Goal: Task Accomplishment & Management: Complete application form

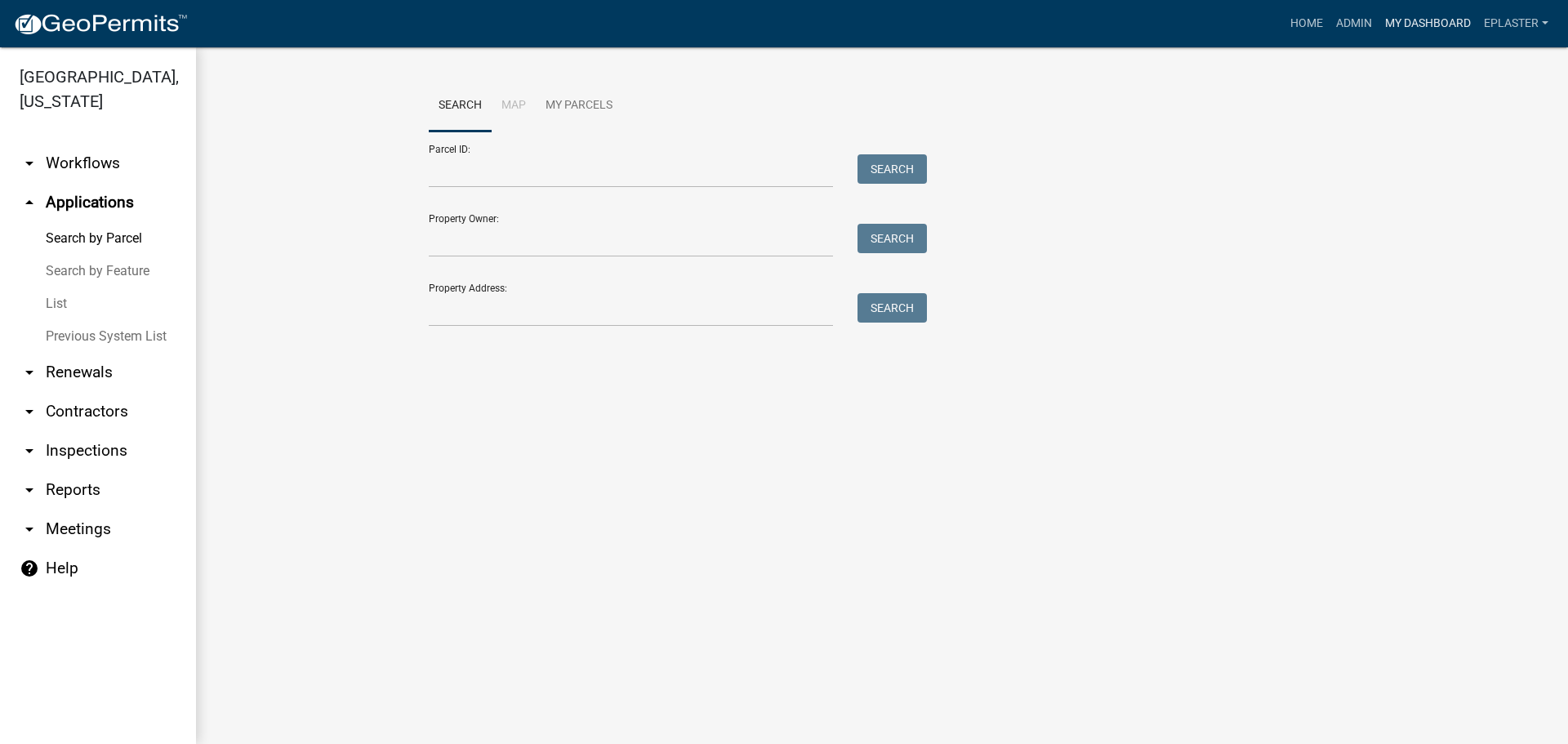
click at [1417, 26] on link "My Dashboard" at bounding box center [1428, 23] width 99 height 31
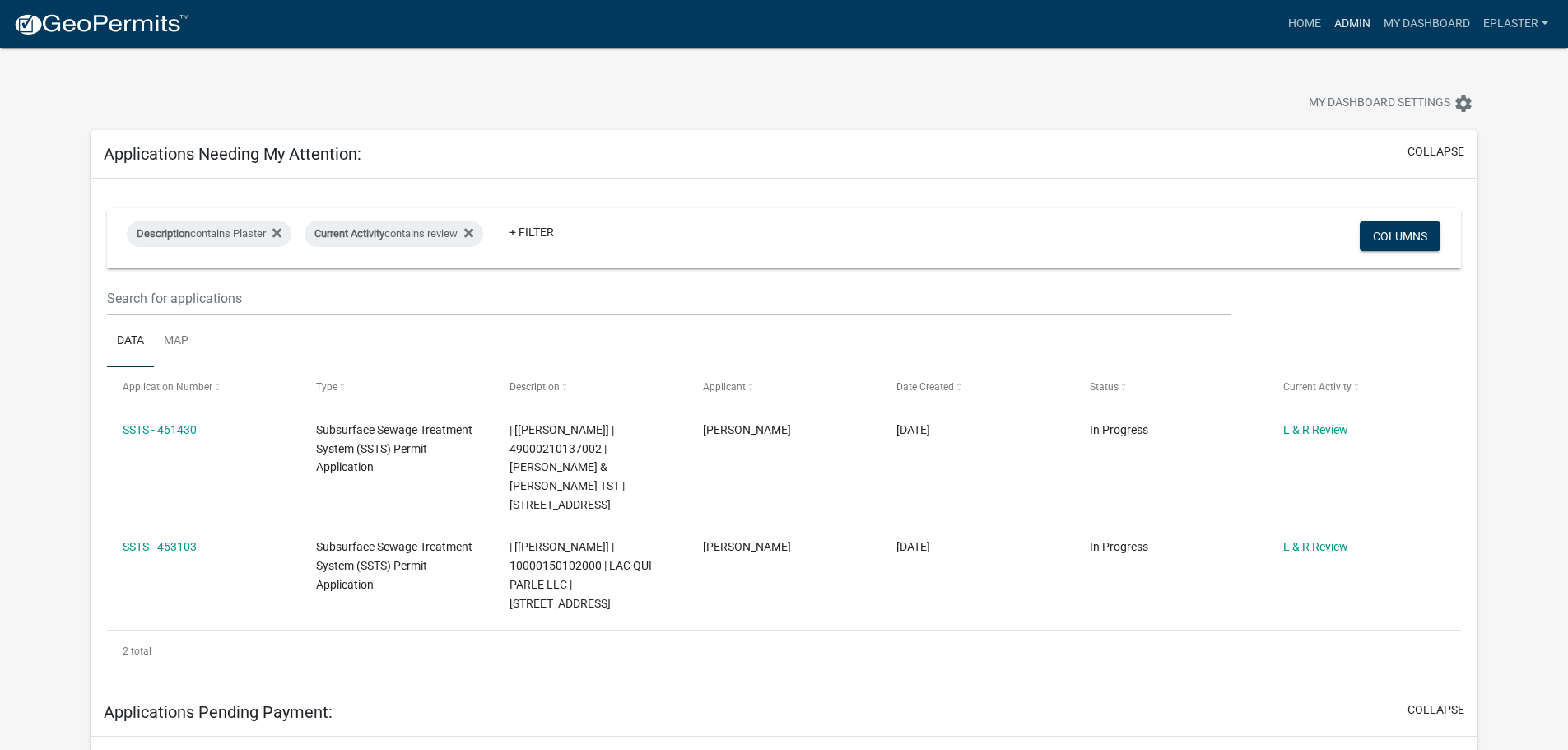
click at [1363, 16] on link "Admin" at bounding box center [1352, 24] width 49 height 31
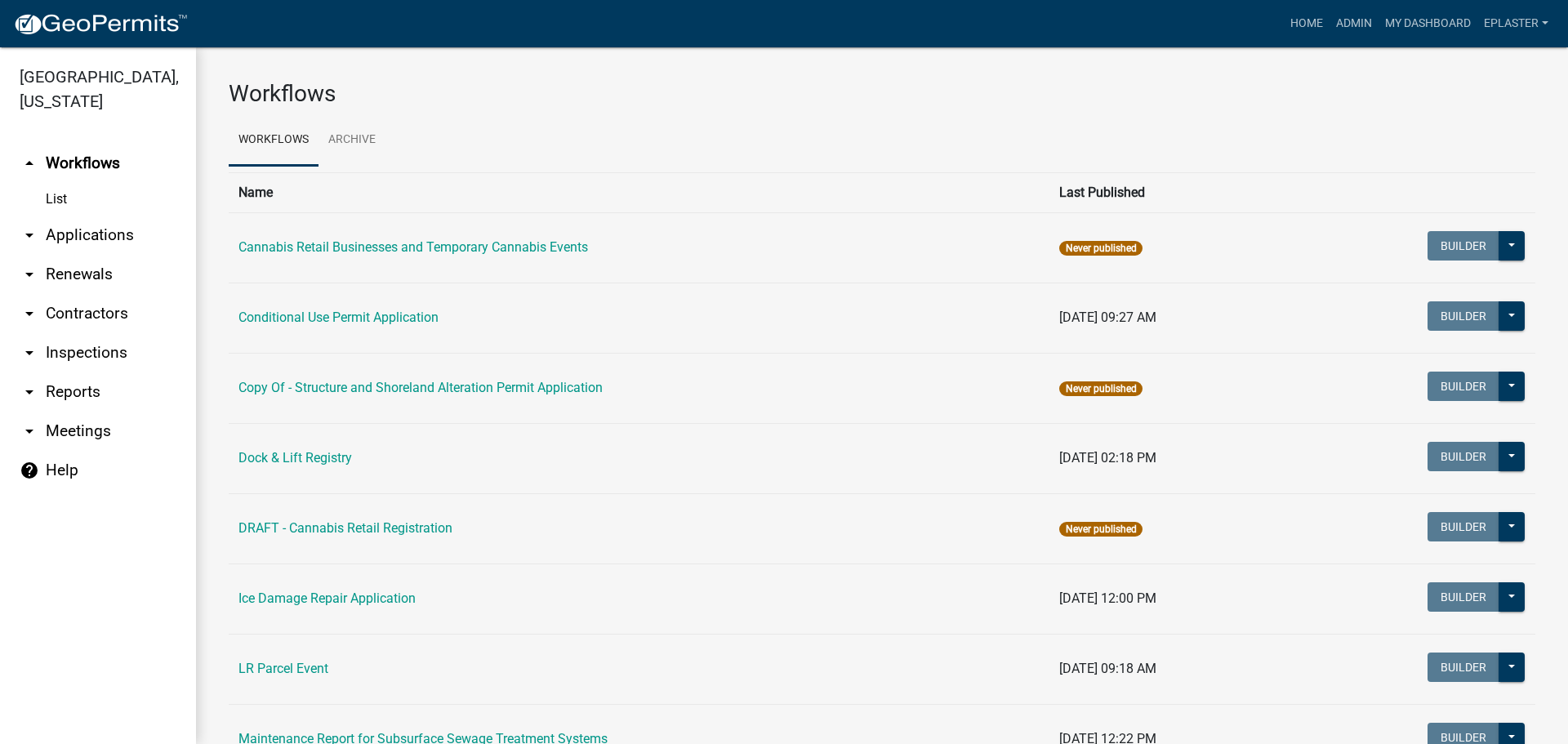
click at [95, 244] on link "arrow_drop_down Applications" at bounding box center [98, 235] width 196 height 39
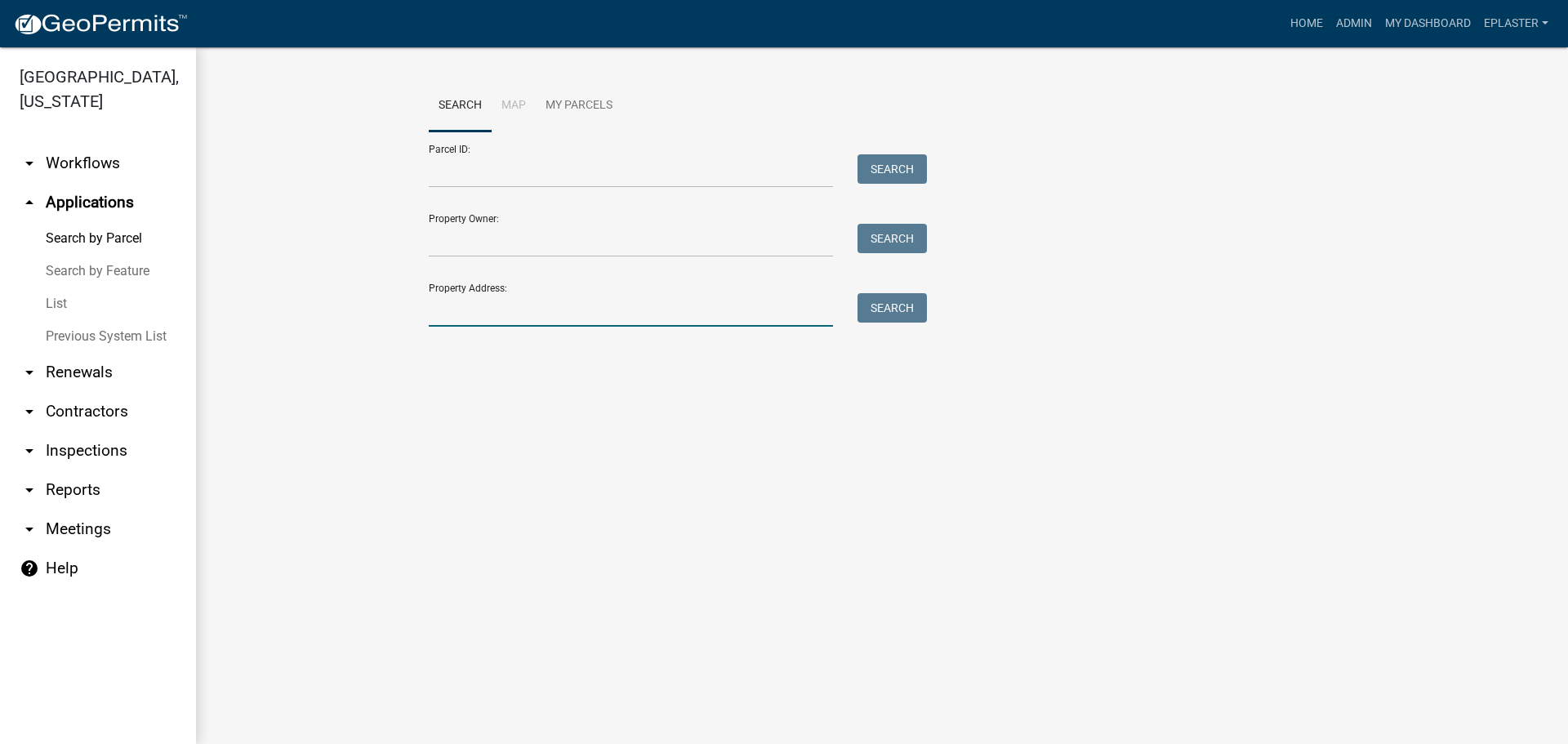
click at [493, 310] on input "Property Address:" at bounding box center [631, 310] width 405 height 34
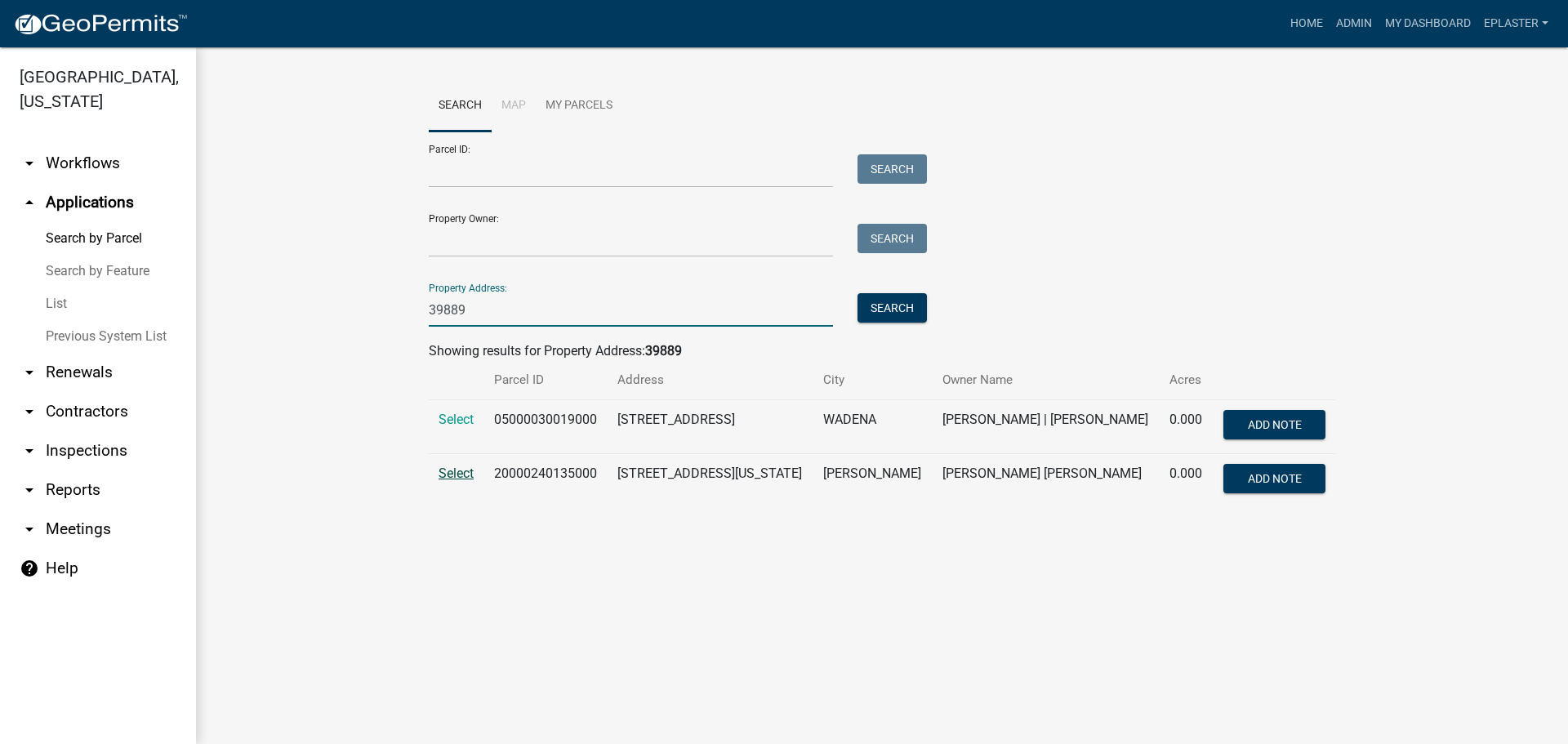
type input "39889"
click at [464, 468] on span "Select" at bounding box center [456, 473] width 35 height 16
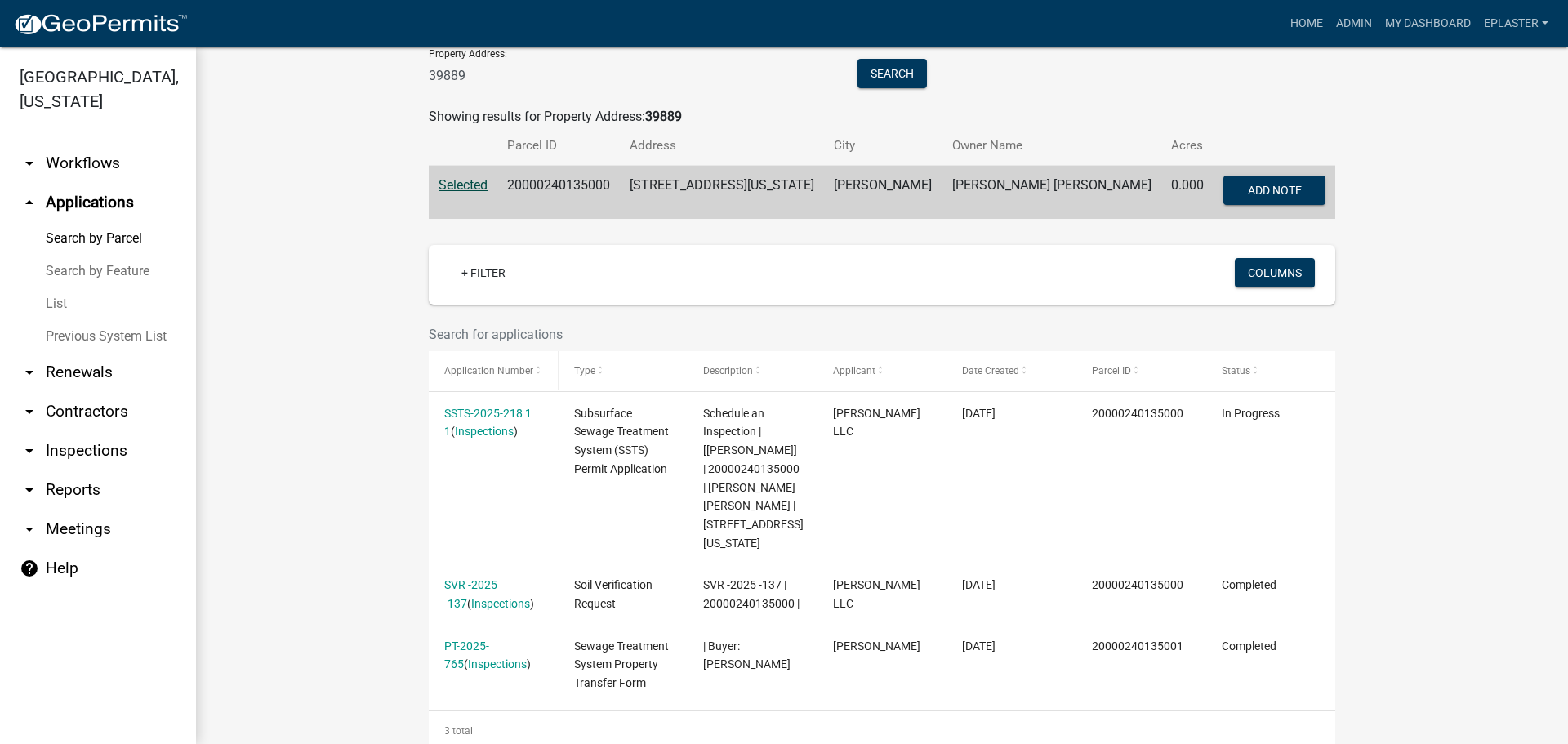
scroll to position [327, 0]
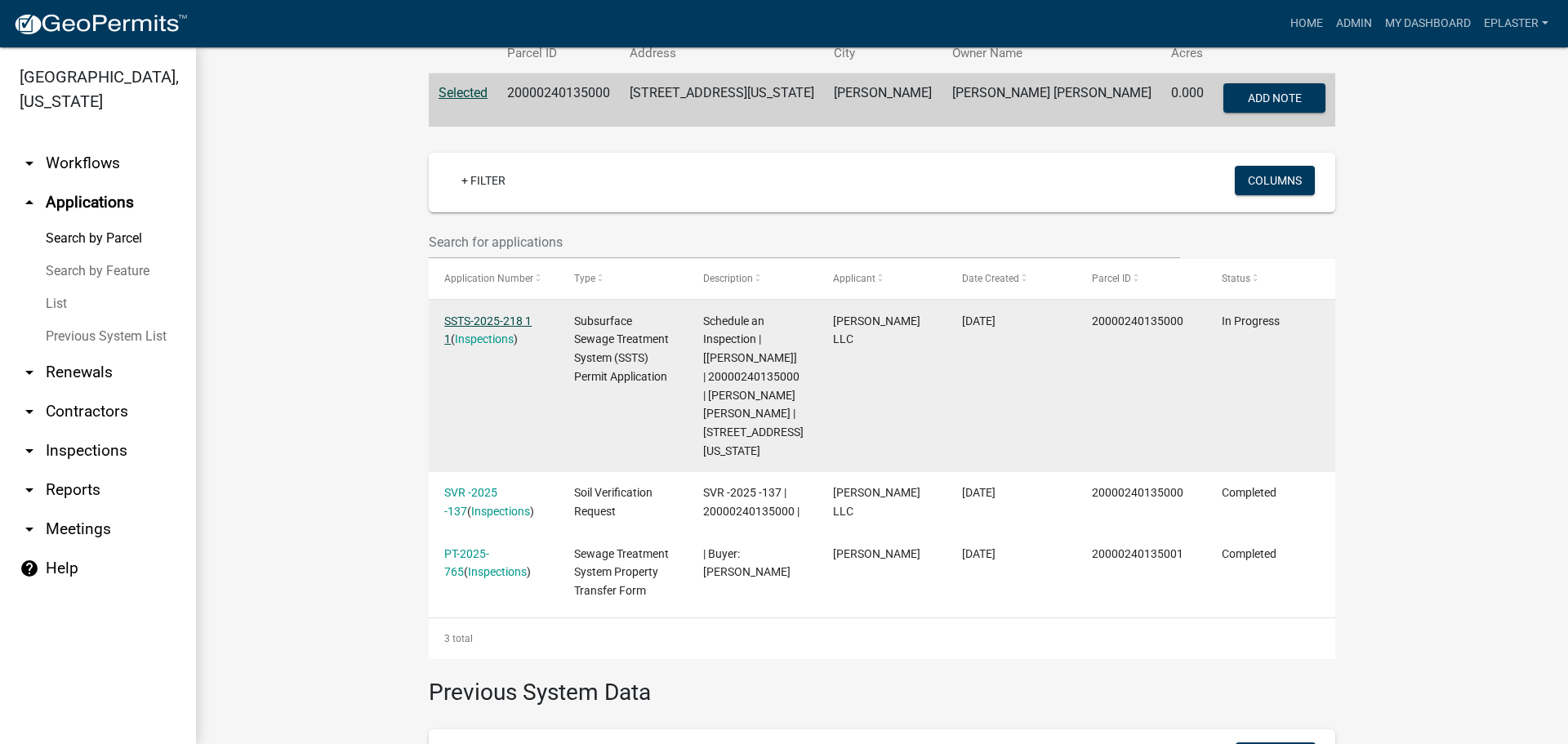
click at [516, 322] on link "SSTS-2025-218 1 1" at bounding box center [487, 330] width 87 height 32
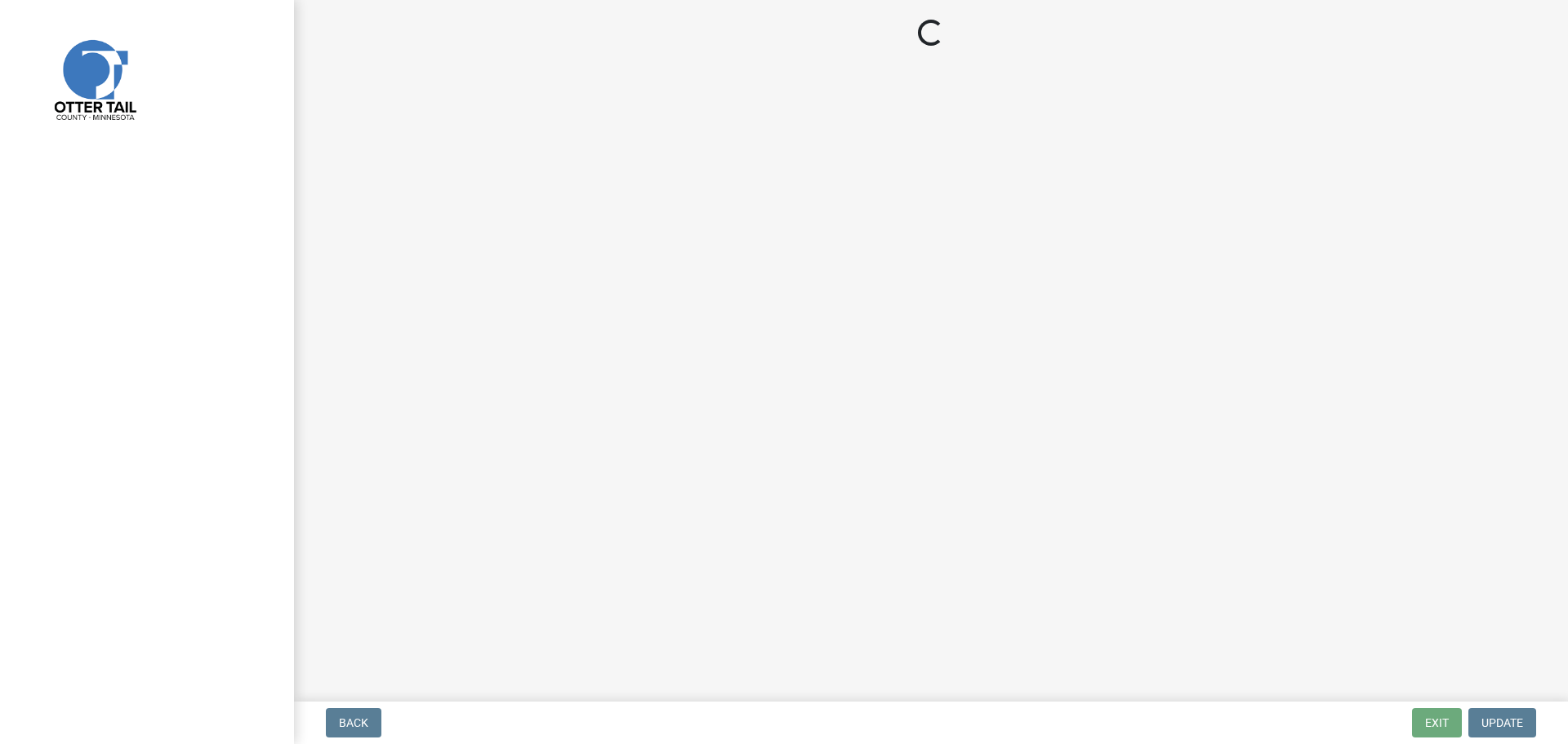
select select "710d5f49-2663-4e73-9718-d0c4e189f5ed"
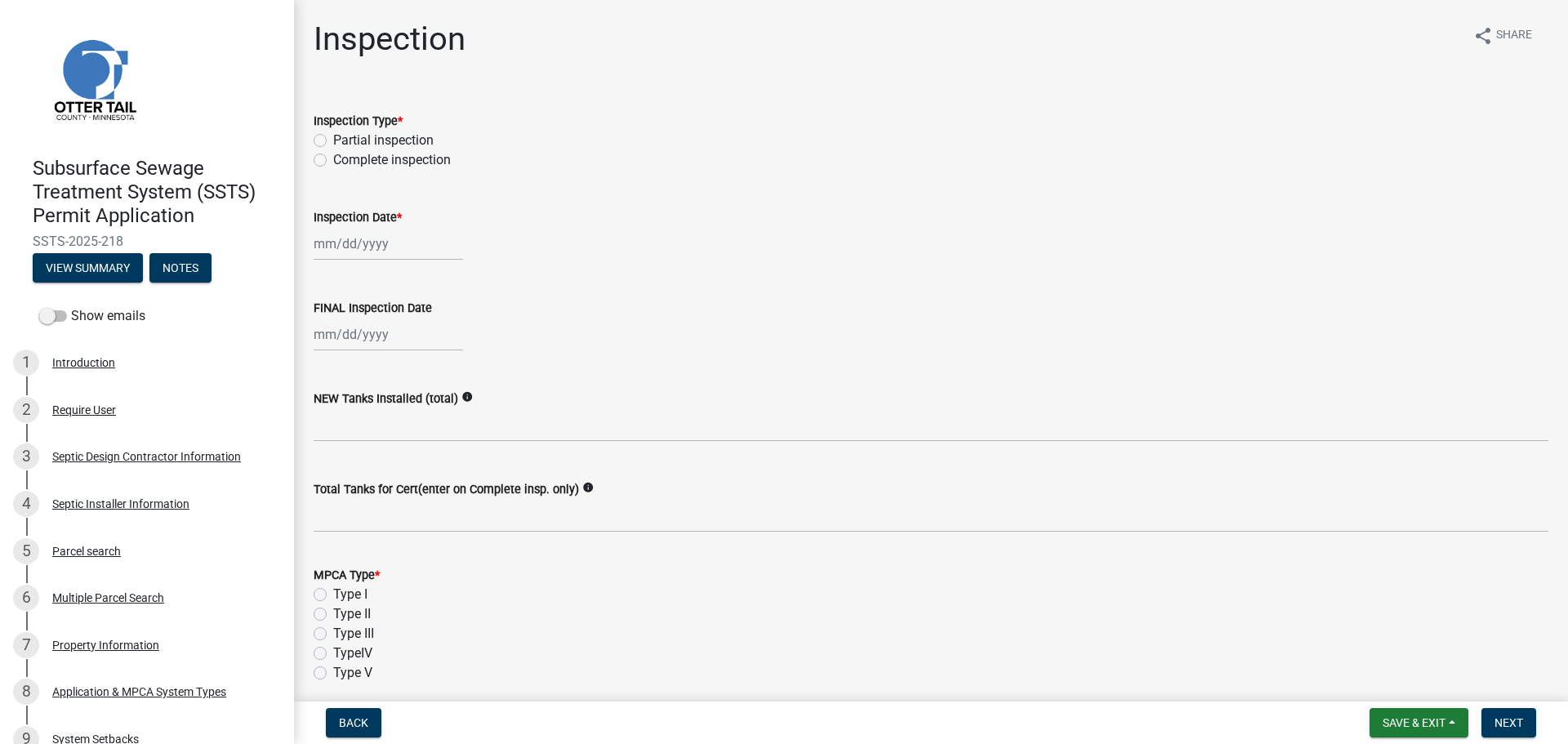
click at [333, 158] on label "Complete inspection" at bounding box center [392, 159] width 117 height 19
click at [333, 158] on input "Complete inspection" at bounding box center [338, 155] width 11 height 11
radio input "true"
click at [324, 253] on div at bounding box center [388, 244] width 149 height 34
select select "8"
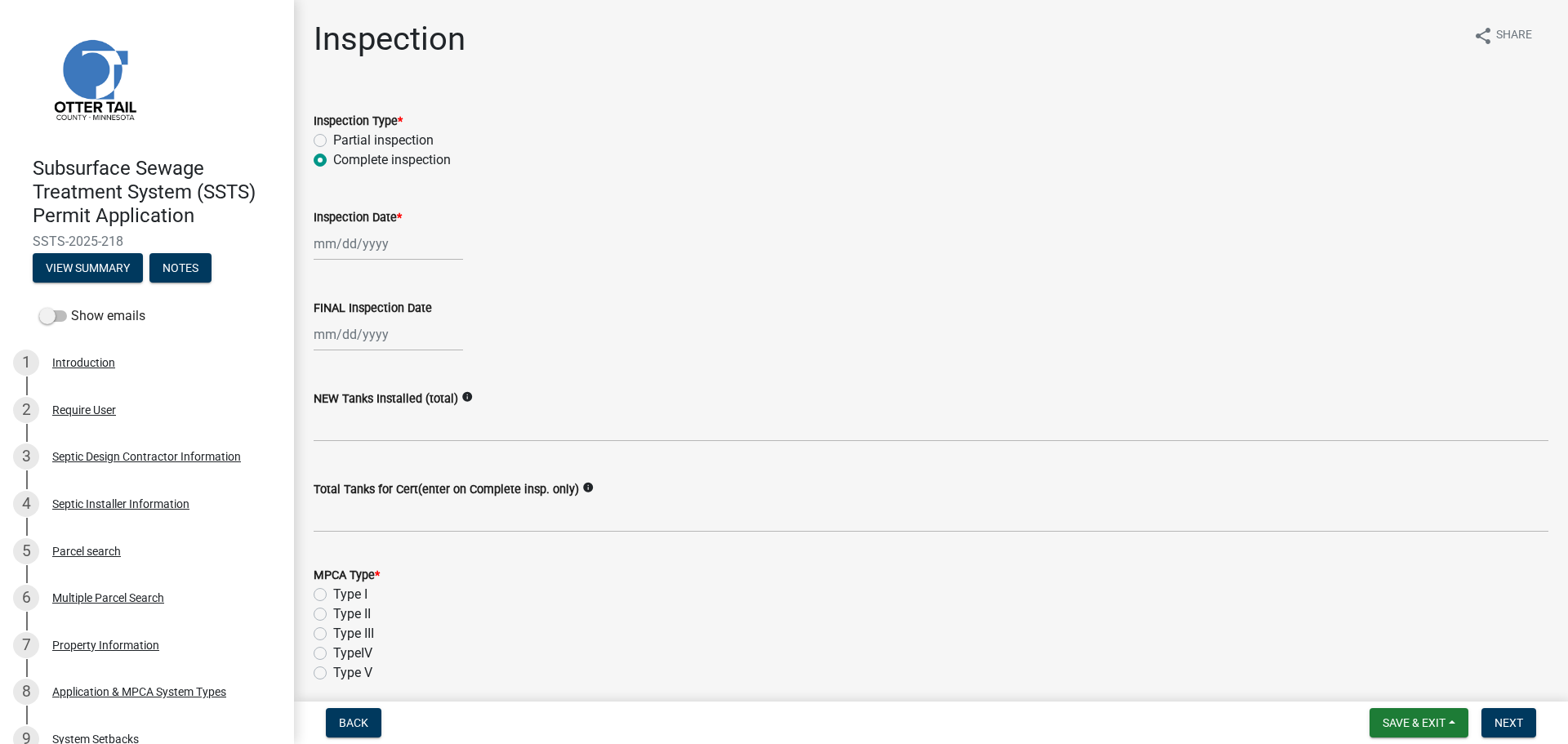
select select "2025"
click at [331, 382] on div "11" at bounding box center [329, 383] width 26 height 26
type input "[DATE]"
click at [338, 334] on div at bounding box center [388, 334] width 149 height 34
select select "8"
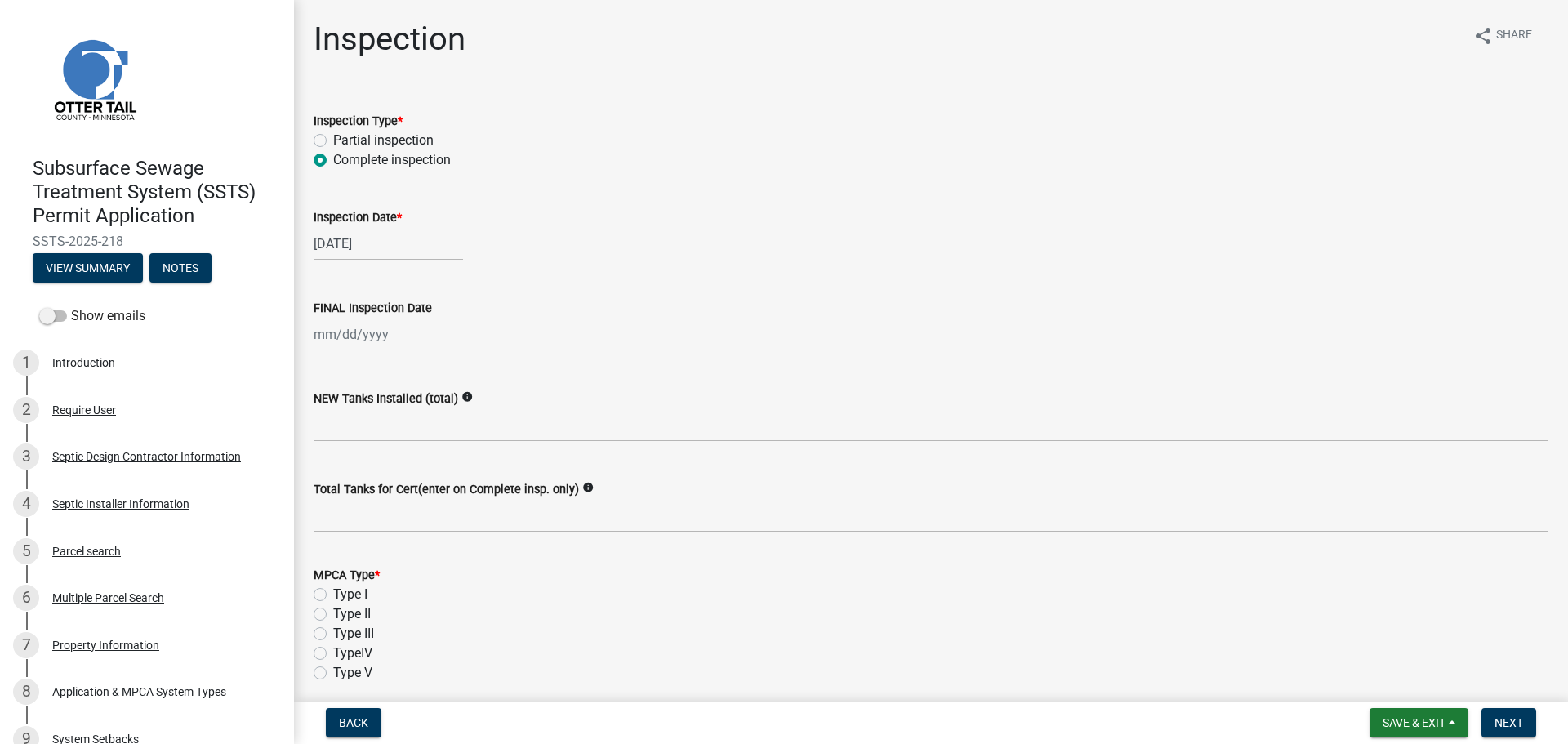
select select "2025"
click at [327, 473] on div "11" at bounding box center [329, 473] width 26 height 26
type input "[DATE]"
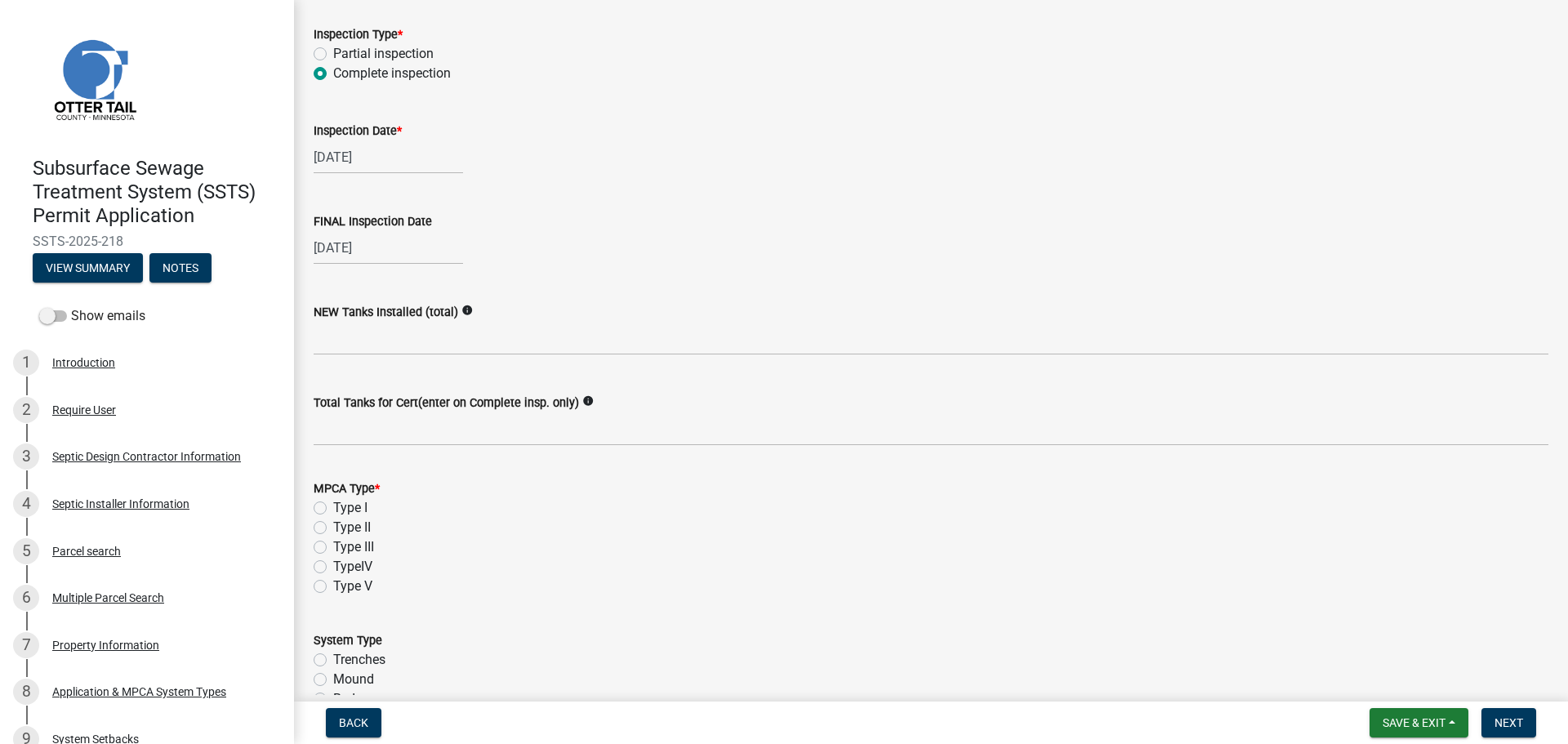
scroll to position [183, 0]
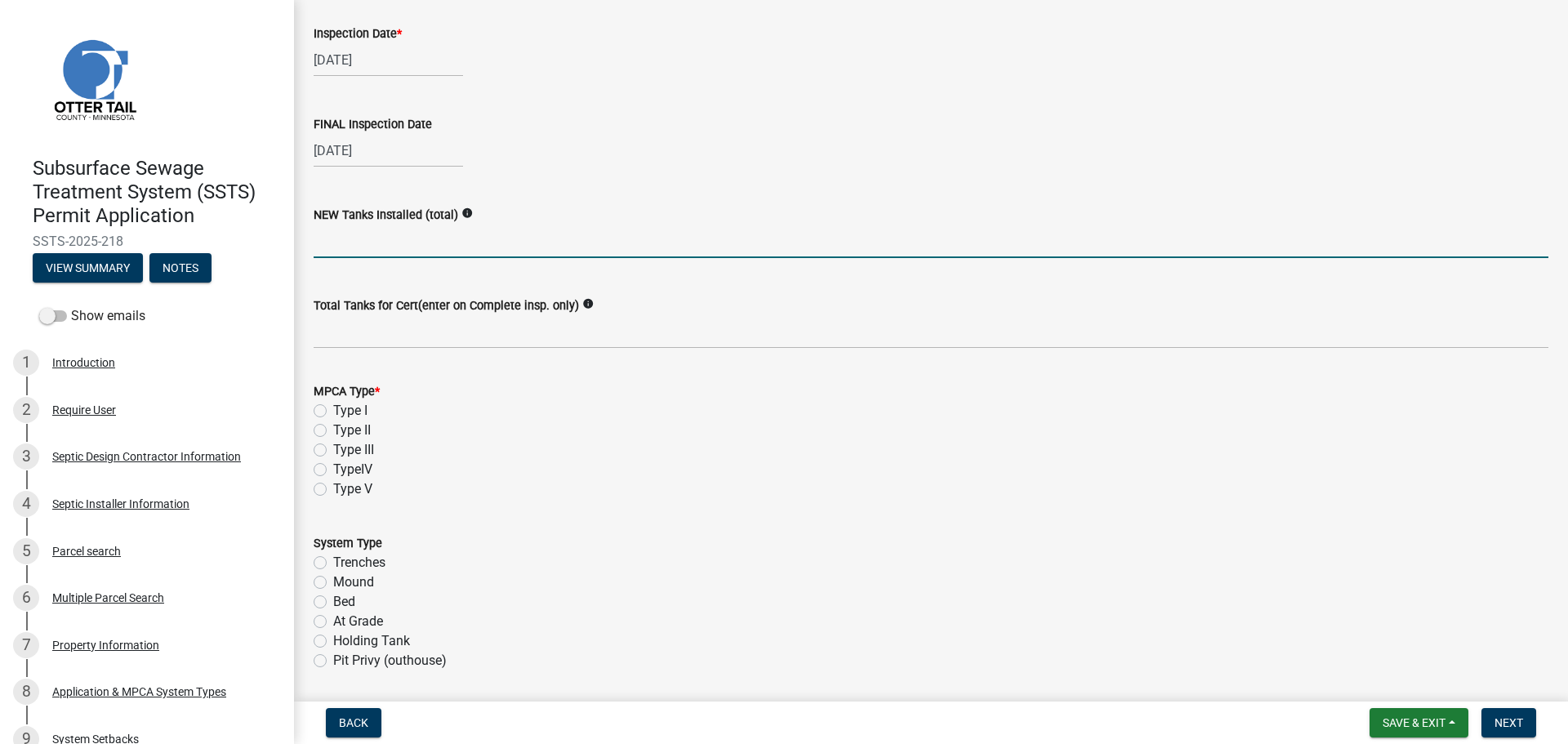
click at [334, 245] on input "text" at bounding box center [931, 241] width 1235 height 34
type input "1"
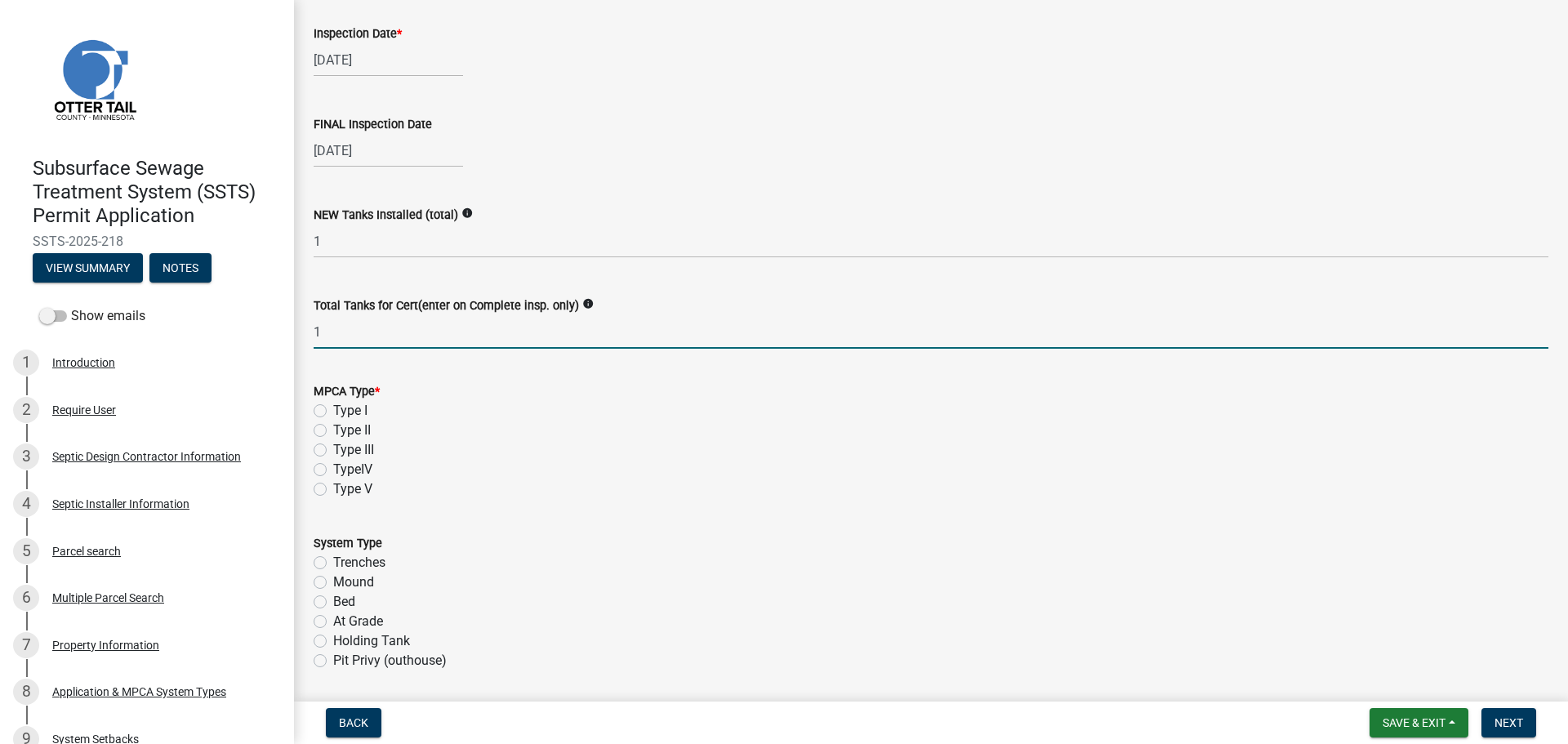
type input "1"
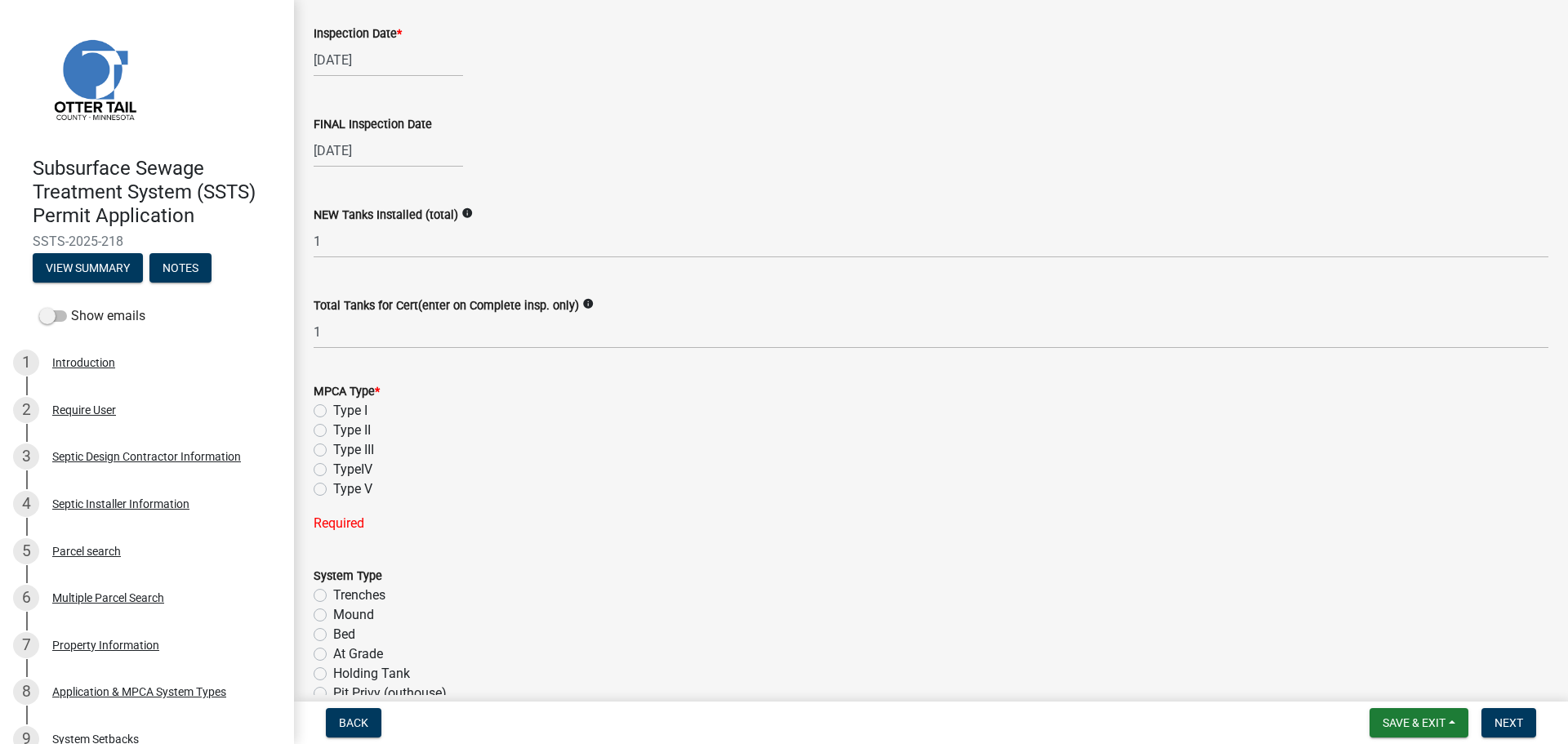
click at [333, 411] on label "Type I" at bounding box center [350, 411] width 34 height 19
click at [333, 411] on input "Type I" at bounding box center [338, 406] width 11 height 11
radio input "true"
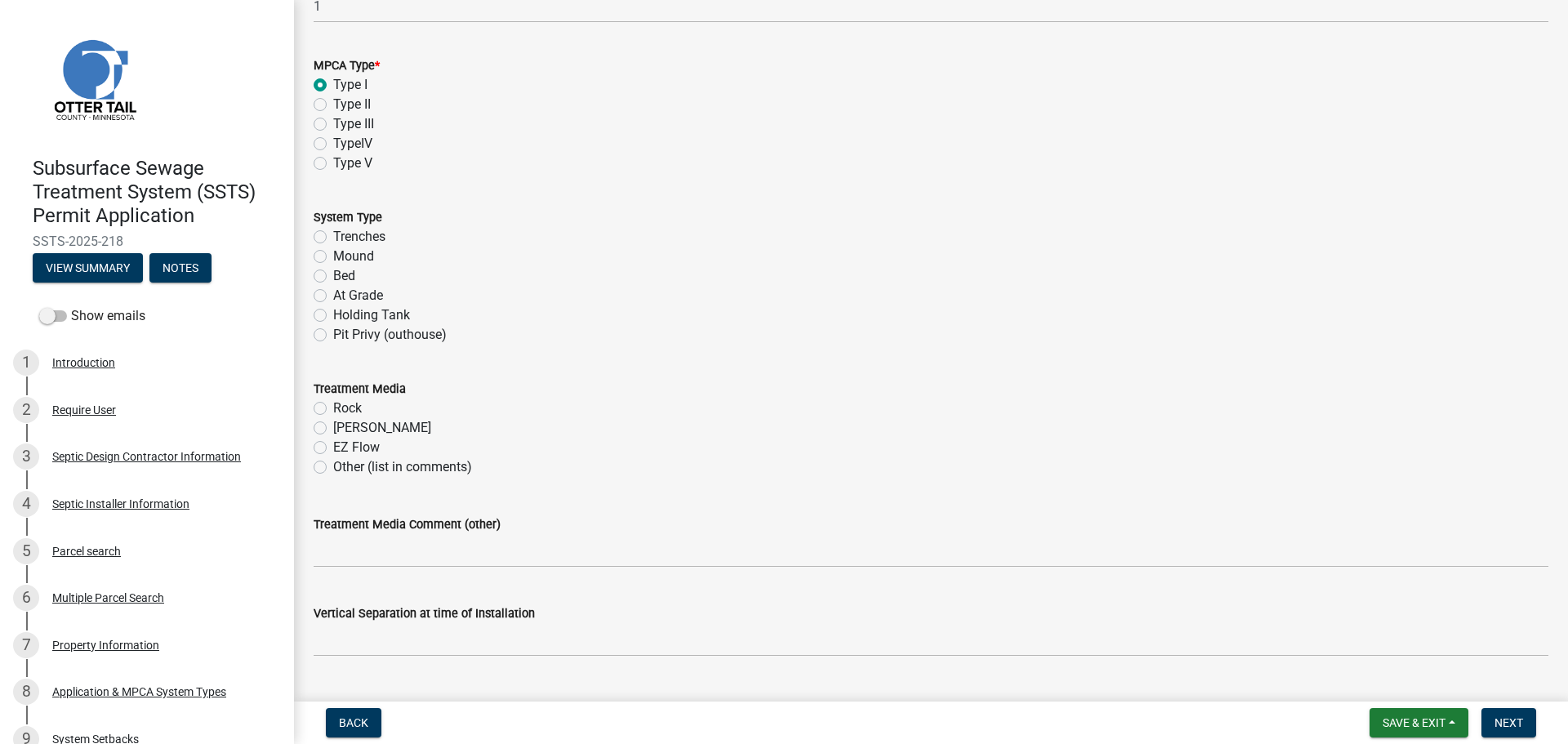
scroll to position [510, 0]
click at [333, 234] on label "Trenches" at bounding box center [359, 235] width 52 height 19
click at [333, 234] on input "Trenches" at bounding box center [338, 231] width 11 height 11
radio input "true"
click at [333, 428] on label "[PERSON_NAME]" at bounding box center [382, 426] width 98 height 19
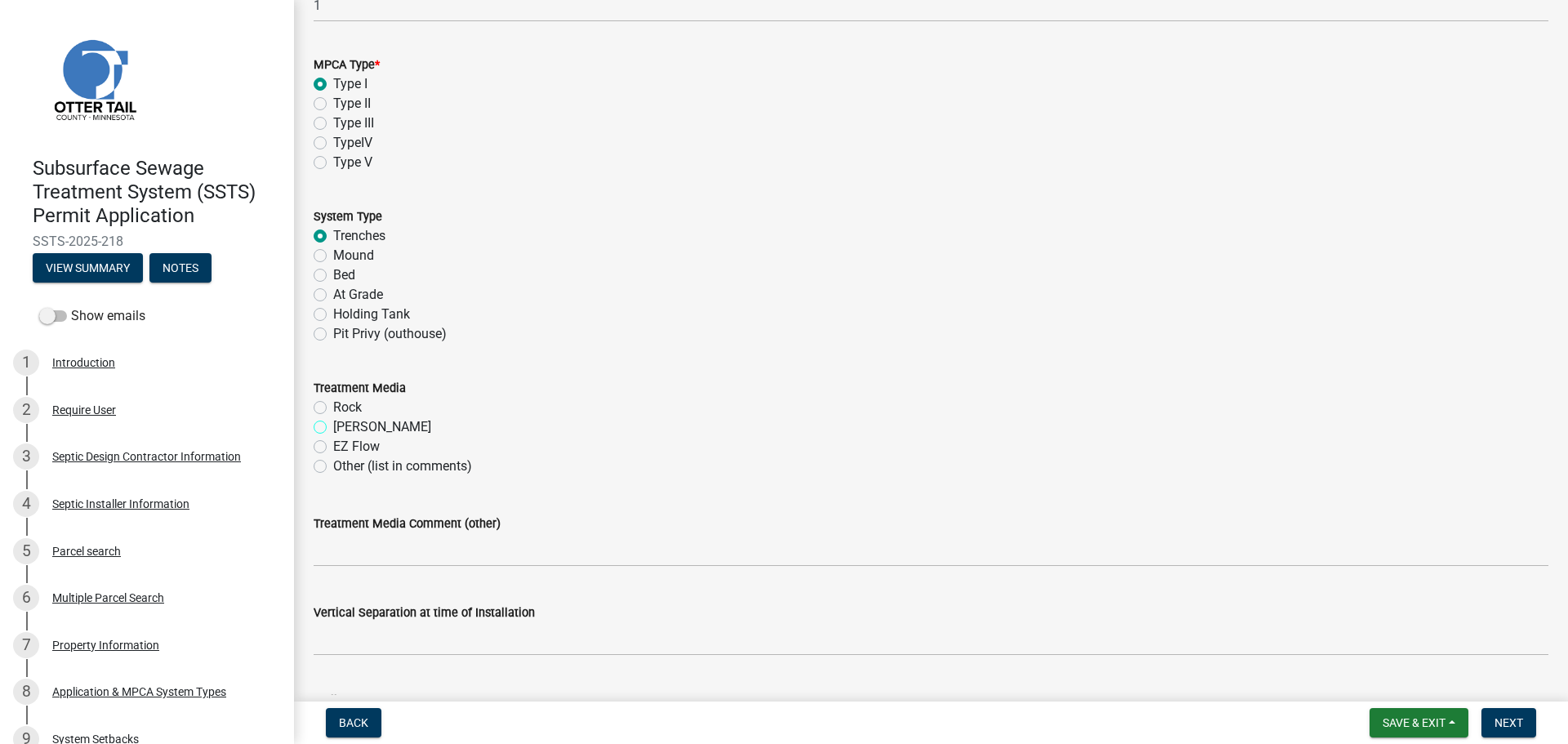
click at [333, 428] on input "[PERSON_NAME]" at bounding box center [338, 422] width 11 height 11
radio input "true"
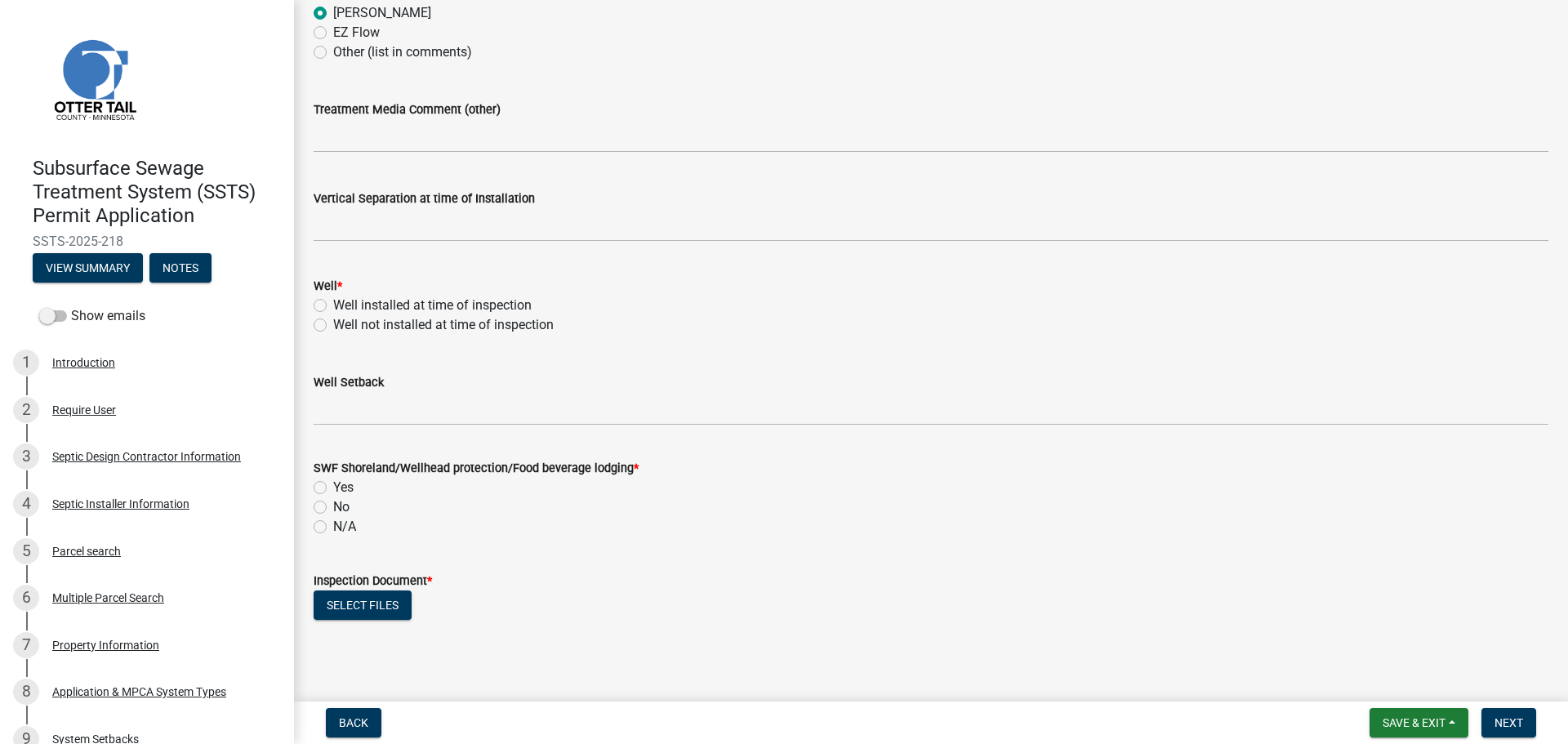
scroll to position [939, 0]
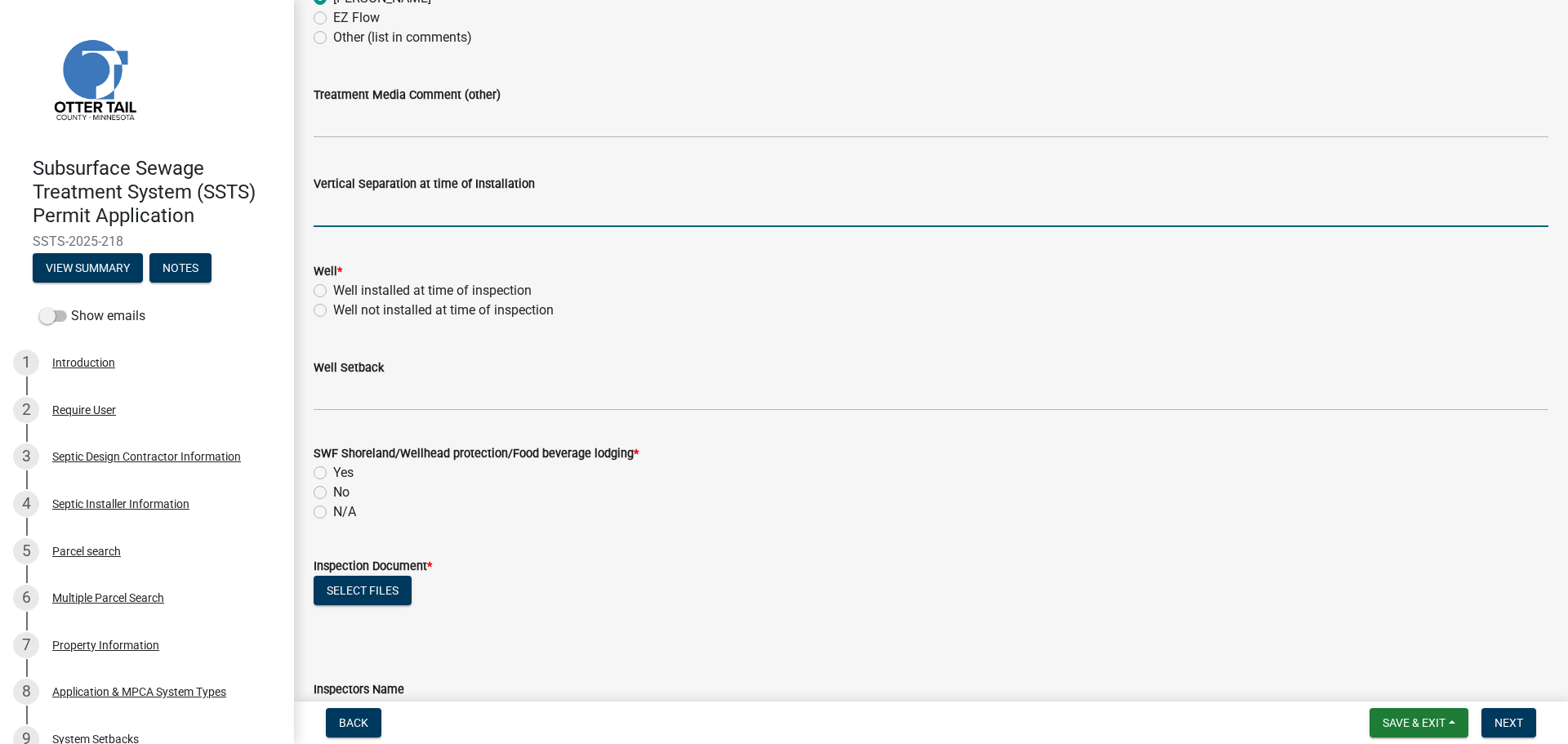
click at [394, 220] on input "text" at bounding box center [931, 210] width 1235 height 34
type input "42"
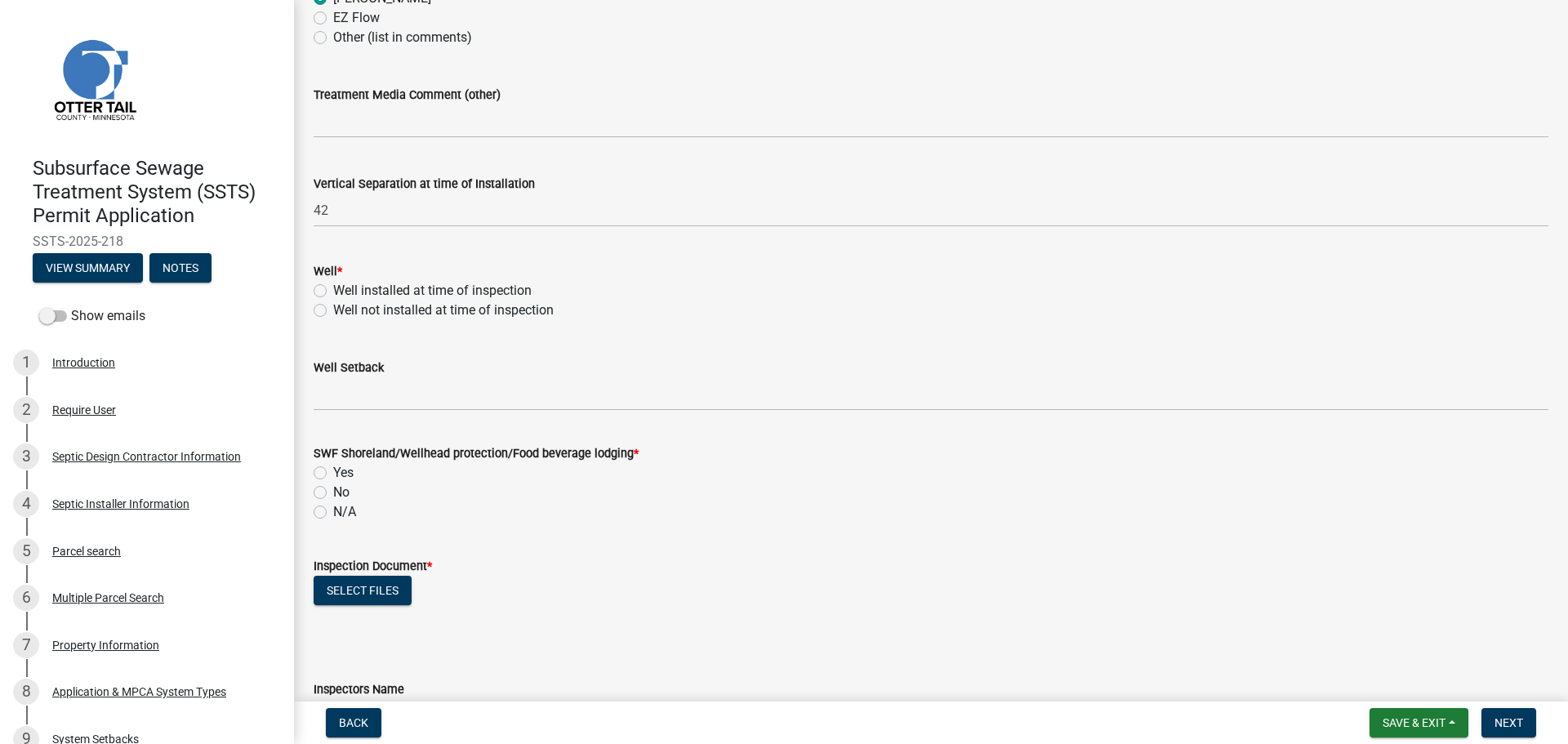
click at [333, 288] on label "Well installed at time of inspection" at bounding box center [432, 290] width 199 height 19
click at [333, 288] on input "Well installed at time of inspection" at bounding box center [338, 286] width 11 height 11
radio input "true"
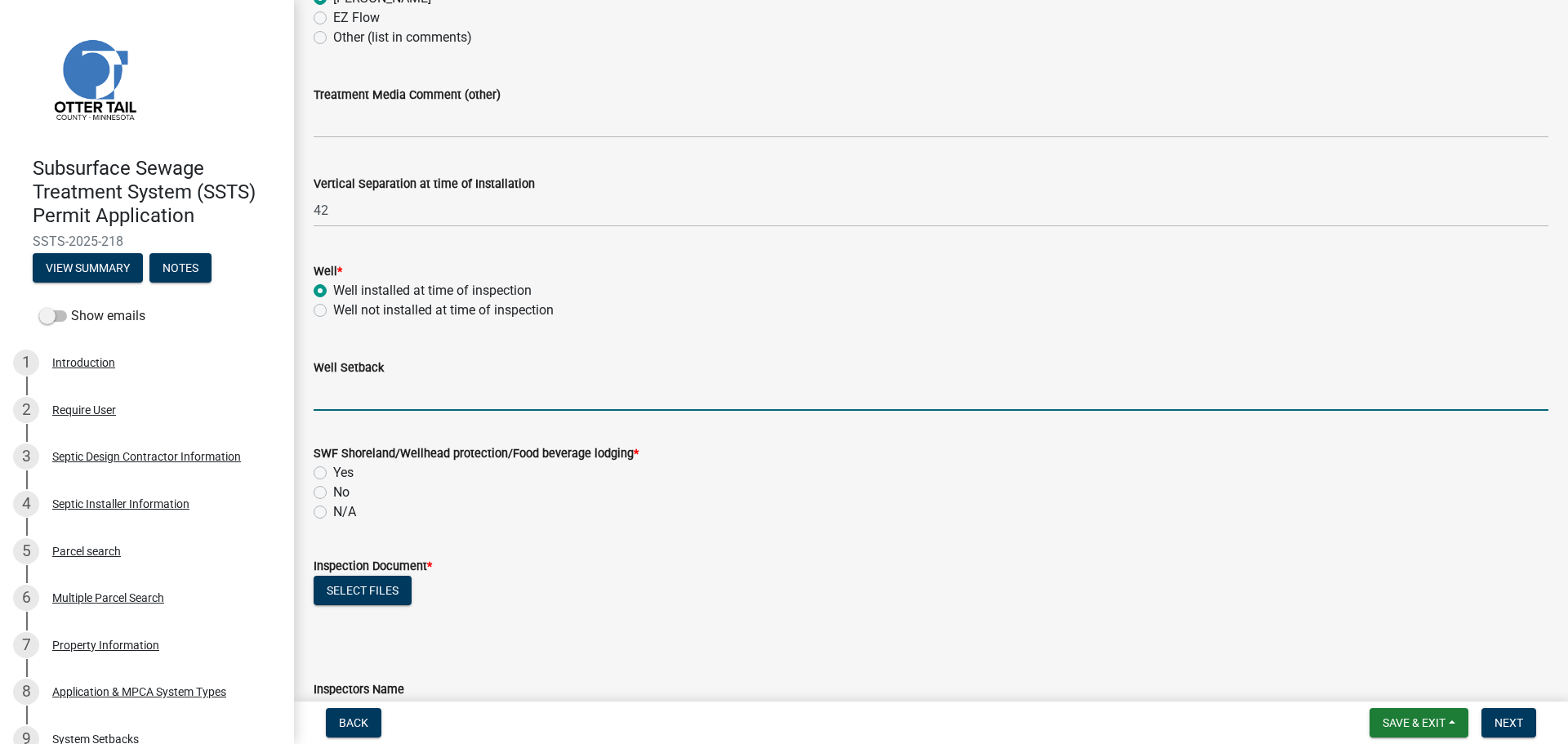
click at [384, 394] on input "Well Setback" at bounding box center [931, 394] width 1235 height 34
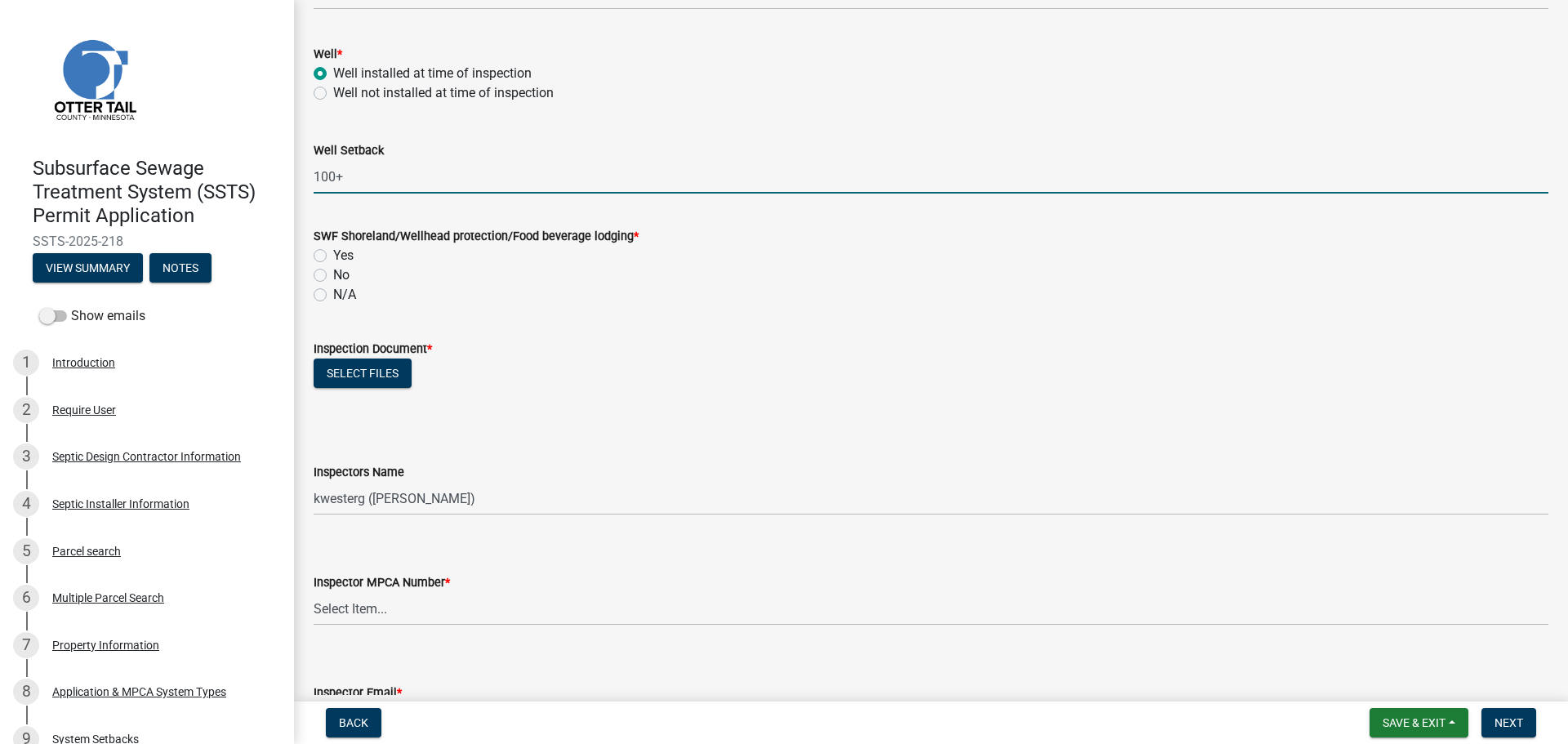
scroll to position [1185, 0]
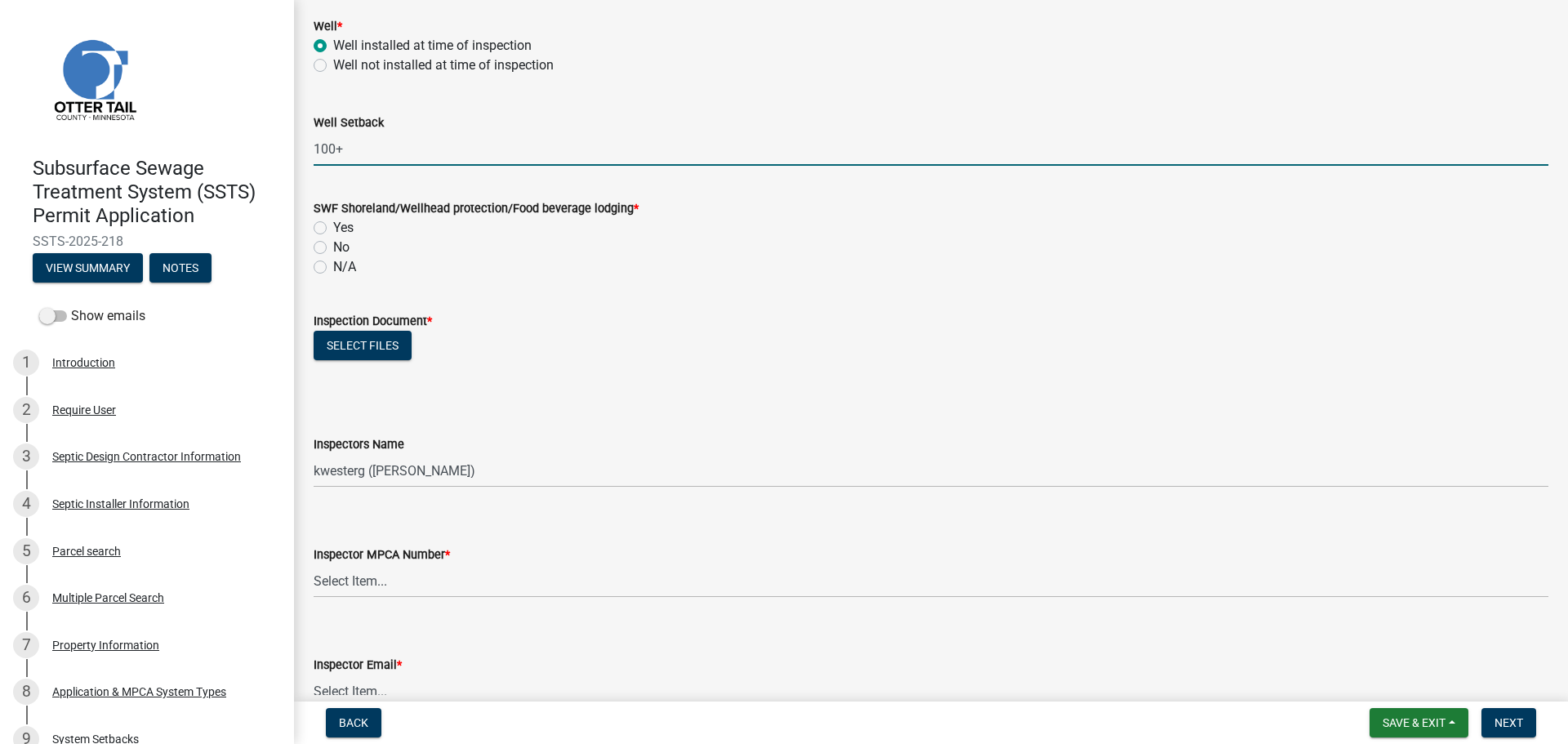
type input "100+"
click at [333, 268] on label "N/A" at bounding box center [344, 266] width 23 height 19
click at [333, 268] on input "N/A" at bounding box center [338, 262] width 11 height 11
radio input "true"
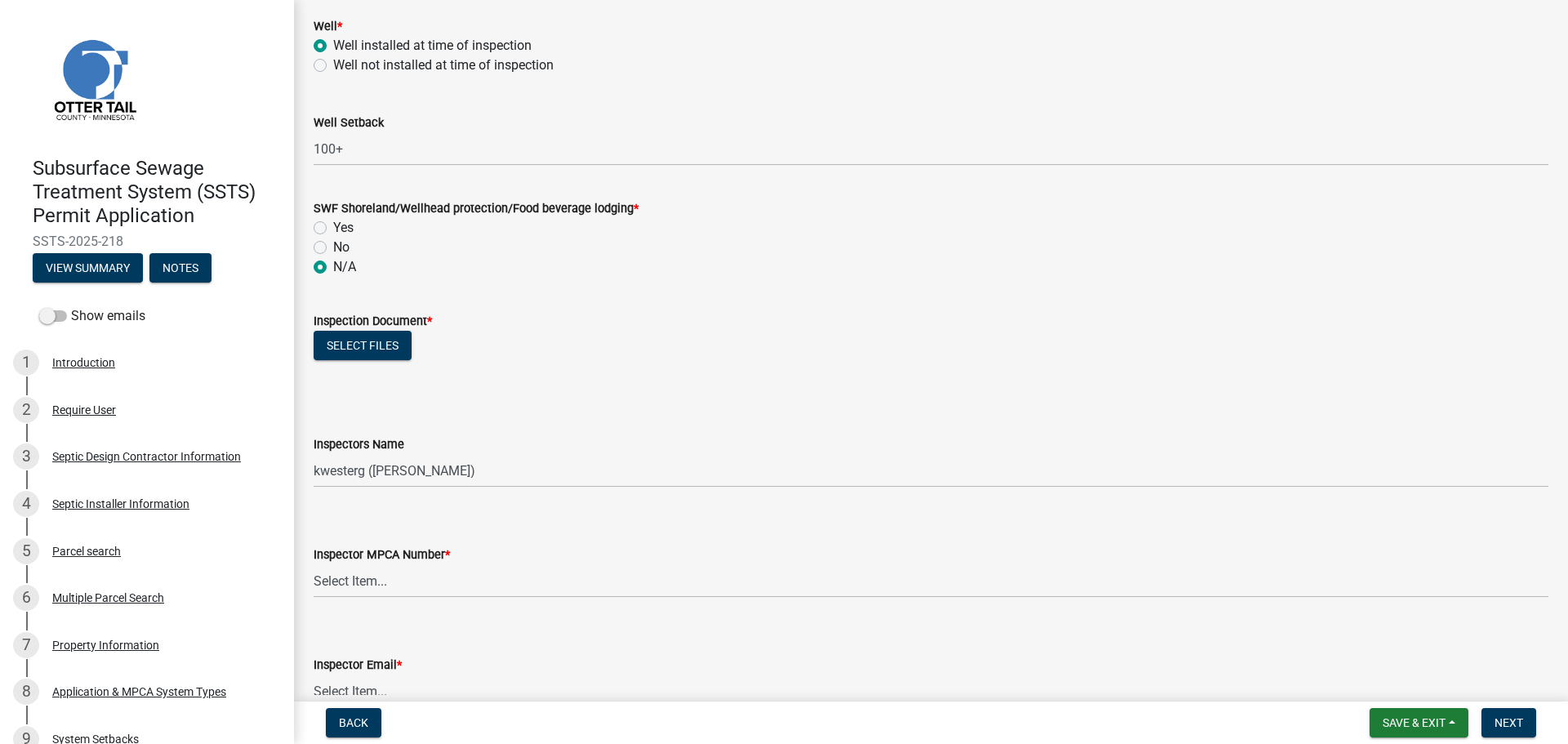
click at [333, 248] on label "No" at bounding box center [341, 247] width 16 height 19
click at [333, 248] on input "No" at bounding box center [338, 243] width 11 height 11
radio input "true"
click at [349, 344] on button "Select files" at bounding box center [362, 345] width 98 height 29
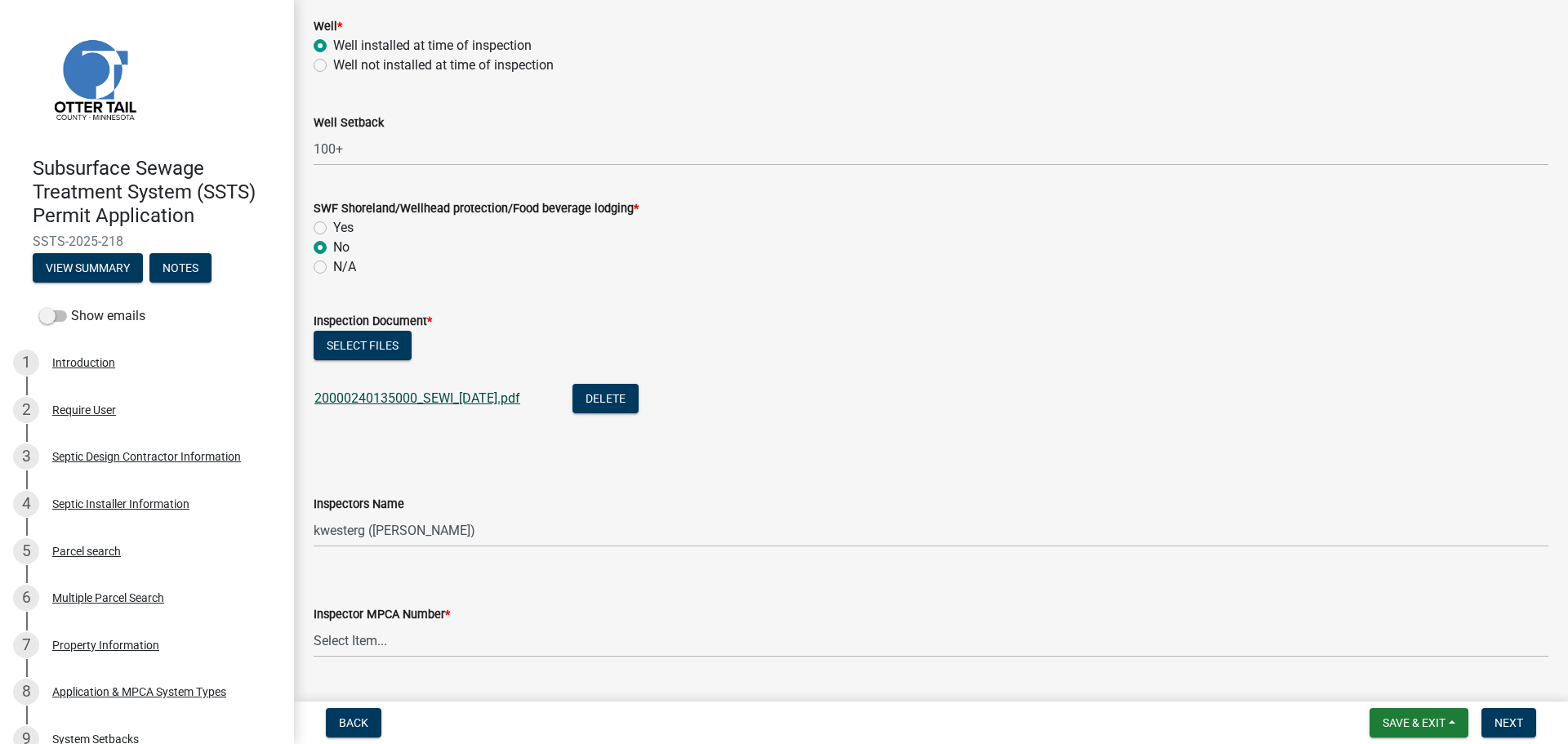
click at [472, 397] on link "20000240135000_SEWI_[DATE].pdf" at bounding box center [417, 398] width 206 height 16
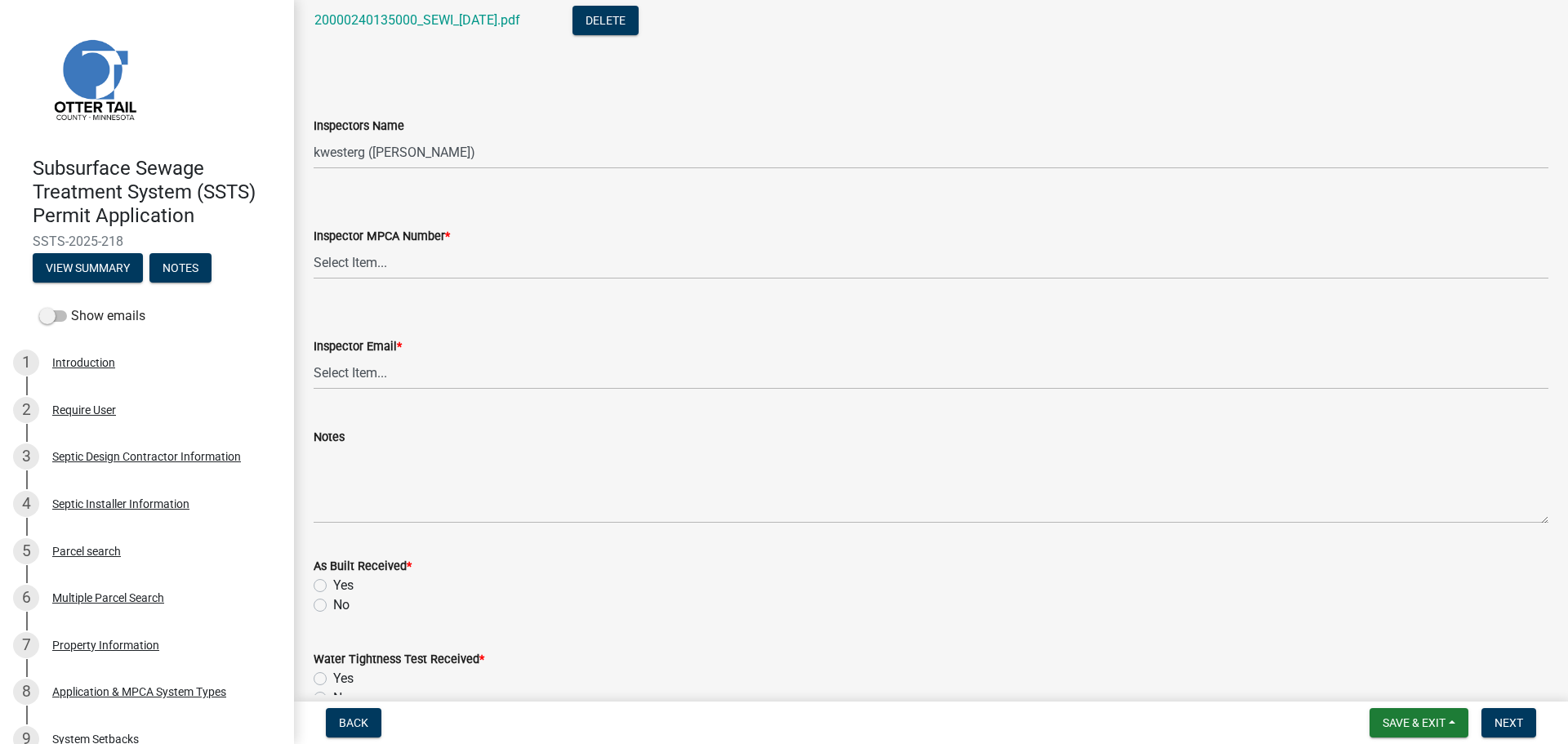
scroll to position [1695, 0]
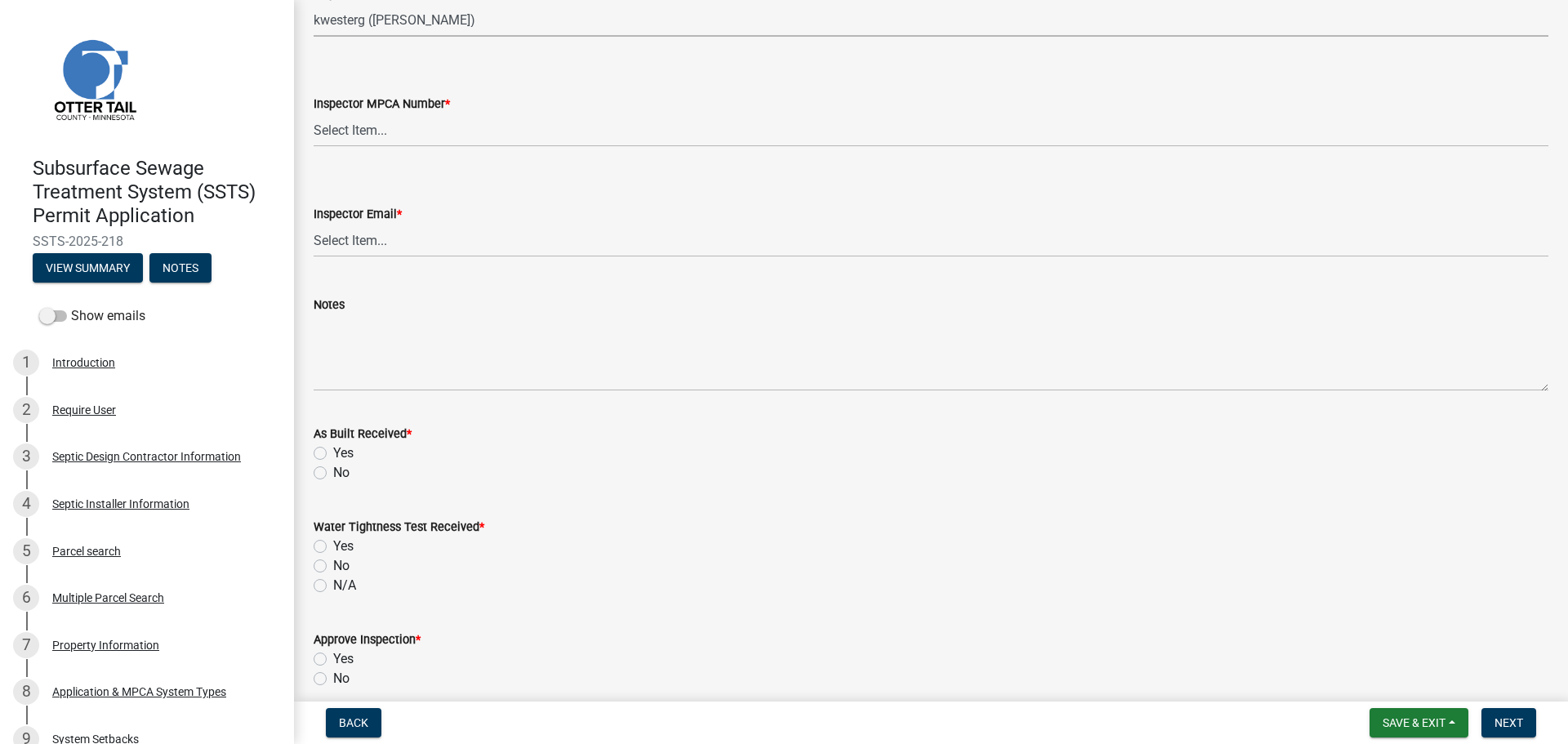
click at [375, 18] on select "Select Item... btollefson ([PERSON_NAME]) [PERSON_NAME] ([PERSON_NAME]) eplaste…" at bounding box center [931, 20] width 1235 height 34
select select "ab4afe9b-f255-4bf6-b29f-35714790ba70"
click at [313, 3] on select "Select Item... btollefson ([PERSON_NAME]) [PERSON_NAME] ([PERSON_NAME]) eplaste…" at bounding box center [931, 20] width 1235 height 34
click at [377, 139] on select "Select Item... [PERSON_NAME] (10415) [PERSON_NAME] (924) [PERSON_NAME] (1957) […" at bounding box center [931, 131] width 1235 height 34
click at [313, 114] on select "Select Item... [PERSON_NAME] (10415) [PERSON_NAME] (924) [PERSON_NAME] (1957) […" at bounding box center [931, 131] width 1235 height 34
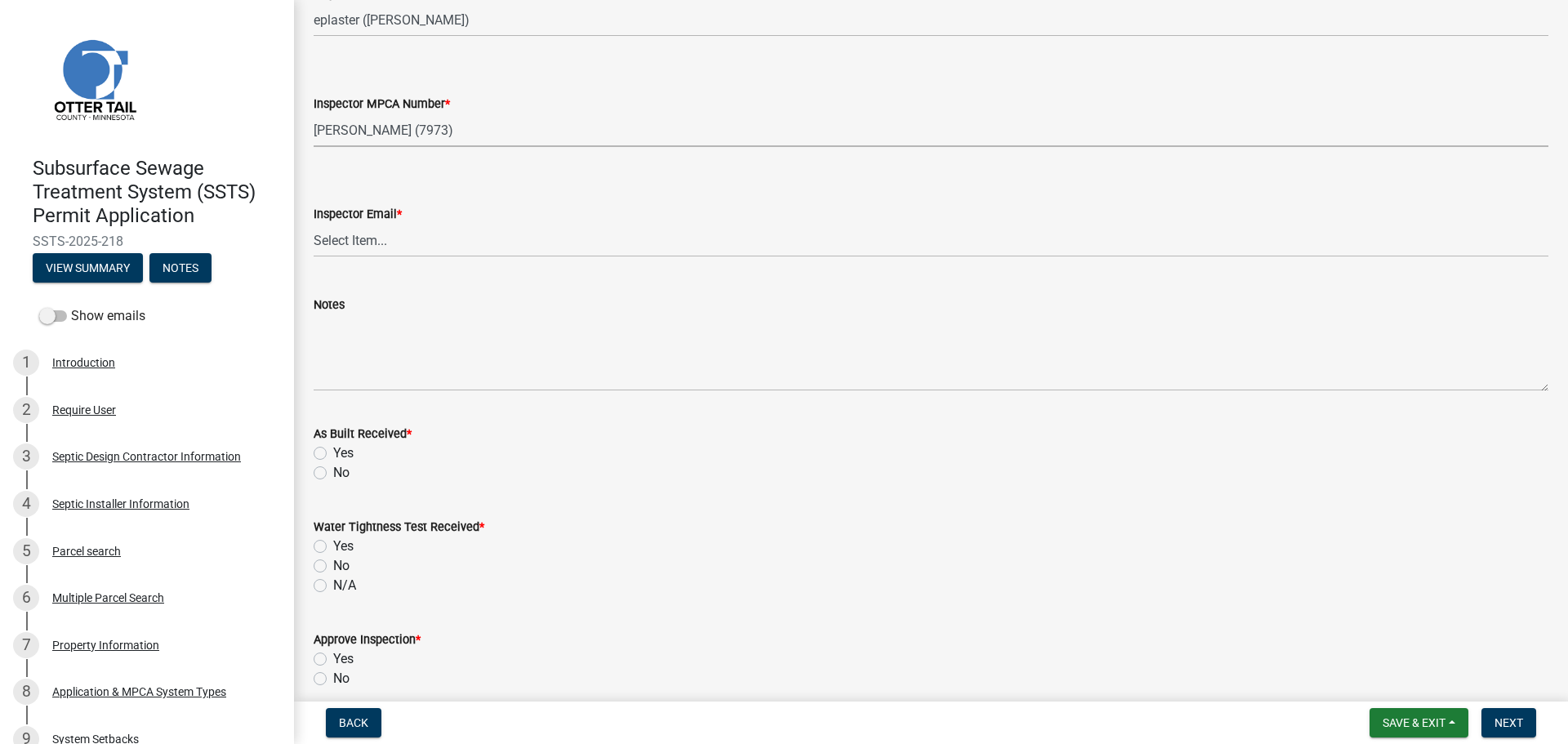
select select "4857f273-0e9a-4084-85c8-075cbcf0902e"
click at [345, 244] on select "Select Item... [PERSON_NAME] ([EMAIL_ADDRESS][DOMAIN_NAME]) [PERSON_NAME] ([EMA…" at bounding box center [931, 240] width 1235 height 34
click at [313, 224] on select "Select Item... [PERSON_NAME] ([EMAIL_ADDRESS][DOMAIN_NAME]) [PERSON_NAME] ([EMA…" at bounding box center [931, 240] width 1235 height 34
select select "318b8207-6619-4c37-8bd8-783b28c7307f"
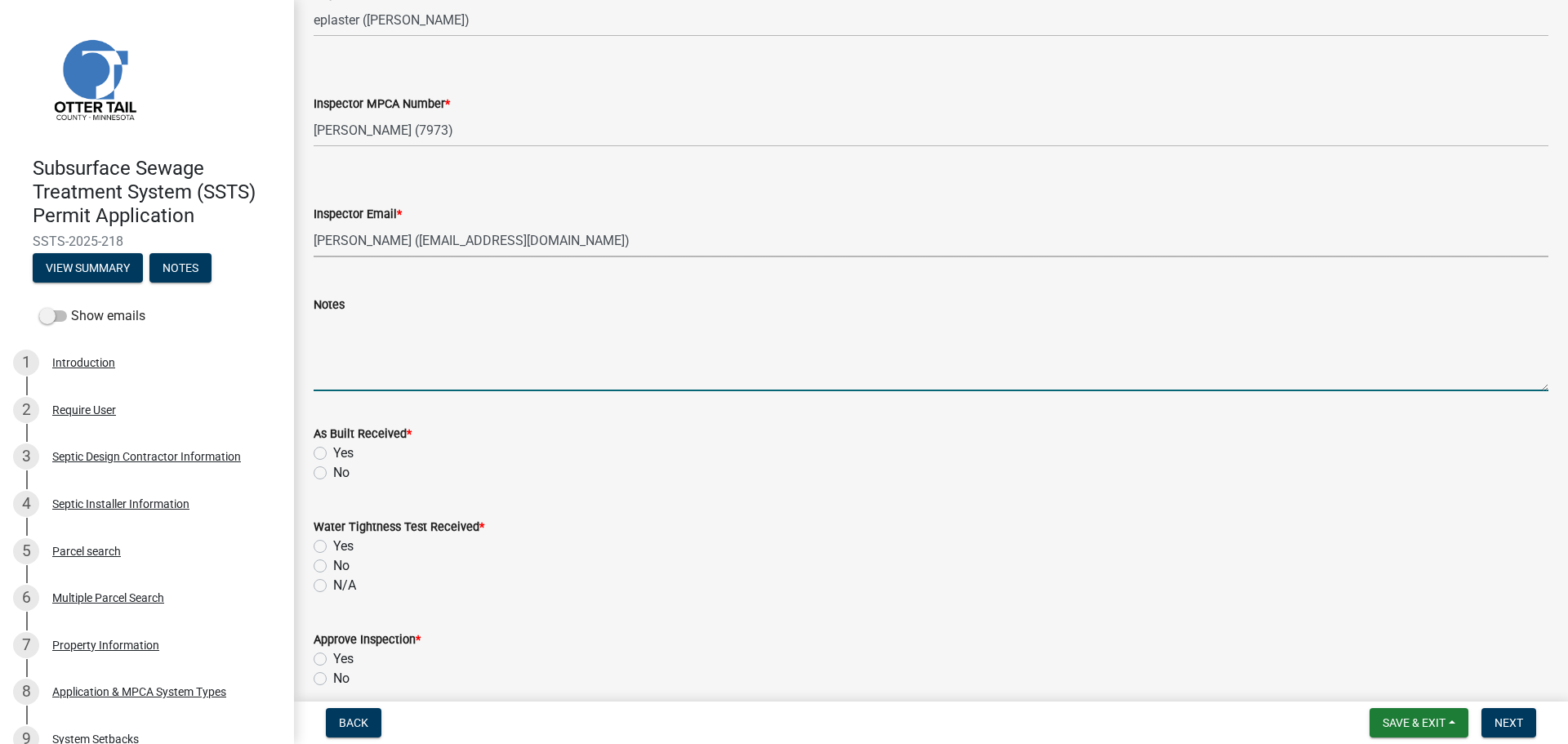
click at [336, 335] on textarea "Notes" at bounding box center [931, 353] width 1235 height 77
type textarea "6 rows of 5 1 row of 4 34 [PERSON_NAME]"
click at [333, 471] on label "No" at bounding box center [341, 473] width 16 height 19
click at [333, 471] on input "No" at bounding box center [338, 468] width 11 height 11
radio input "true"
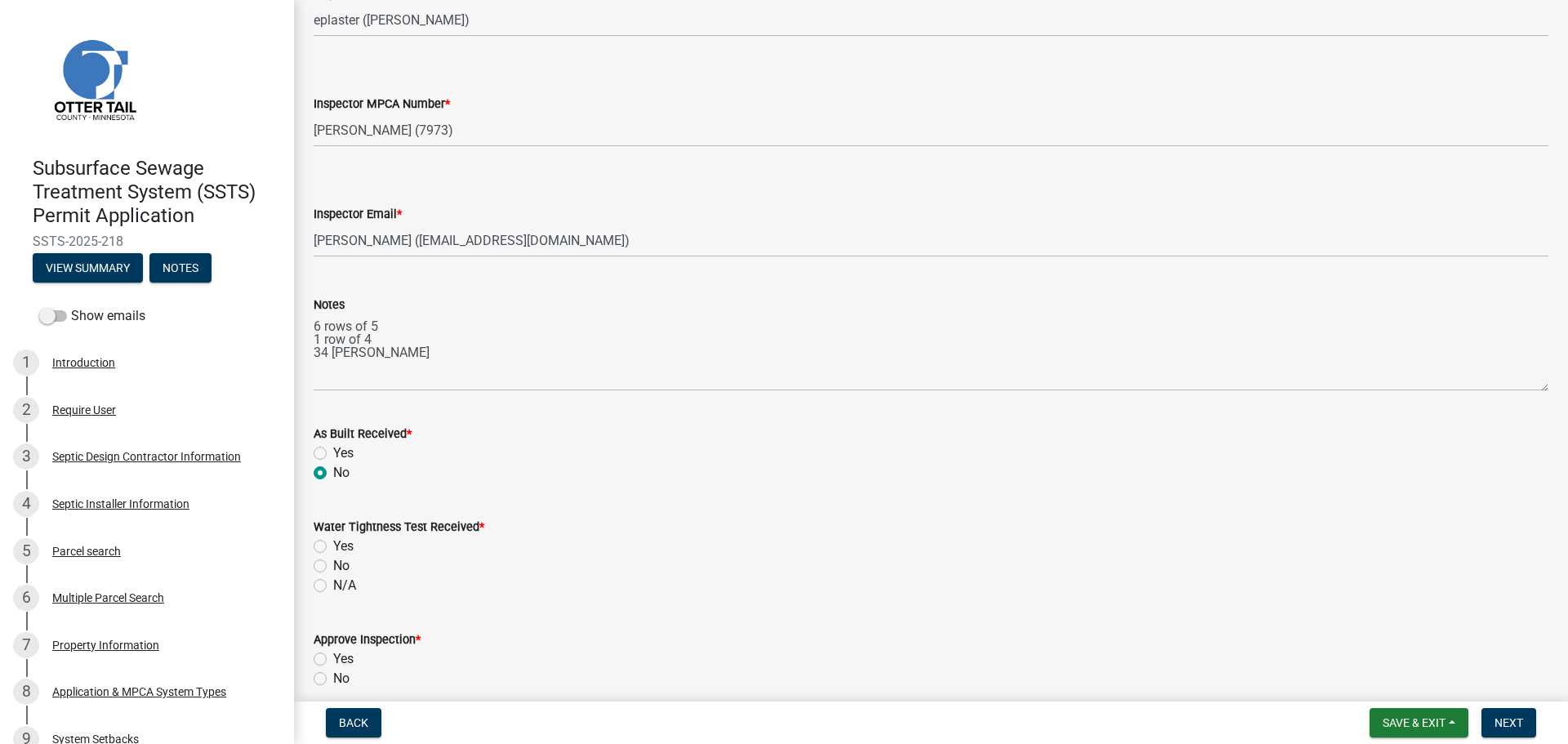
click at [333, 585] on label "N/A" at bounding box center [344, 585] width 23 height 19
click at [333, 585] on input "N/A" at bounding box center [338, 581] width 11 height 11
radio input "true"
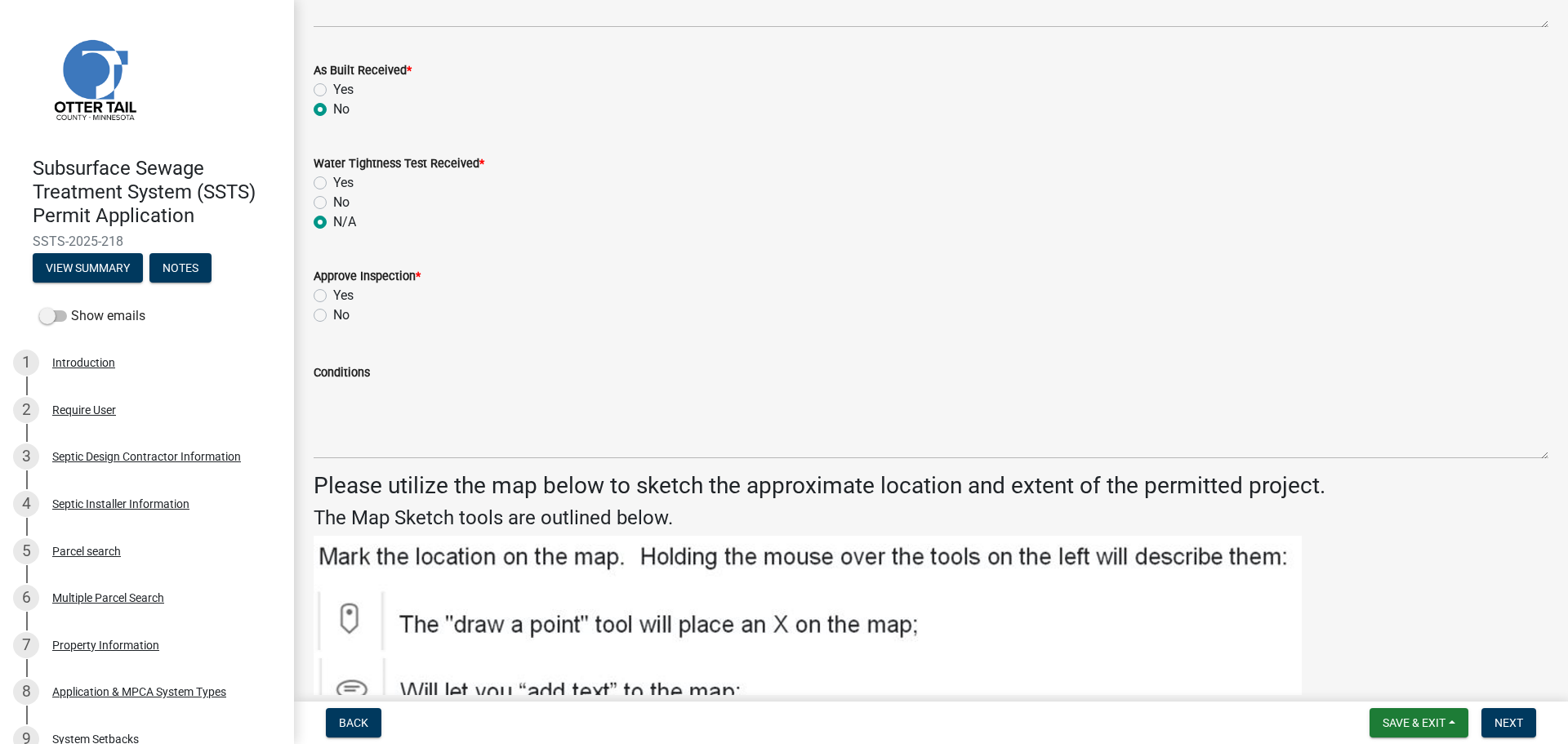
scroll to position [2063, 0]
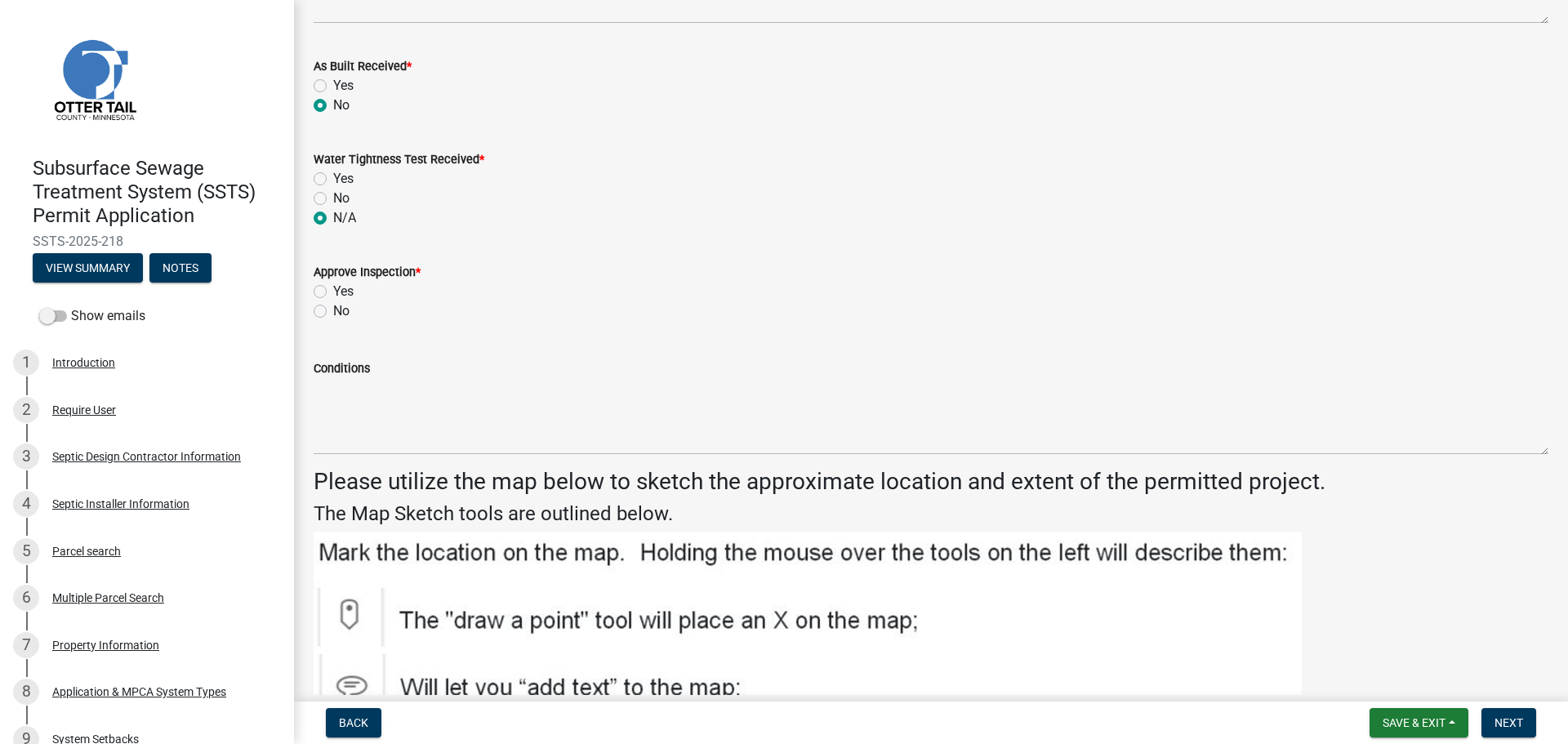
click at [333, 295] on label "Yes" at bounding box center [343, 291] width 20 height 19
click at [333, 292] on input "Yes" at bounding box center [338, 287] width 11 height 11
radio input "true"
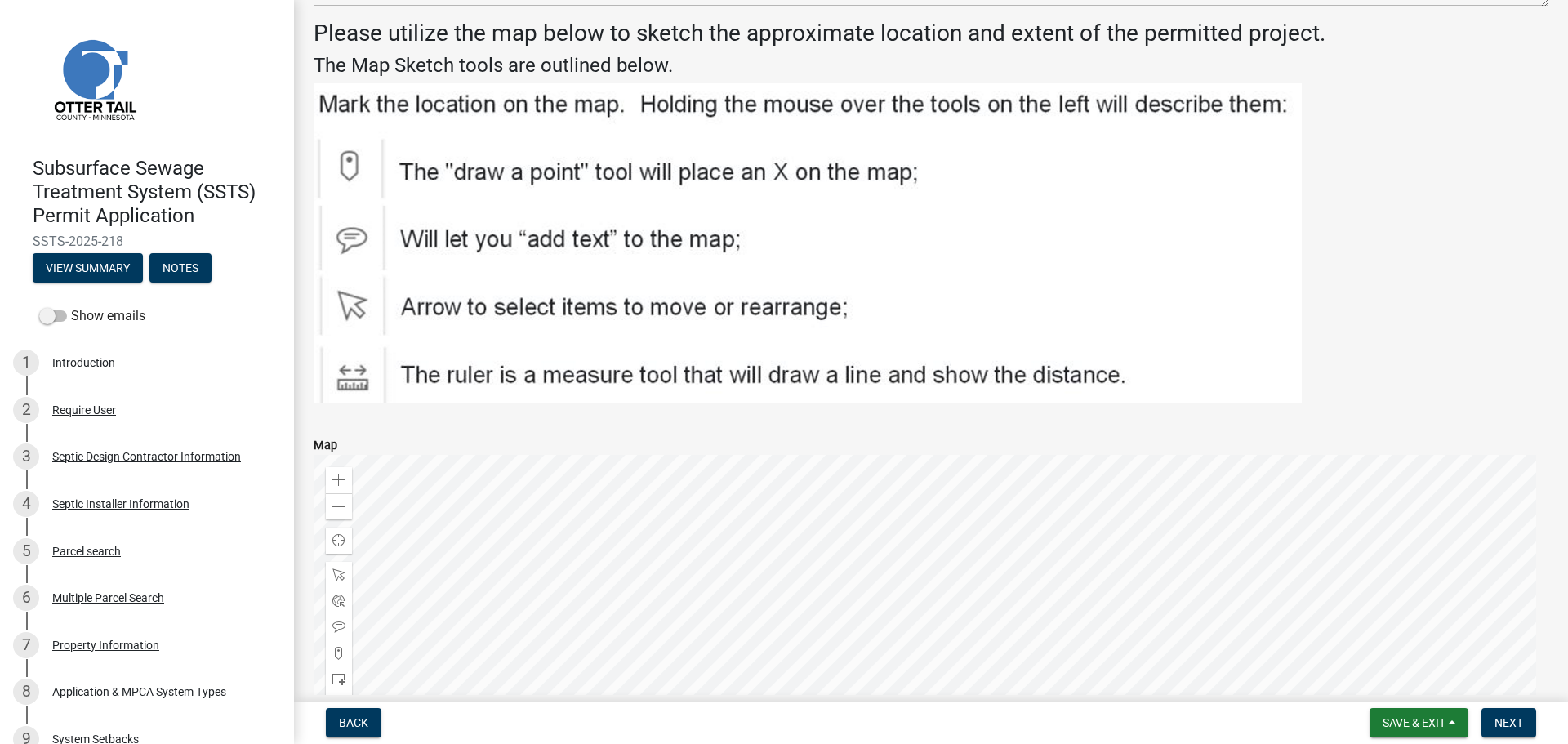
scroll to position [2512, 0]
click at [1524, 722] on button "Next" at bounding box center [1508, 722] width 54 height 29
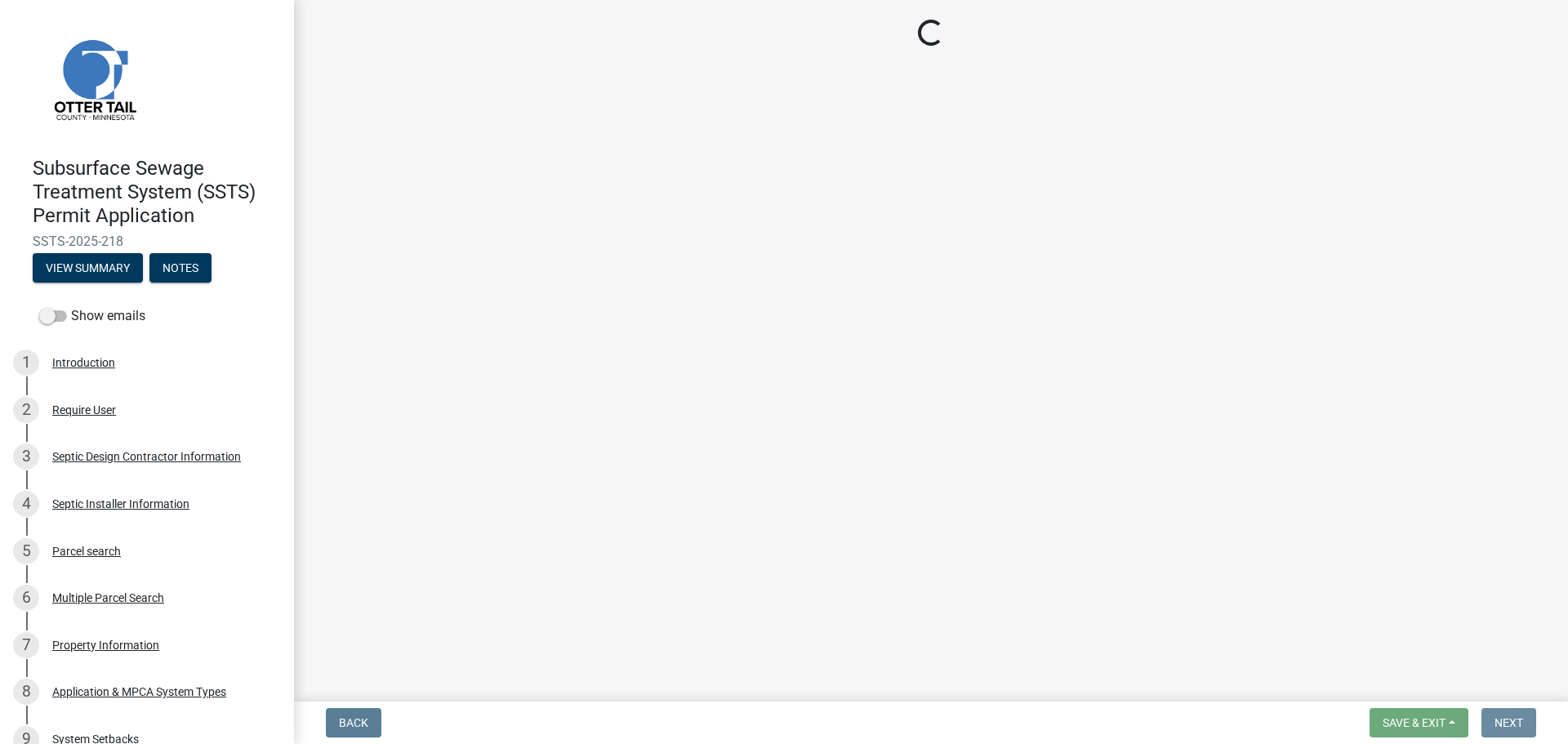
scroll to position [0, 0]
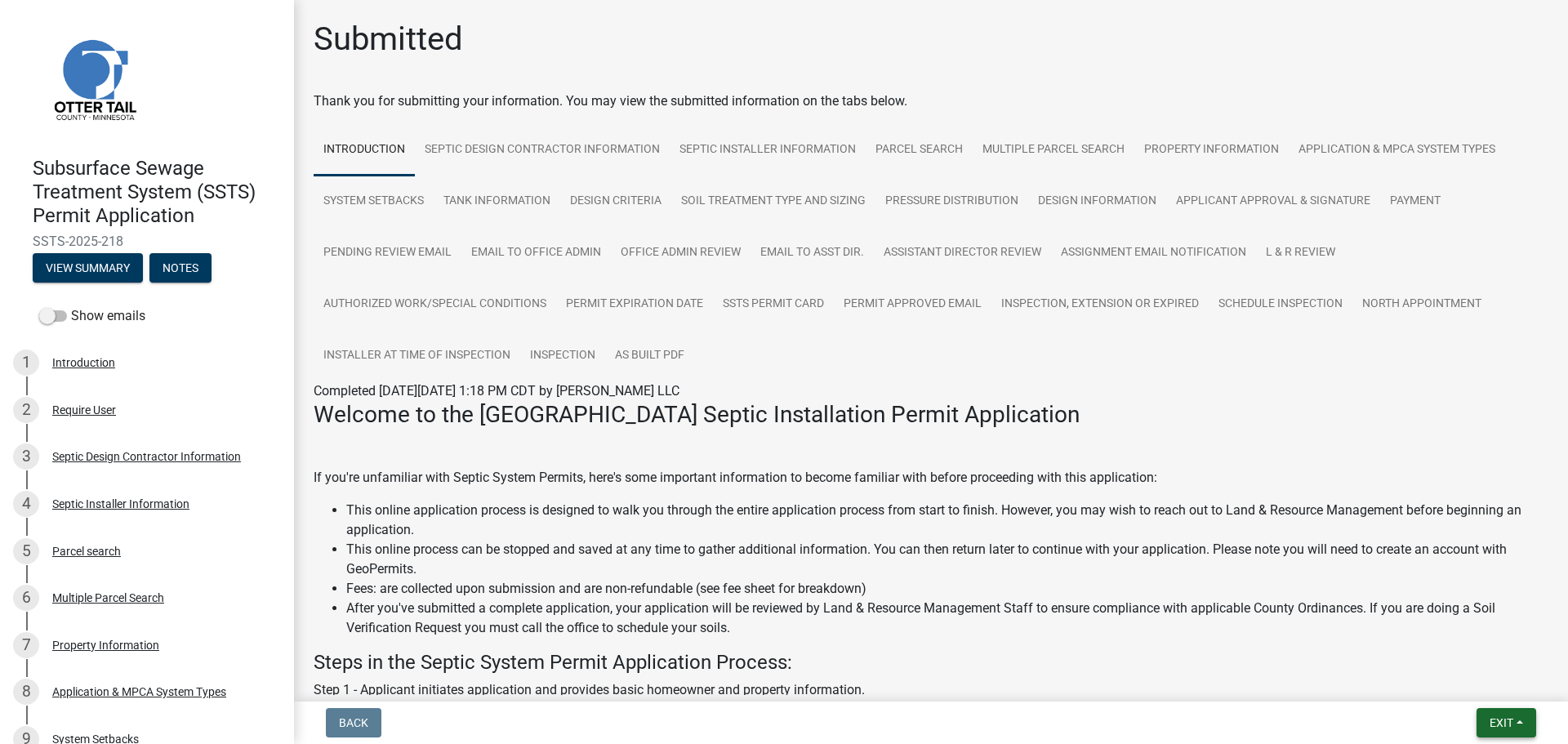
click at [1495, 716] on span "Exit" at bounding box center [1501, 723] width 23 height 13
click at [1480, 688] on button "Save & Exit" at bounding box center [1471, 680] width 131 height 39
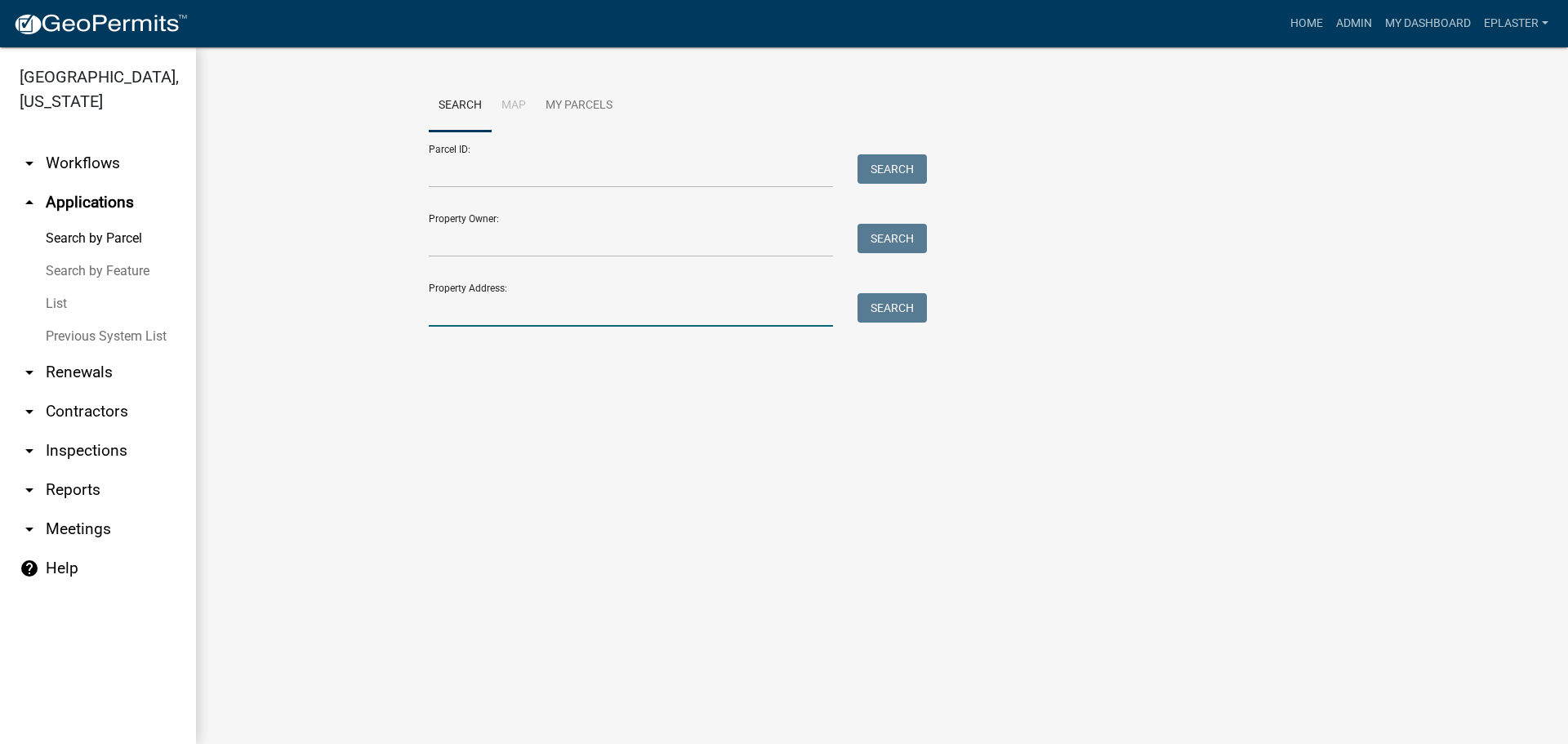
click at [523, 305] on input "Property Address:" at bounding box center [631, 310] width 405 height 34
click at [478, 168] on input "Parcel ID:" at bounding box center [631, 171] width 405 height 34
click at [462, 306] on input "Property Address:" at bounding box center [631, 310] width 405 height 34
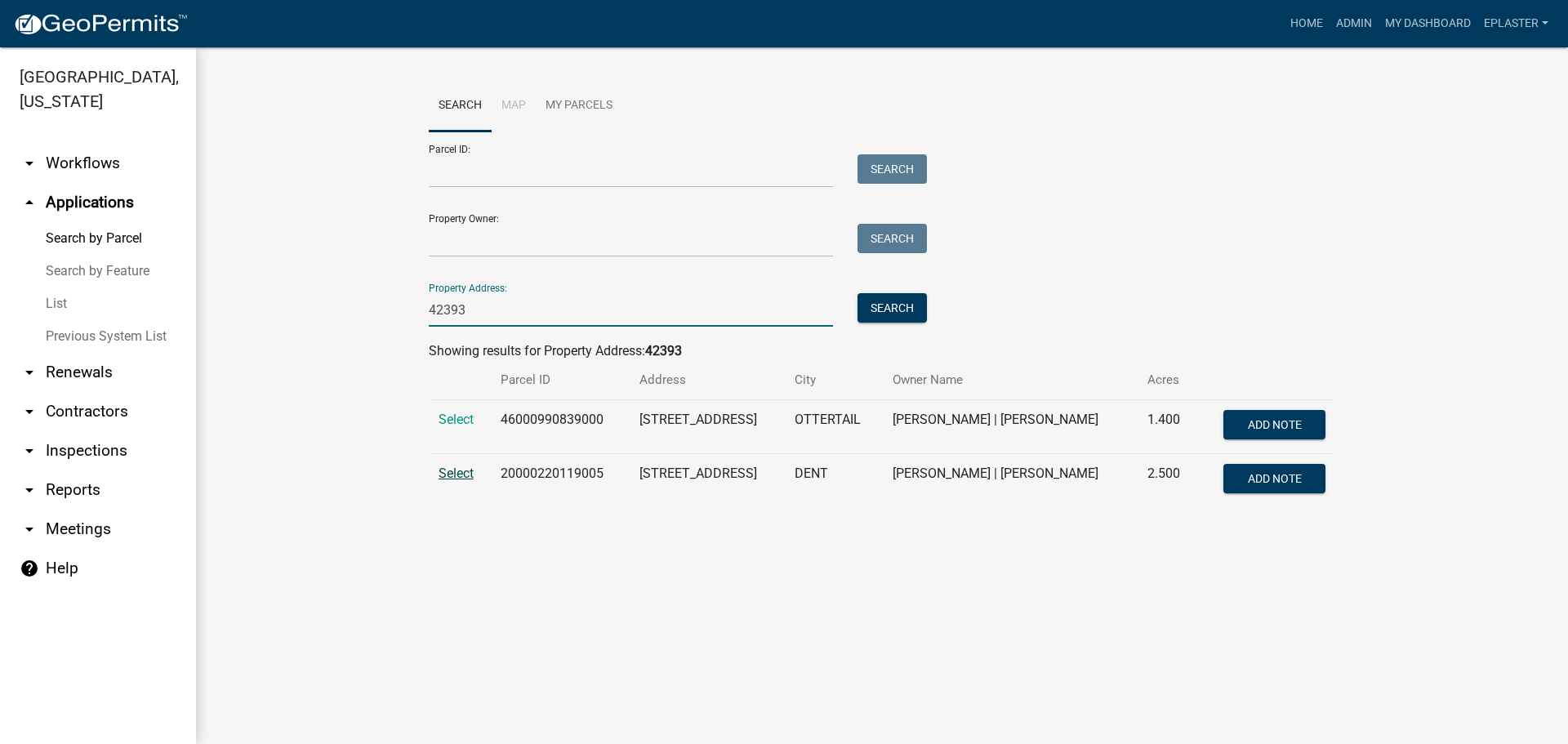
type input "42393"
click at [440, 466] on span "Select" at bounding box center [456, 473] width 35 height 16
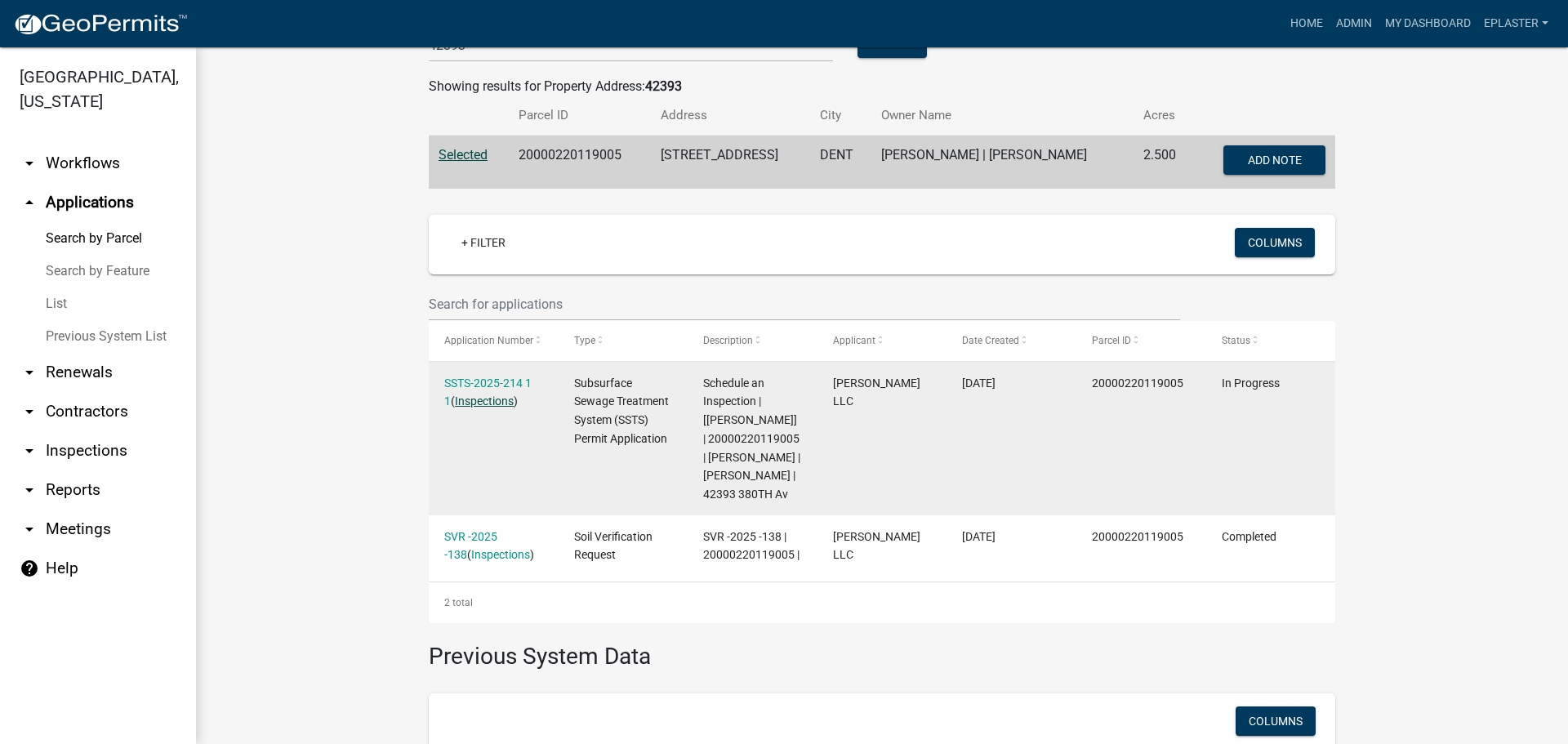
scroll to position [266, 0]
click at [489, 377] on link "SSTS-2025-214 1 1" at bounding box center [487, 391] width 87 height 32
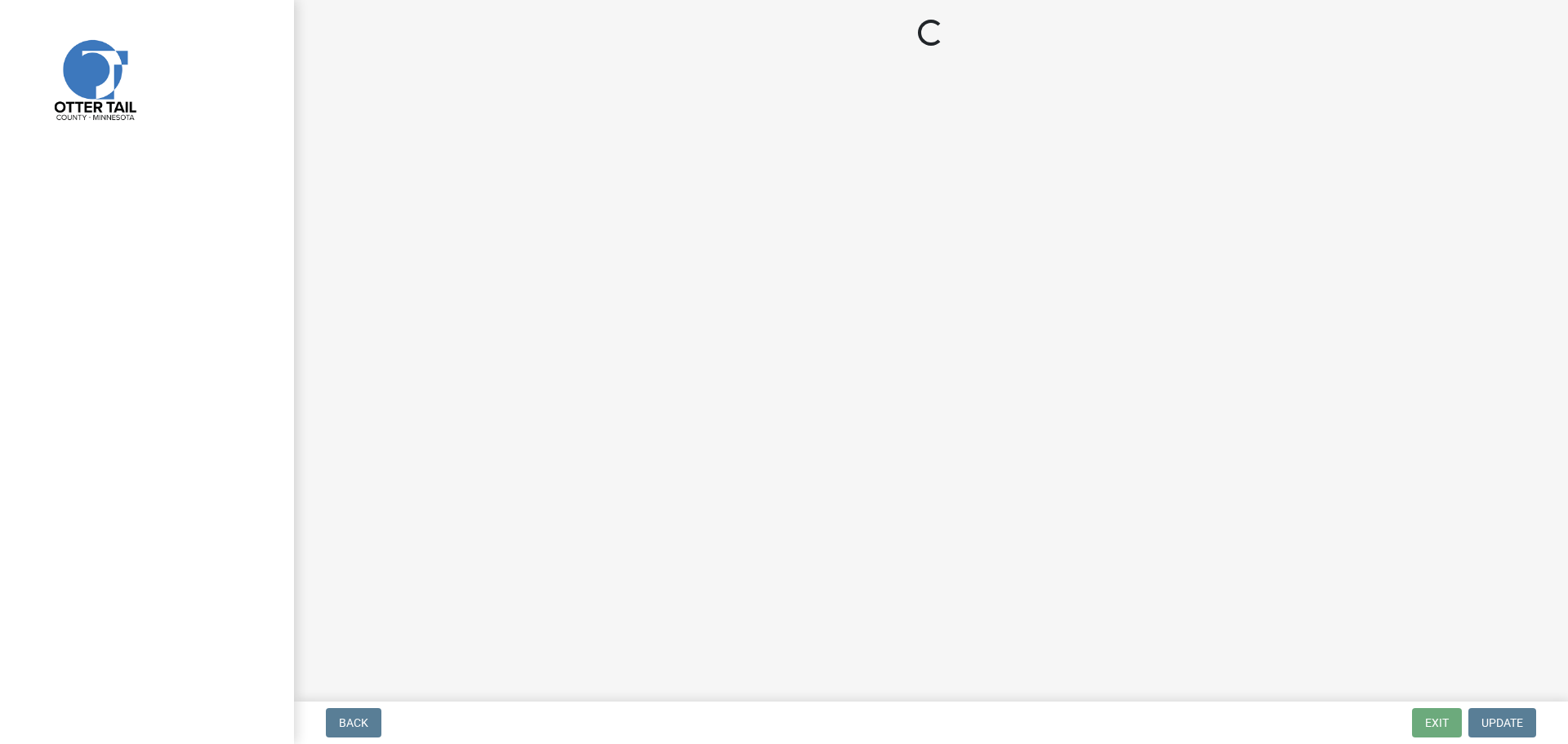
select select "710d5f49-2663-4e73-9718-d0c4e189f5ed"
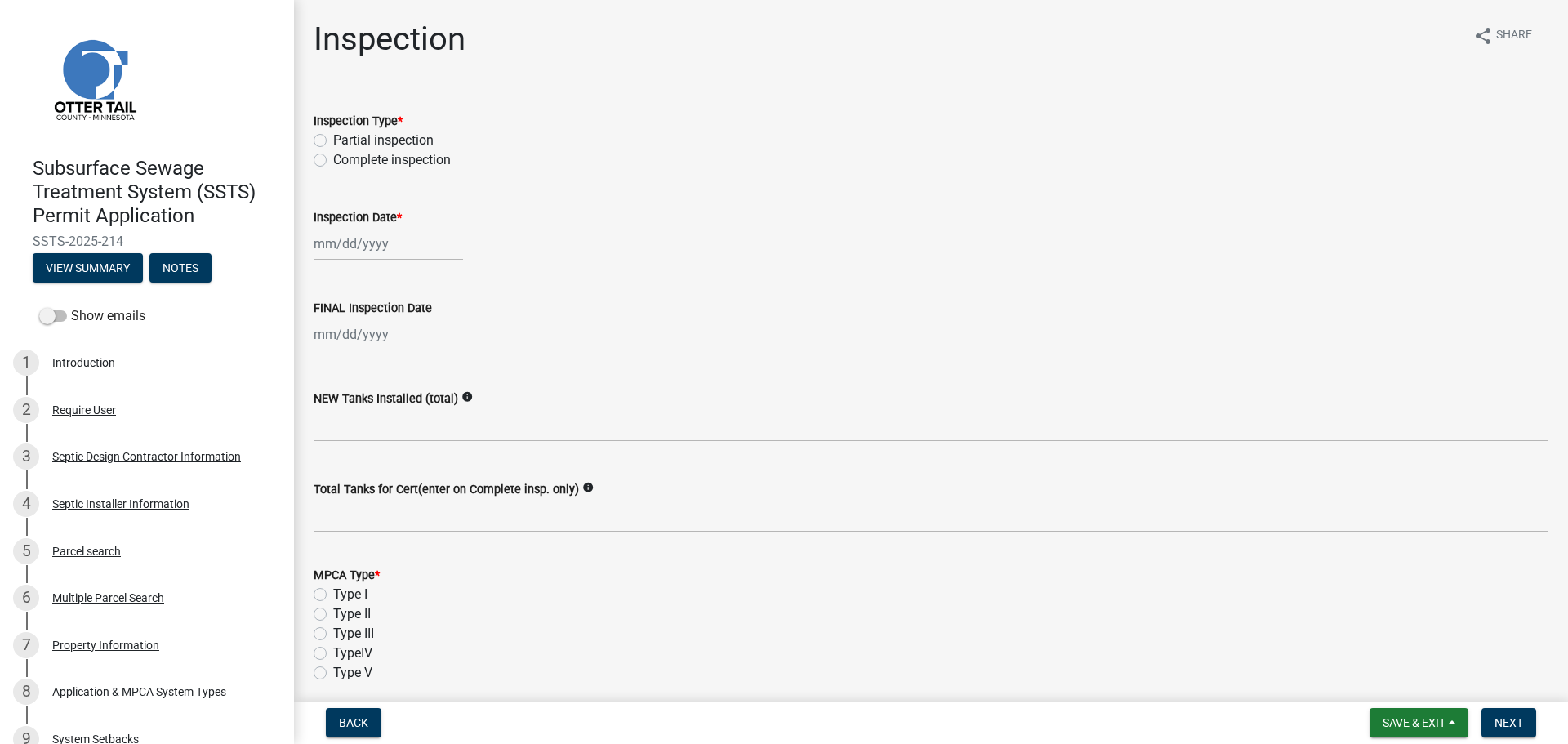
click at [333, 158] on label "Complete inspection" at bounding box center [392, 159] width 117 height 19
click at [333, 158] on input "Complete inspection" at bounding box center [338, 155] width 11 height 11
radio input "true"
click at [322, 242] on div at bounding box center [388, 244] width 149 height 34
select select "8"
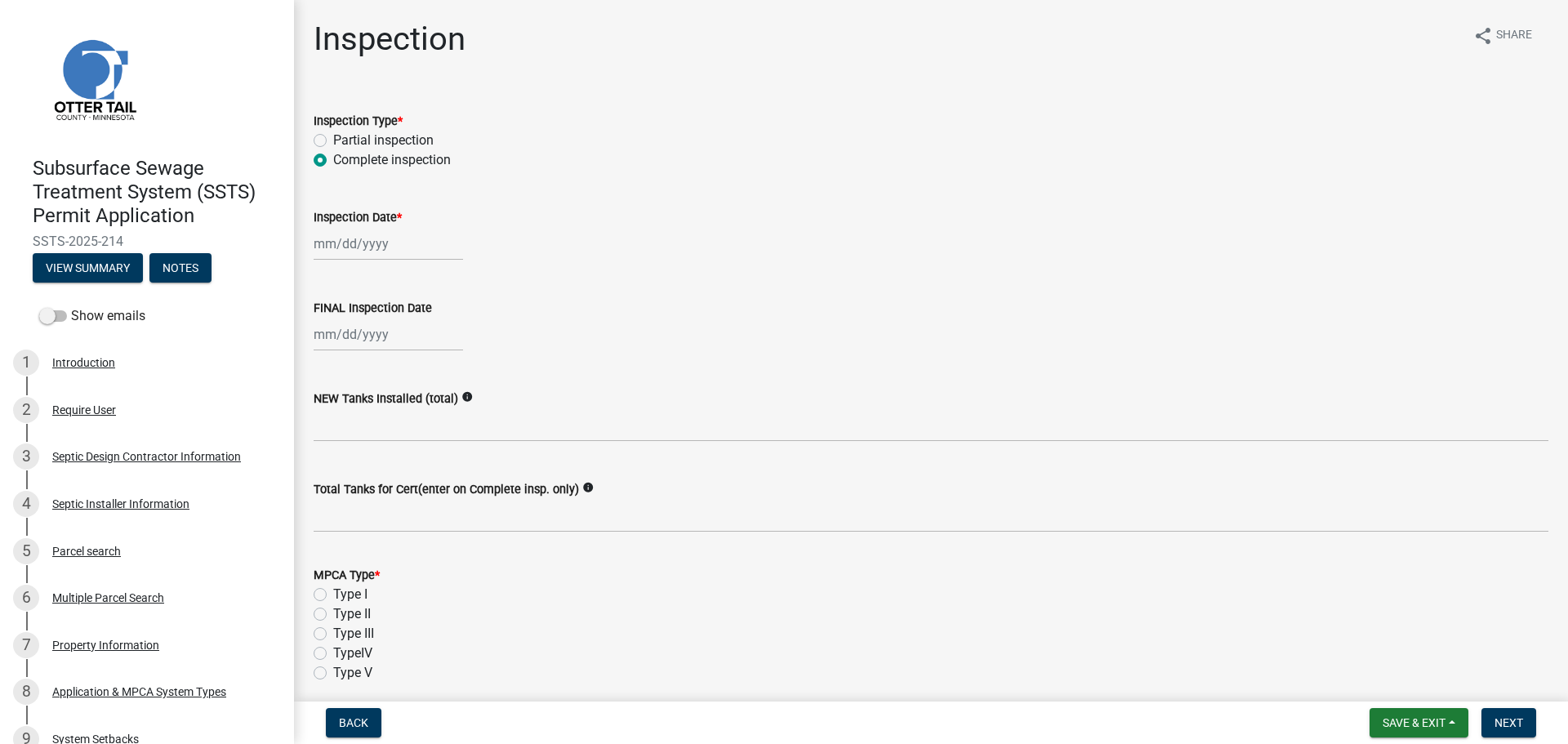
select select "2025"
click at [333, 379] on div "11" at bounding box center [329, 383] width 26 height 26
type input "[DATE]"
click at [327, 331] on div at bounding box center [388, 334] width 149 height 34
select select "8"
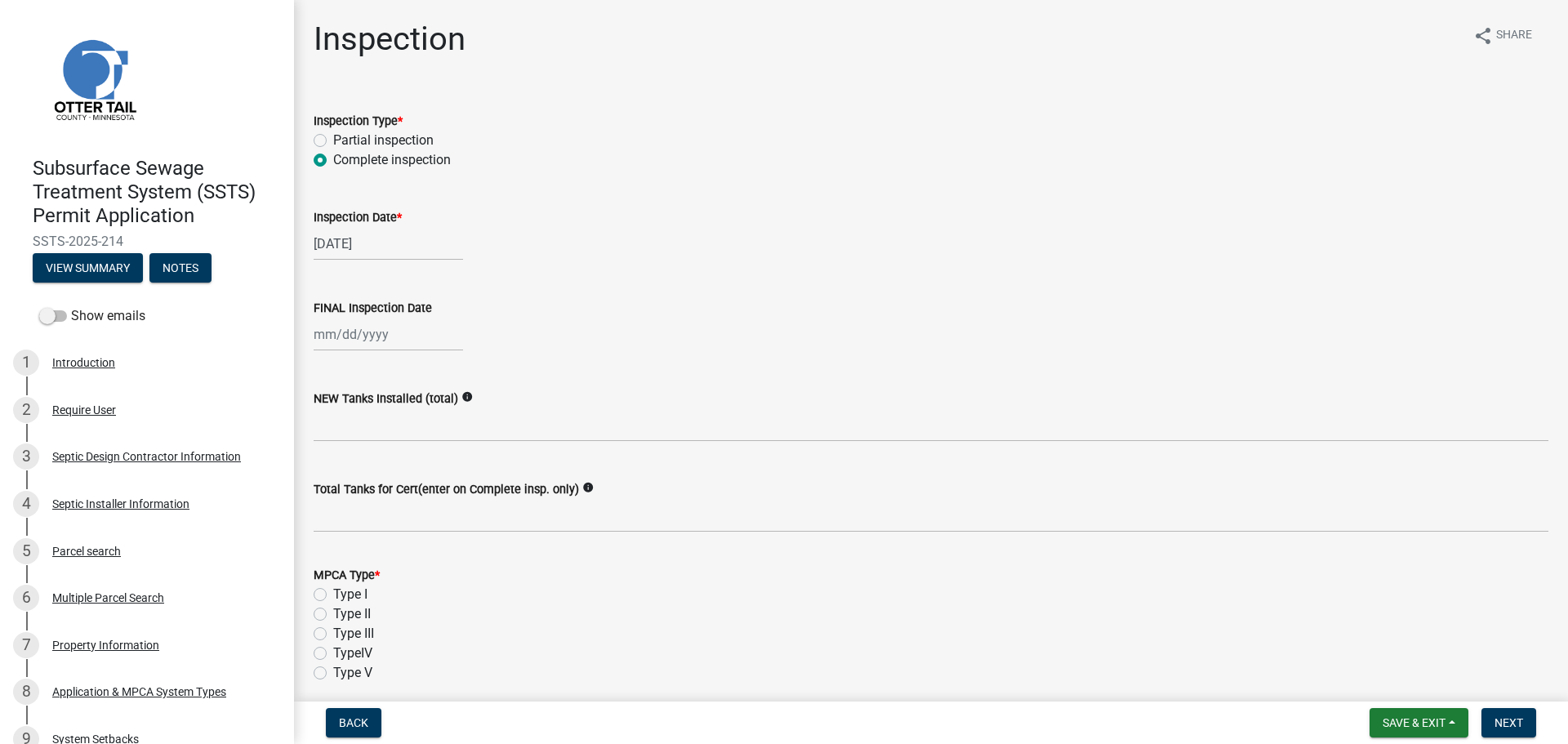
select select "2025"
click at [331, 469] on div "11" at bounding box center [329, 473] width 26 height 26
type input "[DATE]"
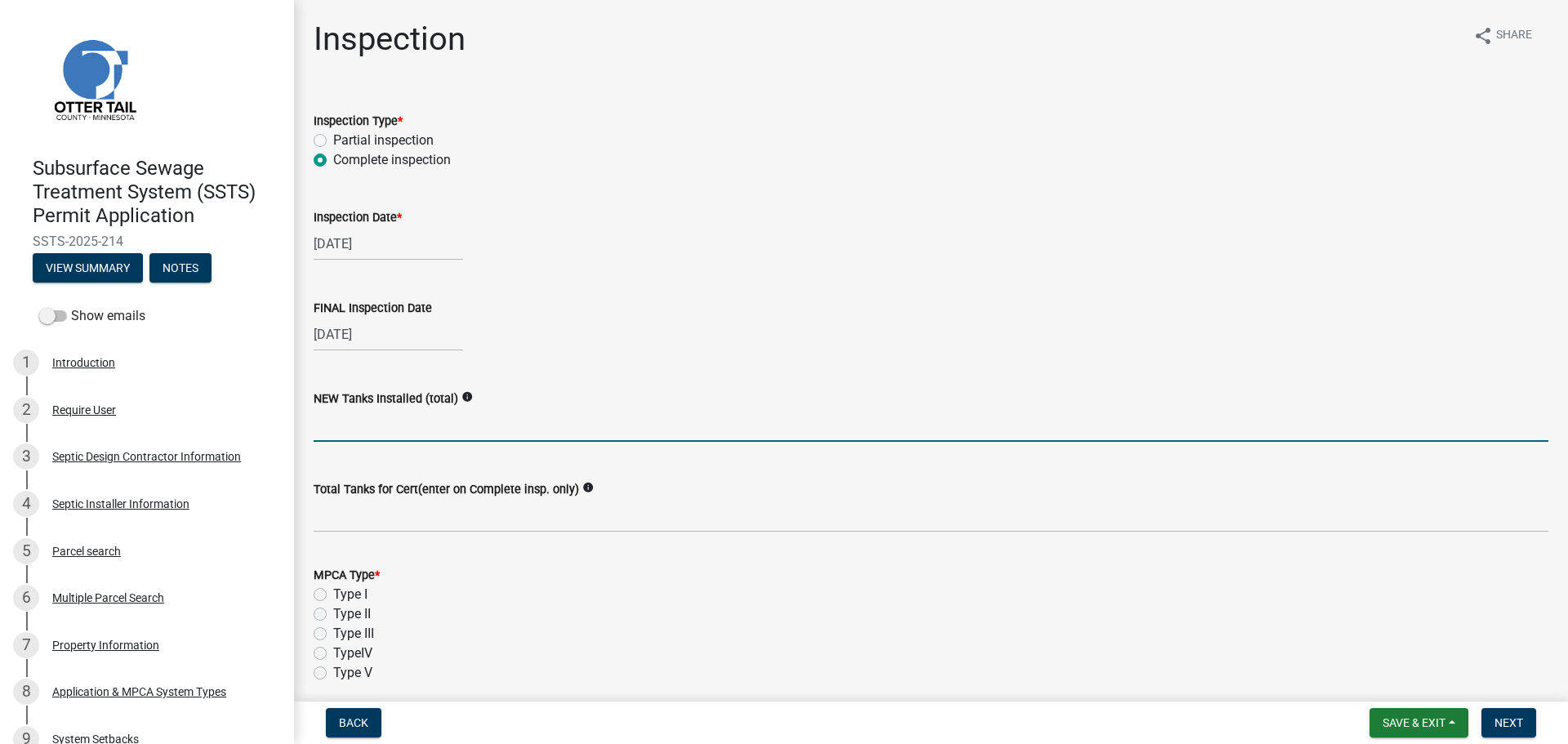
click at [360, 422] on input "text" at bounding box center [931, 425] width 1235 height 34
type input "1"
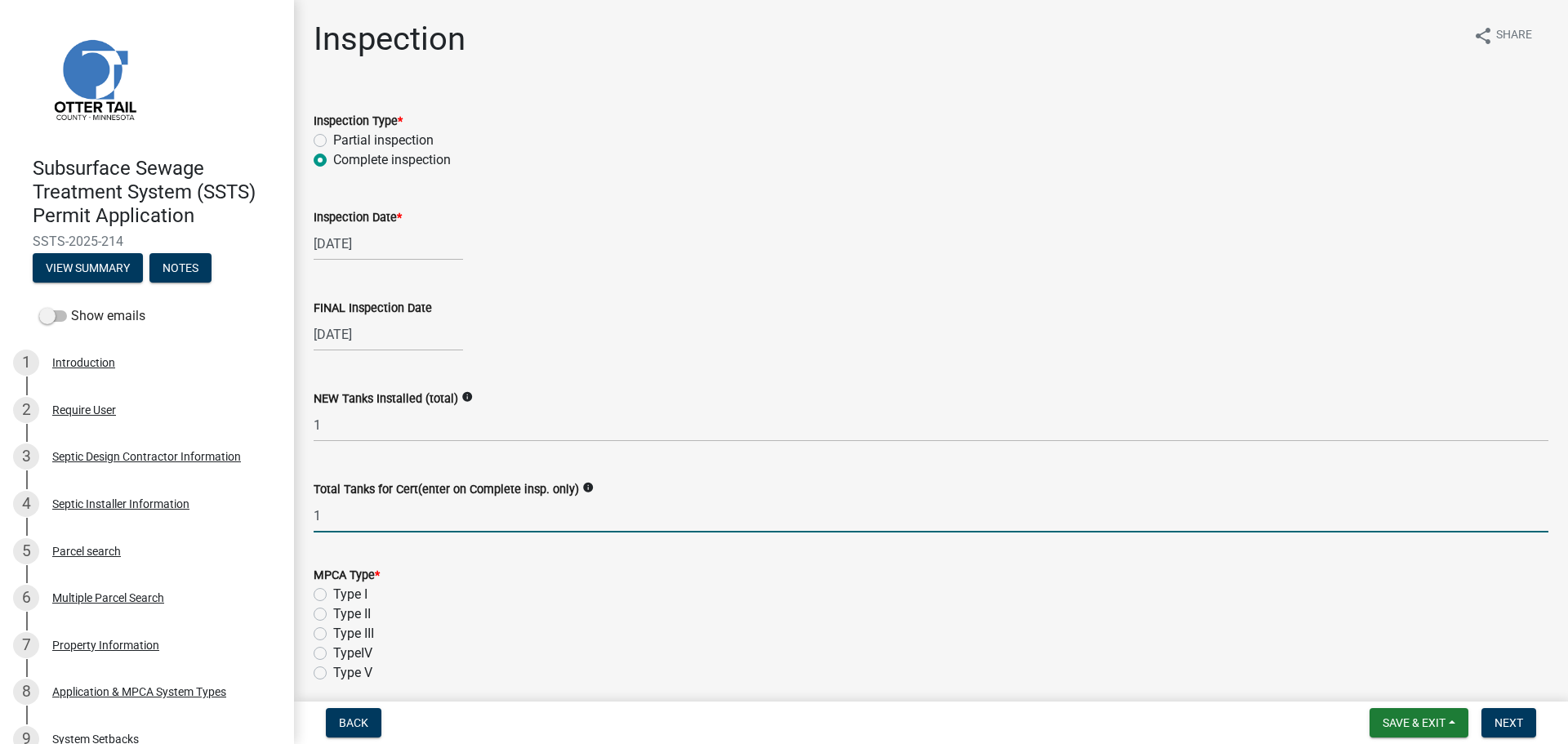
type input "1"
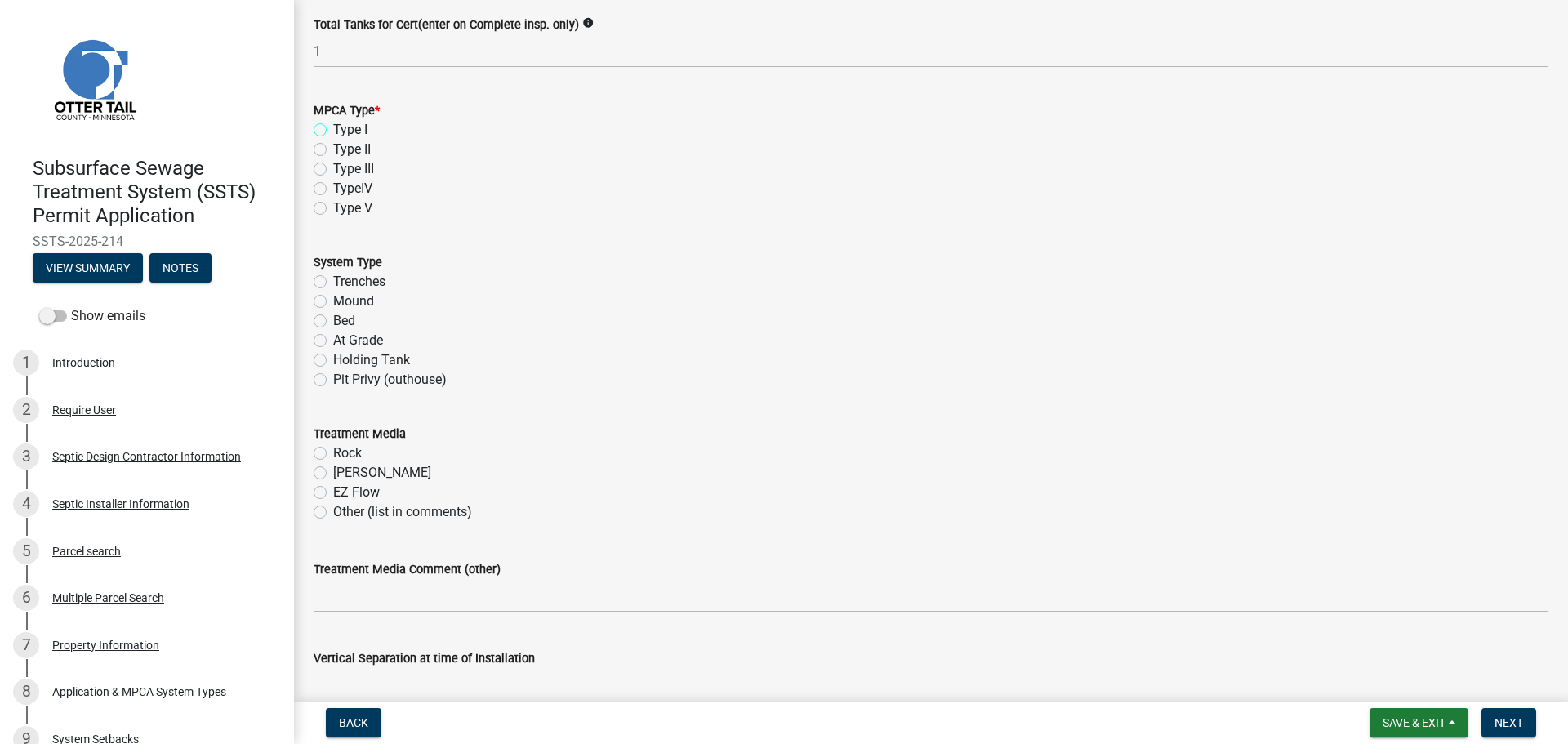
scroll to position [470, 0]
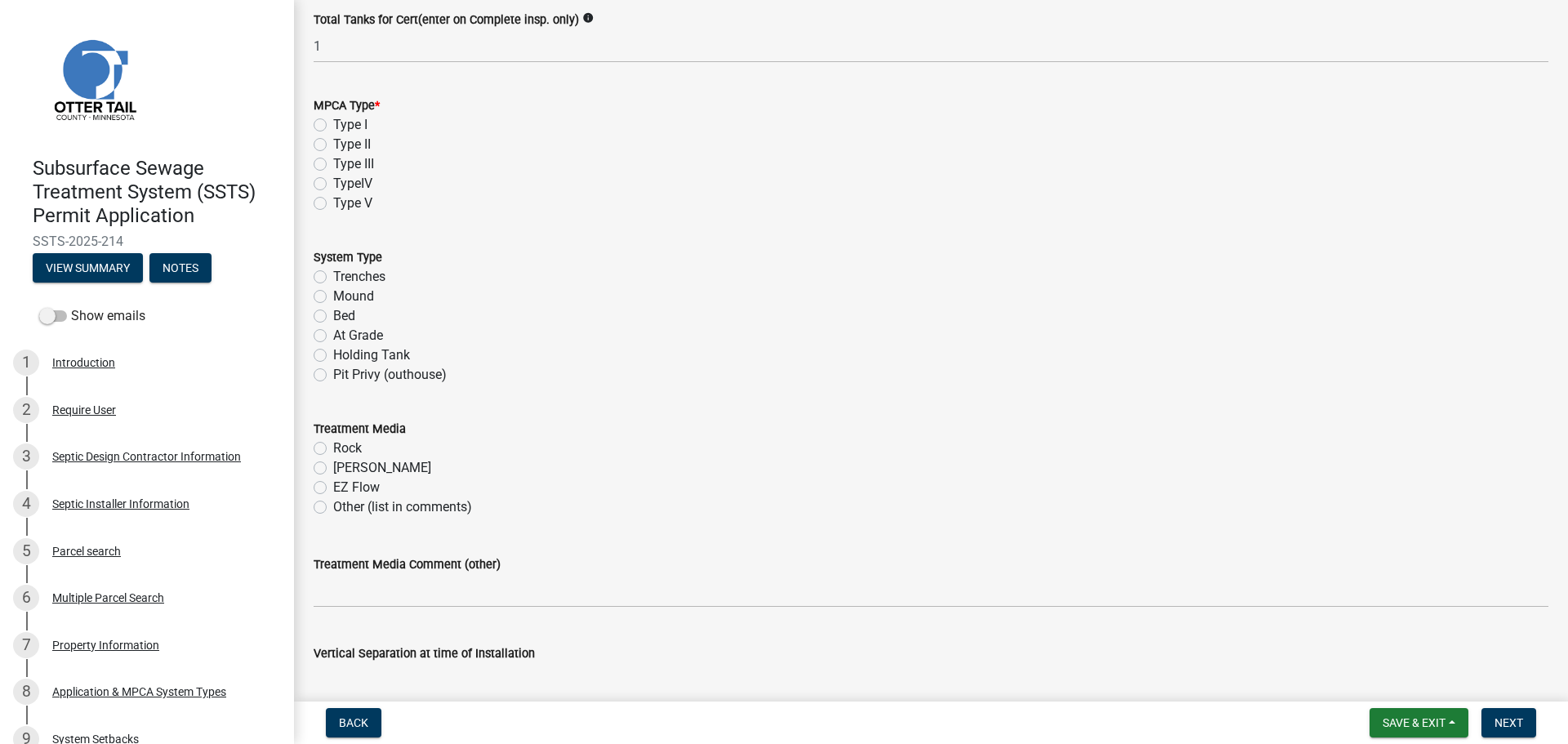
click at [333, 120] on label "Type I" at bounding box center [350, 124] width 34 height 19
click at [333, 120] on input "Type I" at bounding box center [338, 120] width 11 height 11
radio input "true"
click at [333, 277] on label "Trenches" at bounding box center [359, 276] width 52 height 19
click at [333, 277] on input "Trenches" at bounding box center [338, 272] width 11 height 11
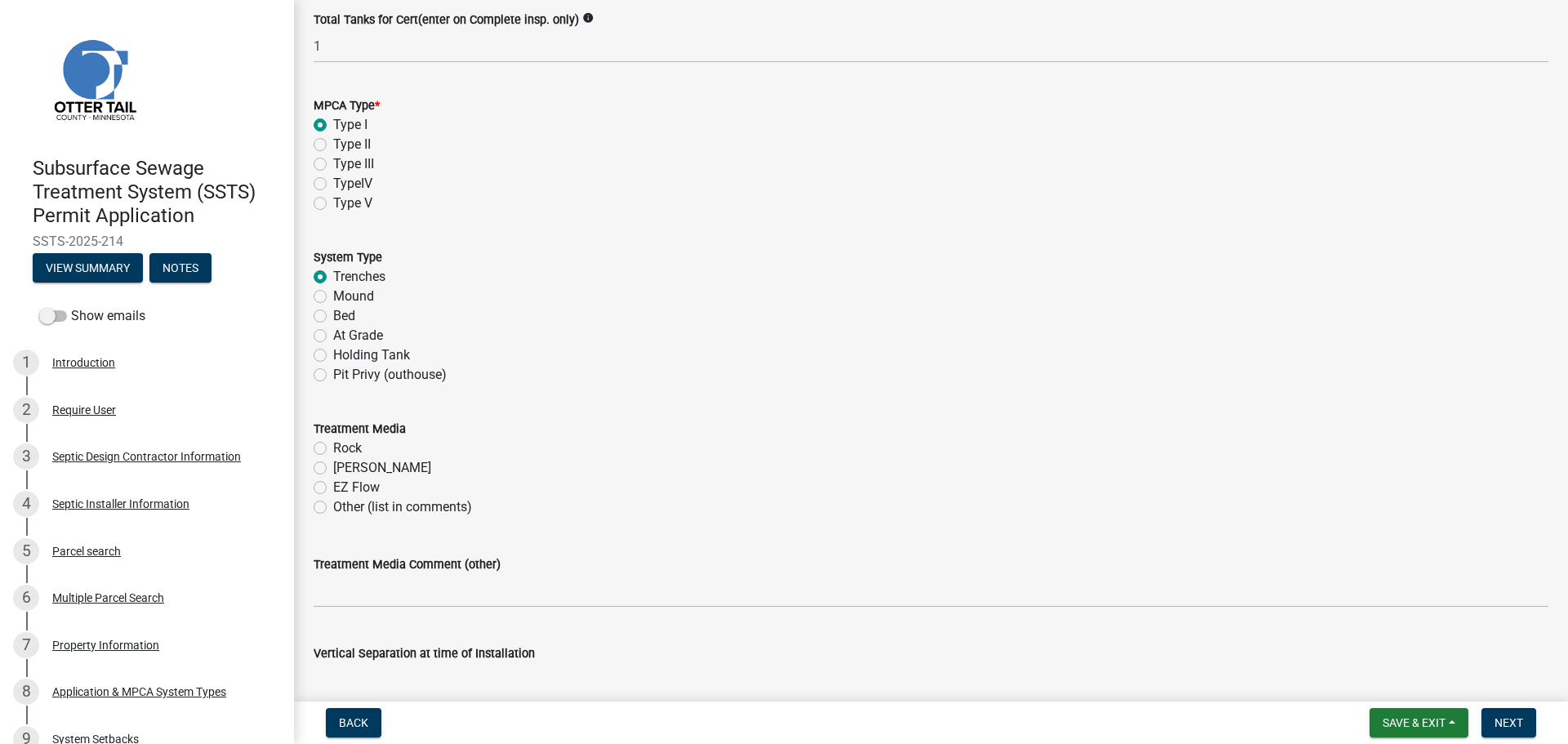
radio input "true"
click at [333, 468] on label "[PERSON_NAME]" at bounding box center [382, 468] width 98 height 19
click at [333, 468] on input "[PERSON_NAME]" at bounding box center [338, 463] width 11 height 11
radio input "true"
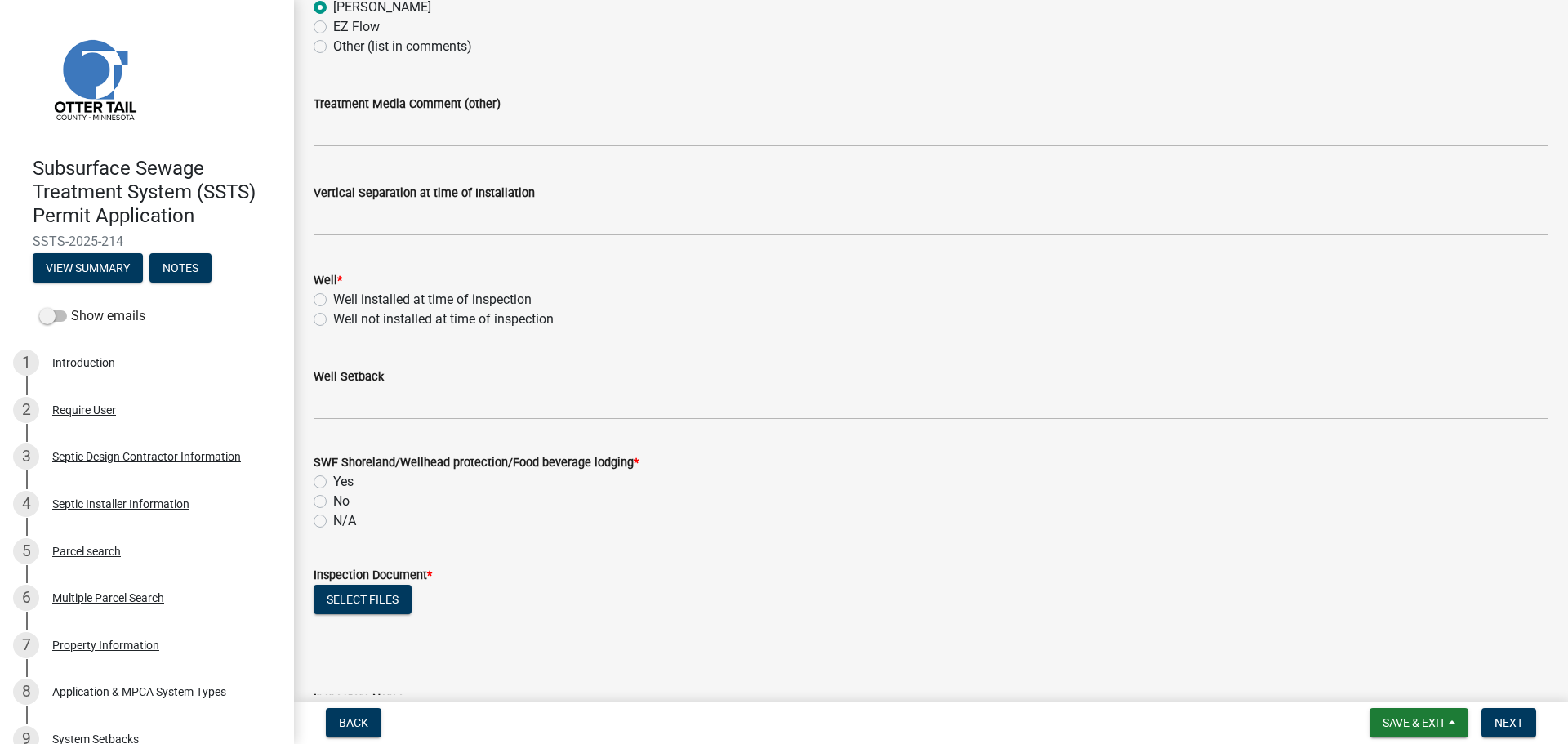
scroll to position [980, 0]
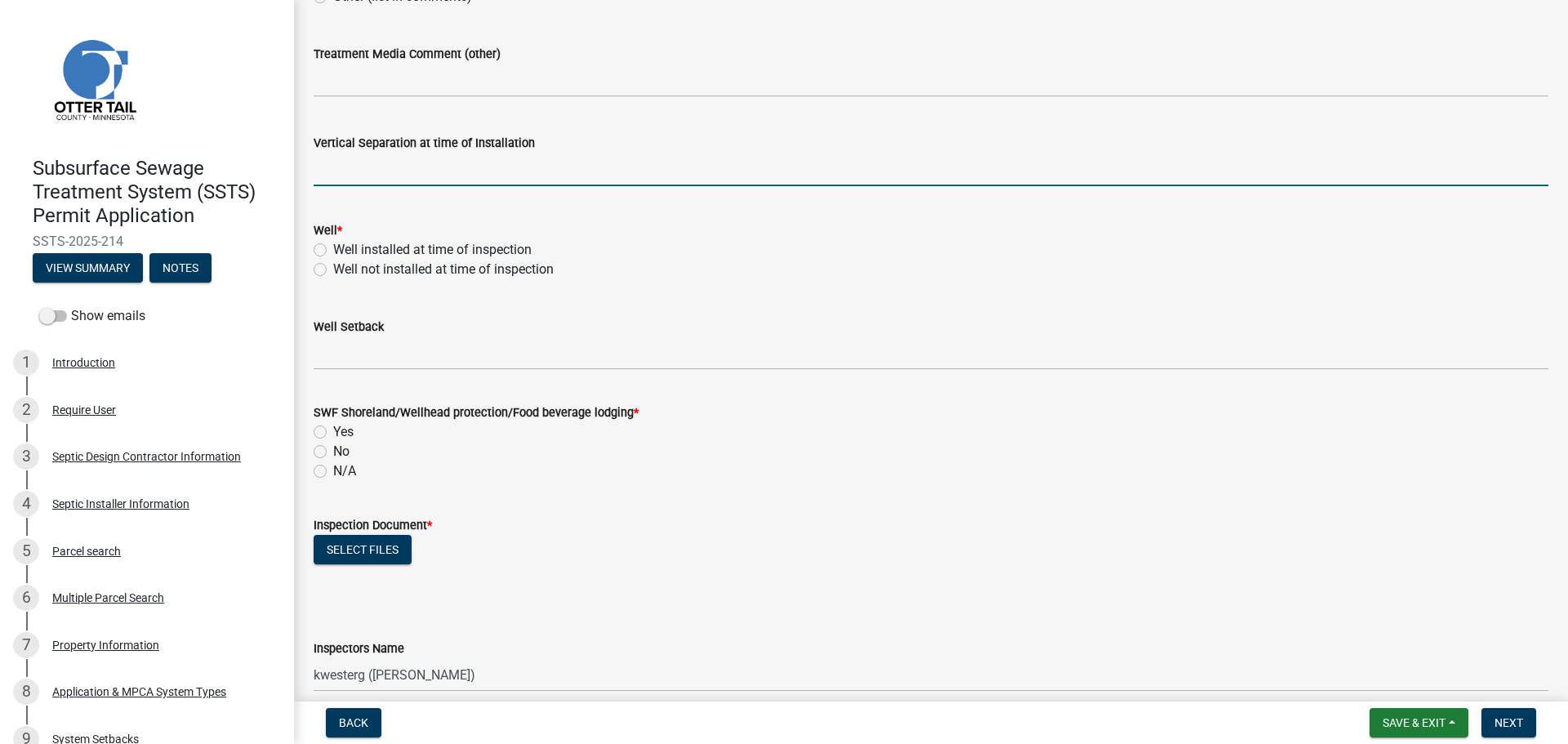
click at [345, 168] on input "text" at bounding box center [931, 169] width 1235 height 34
type input "39"
click at [333, 248] on label "Well installed at time of inspection" at bounding box center [432, 250] width 199 height 19
click at [333, 248] on input "Well installed at time of inspection" at bounding box center [338, 245] width 11 height 11
radio input "true"
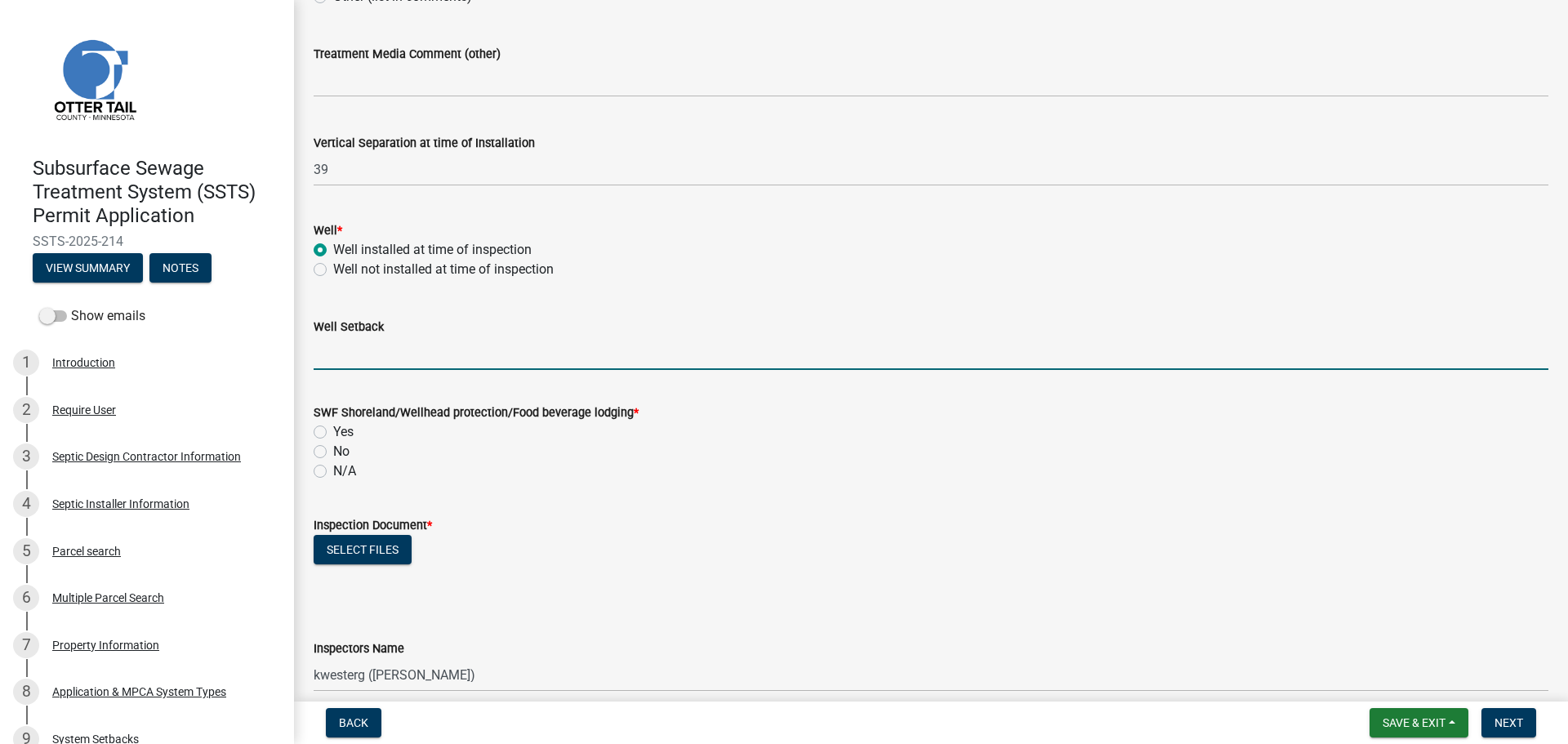
click at [346, 358] on input "Well Setback" at bounding box center [931, 354] width 1235 height 34
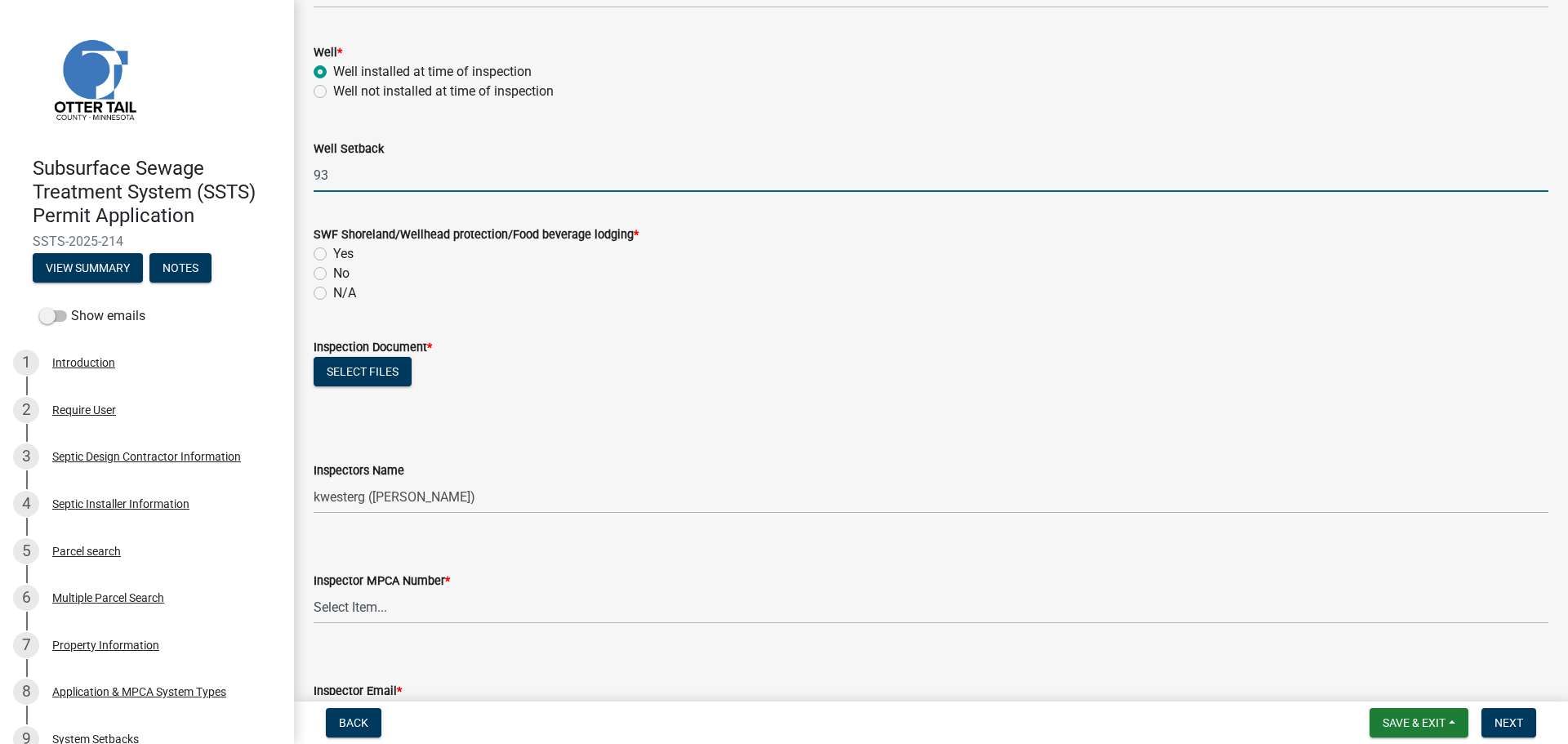
scroll to position [1185, 0]
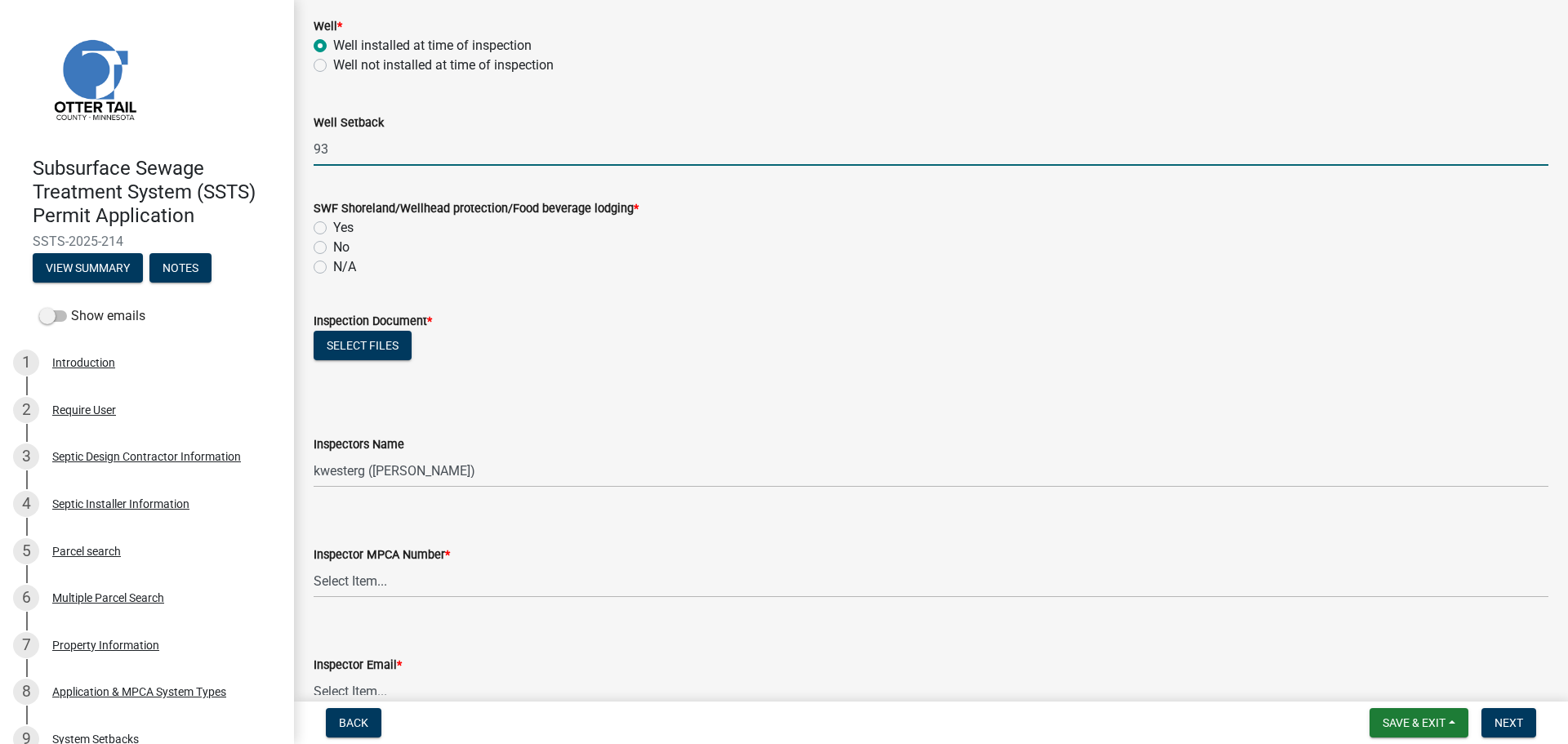
type input "93"
click at [333, 268] on label "N/A" at bounding box center [344, 266] width 23 height 19
click at [333, 268] on input "N/A" at bounding box center [338, 262] width 11 height 11
radio input "true"
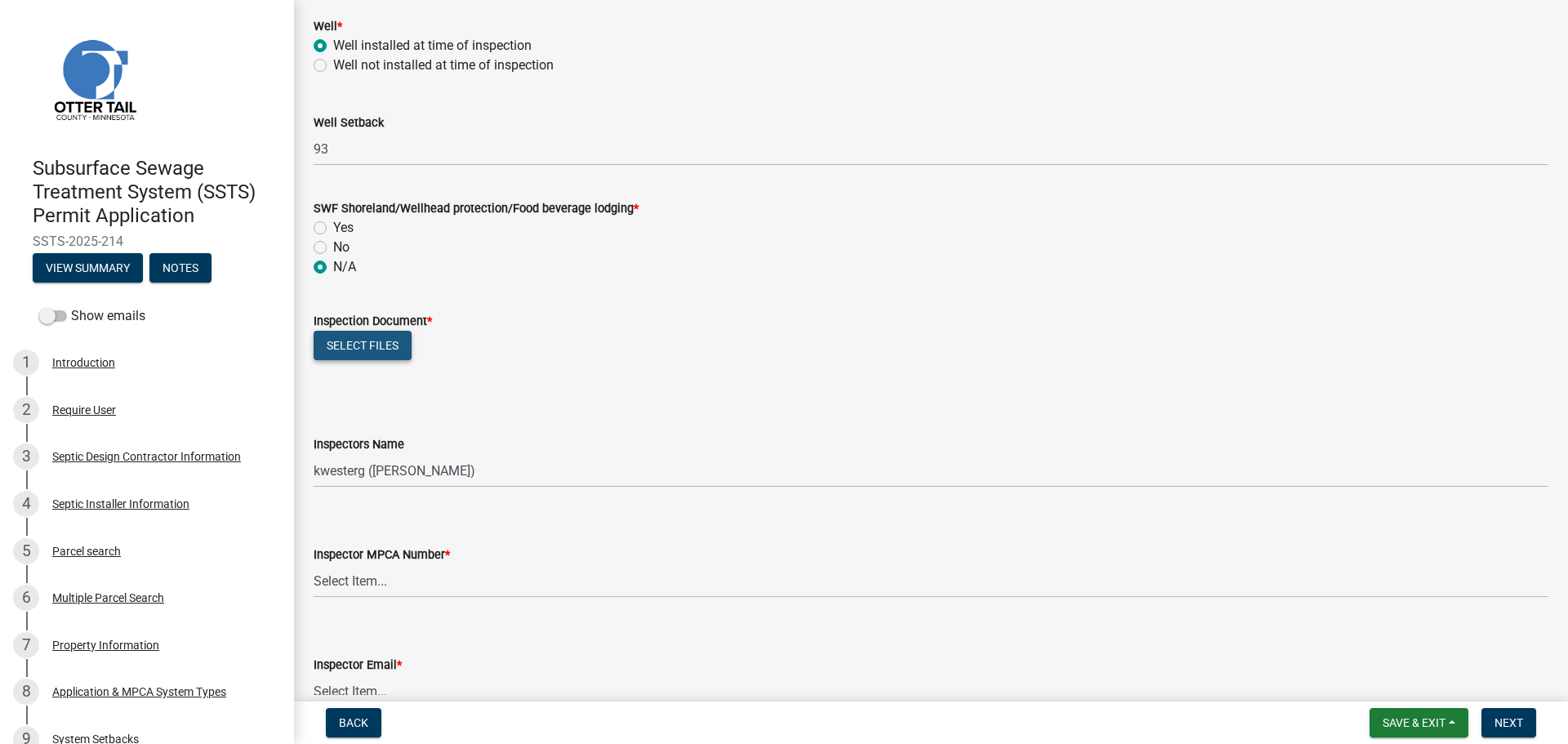
click at [346, 344] on button "Select files" at bounding box center [362, 345] width 98 height 29
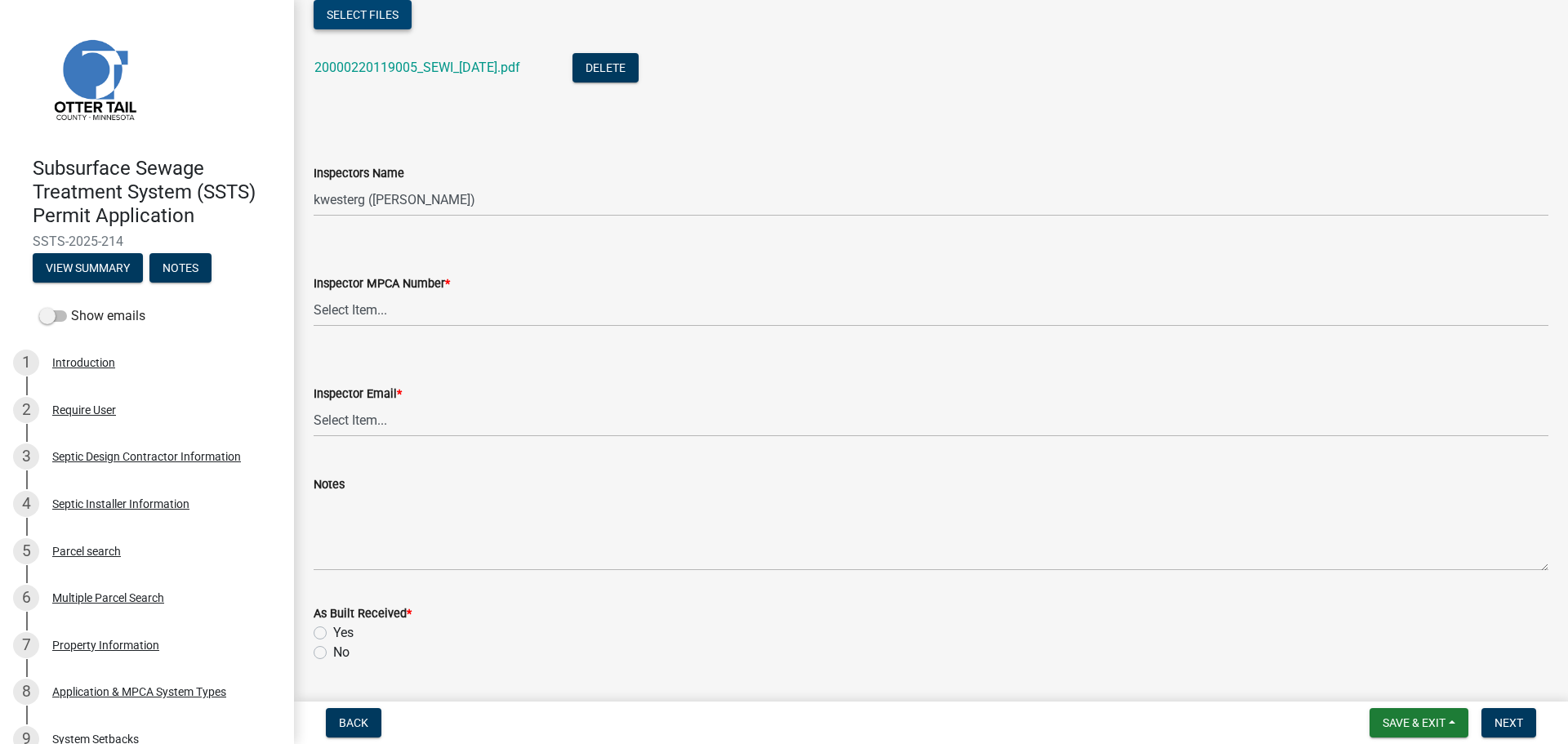
scroll to position [1532, 0]
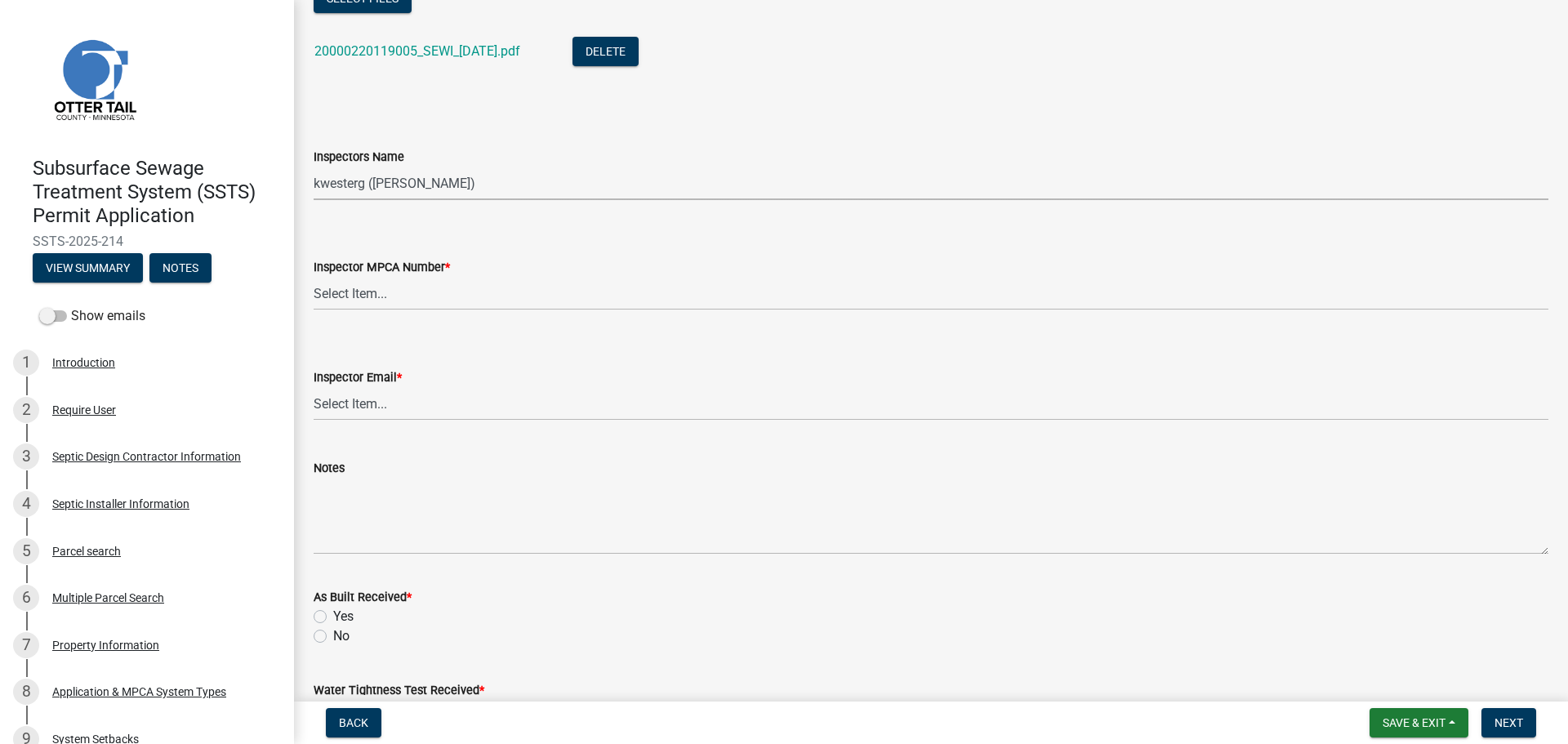
click at [333, 173] on select "Select Item... btollefson ([PERSON_NAME]) [PERSON_NAME] ([PERSON_NAME]) eplaste…" at bounding box center [931, 183] width 1235 height 34
select select "ab4afe9b-f255-4bf6-b29f-35714790ba70"
click at [313, 167] on select "Select Item... btollefson ([PERSON_NAME]) [PERSON_NAME] ([PERSON_NAME]) eplaste…" at bounding box center [931, 183] width 1235 height 34
click at [362, 299] on select "Select Item... [PERSON_NAME] (10415) [PERSON_NAME] (924) [PERSON_NAME] (1957) […" at bounding box center [931, 293] width 1235 height 34
click at [313, 276] on select "Select Item... [PERSON_NAME] (10415) [PERSON_NAME] (924) [PERSON_NAME] (1957) […" at bounding box center [931, 293] width 1235 height 34
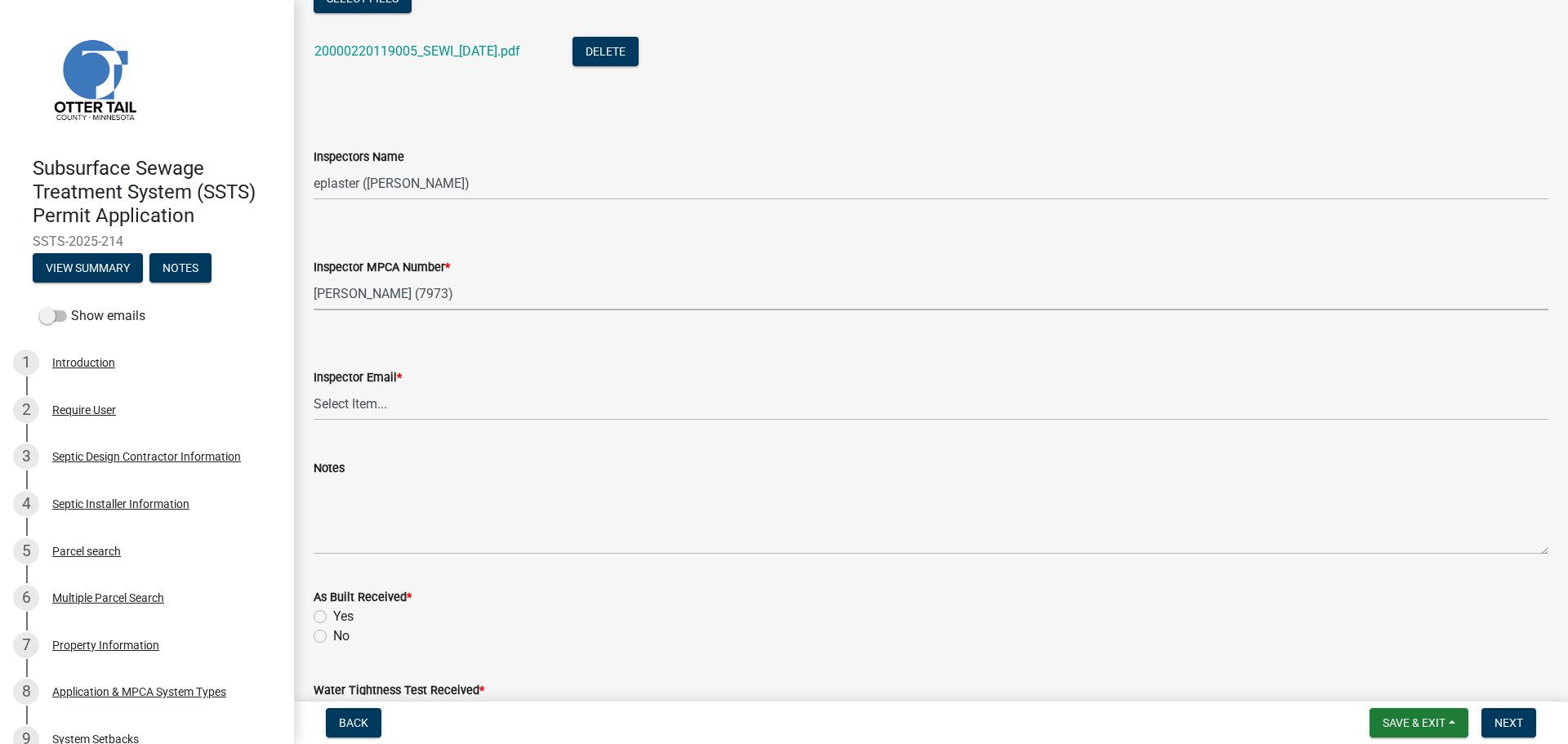
select select "4857f273-0e9a-4084-85c8-075cbcf0902e"
click at [347, 400] on select "Select Item... [PERSON_NAME] ([EMAIL_ADDRESS][DOMAIN_NAME]) [PERSON_NAME] ([EMA…" at bounding box center [931, 404] width 1235 height 34
click at [313, 387] on select "Select Item... [PERSON_NAME] ([EMAIL_ADDRESS][DOMAIN_NAME]) [PERSON_NAME] ([EMA…" at bounding box center [931, 404] width 1235 height 34
select select "318b8207-6619-4c37-8bd8-783b28c7307f"
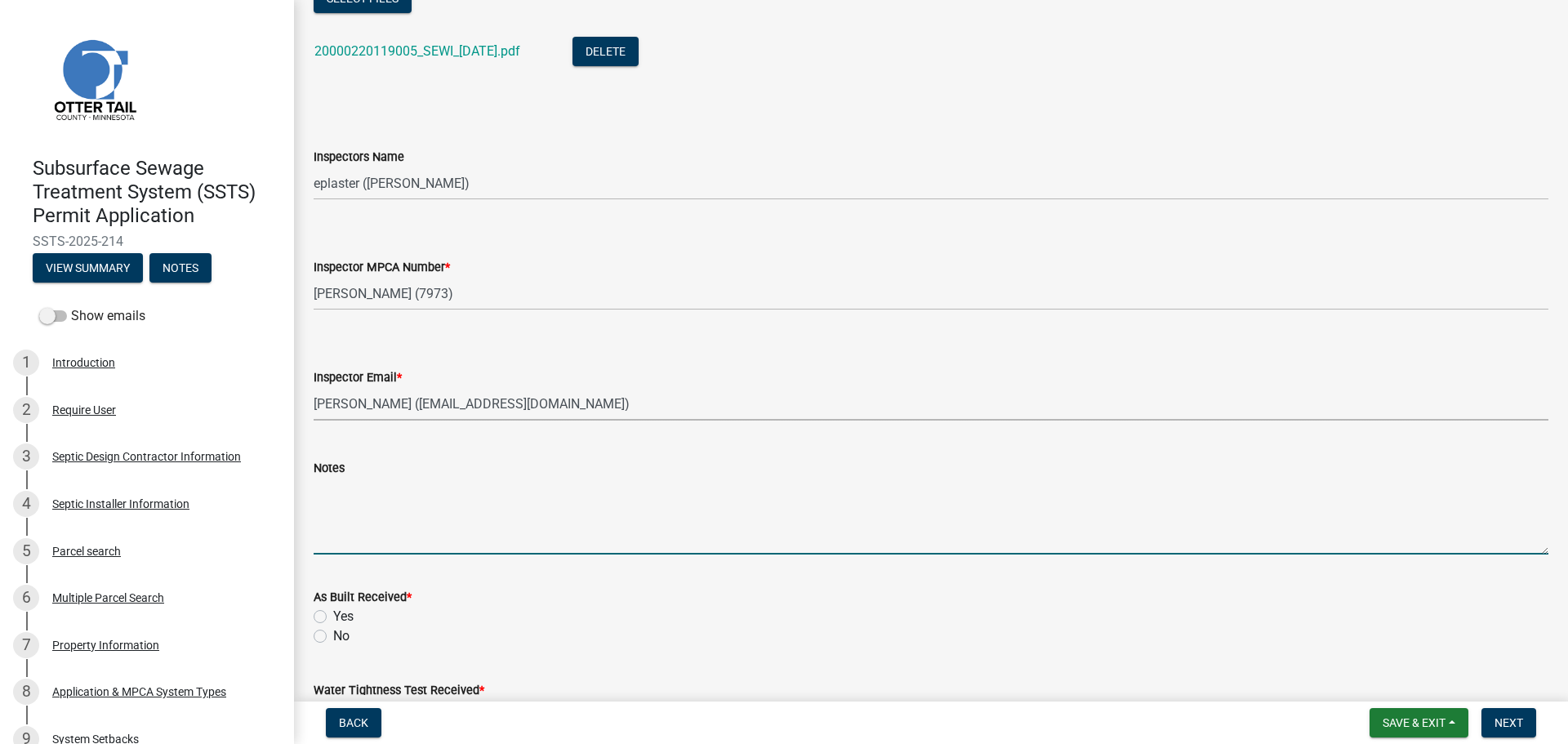
click at [336, 499] on textarea "Notes" at bounding box center [931, 516] width 1235 height 77
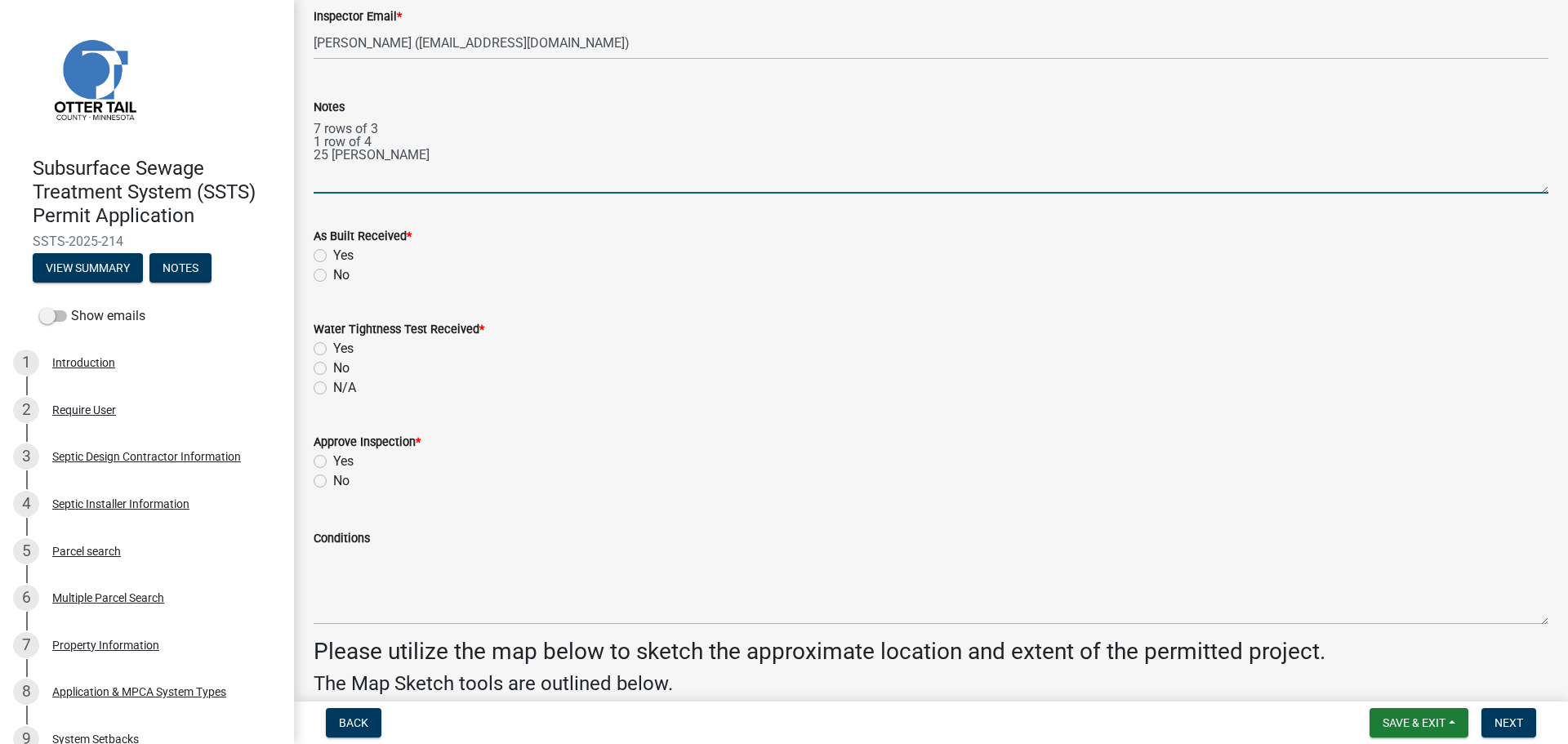
scroll to position [1919, 0]
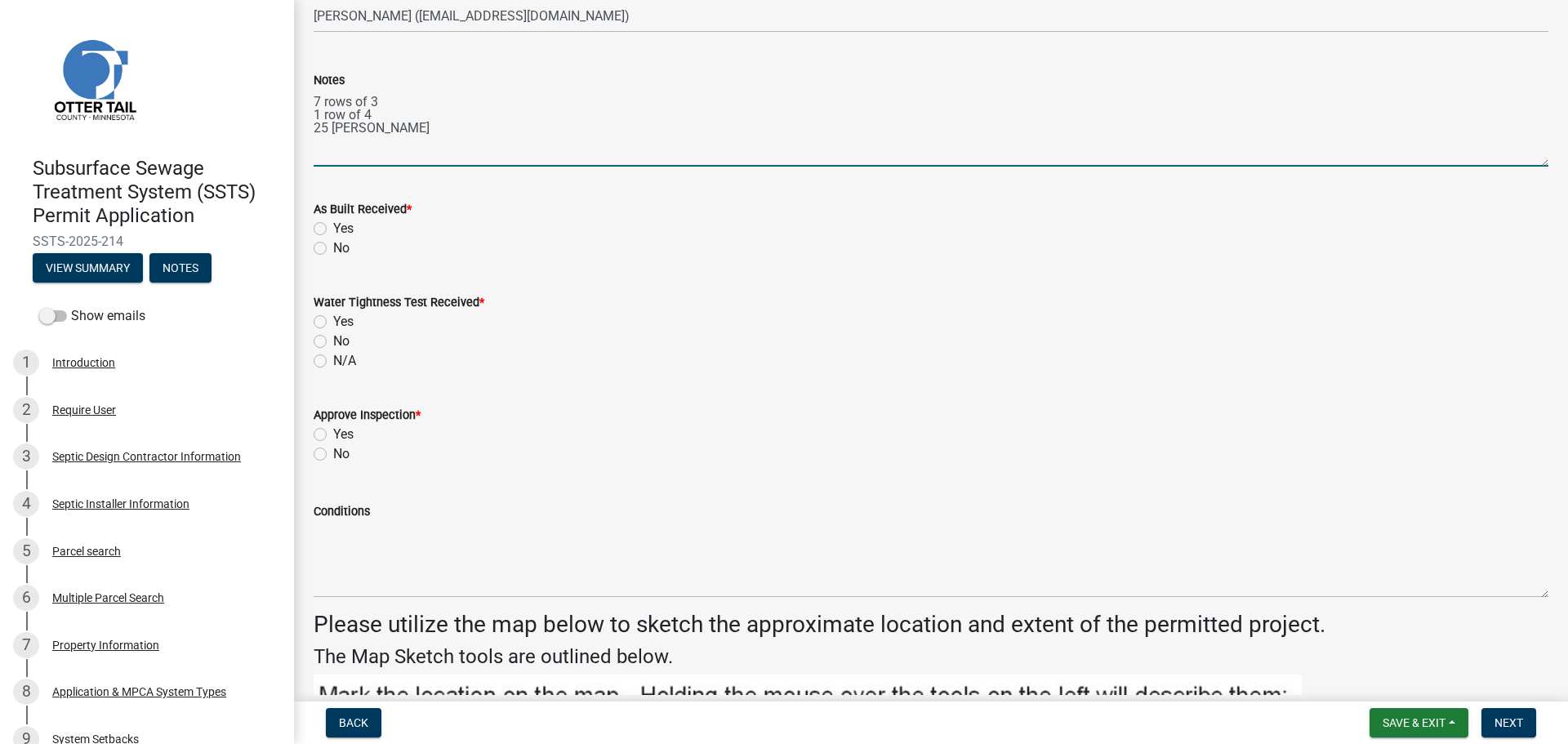
type textarea "7 rows of 3 1 row of 4 25 [PERSON_NAME]"
click at [333, 244] on label "No" at bounding box center [341, 248] width 16 height 19
click at [333, 244] on input "No" at bounding box center [338, 244] width 11 height 11
radio input "true"
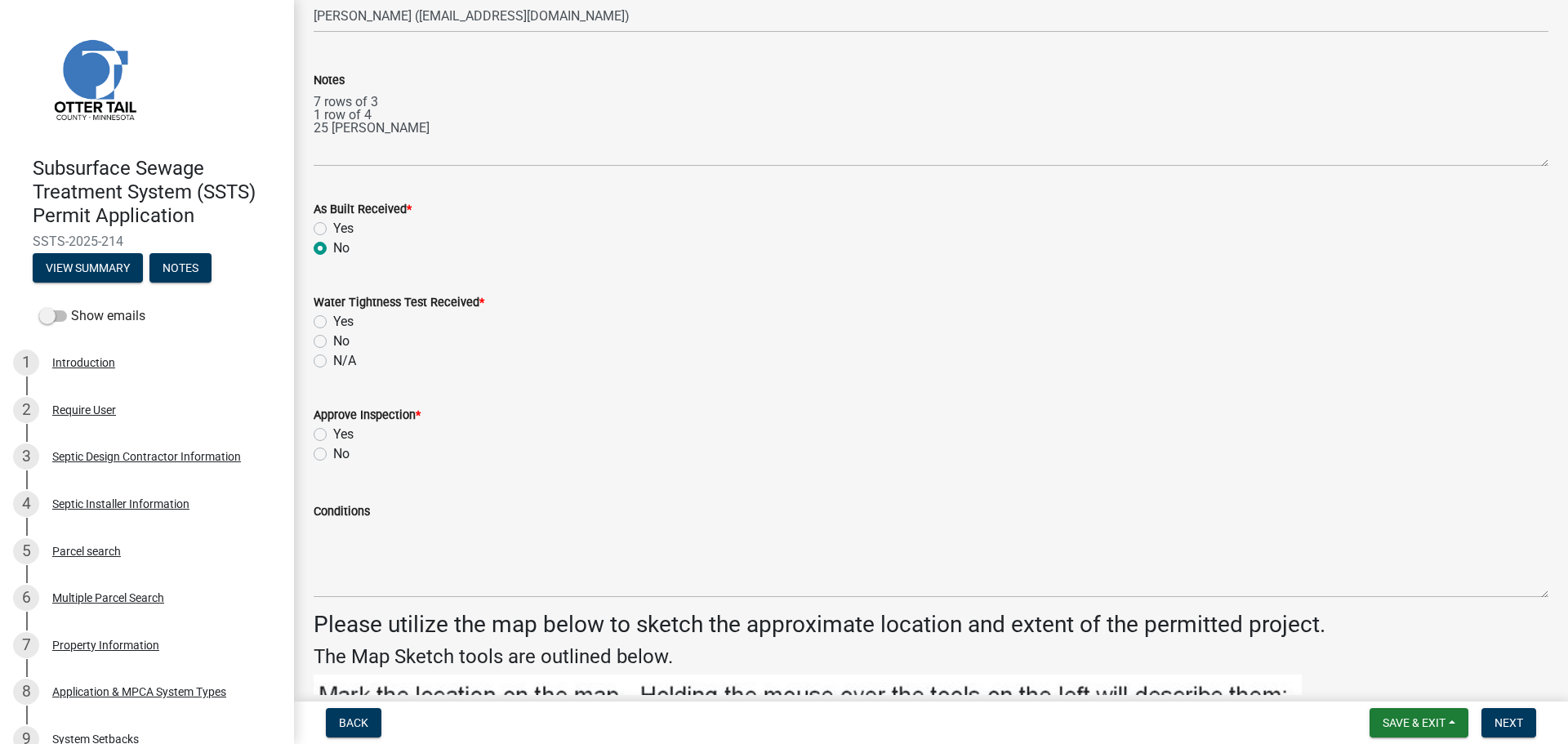
click at [333, 366] on label "N/A" at bounding box center [344, 360] width 23 height 19
click at [333, 362] on input "N/A" at bounding box center [338, 356] width 11 height 11
radio input "true"
click at [333, 435] on label "Yes" at bounding box center [343, 434] width 20 height 19
click at [333, 435] on input "Yes" at bounding box center [338, 430] width 11 height 11
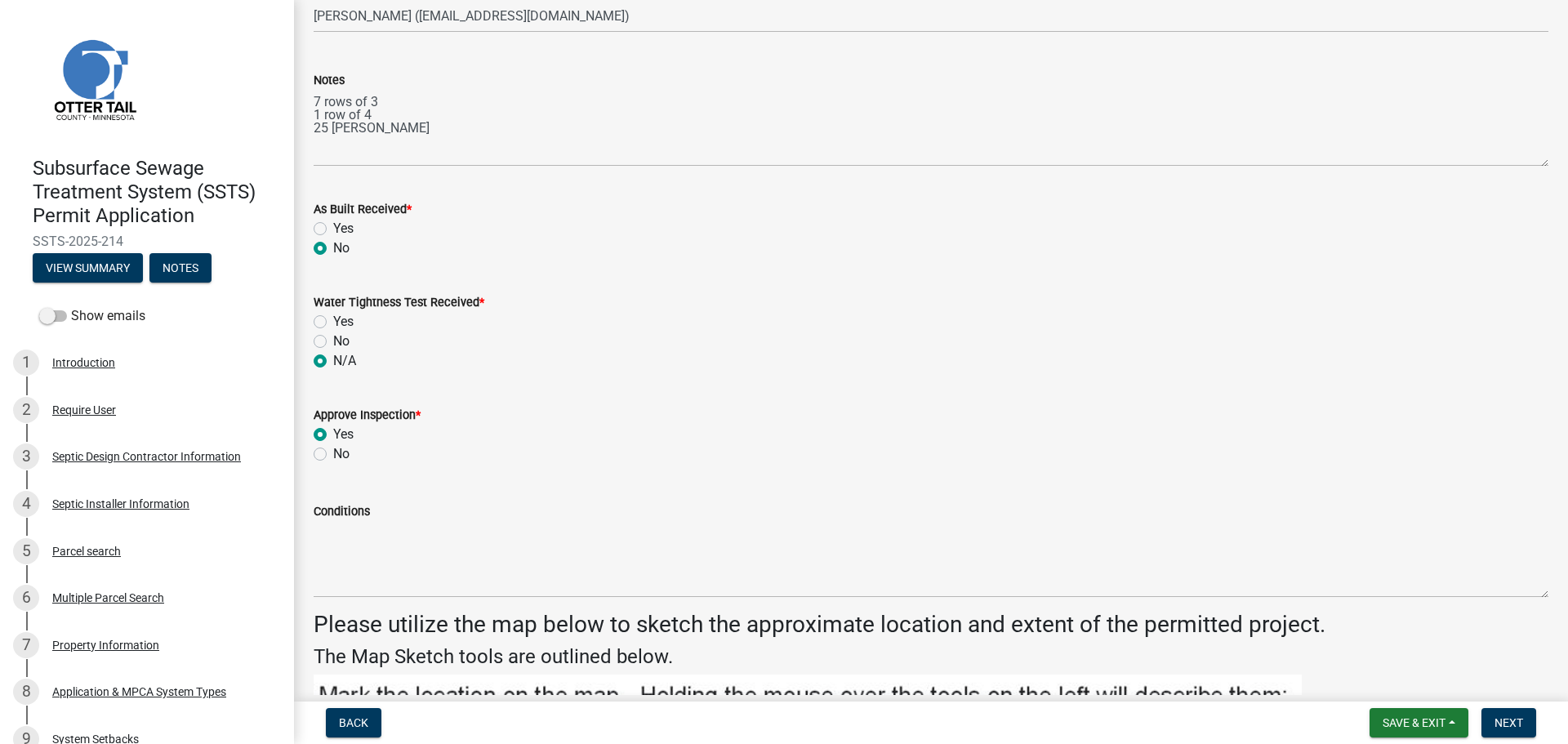
radio input "true"
click at [1501, 724] on span "Next" at bounding box center [1509, 723] width 28 height 13
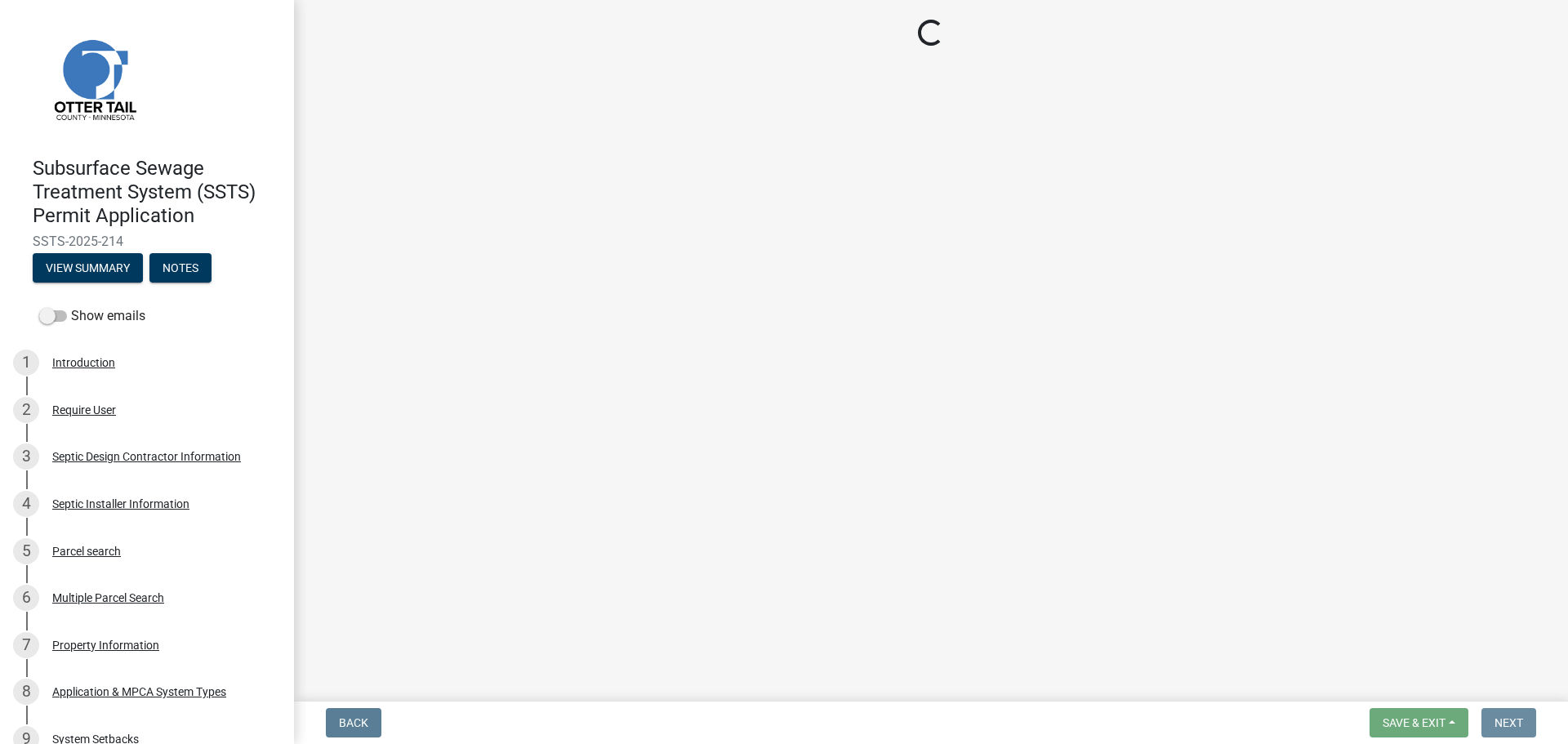
scroll to position [0, 0]
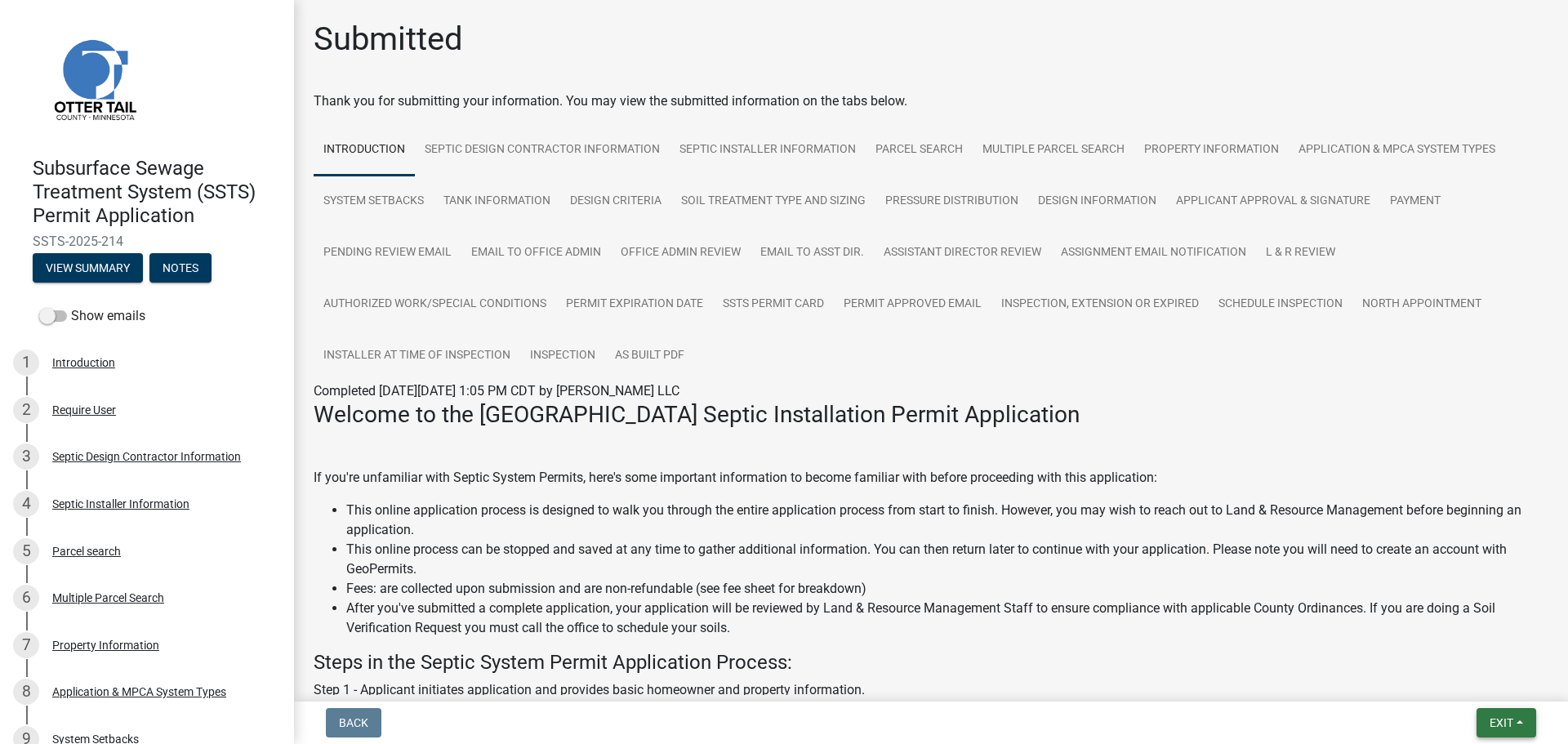
click at [1487, 716] on button "Exit" at bounding box center [1506, 722] width 59 height 29
click at [1473, 685] on button "Save & Exit" at bounding box center [1471, 680] width 131 height 39
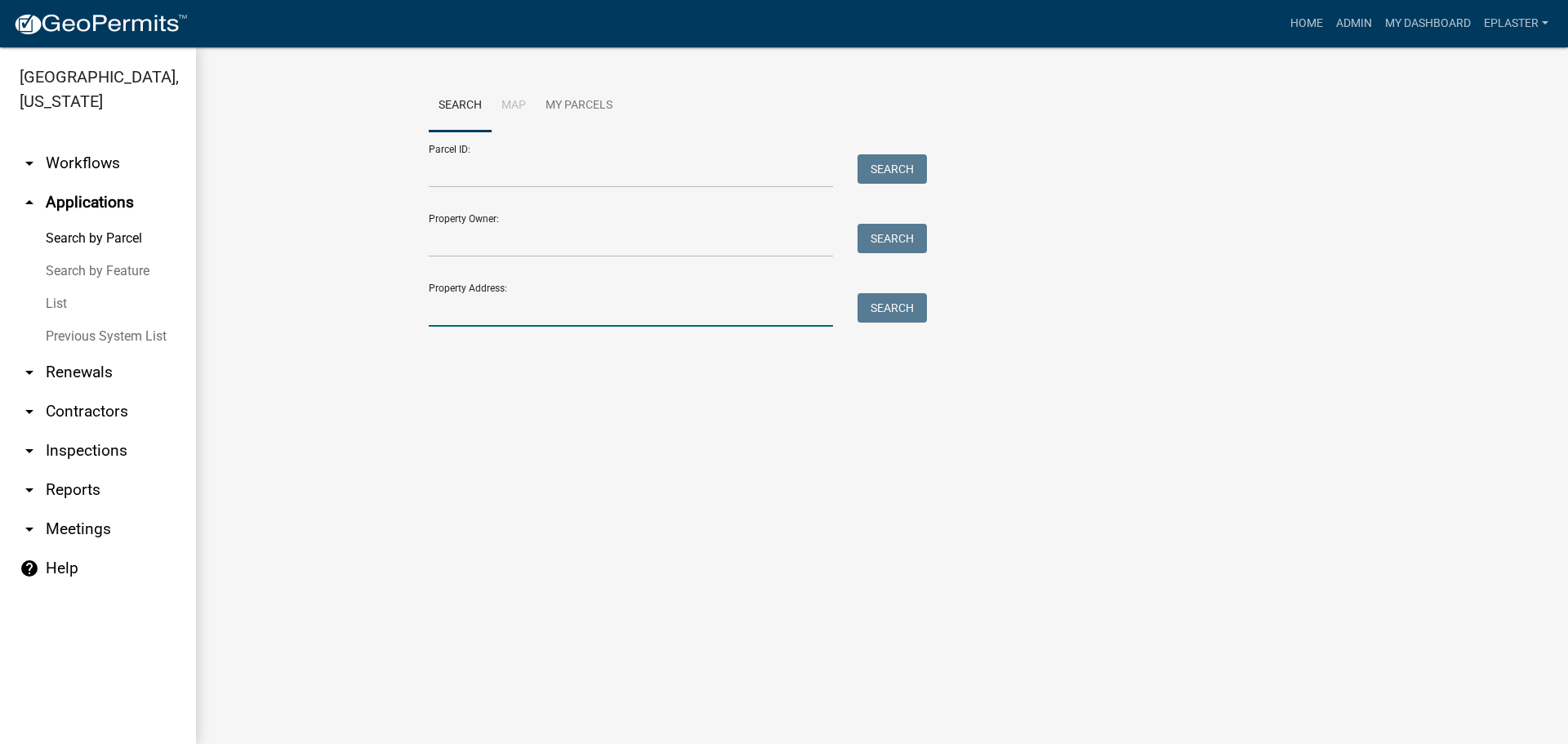
click at [447, 313] on input "Property Address:" at bounding box center [631, 310] width 405 height 34
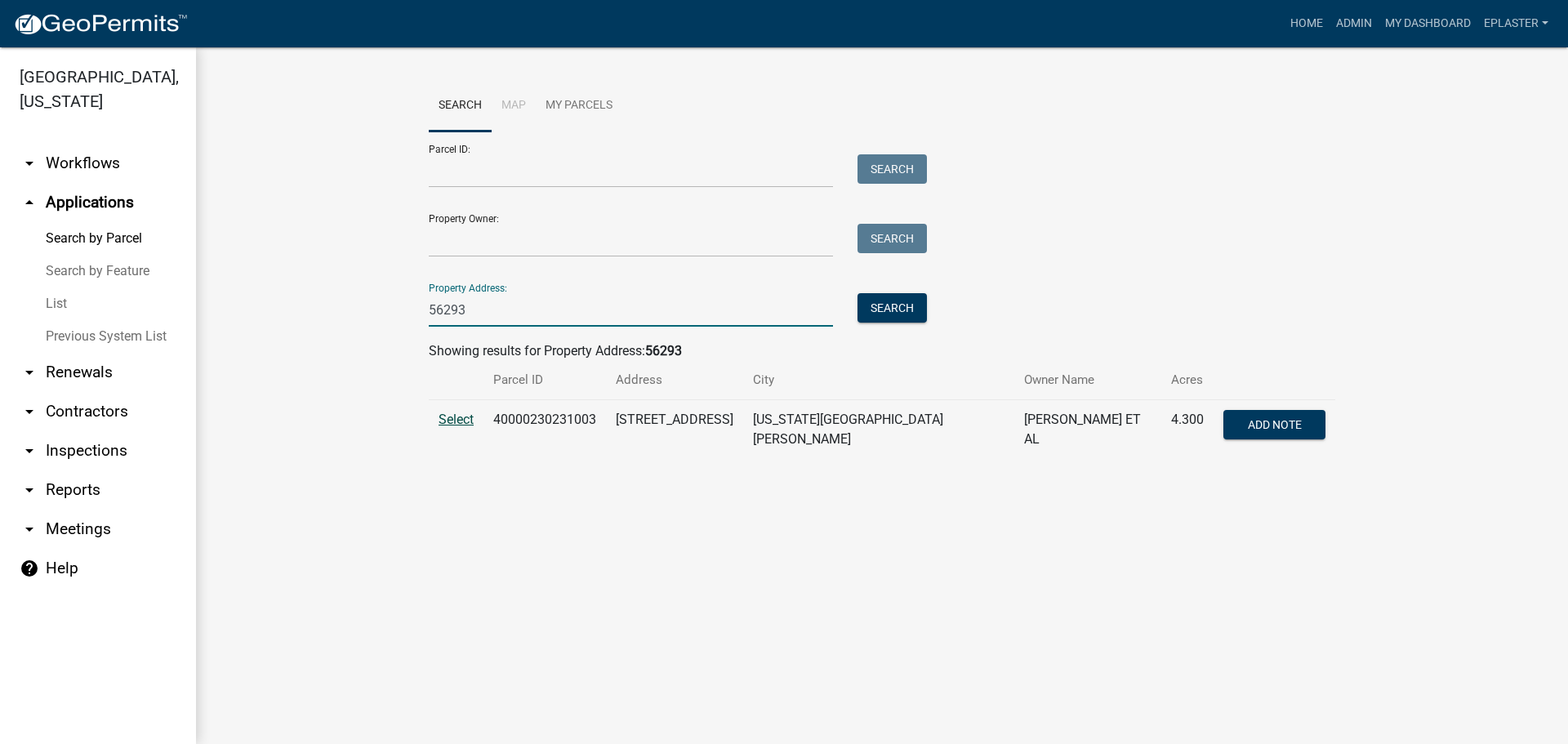
type input "56293"
click at [446, 419] on span "Select" at bounding box center [456, 419] width 35 height 16
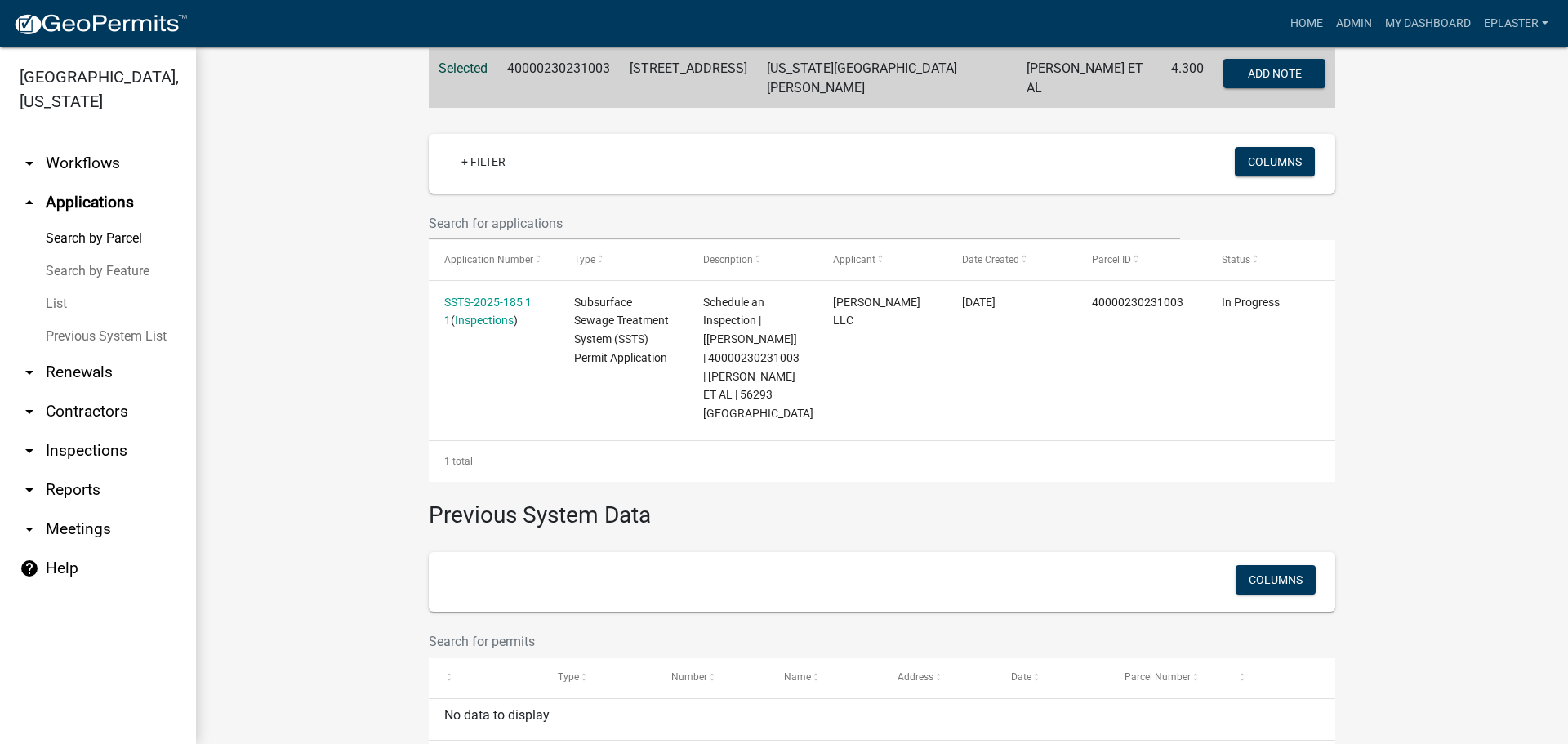
scroll to position [415, 0]
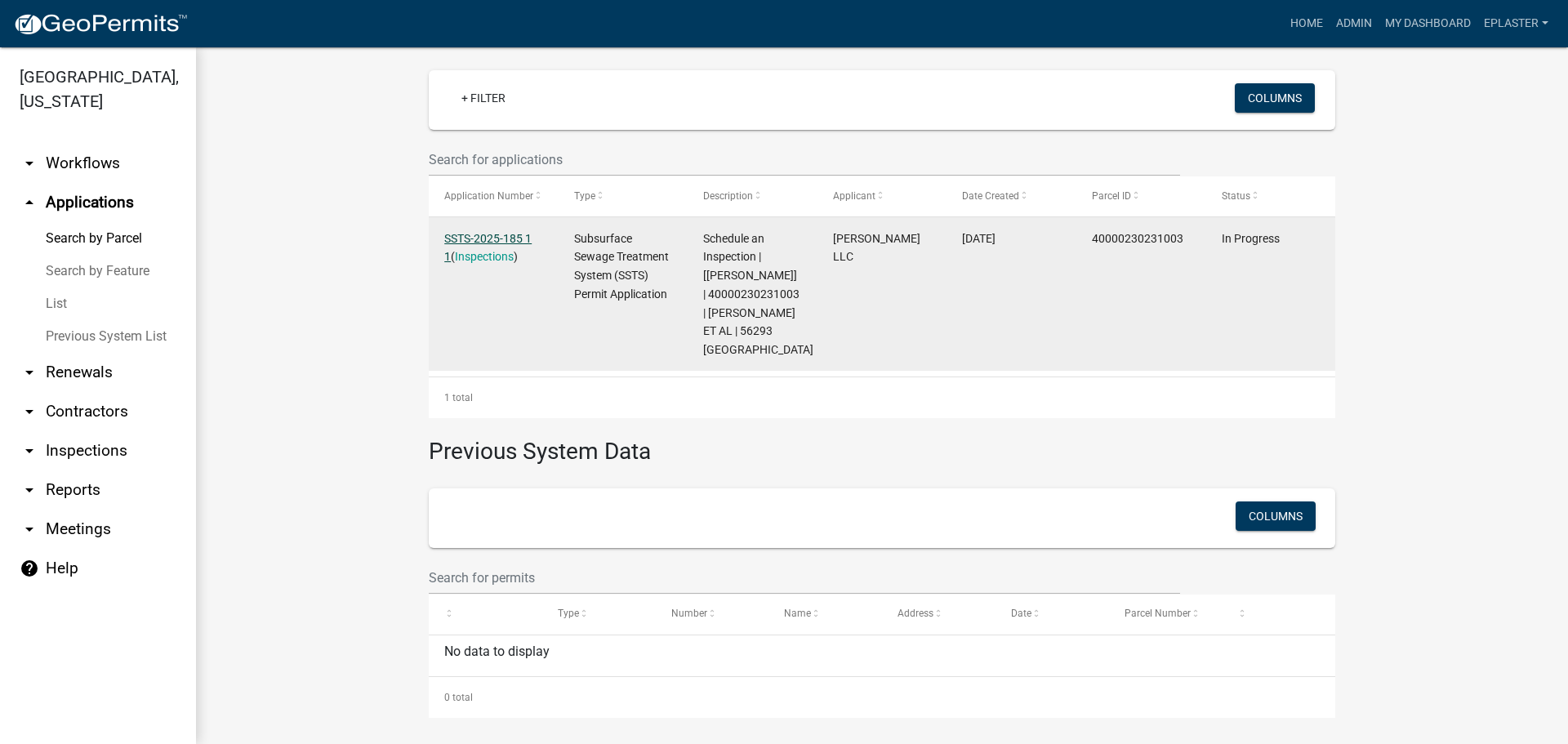
click at [512, 236] on link "SSTS-2025-185 1 1" at bounding box center [487, 248] width 87 height 32
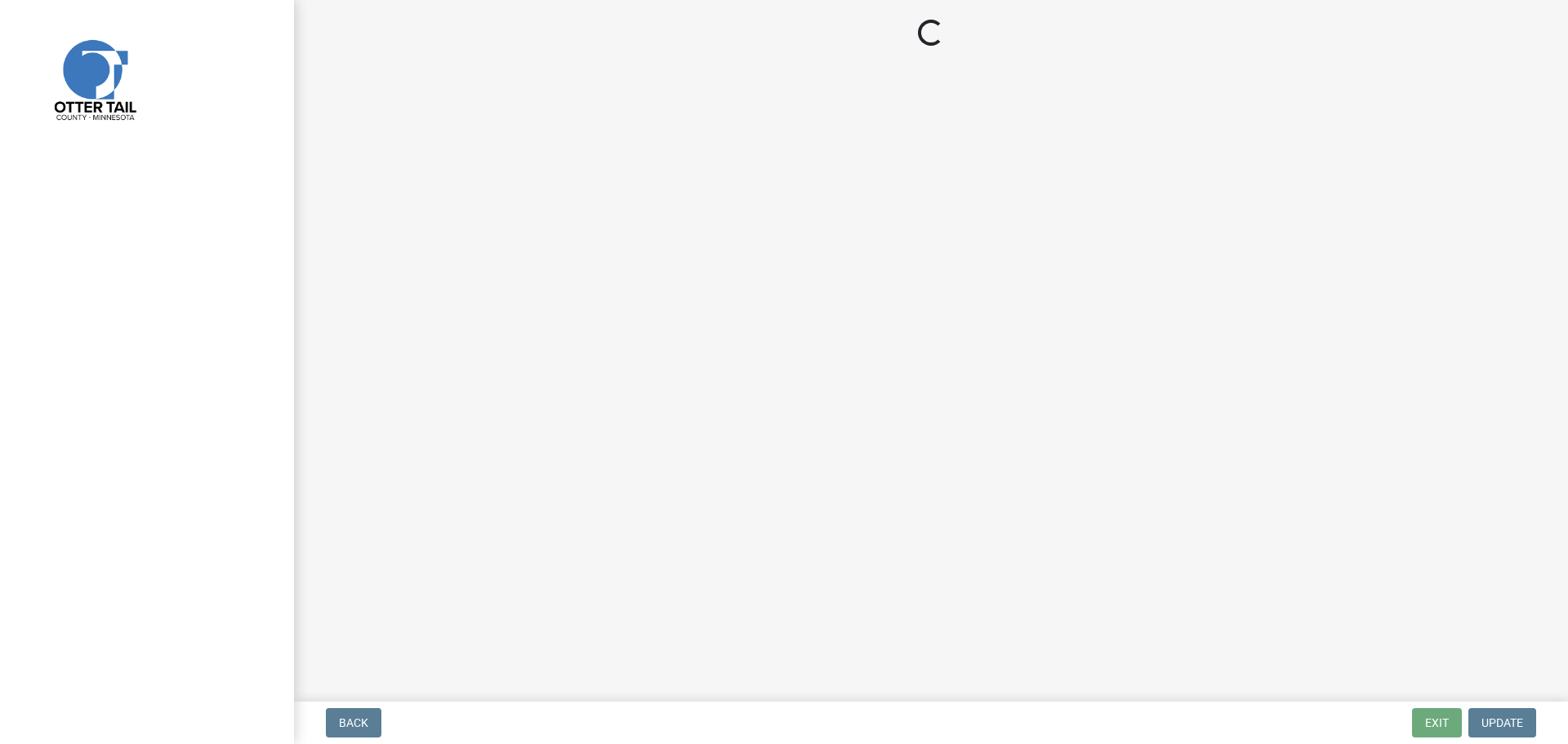
select select "710d5f49-2663-4e73-9718-d0c4e189f5ed"
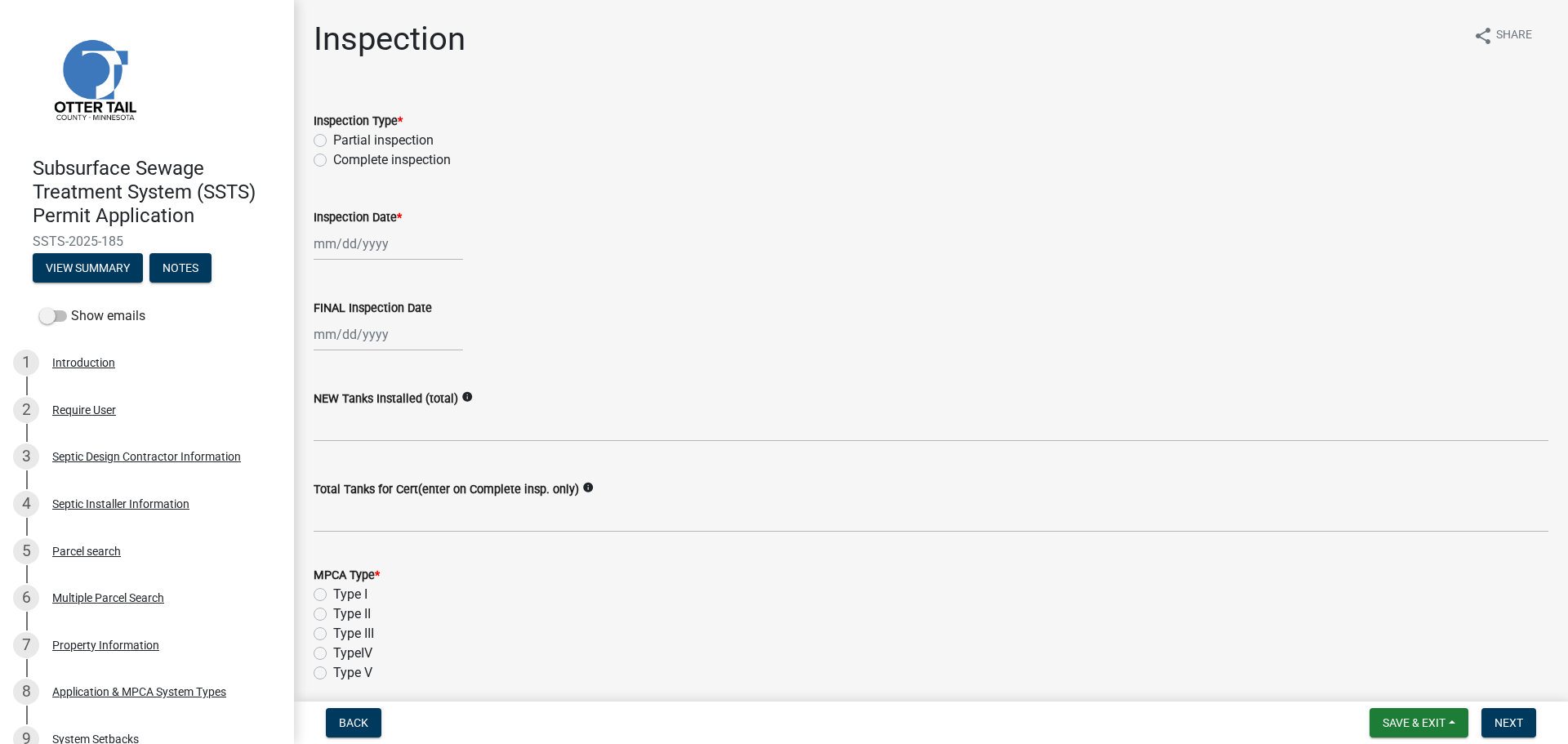
click at [333, 162] on label "Complete inspection" at bounding box center [392, 159] width 117 height 19
click at [333, 161] on input "Complete inspection" at bounding box center [338, 155] width 11 height 11
radio input "true"
click at [333, 137] on label "Partial inspection" at bounding box center [384, 140] width 101 height 19
click at [333, 137] on input "Partial inspection" at bounding box center [338, 136] width 11 height 11
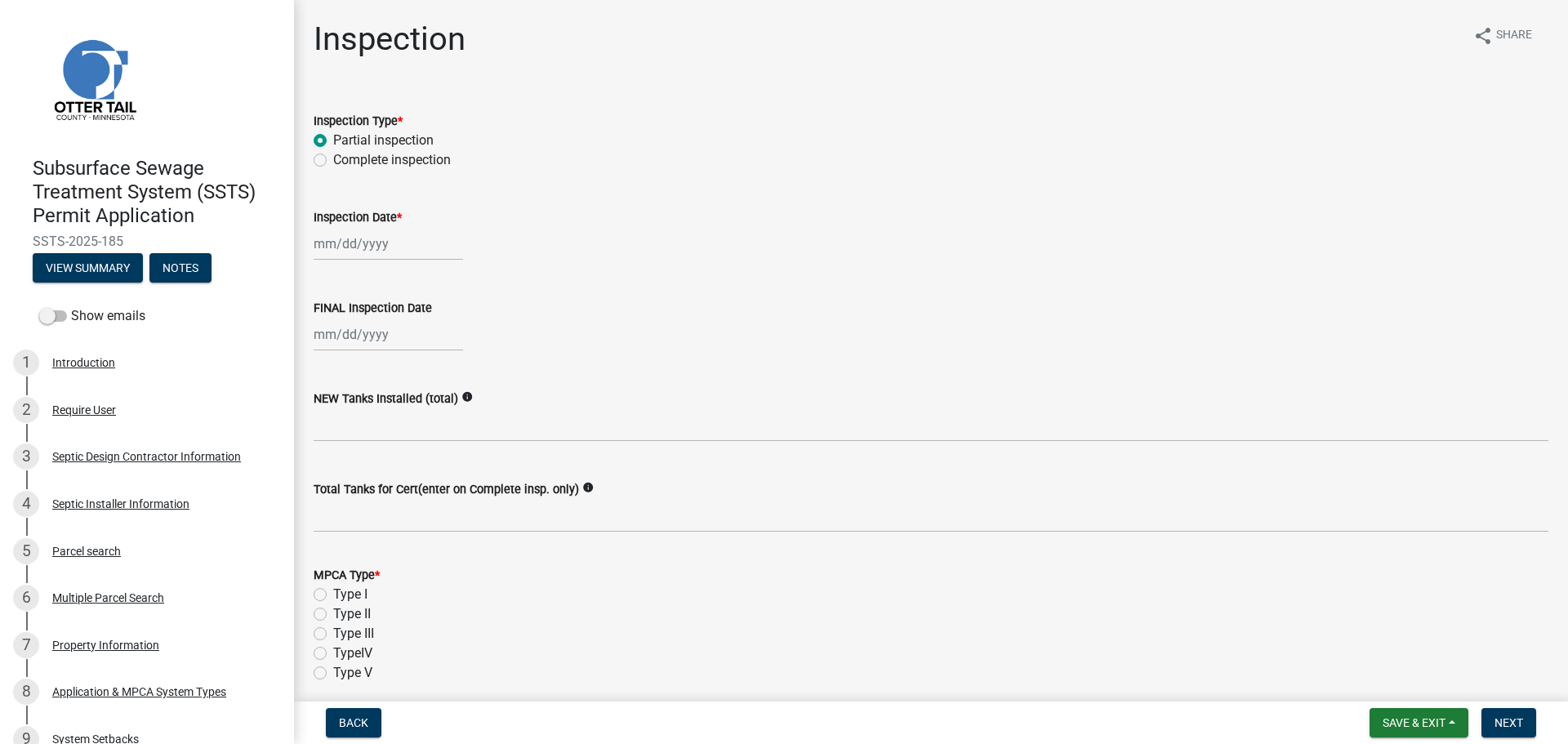
radio input "true"
select select "8"
select select "2025"
click at [325, 246] on div "[PERSON_NAME] Feb Mar Apr [PERSON_NAME][DATE] Oct Nov [DATE] 1526 1527 1528 152…" at bounding box center [388, 244] width 149 height 34
click at [325, 380] on div "11" at bounding box center [329, 383] width 26 height 26
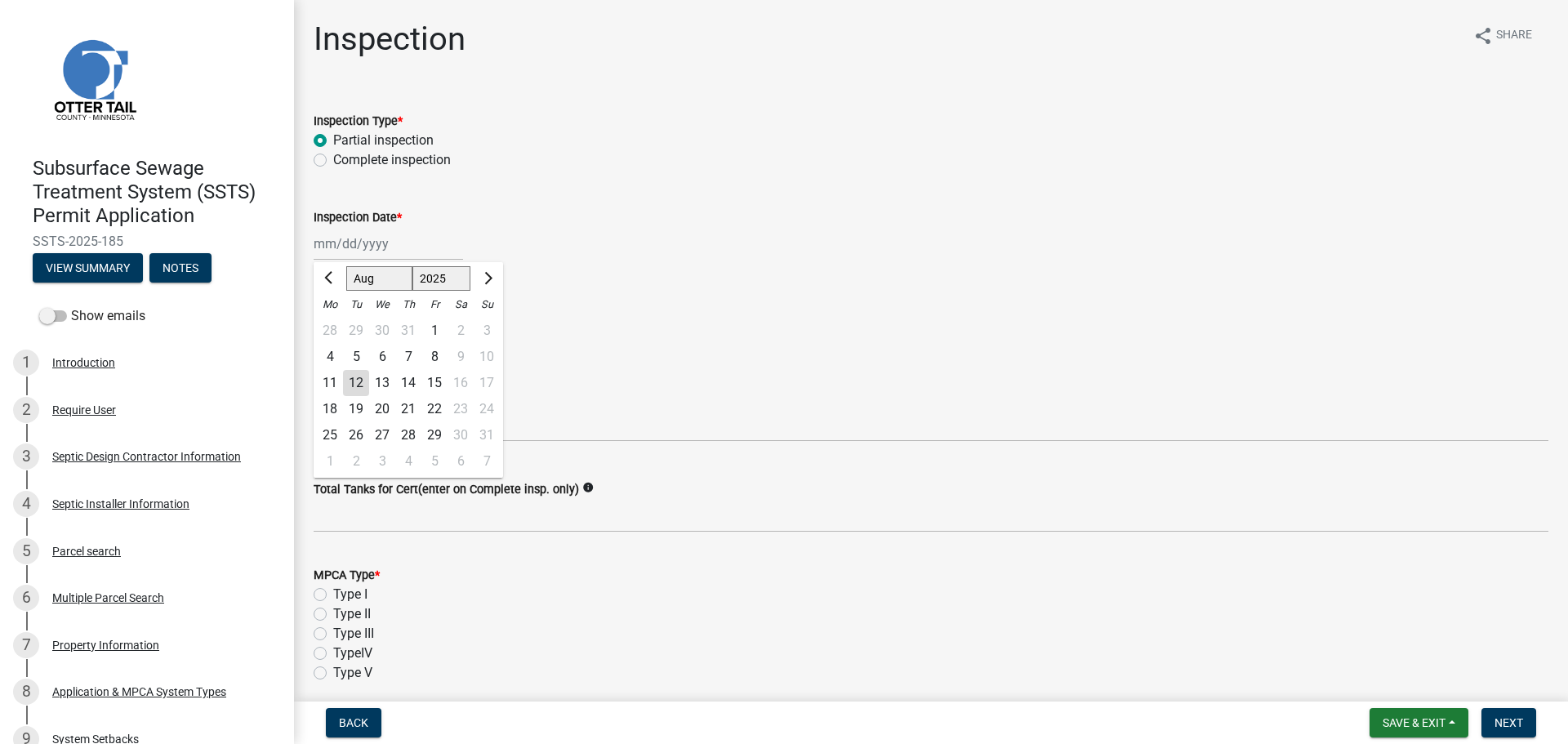
type input "[DATE]"
click at [336, 336] on div at bounding box center [388, 334] width 149 height 34
select select "8"
select select "2025"
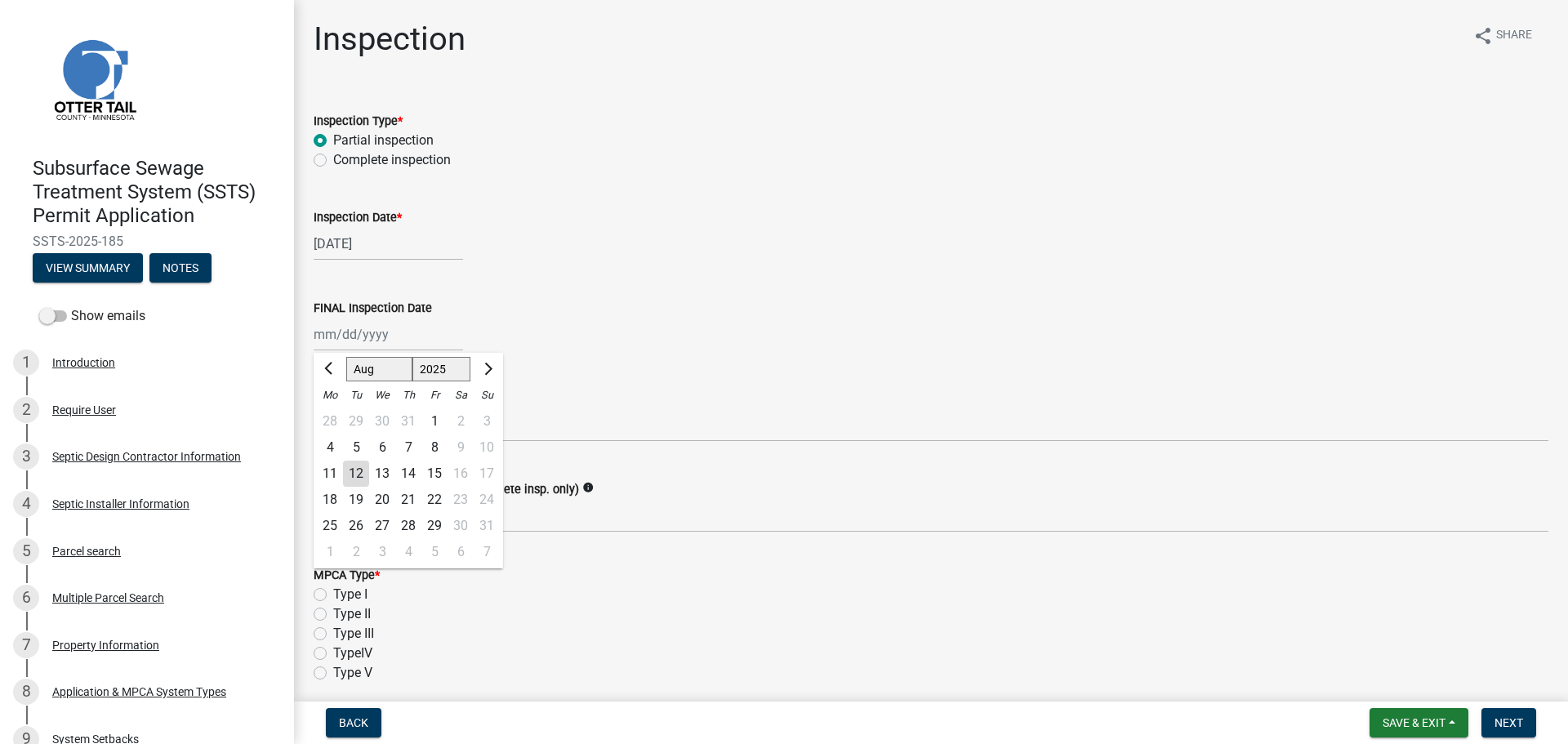
click at [331, 468] on div "11" at bounding box center [329, 473] width 26 height 26
type input "[DATE]"
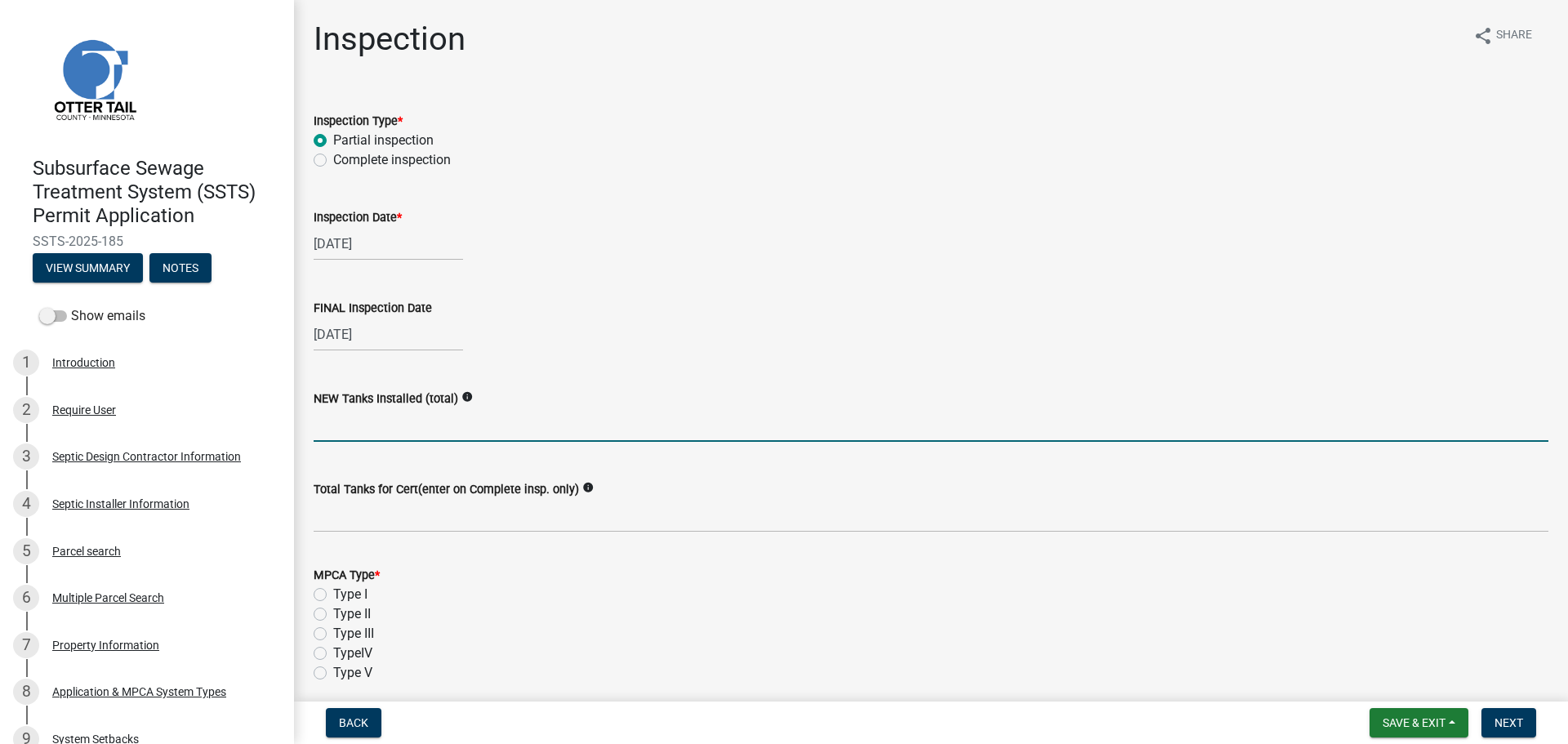
click at [357, 418] on input "text" at bounding box center [931, 425] width 1235 height 34
type input "2"
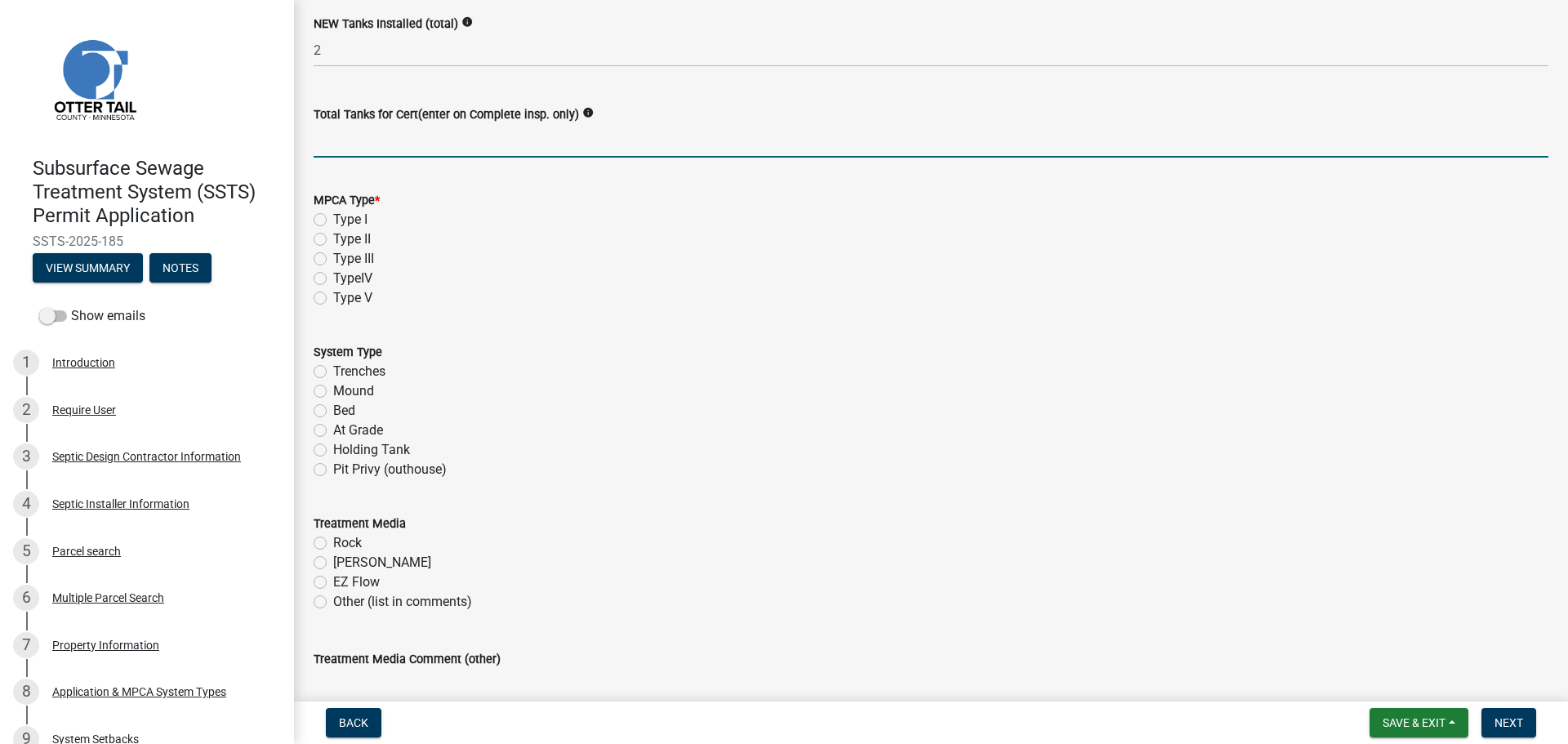
scroll to position [388, 0]
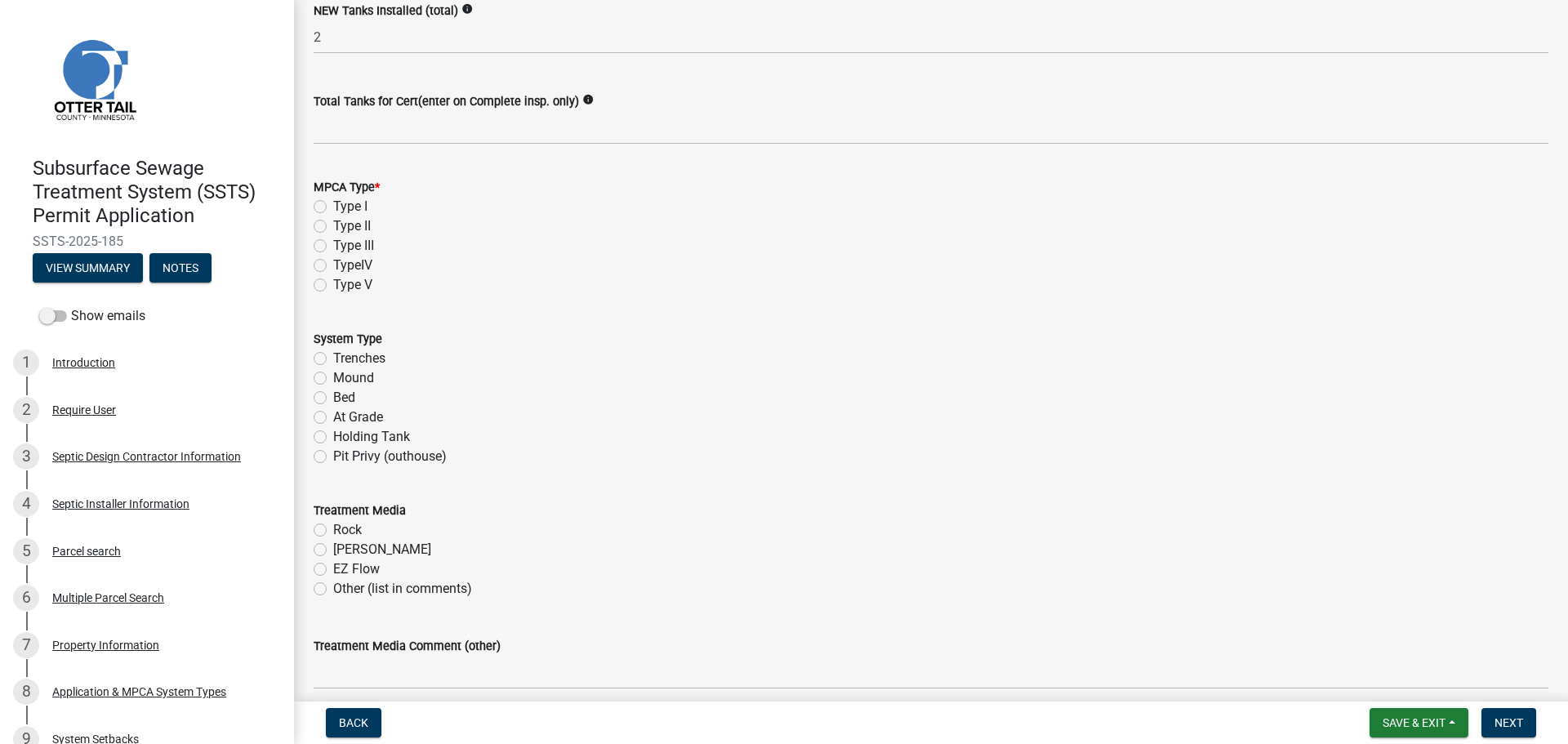
click at [333, 227] on label "Type II" at bounding box center [352, 225] width 38 height 19
click at [333, 227] on input "Type II" at bounding box center [338, 221] width 11 height 11
radio input "true"
click at [333, 436] on label "Holding Tank" at bounding box center [372, 437] width 77 height 19
click at [333, 436] on input "Holding Tank" at bounding box center [338, 432] width 11 height 11
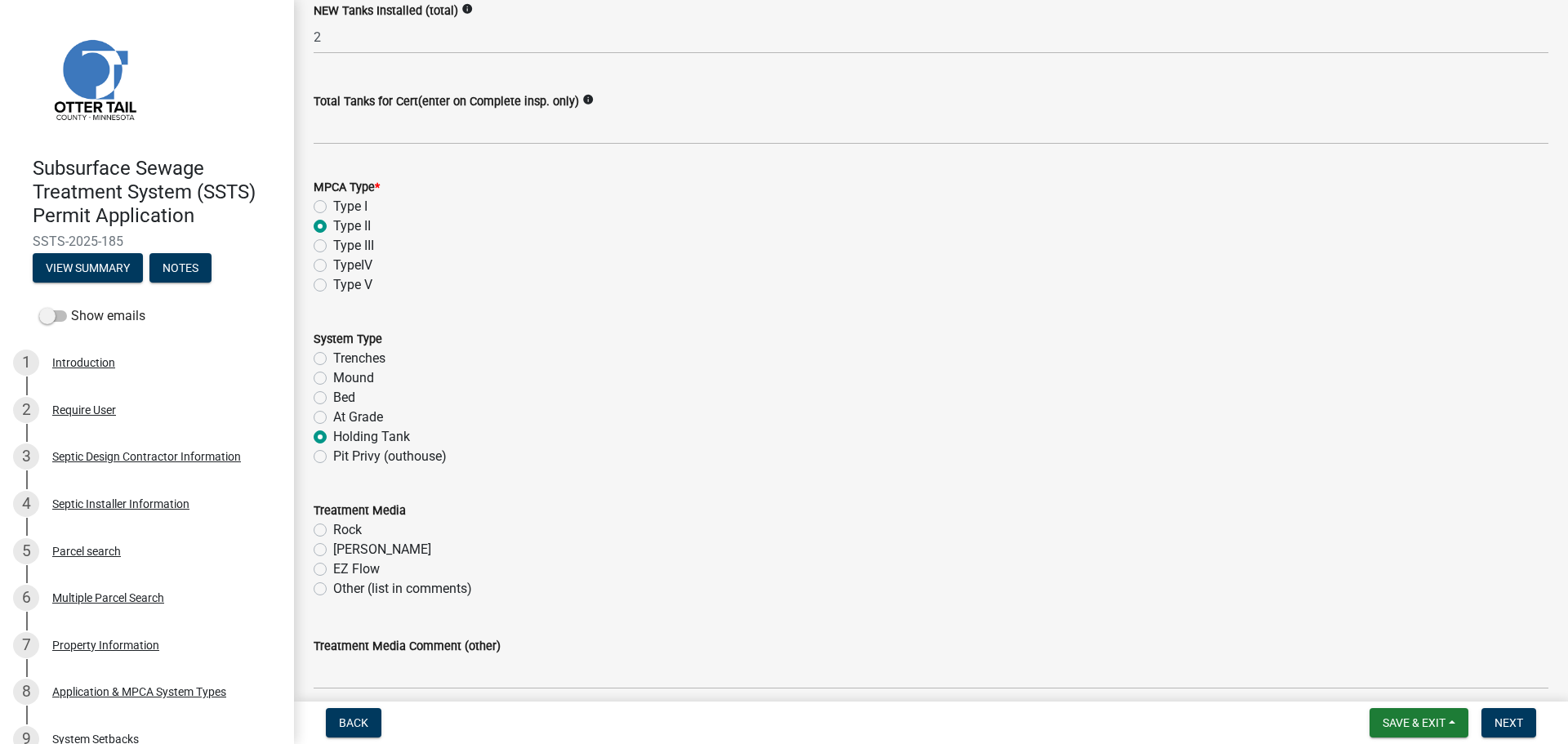
radio input "true"
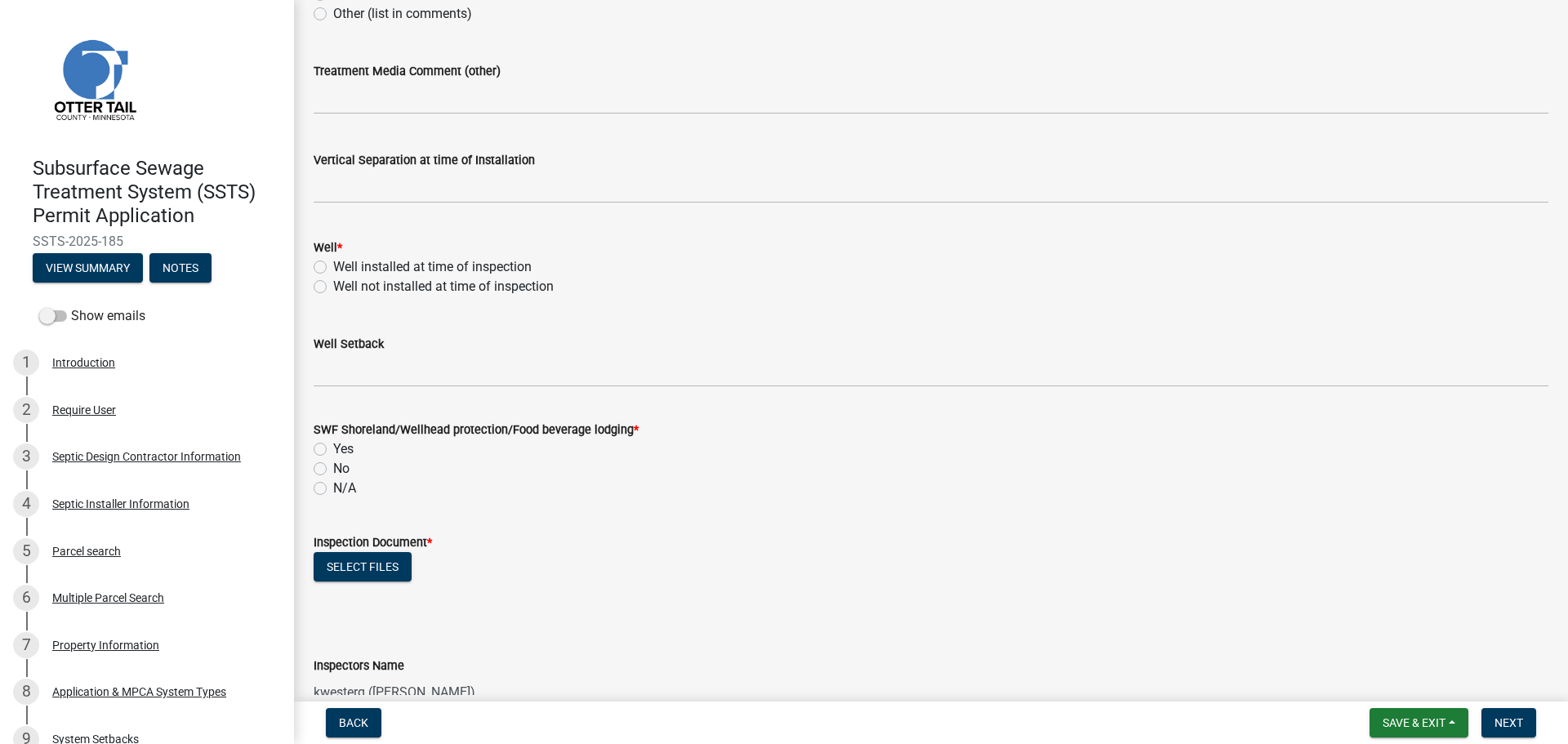
scroll to position [980, 0]
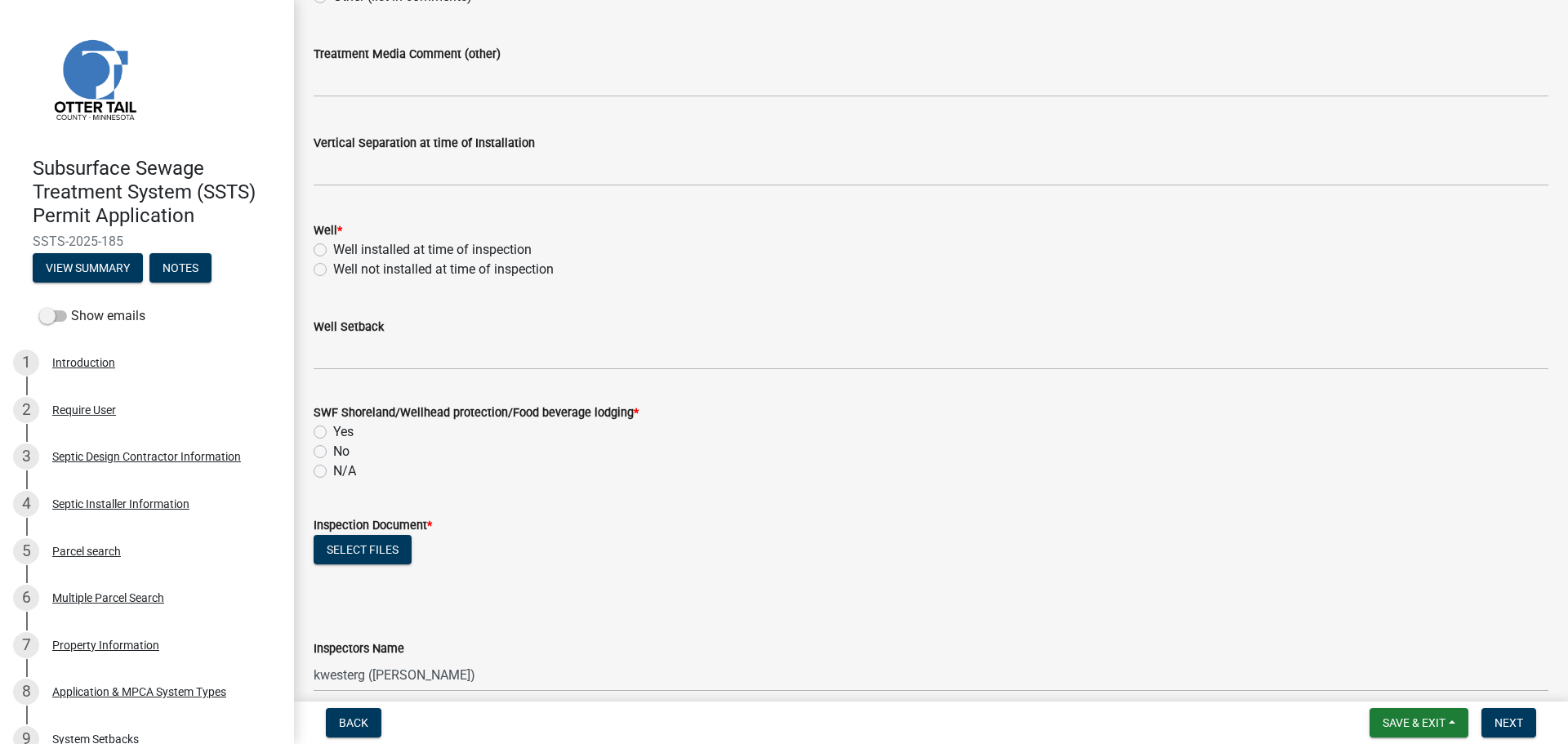
click at [333, 266] on label "Well not installed at time of inspection" at bounding box center [443, 269] width 220 height 19
click at [333, 266] on input "Well not installed at time of inspection" at bounding box center [338, 265] width 11 height 11
radio input "true"
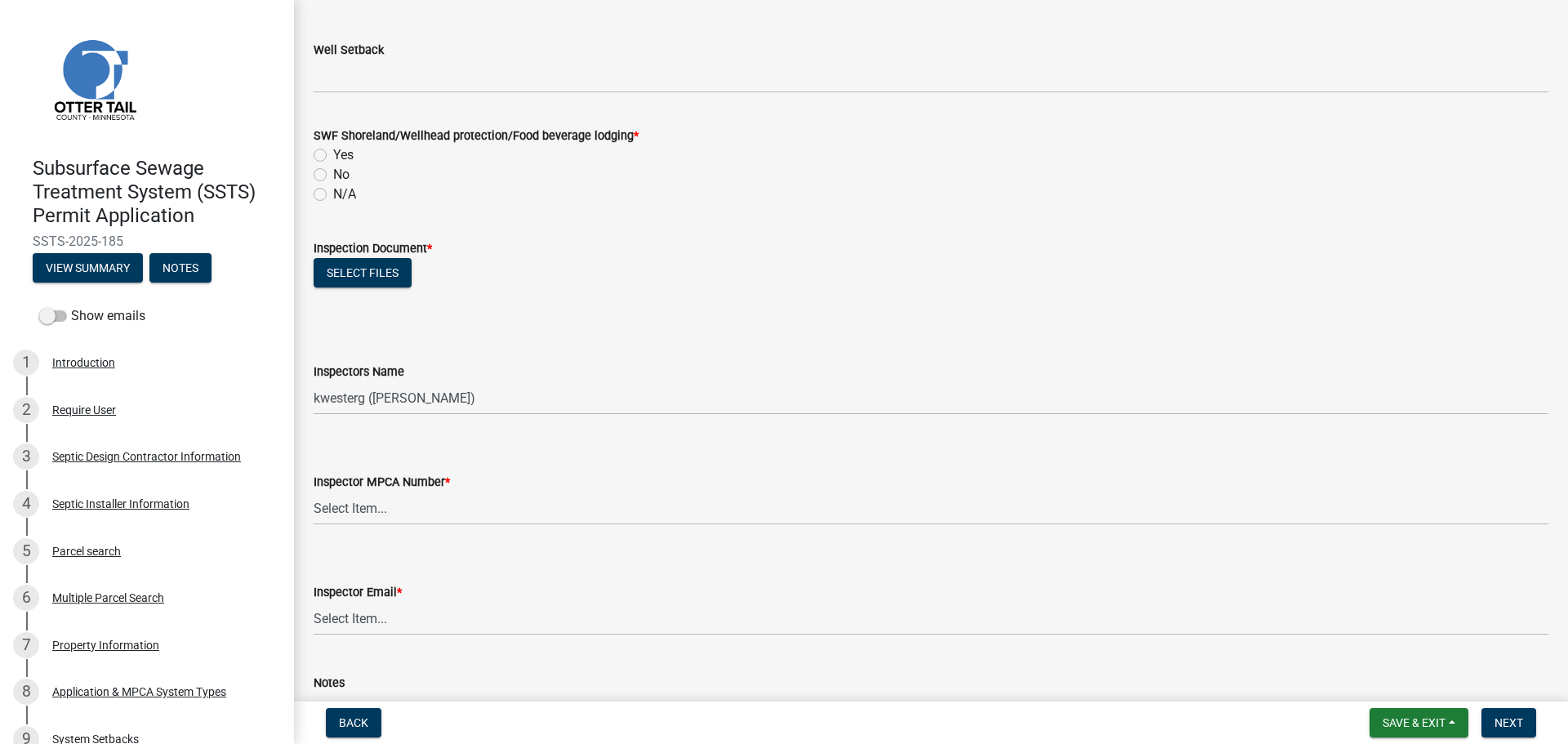
scroll to position [1266, 0]
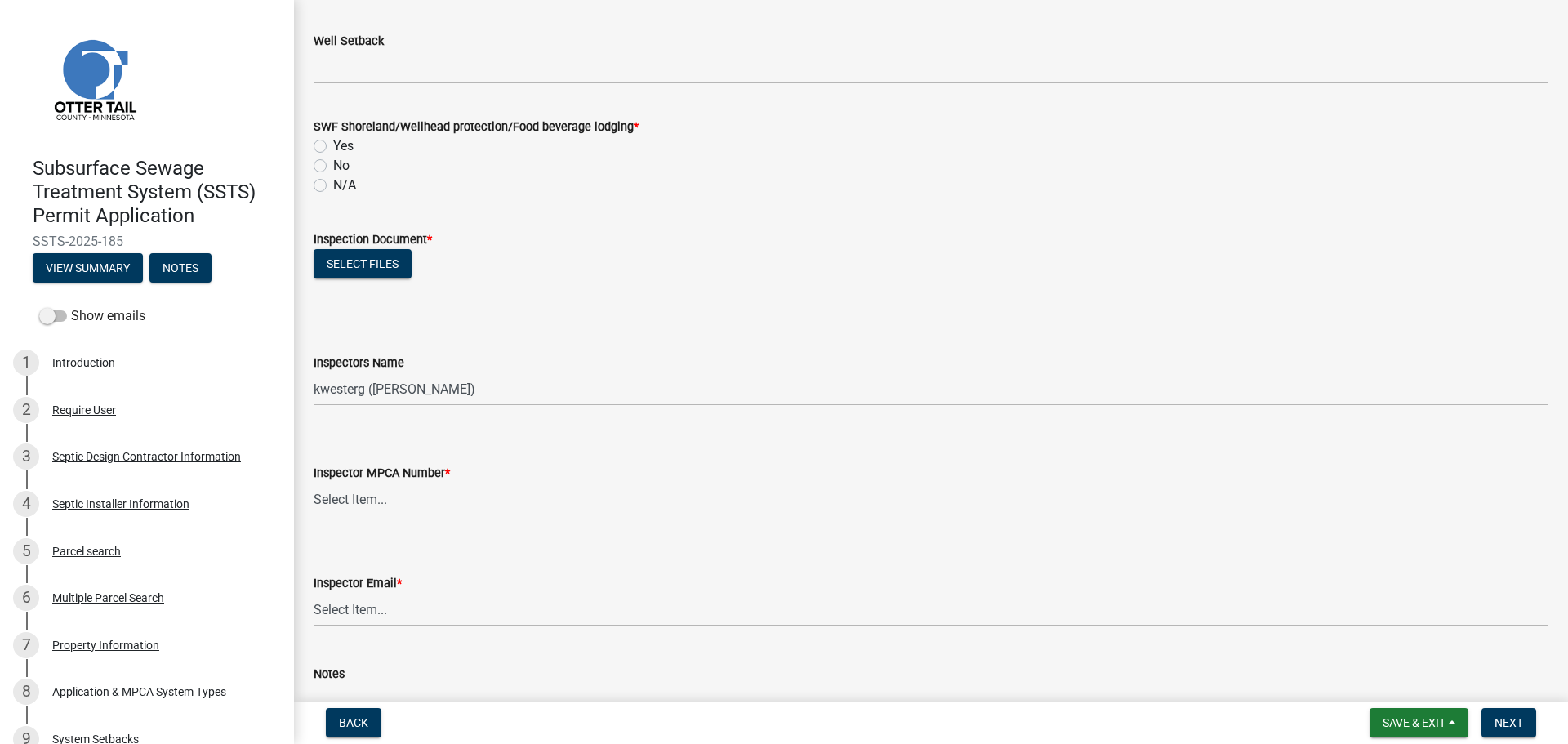
click at [333, 184] on label "N/A" at bounding box center [344, 185] width 23 height 19
click at [333, 184] on input "N/A" at bounding box center [338, 181] width 11 height 11
radio input "true"
click at [383, 259] on button "Select files" at bounding box center [362, 263] width 98 height 29
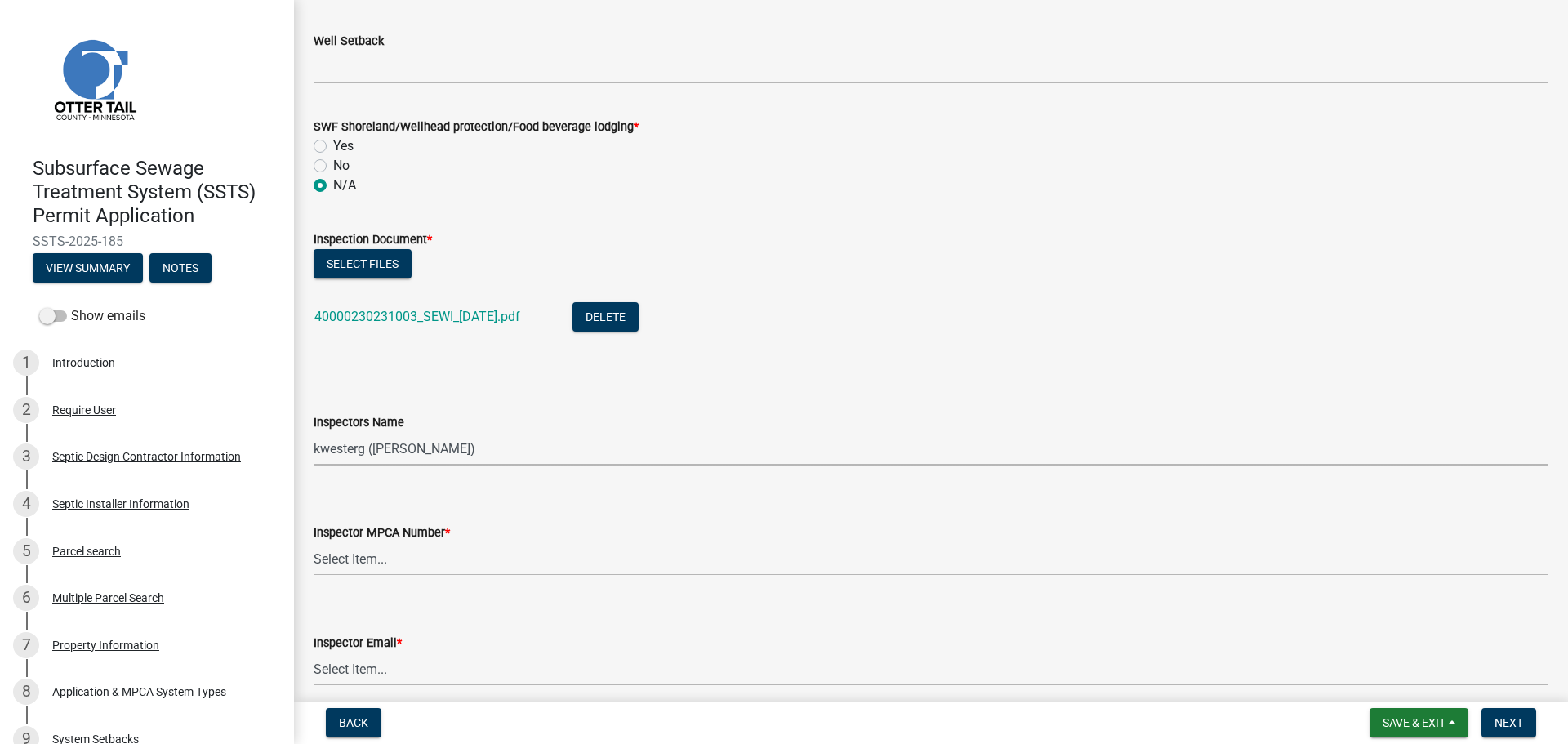
click at [462, 451] on select "Select Item... btollefson ([PERSON_NAME]) [PERSON_NAME] ([PERSON_NAME]) eplaste…" at bounding box center [931, 449] width 1235 height 34
select select "ab4afe9b-f255-4bf6-b29f-35714790ba70"
click at [313, 432] on select "Select Item... btollefson ([PERSON_NAME]) [PERSON_NAME] ([PERSON_NAME]) eplaste…" at bounding box center [931, 449] width 1235 height 34
click at [394, 537] on label "Inspector MPCA Number *" at bounding box center [381, 534] width 137 height 12
click at [394, 542] on select "Select Item... [PERSON_NAME] (10415) [PERSON_NAME] (924) [PERSON_NAME] (1957) […" at bounding box center [931, 559] width 1235 height 34
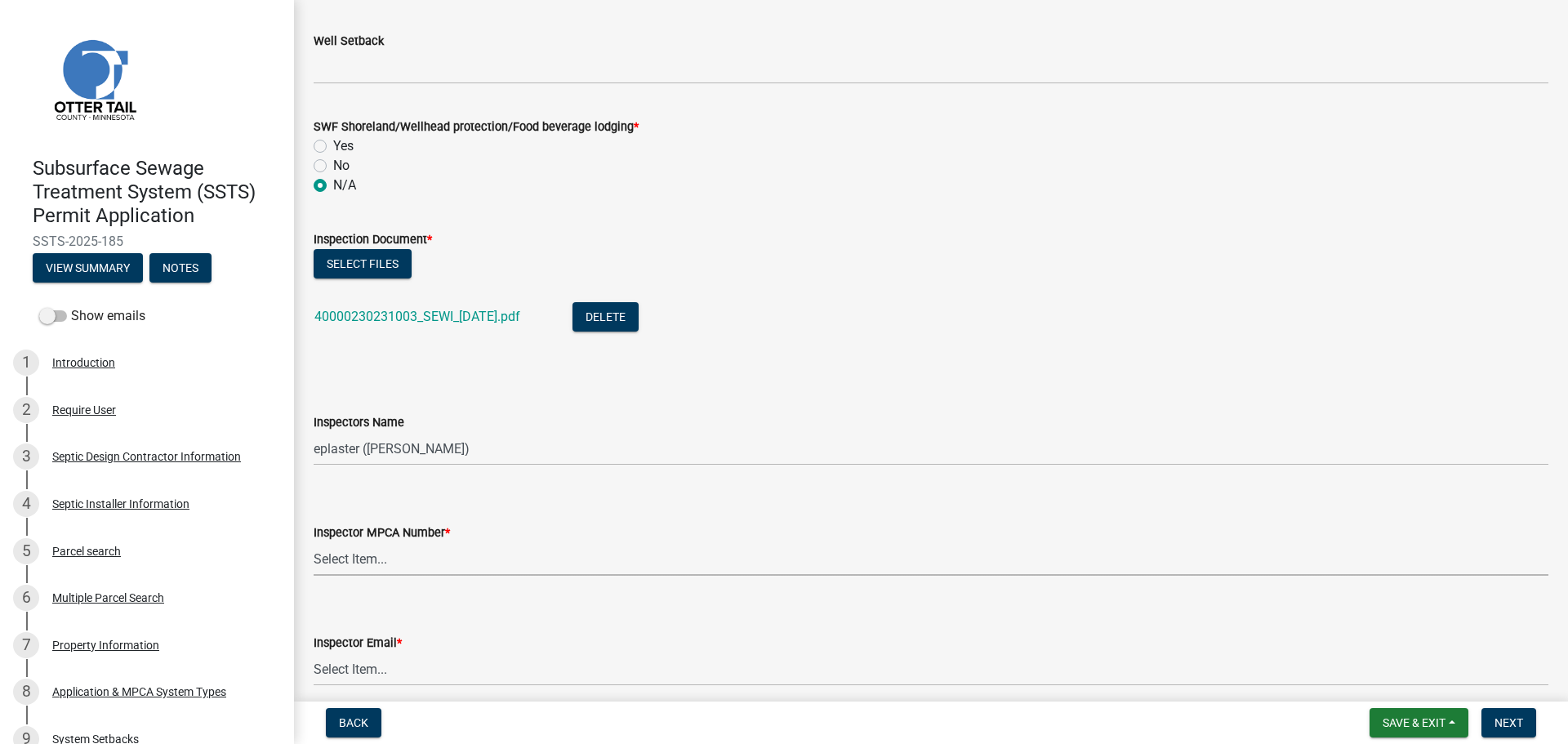
click at [394, 556] on select "Select Item... [PERSON_NAME] (10415) [PERSON_NAME] (924) [PERSON_NAME] (1957) […" at bounding box center [931, 559] width 1235 height 34
click at [313, 542] on select "Select Item... [PERSON_NAME] (10415) [PERSON_NAME] (924) [PERSON_NAME] (1957) […" at bounding box center [931, 559] width 1235 height 34
select select "4857f273-0e9a-4084-85c8-075cbcf0902e"
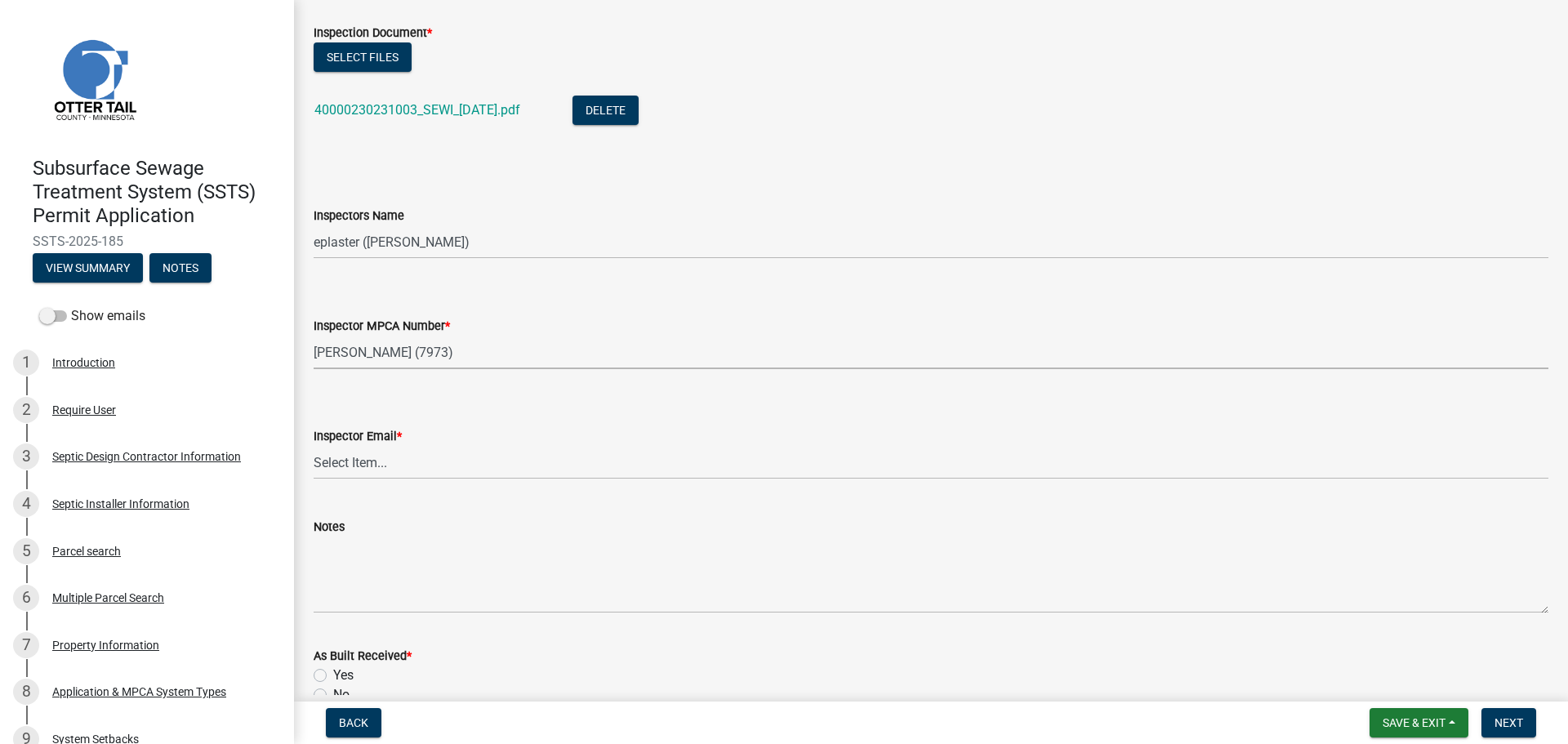
scroll to position [1613, 0]
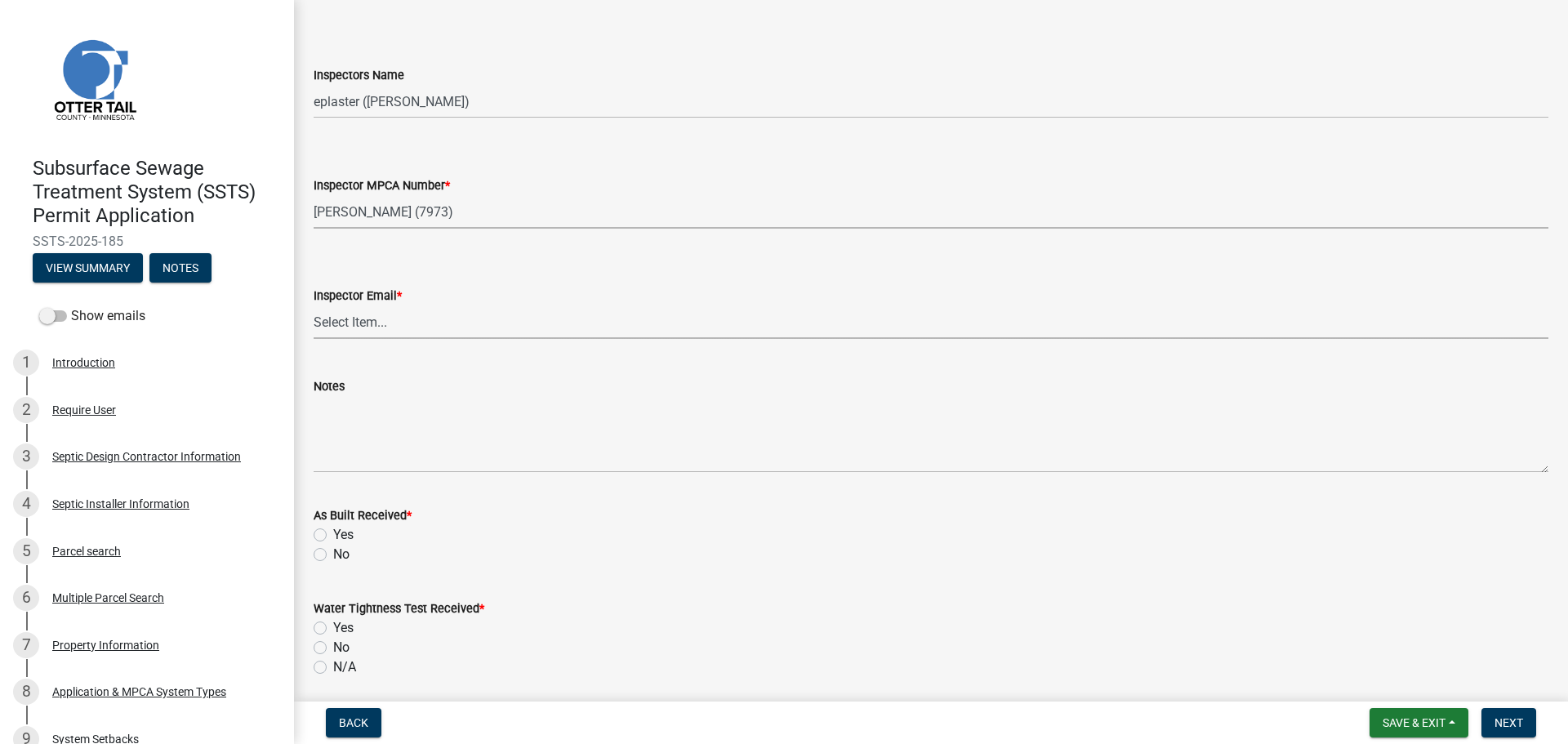
click at [363, 333] on select "Select Item... [PERSON_NAME] ([EMAIL_ADDRESS][DOMAIN_NAME]) [PERSON_NAME] ([EMA…" at bounding box center [931, 323] width 1235 height 34
click at [313, 306] on select "Select Item... [PERSON_NAME] ([EMAIL_ADDRESS][DOMAIN_NAME]) [PERSON_NAME] ([EMA…" at bounding box center [931, 323] width 1235 height 34
select select "318b8207-6619-4c37-8bd8-783b28c7307f"
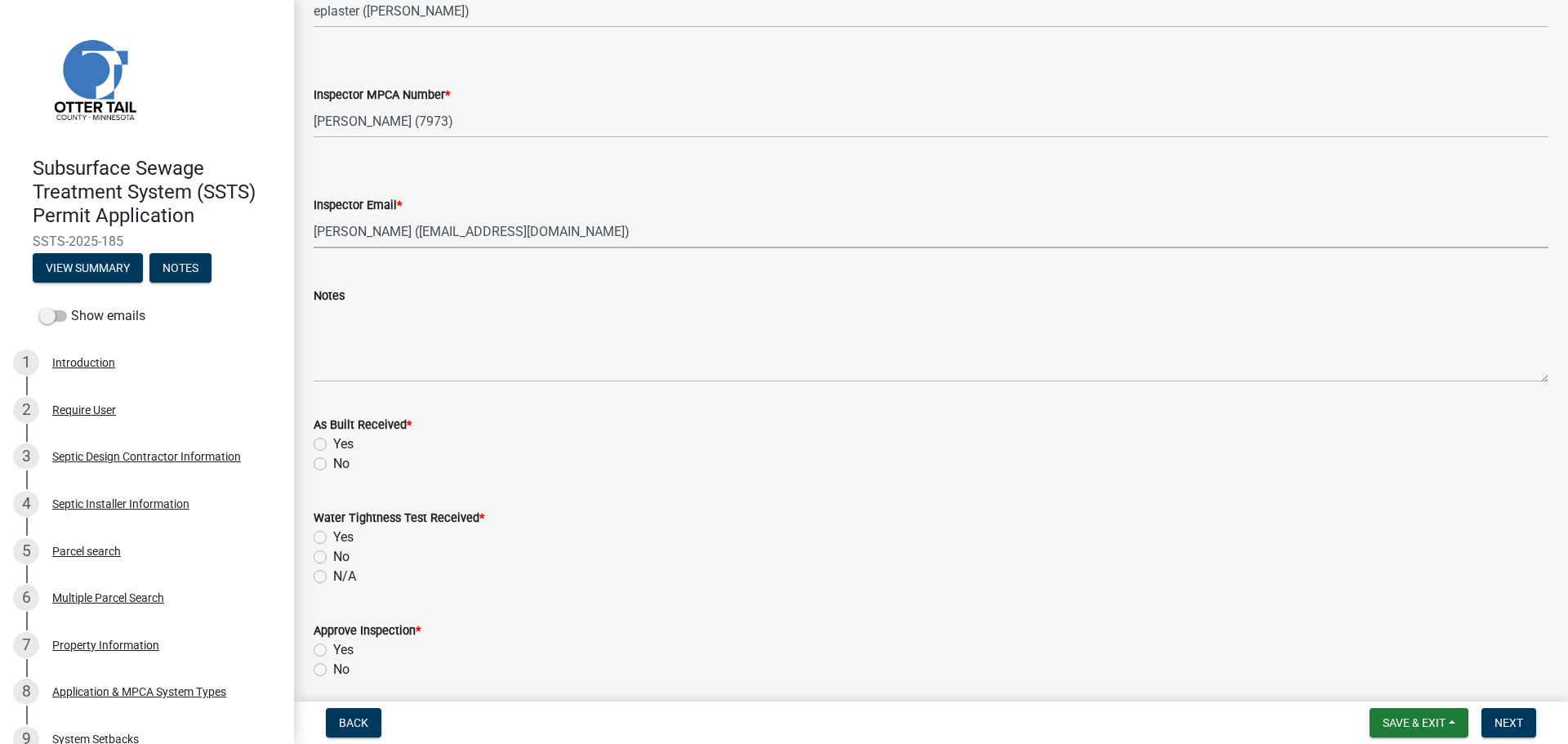
scroll to position [1715, 0]
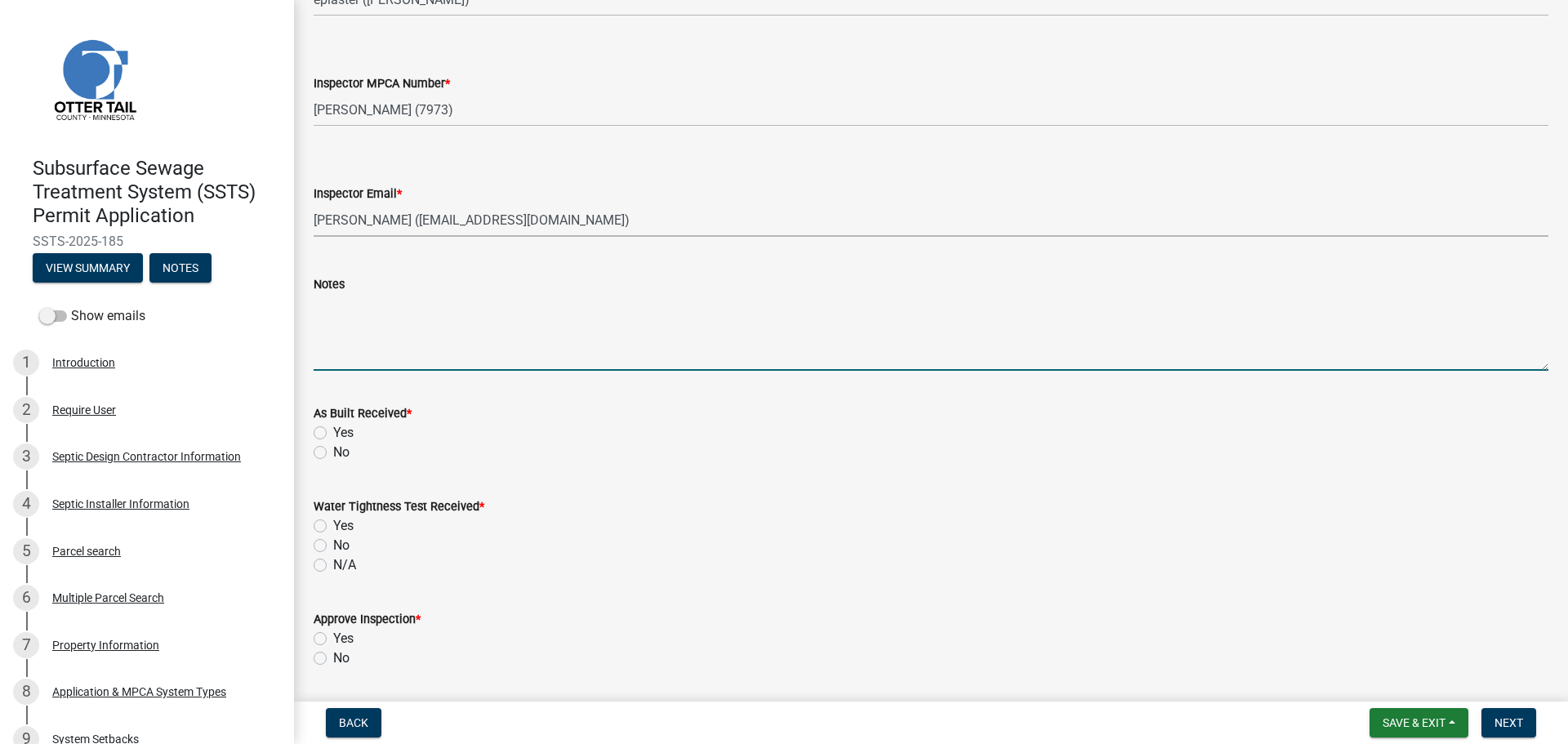
click at [350, 312] on textarea "Notes" at bounding box center [931, 333] width 1235 height 77
type textarea "Third tank TBI Well TBI"
click at [333, 435] on label "Yes" at bounding box center [343, 432] width 20 height 19
click at [333, 434] on input "Yes" at bounding box center [338, 428] width 11 height 11
radio input "true"
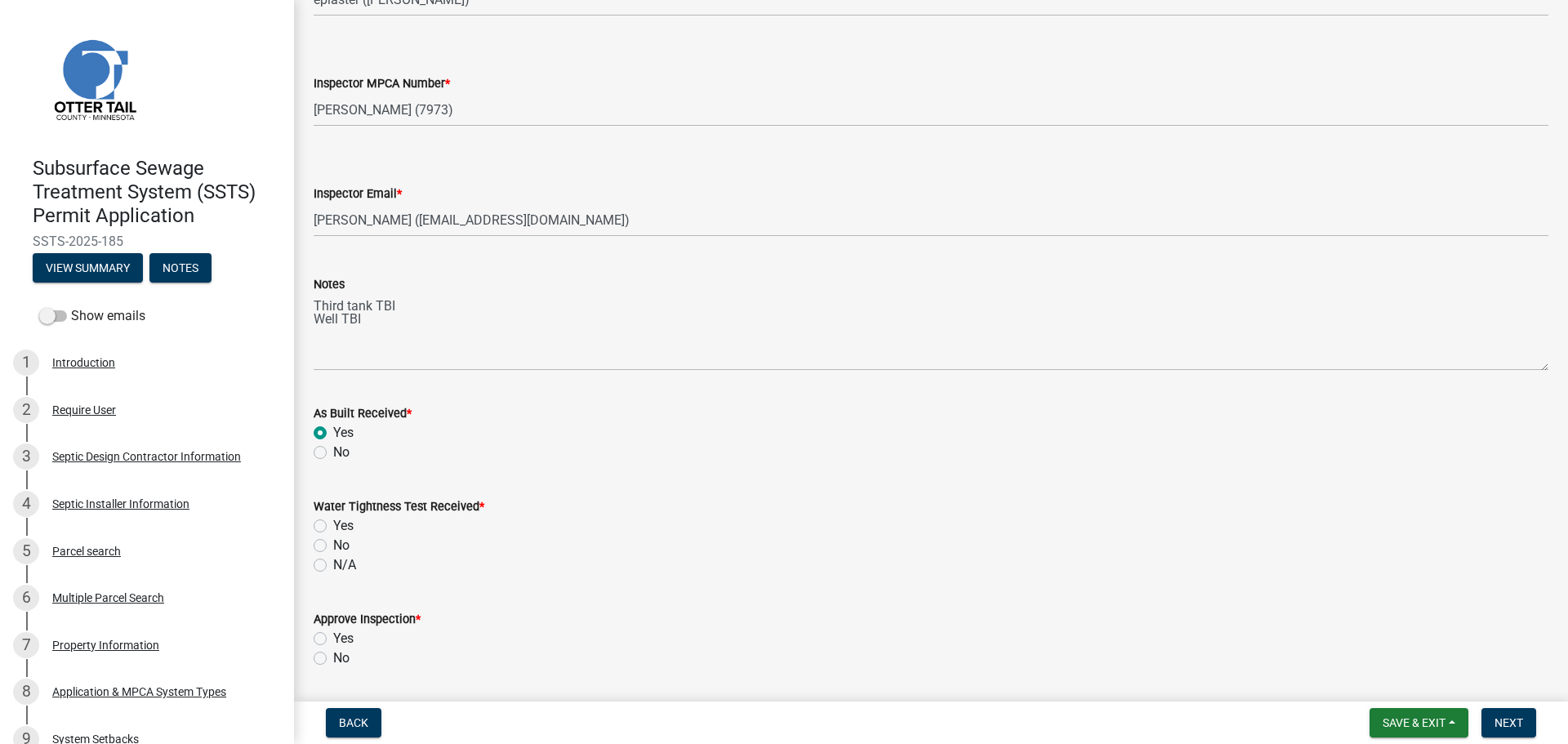
click at [333, 524] on label "Yes" at bounding box center [343, 525] width 20 height 19
click at [333, 524] on input "Yes" at bounding box center [338, 521] width 11 height 11
radio input "true"
click at [333, 642] on label "Yes" at bounding box center [343, 638] width 20 height 19
click at [333, 639] on input "Yes" at bounding box center [338, 634] width 11 height 11
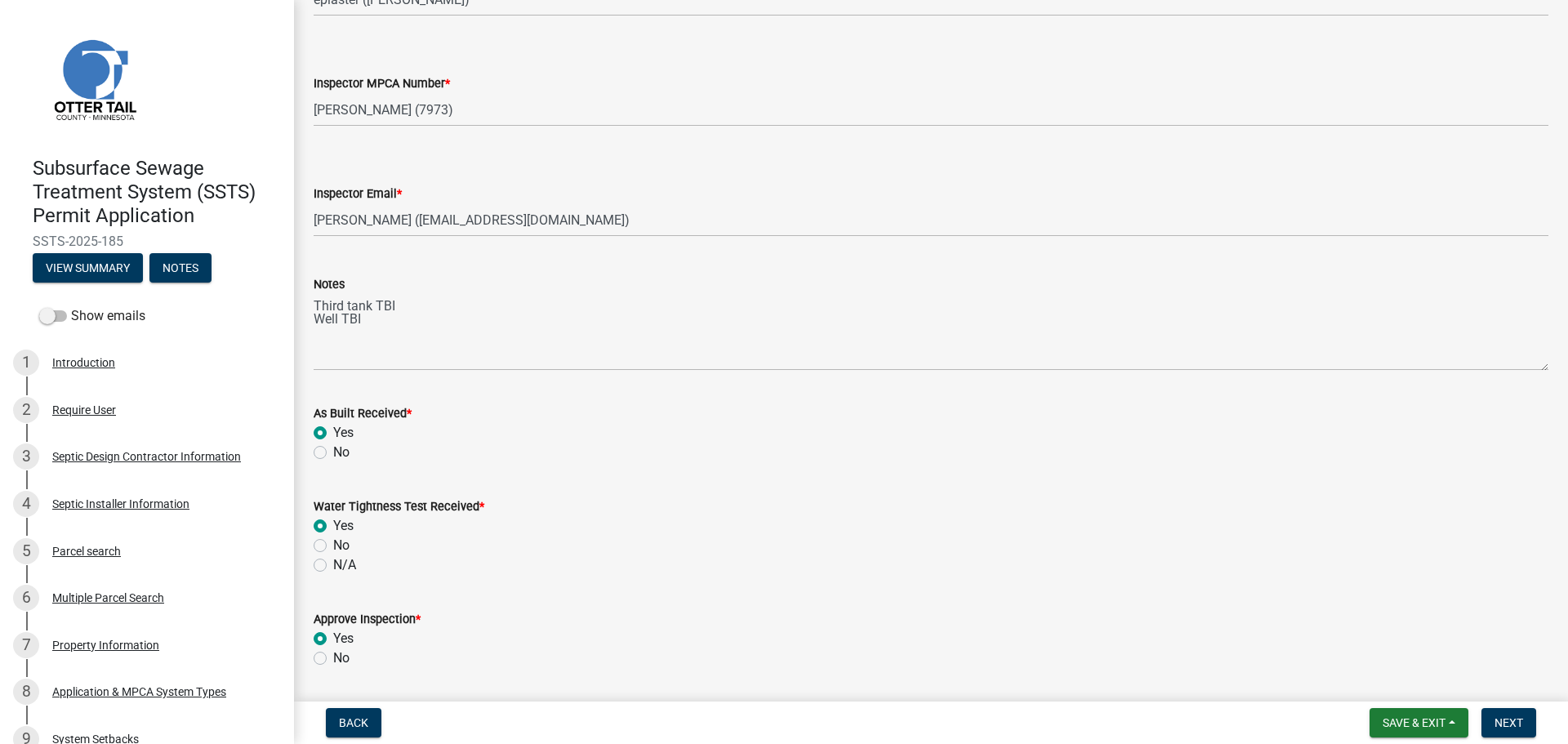
radio input "true"
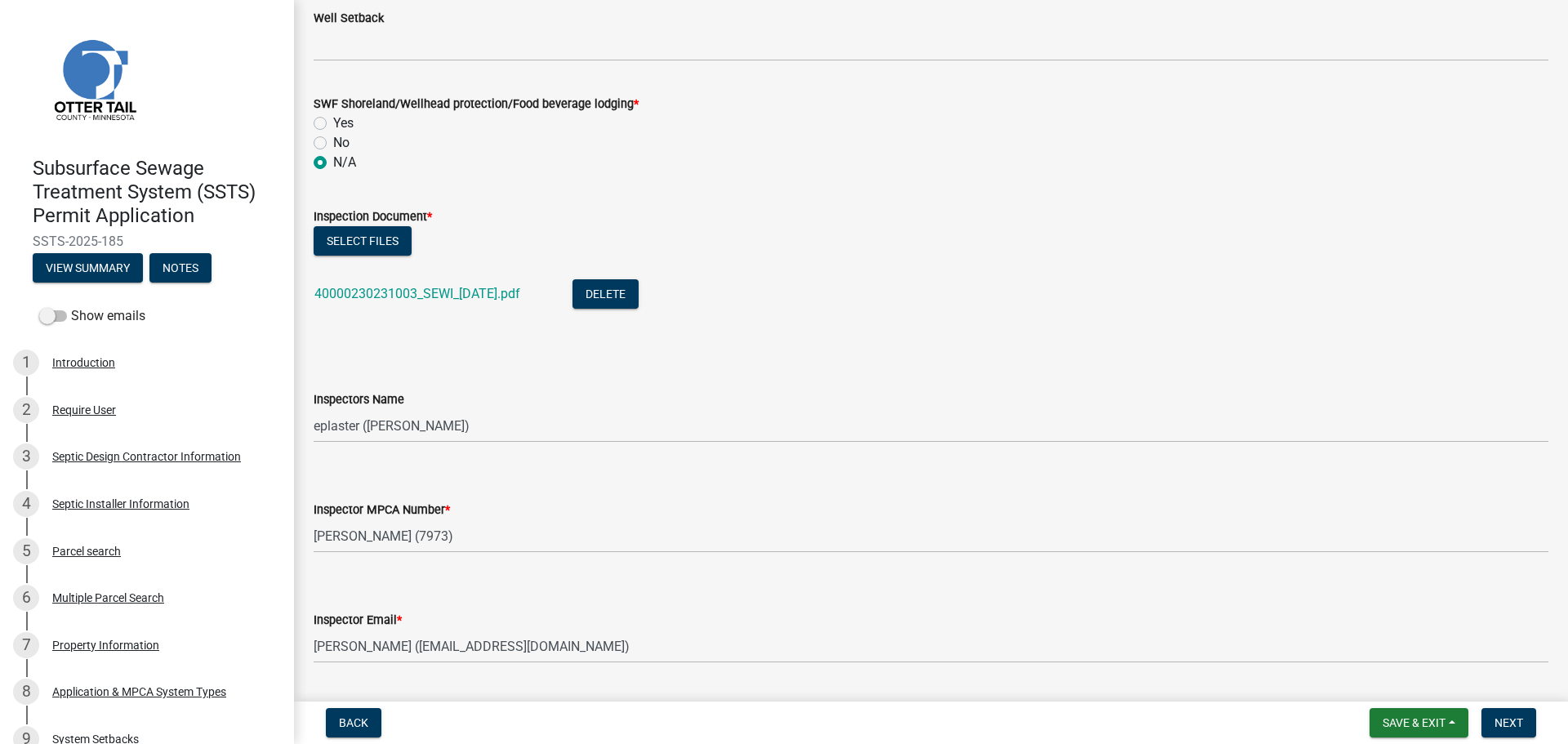
scroll to position [1123, 0]
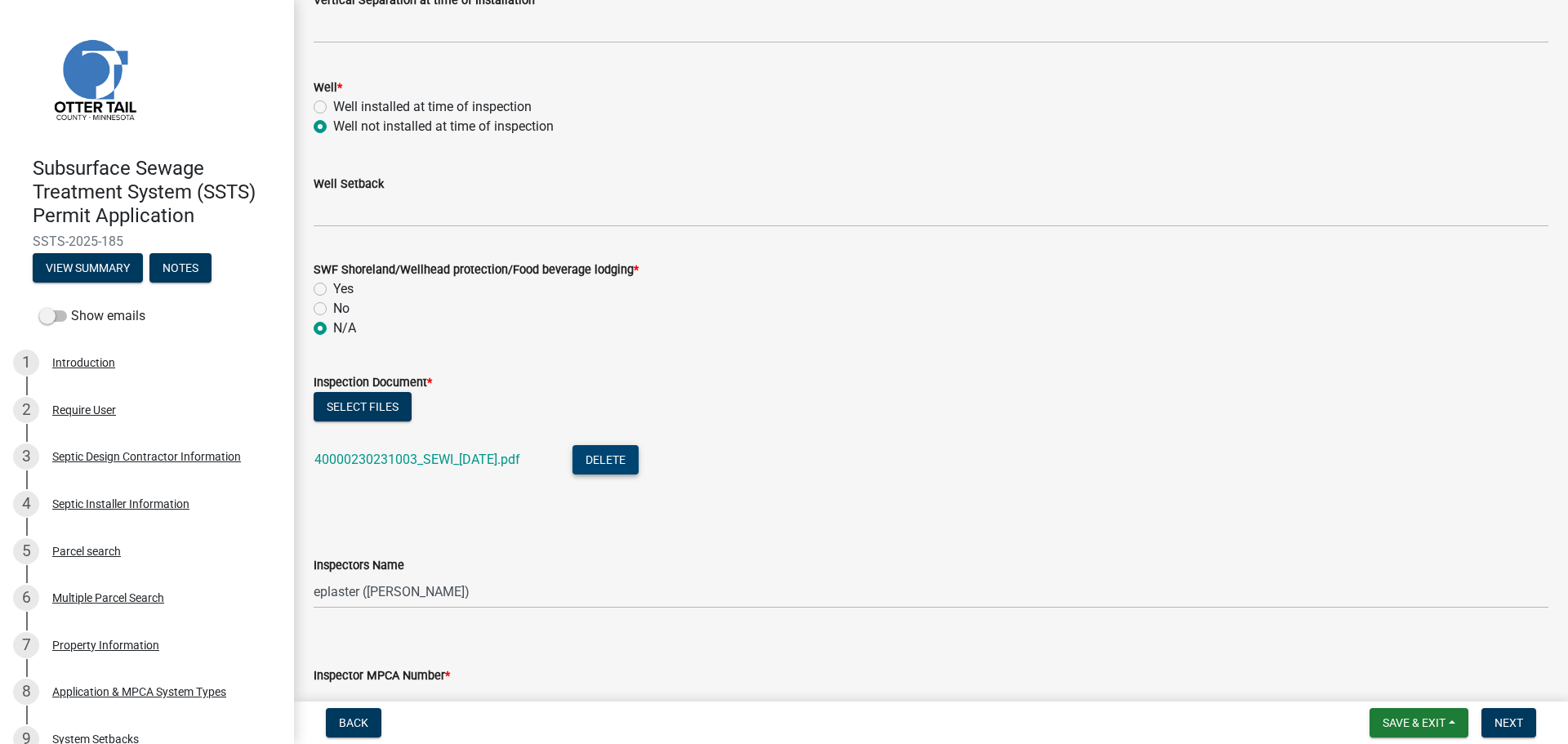
click at [616, 459] on button "Delete" at bounding box center [605, 459] width 66 height 29
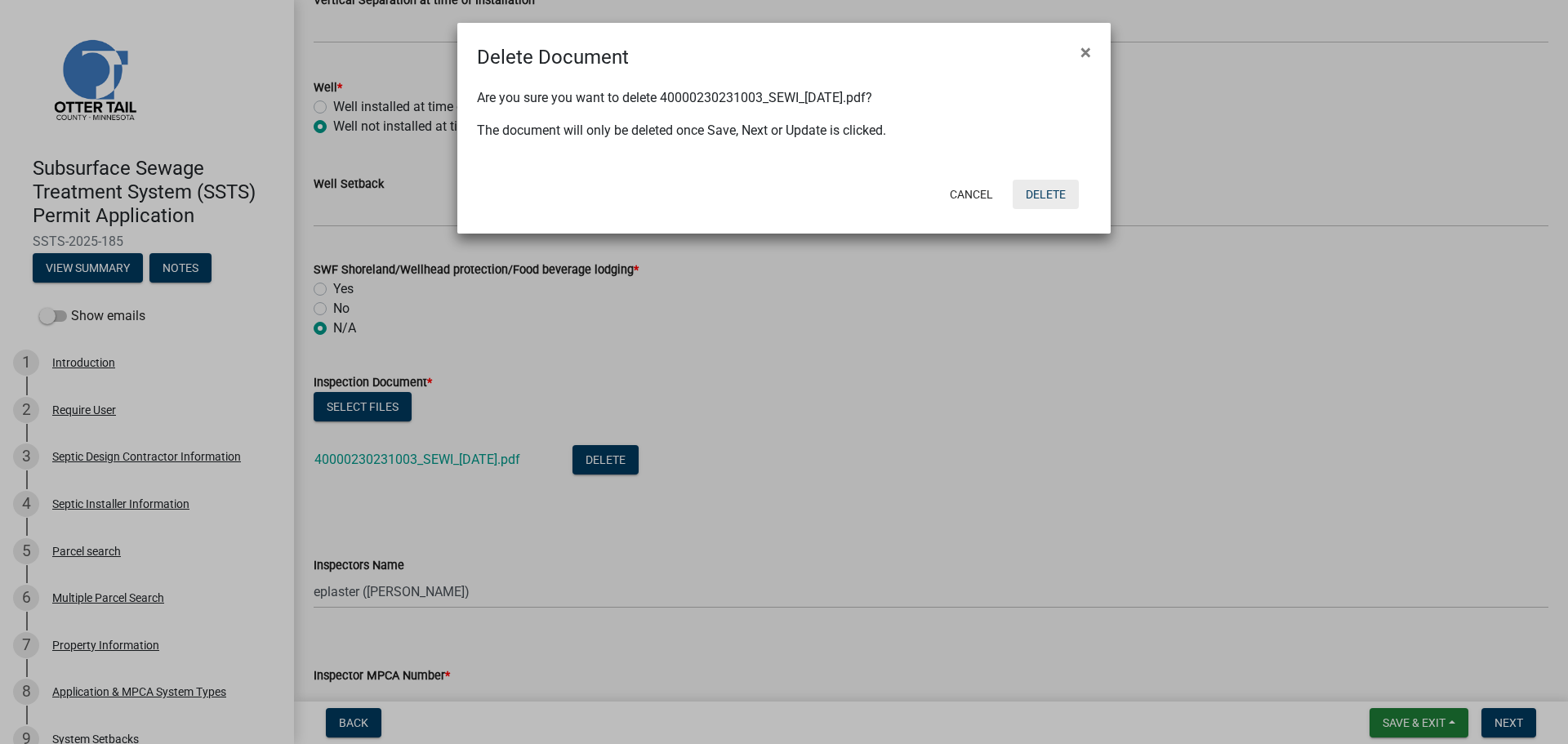
click at [1067, 189] on button "Delete" at bounding box center [1045, 194] width 66 height 29
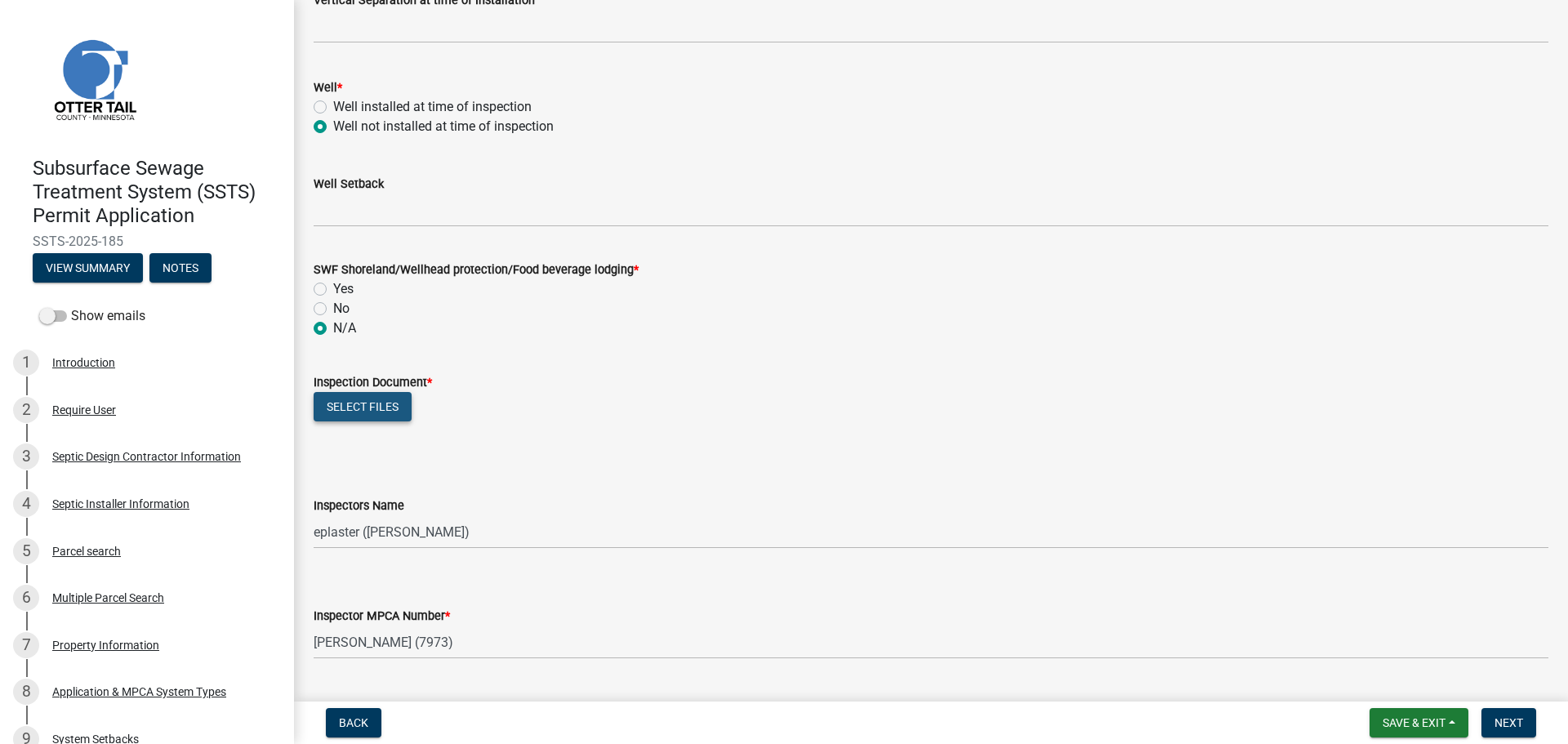
click at [364, 406] on button "Select files" at bounding box center [362, 406] width 98 height 29
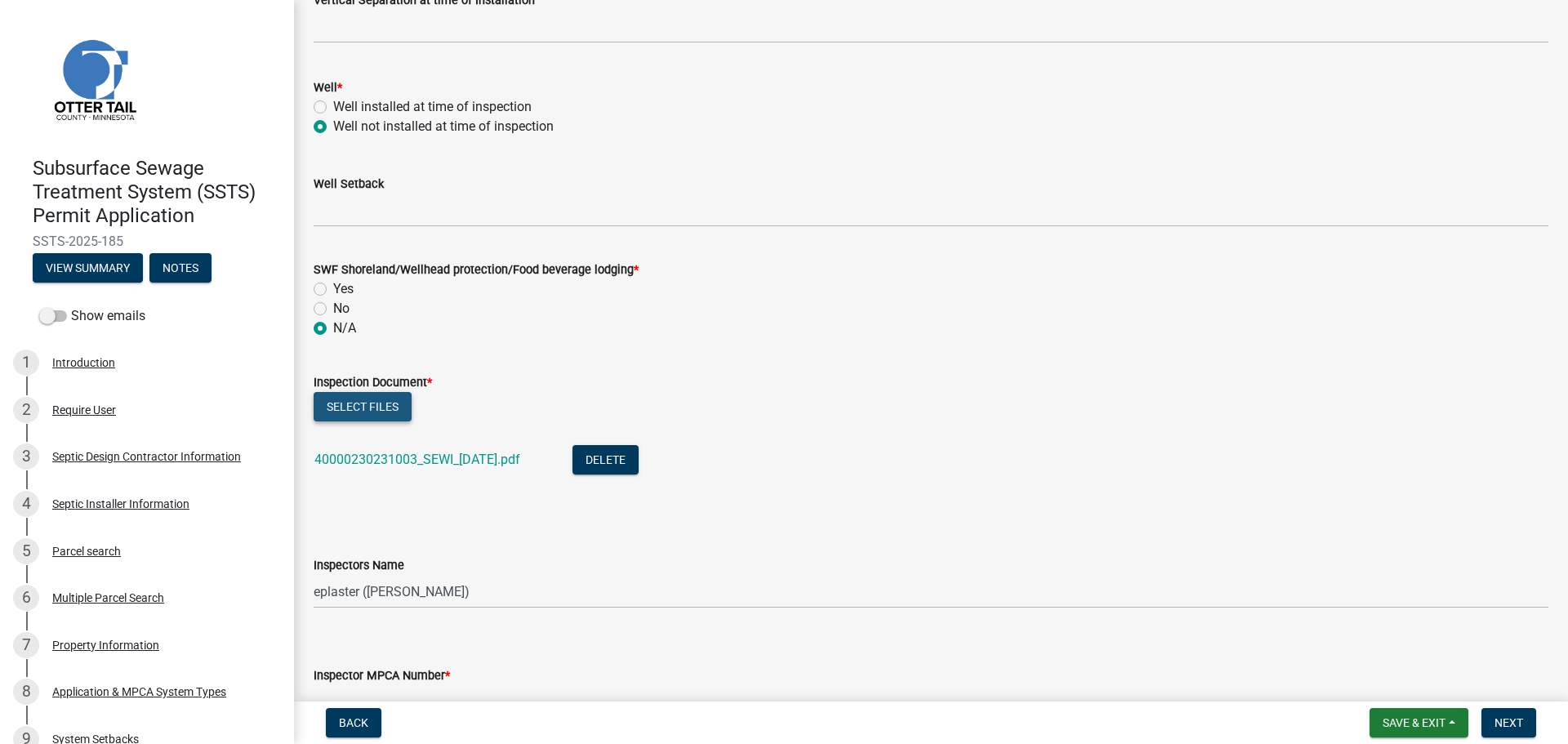
click at [374, 400] on button "Select files" at bounding box center [362, 406] width 98 height 29
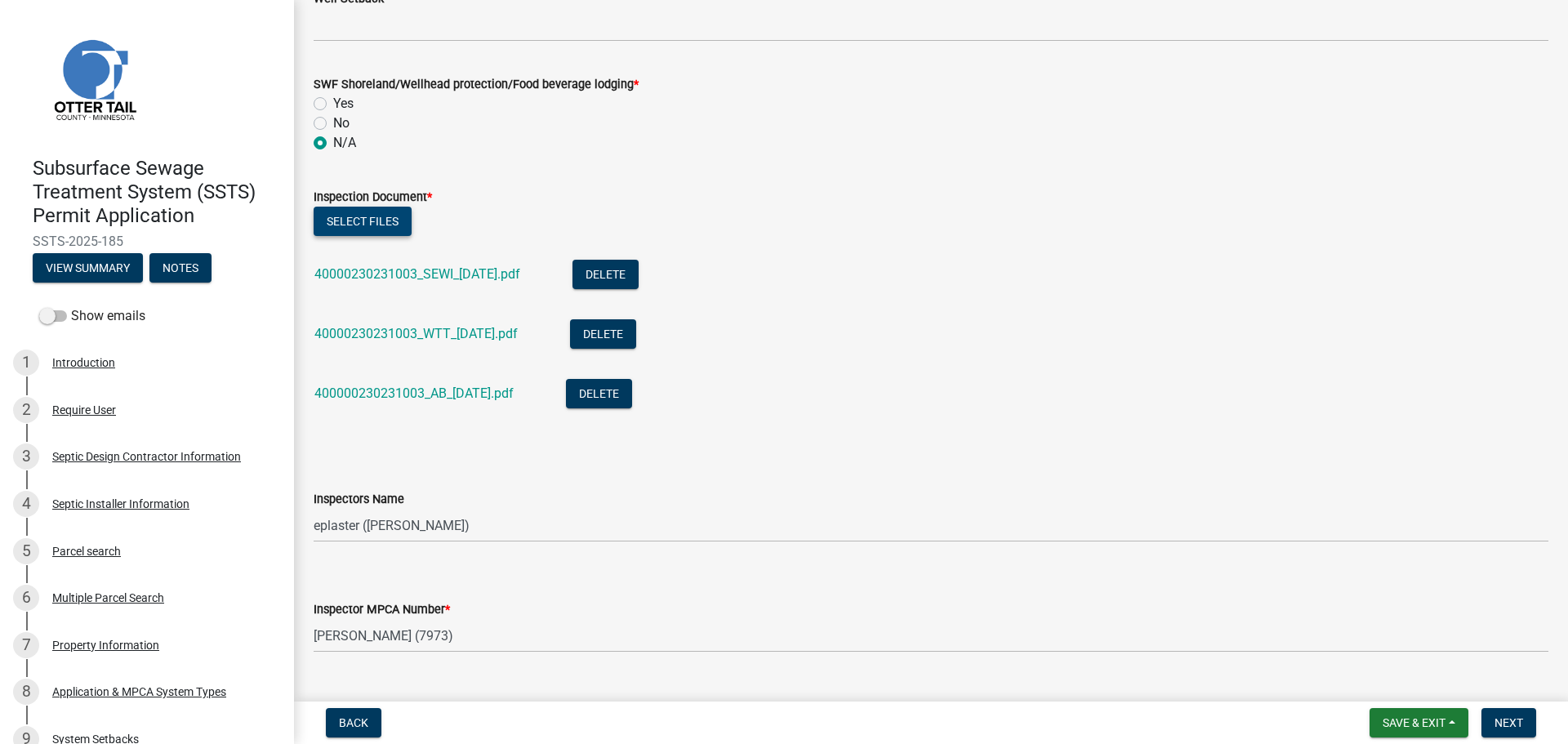
scroll to position [1307, 0]
click at [632, 388] on button "Delete" at bounding box center [599, 395] width 66 height 29
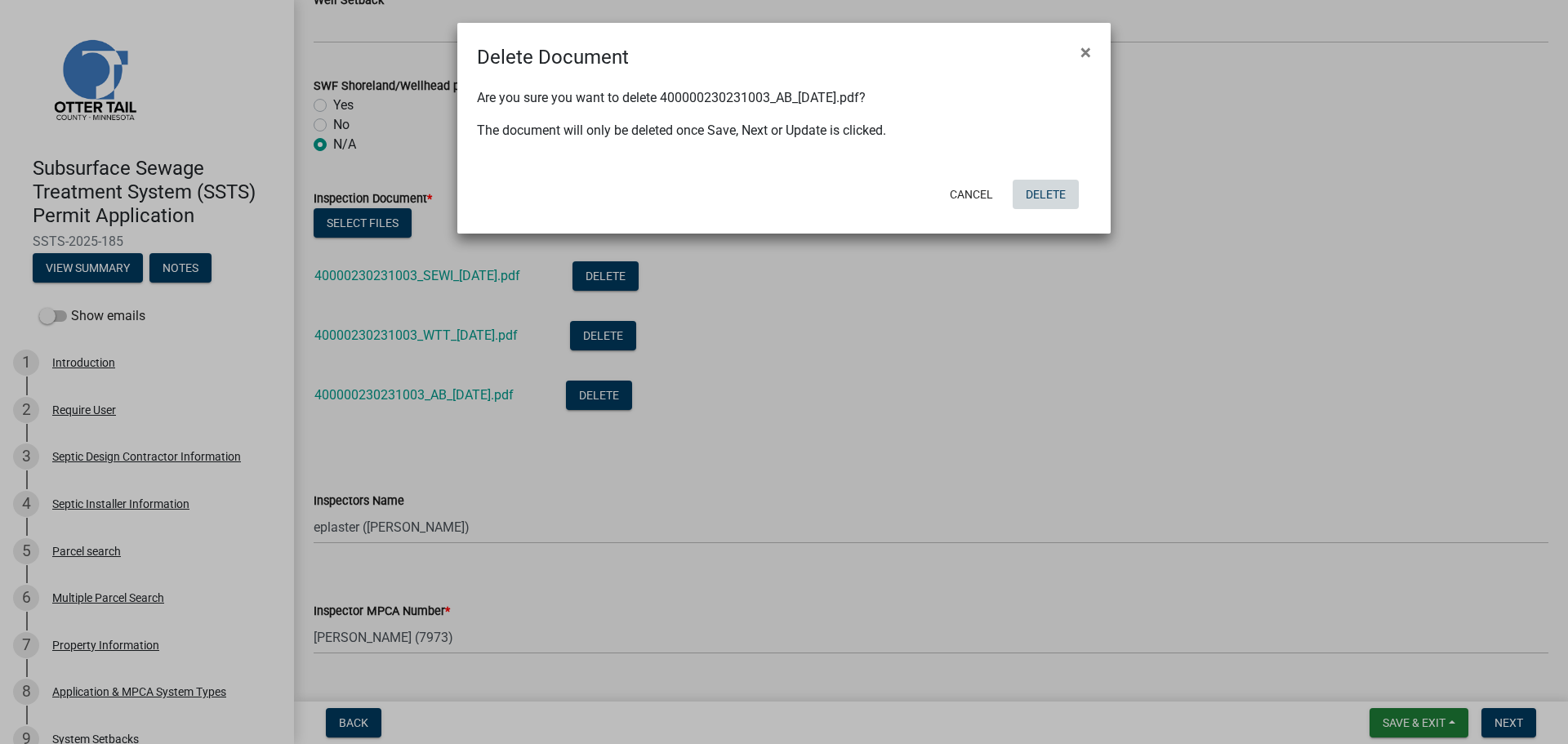
click at [1068, 197] on button "Delete" at bounding box center [1045, 194] width 66 height 29
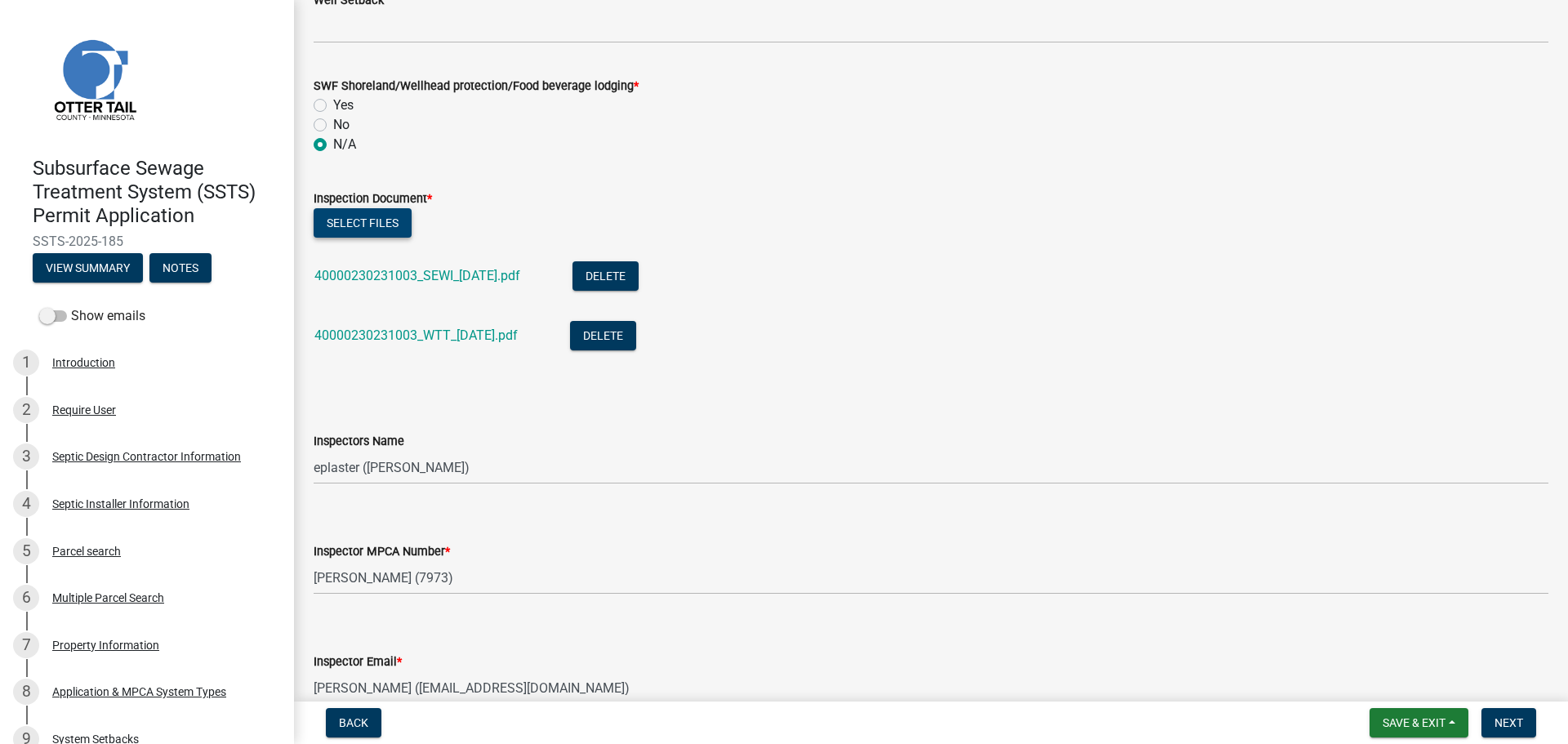
click at [357, 220] on button "Select files" at bounding box center [362, 223] width 98 height 29
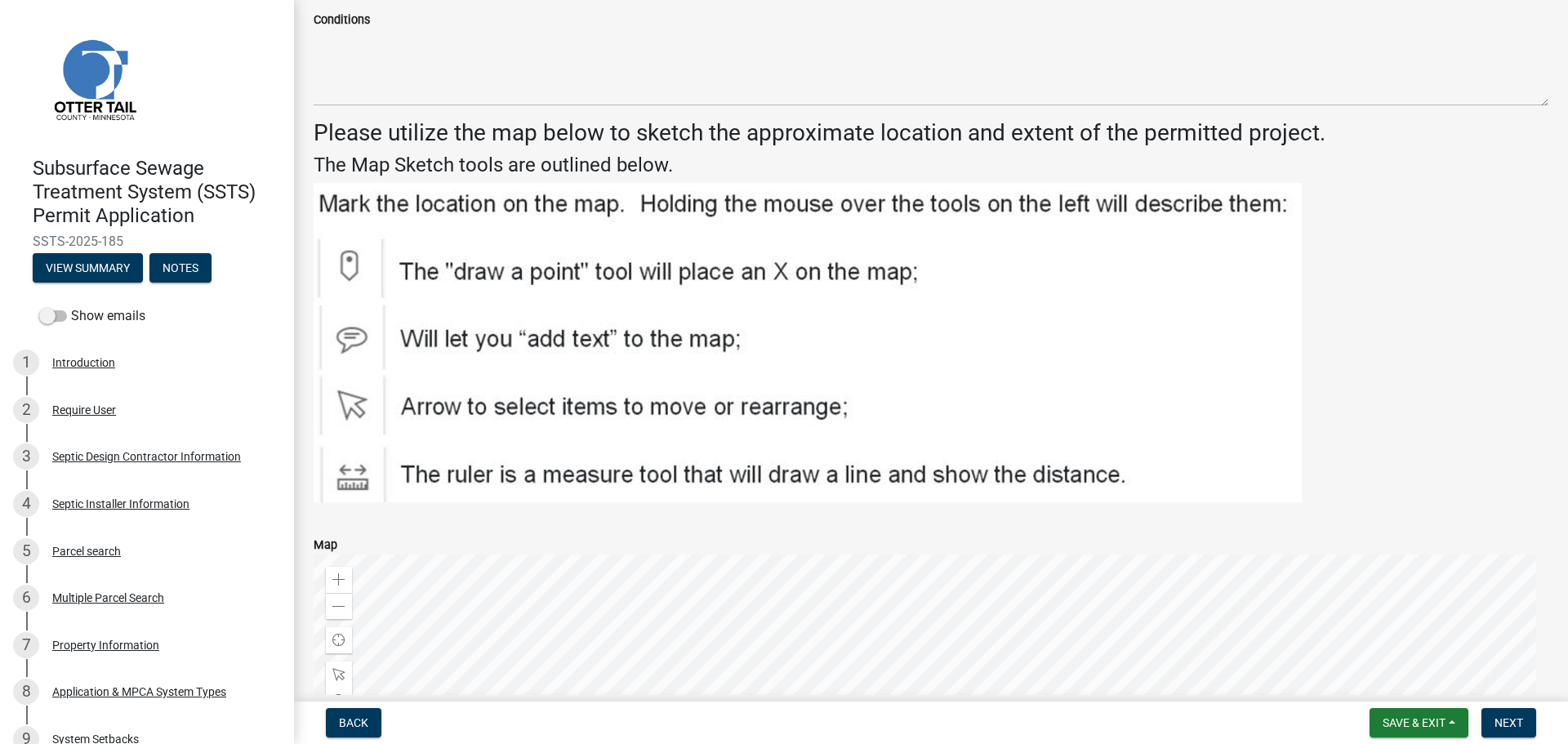
scroll to position [2634, 0]
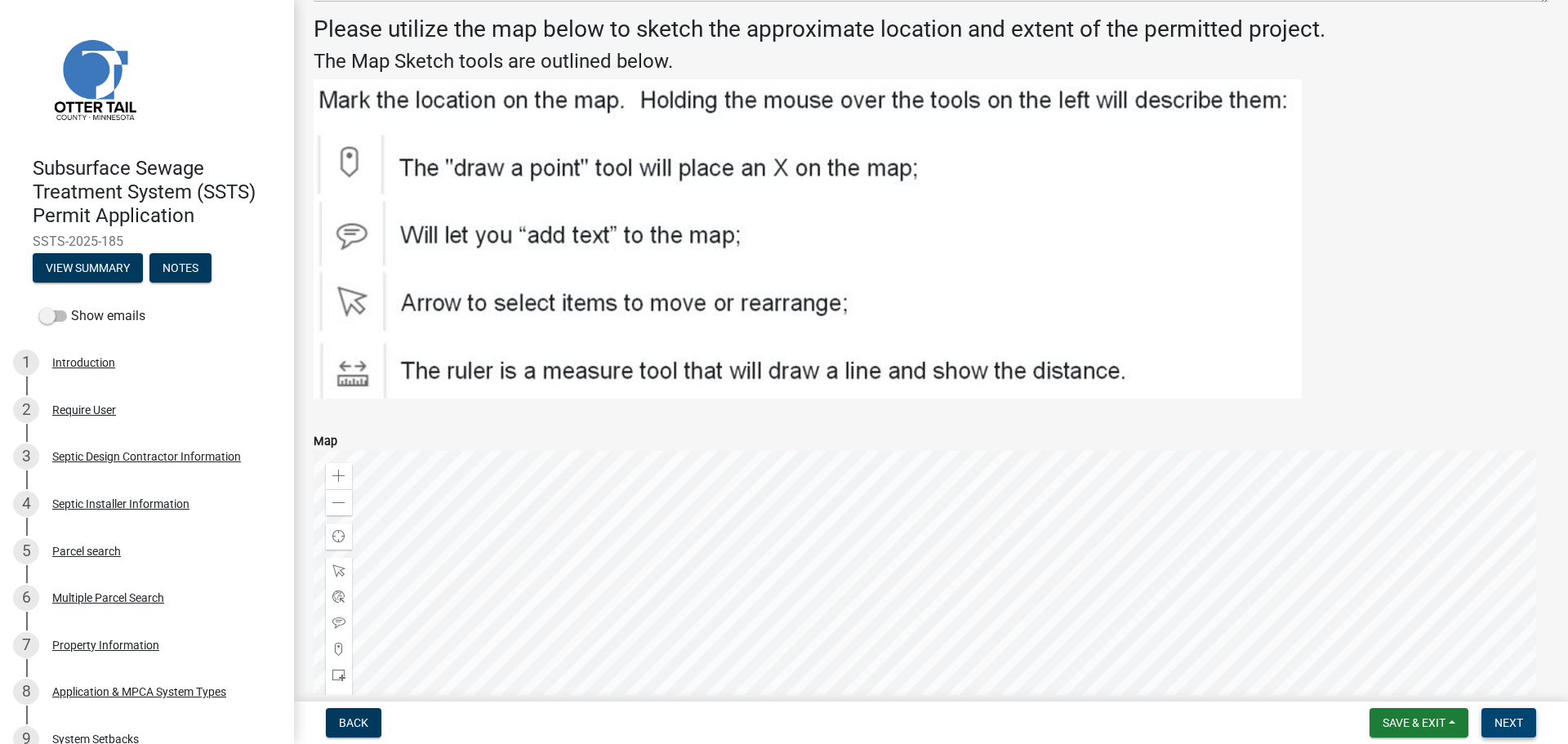
click at [1516, 719] on span "Next" at bounding box center [1509, 723] width 28 height 13
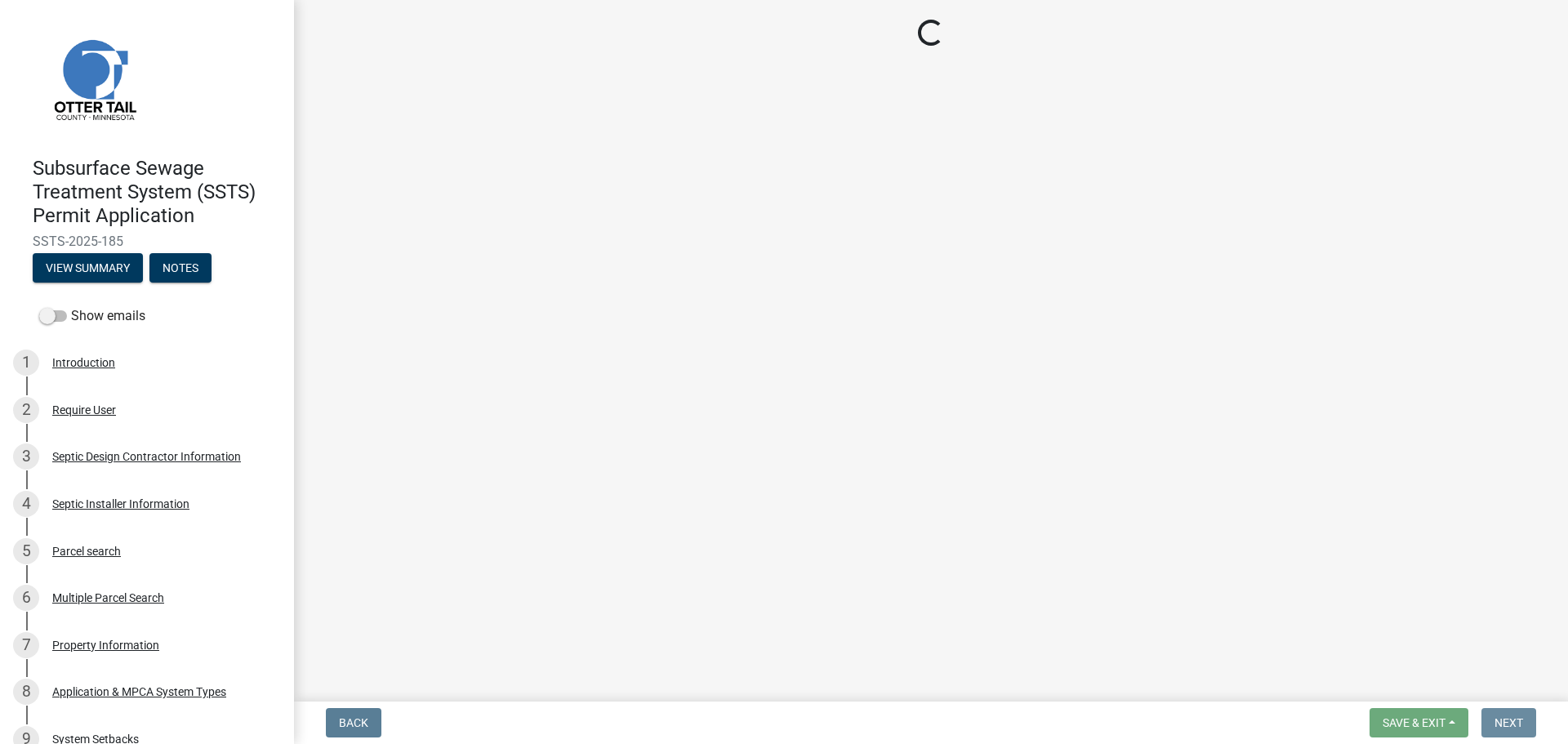
scroll to position [0, 0]
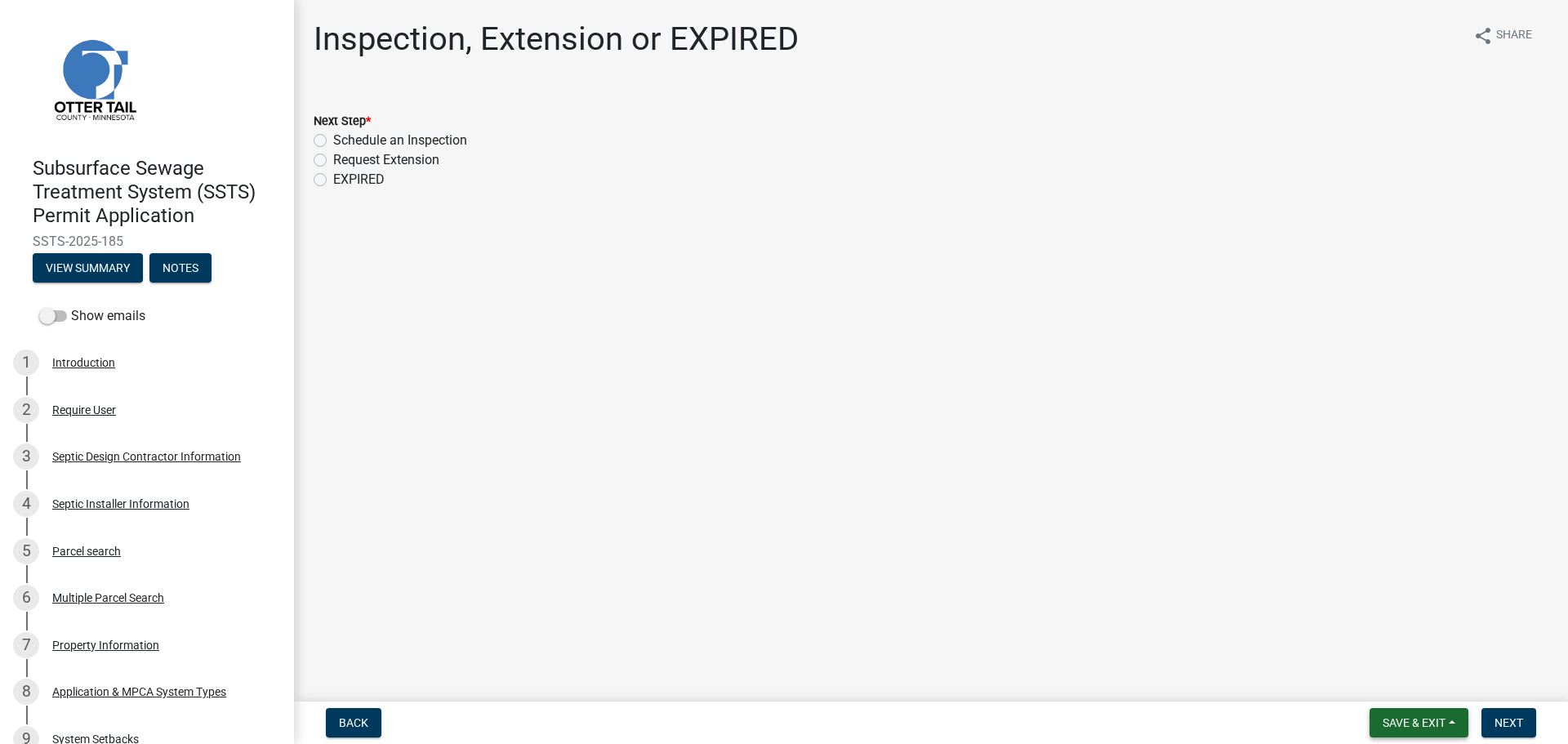
click at [1427, 726] on span "Save & Exit" at bounding box center [1413, 723] width 63 height 13
click at [1389, 670] on button "Save & Exit" at bounding box center [1403, 680] width 131 height 39
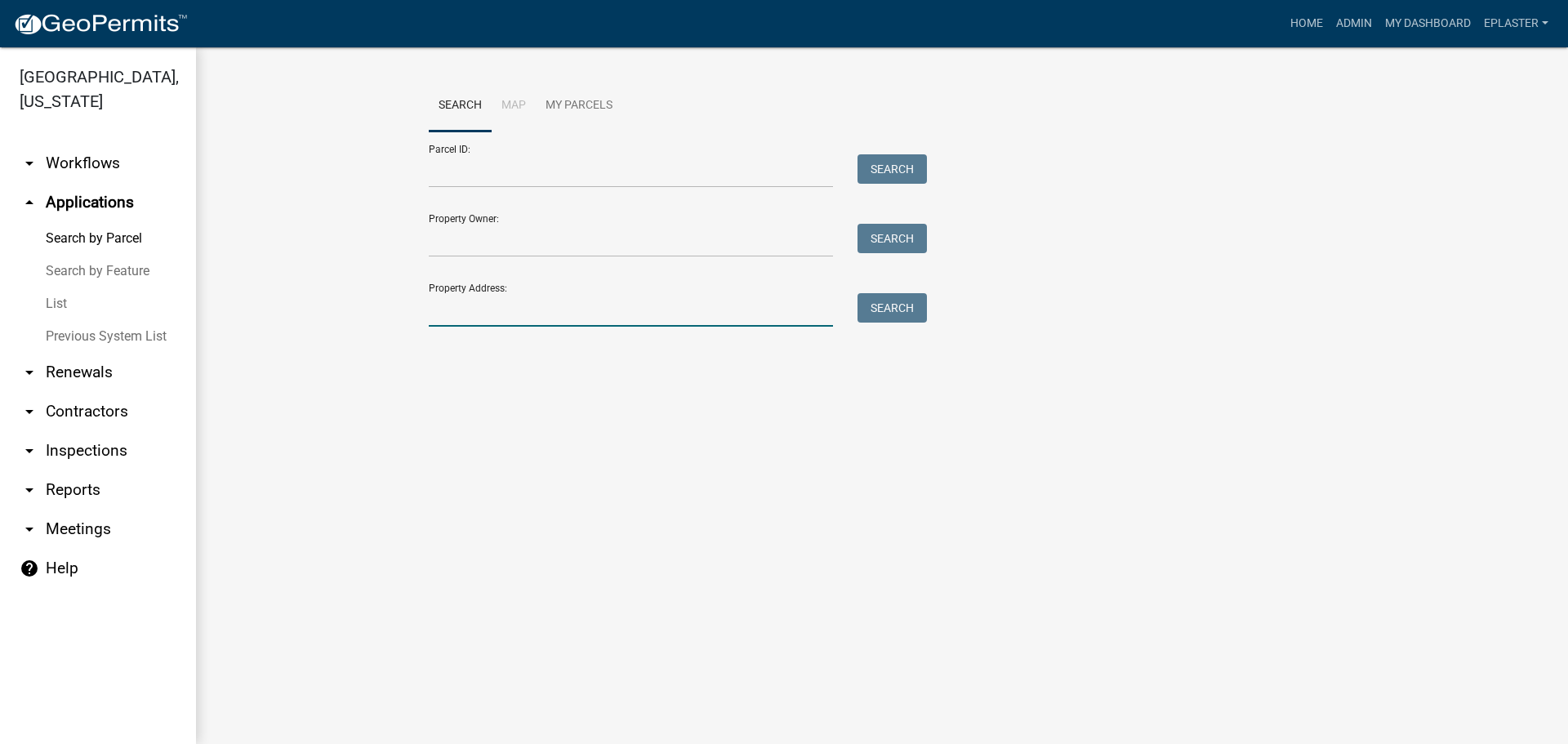
click at [574, 318] on input "Property Address:" at bounding box center [631, 310] width 405 height 34
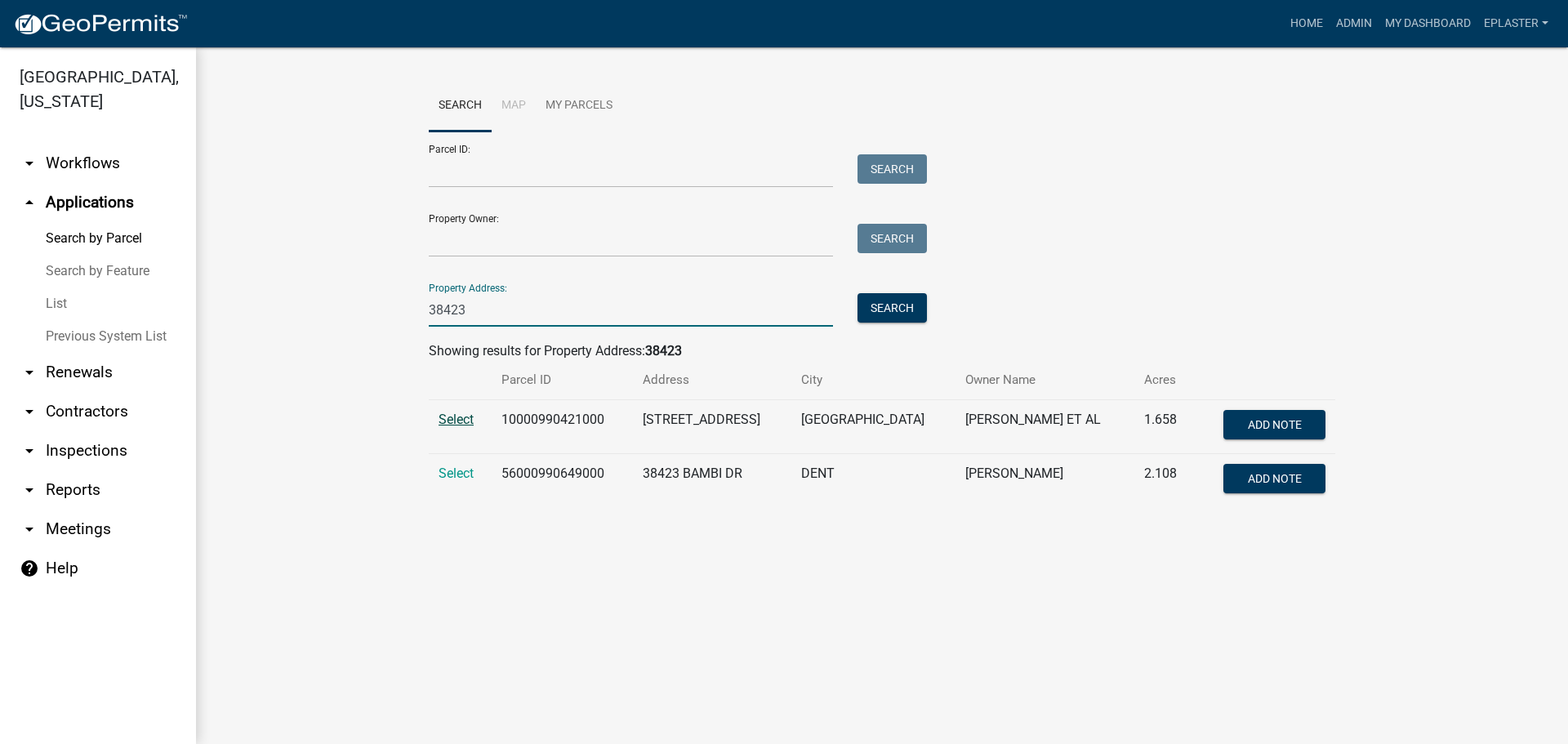
type input "38423"
click at [445, 413] on span "Select" at bounding box center [456, 419] width 35 height 16
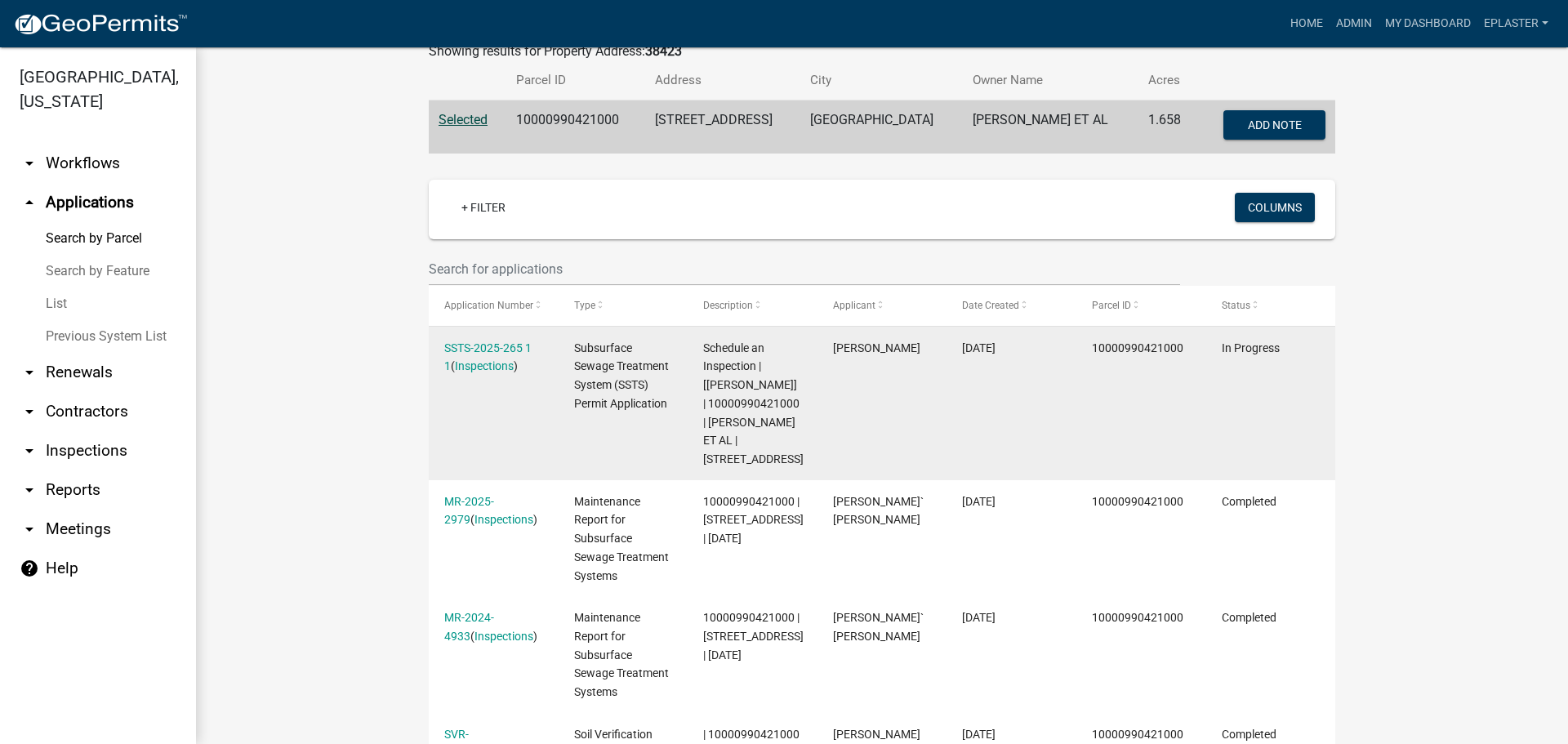
scroll to position [307, 0]
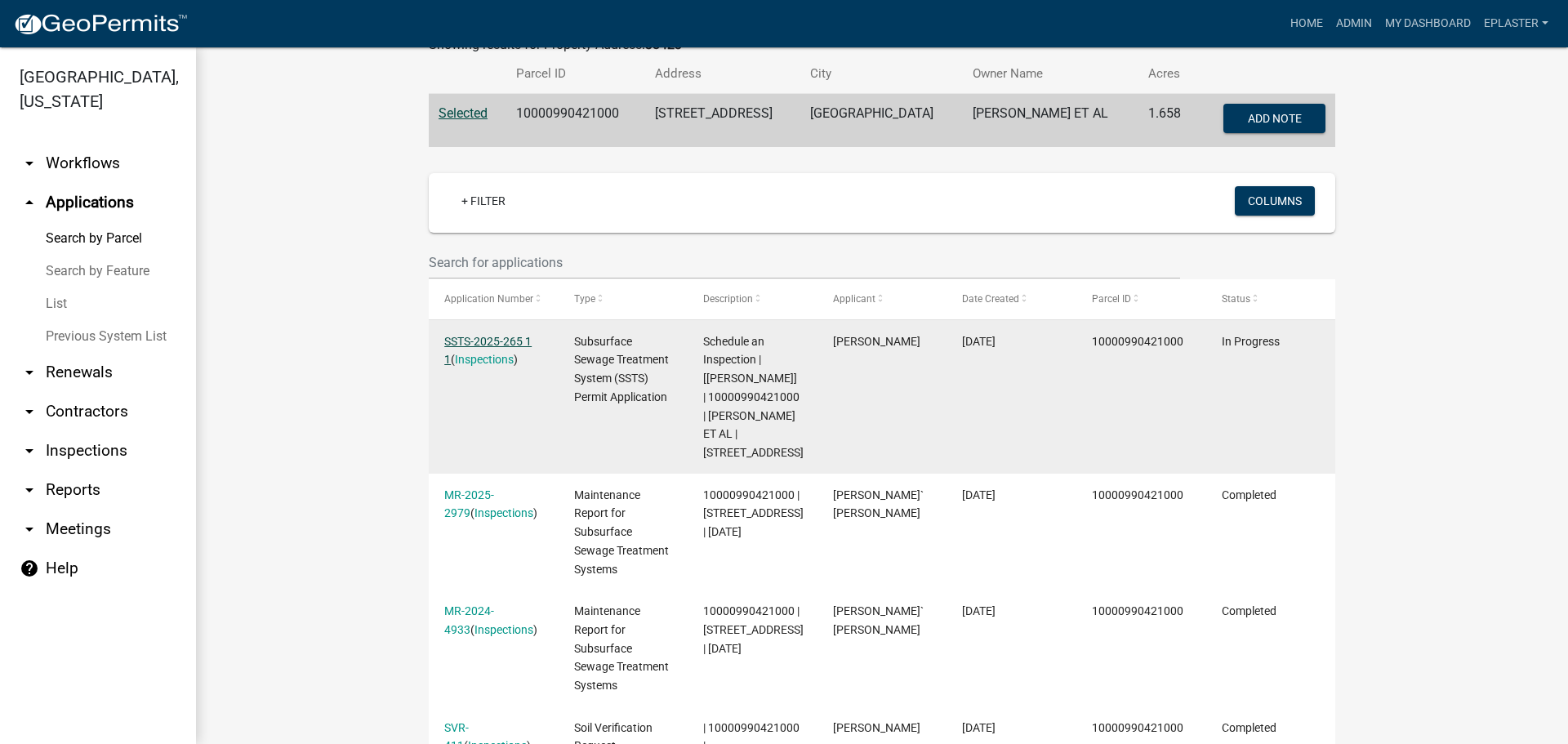
click at [513, 342] on link "SSTS-2025-265 1 1" at bounding box center [487, 351] width 87 height 32
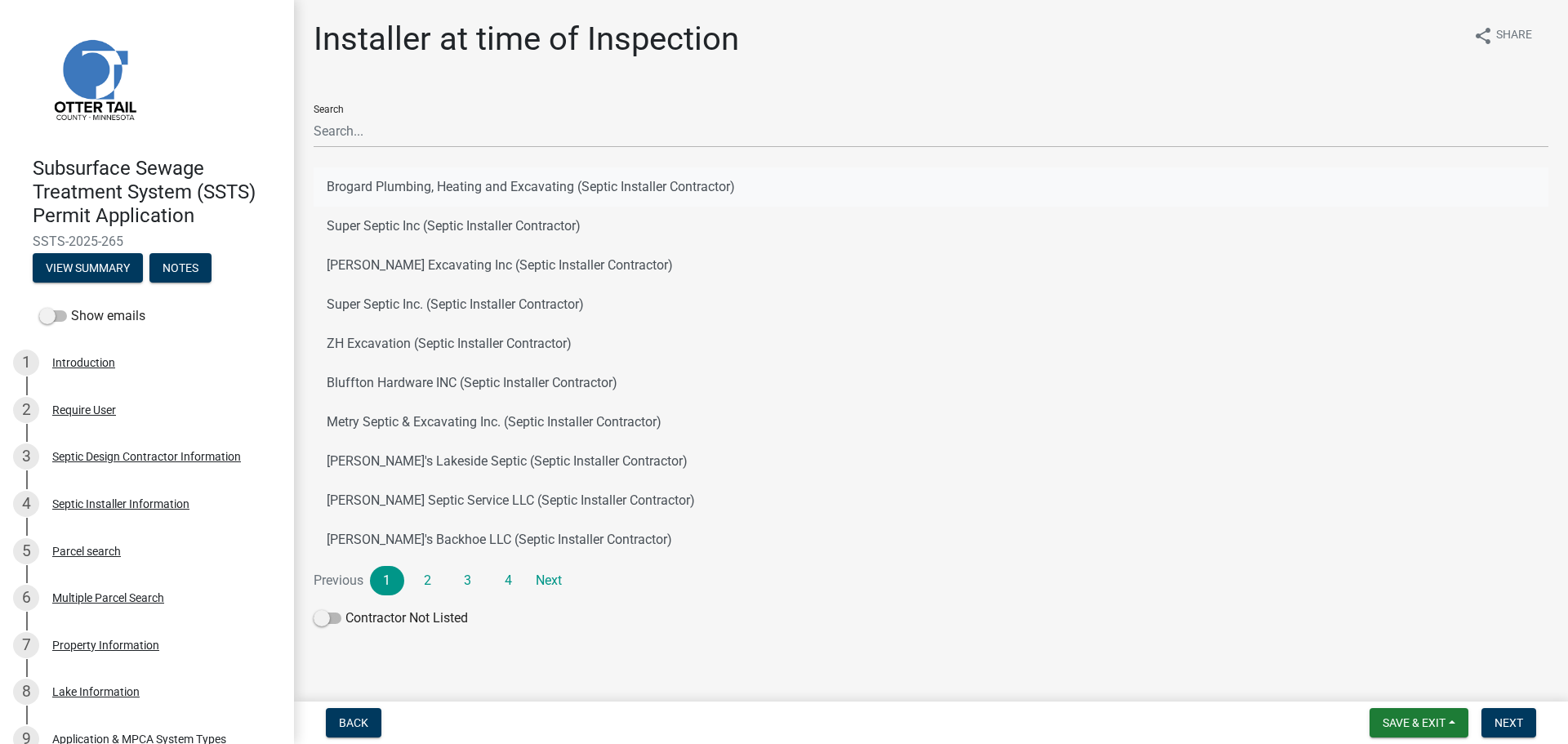
click at [362, 173] on button "Brogard Plumbing, Heating and Excavating (Septic Installer Contractor)" at bounding box center [931, 187] width 1235 height 39
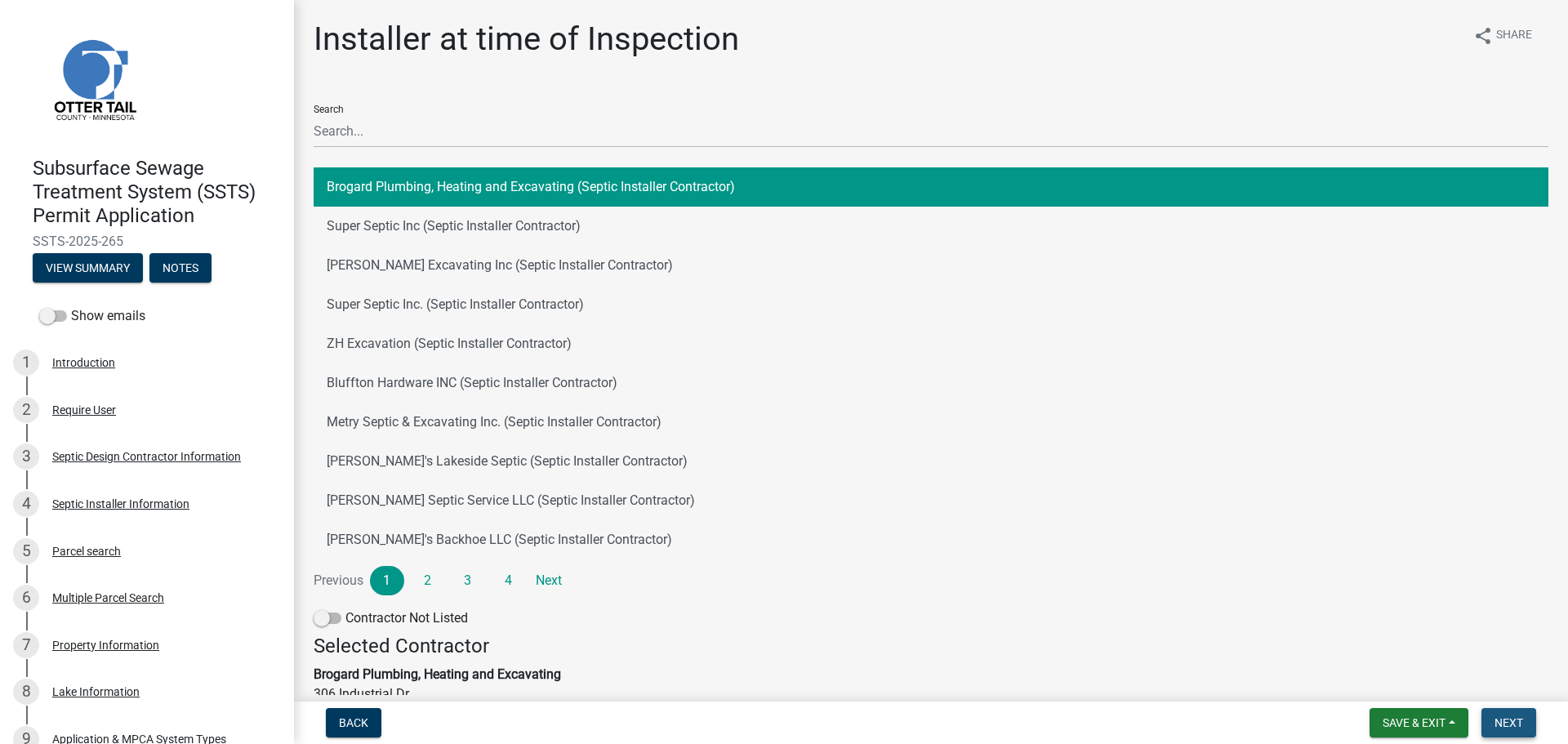
click at [1507, 724] on span "Next" at bounding box center [1509, 723] width 28 height 13
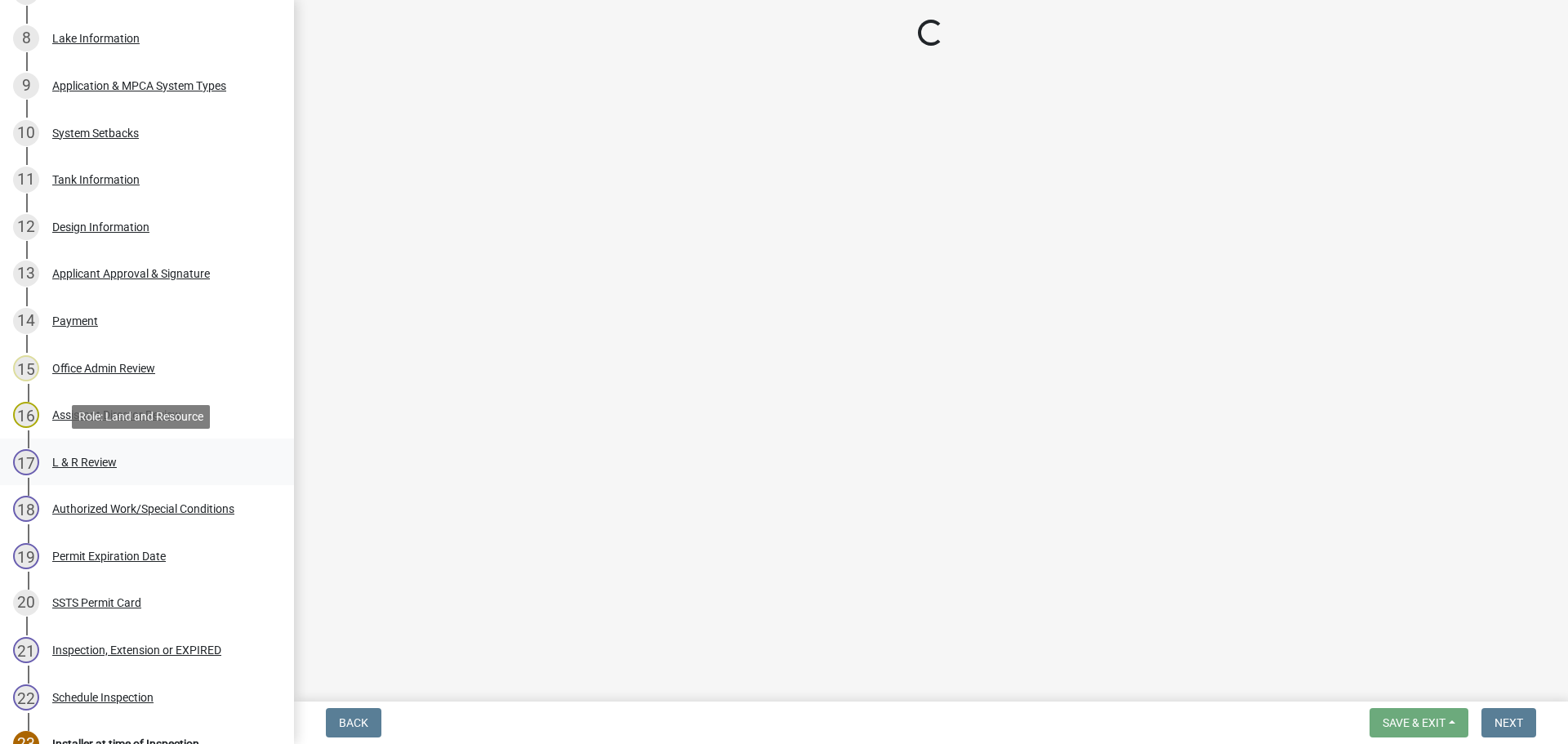
select select "710d5f49-2663-4e73-9718-d0c4e189f5ed"
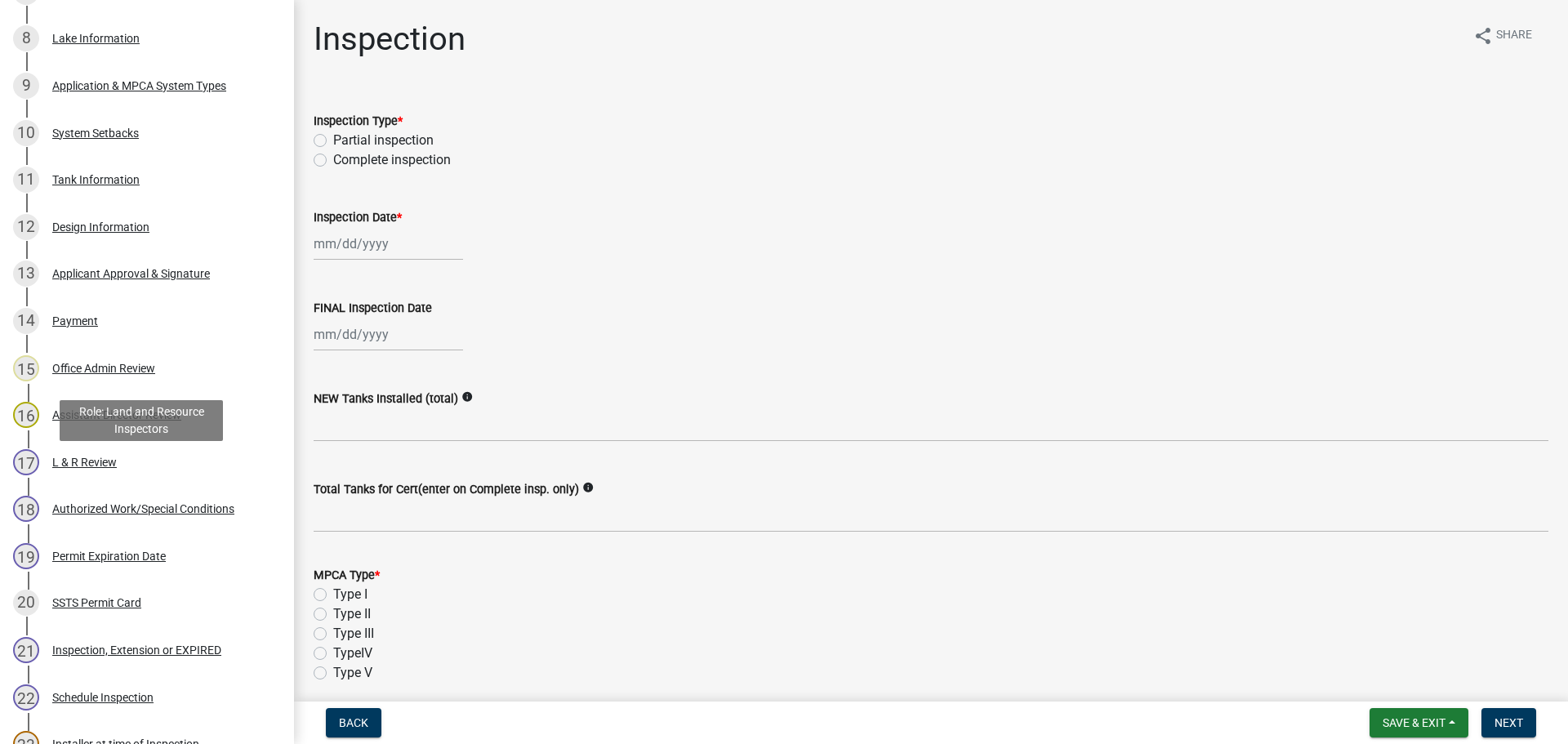
scroll to position [923, 0]
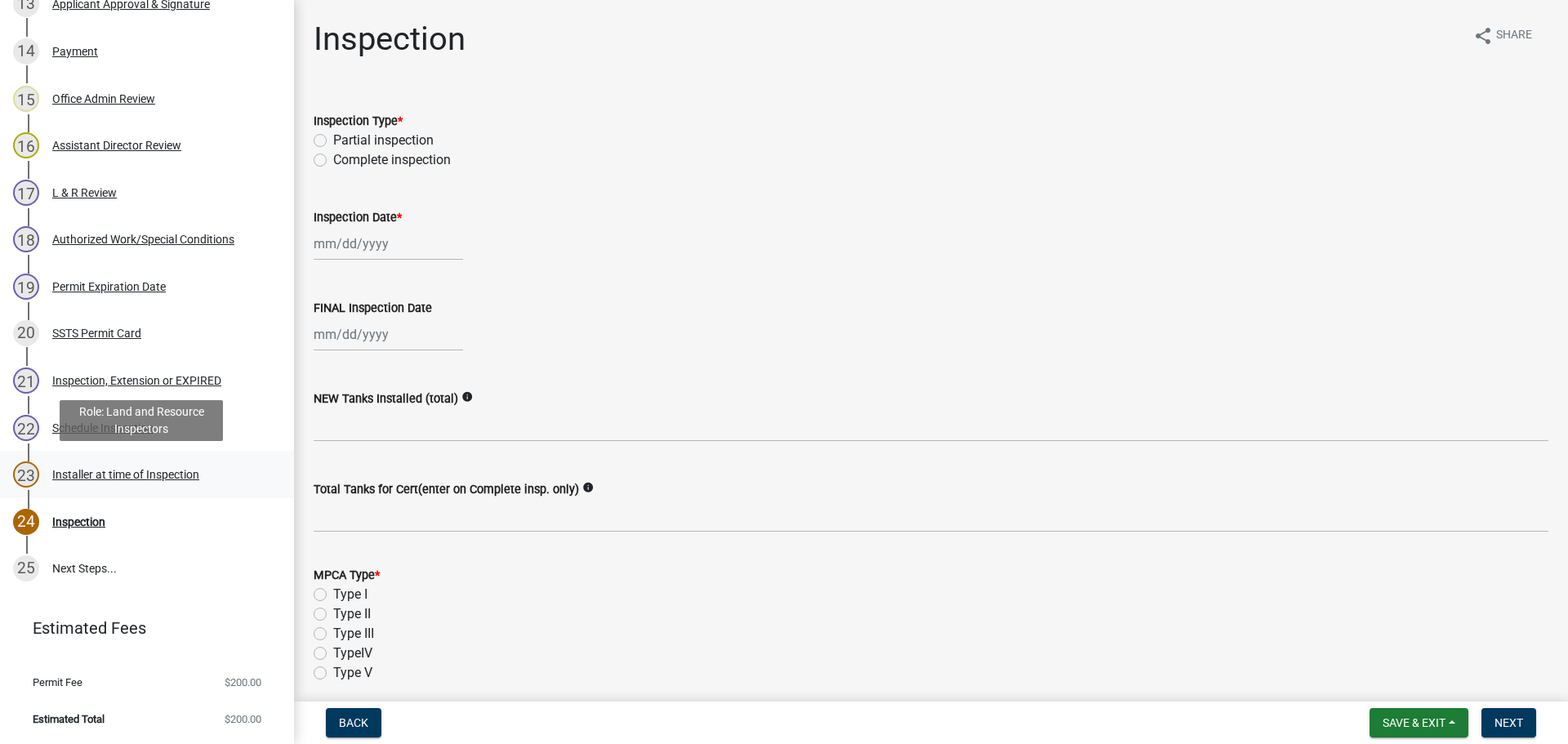
click at [107, 473] on div "Installer at time of Inspection" at bounding box center [125, 475] width 147 height 12
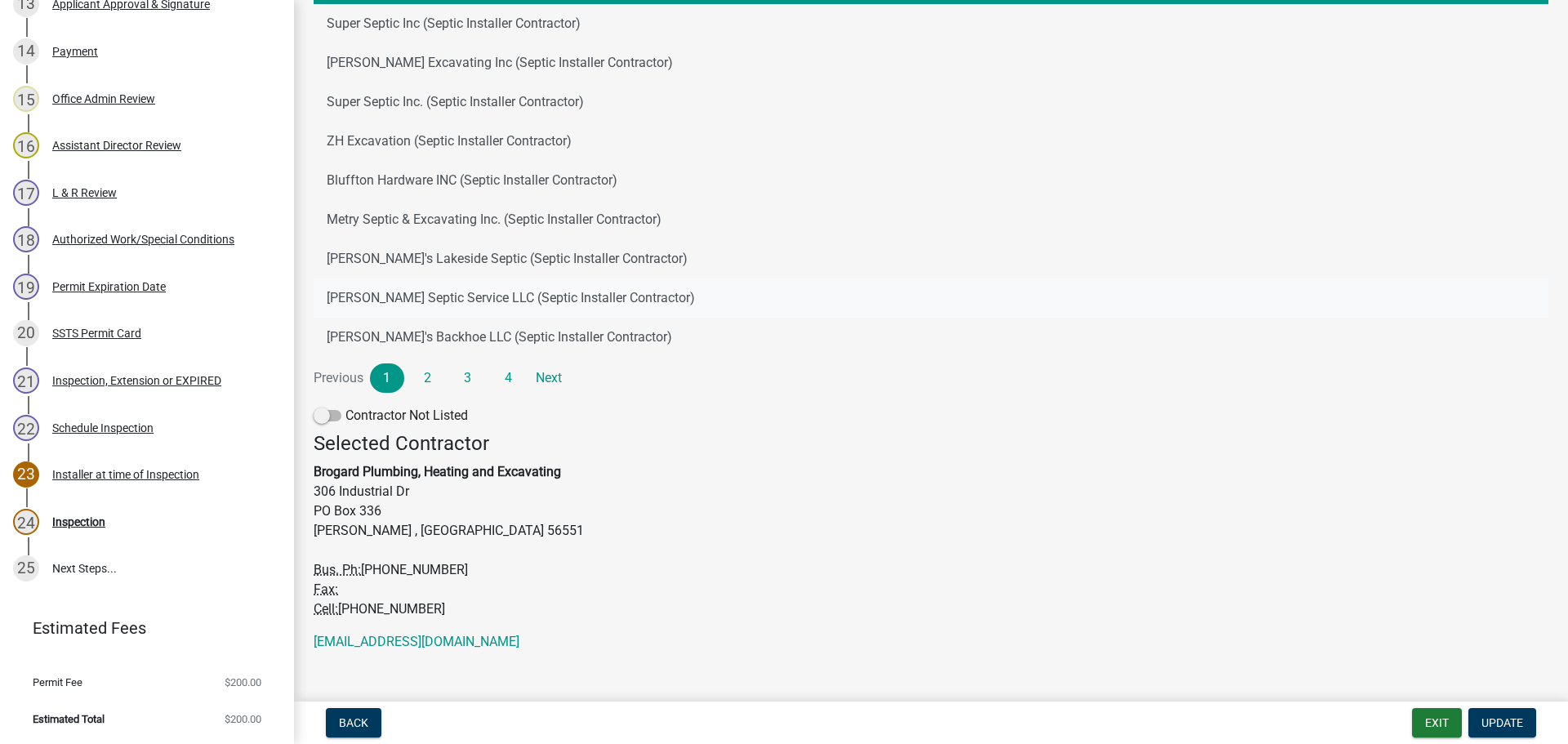
scroll to position [223, 0]
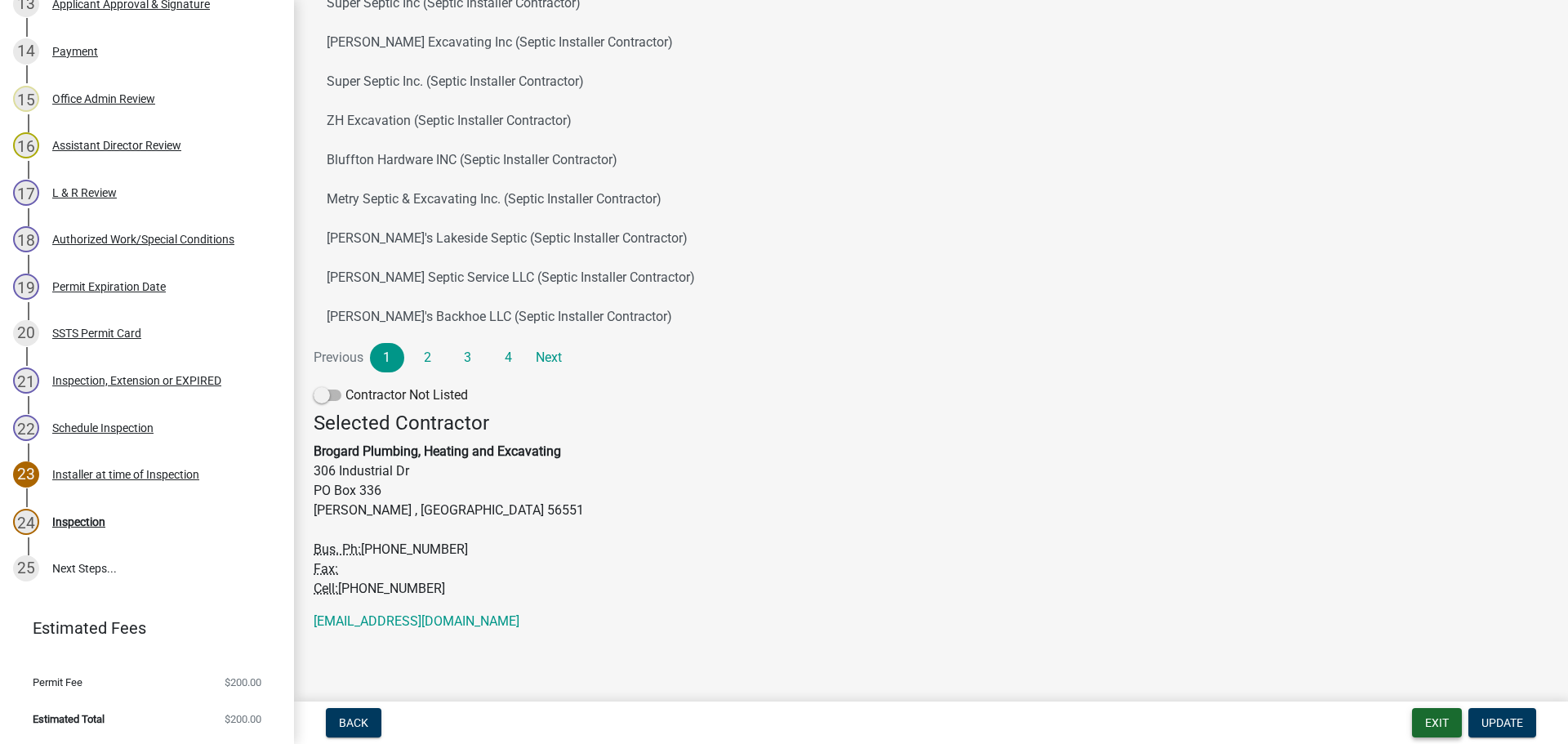
click at [1431, 718] on button "Exit" at bounding box center [1436, 722] width 49 height 29
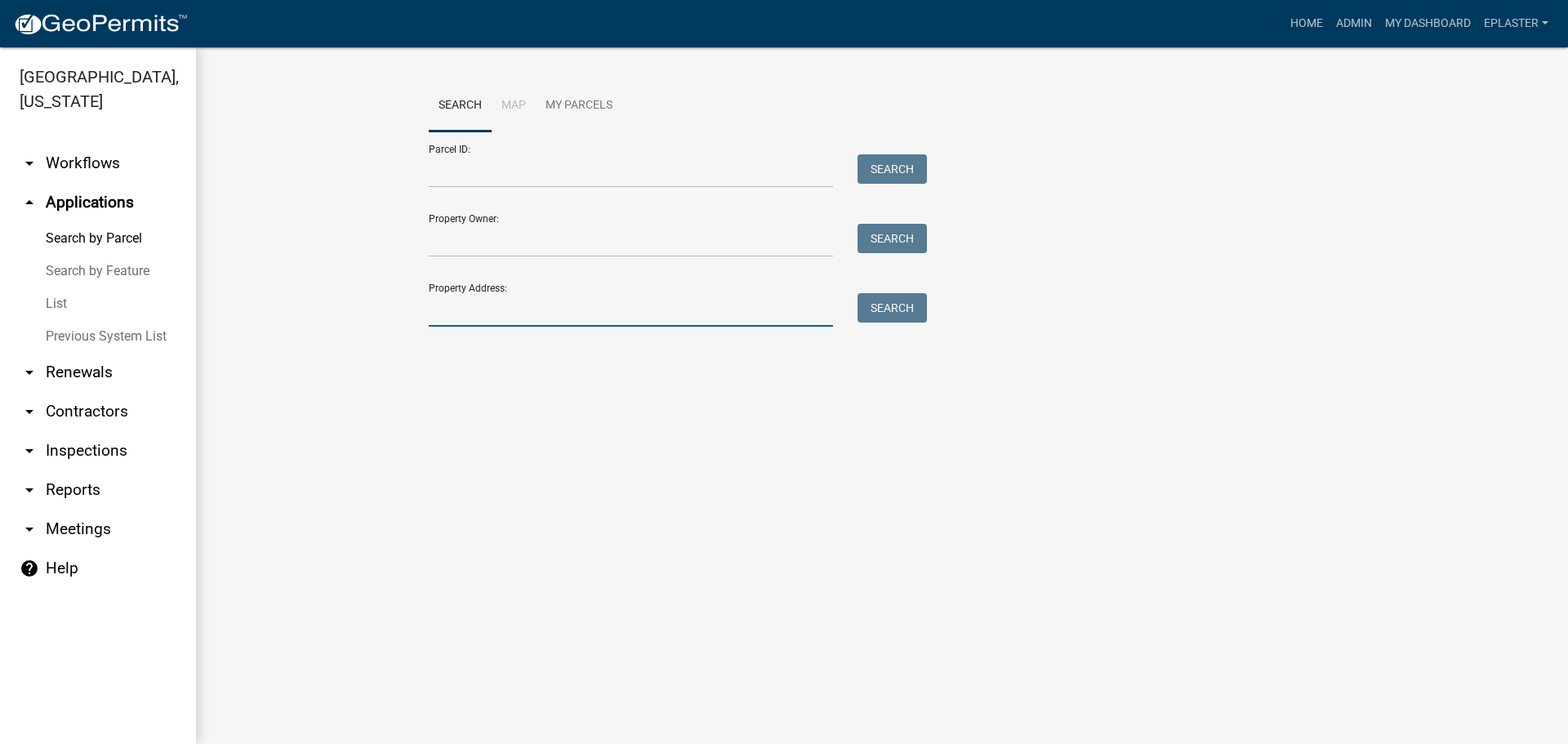
click at [499, 314] on input "Property Address:" at bounding box center [631, 310] width 405 height 34
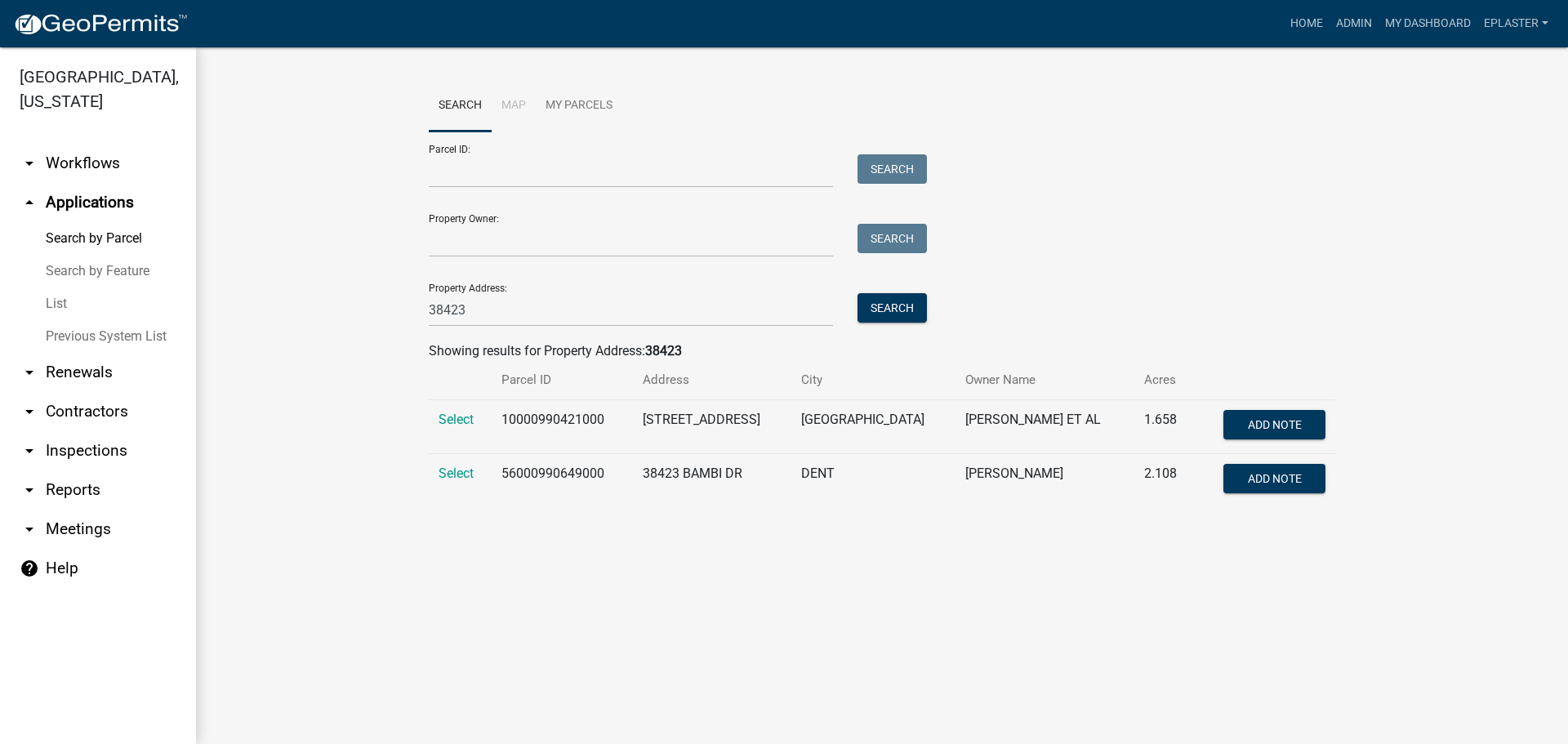
drag, startPoint x: 503, startPoint y: 418, endPoint x: 1122, endPoint y: 424, distance: 619.0
click at [1122, 424] on tr "Select 10000990421000 38423 COUNTRY ESTATE RD BATTLE LAKE [PERSON_NAME] ET AL 1…" at bounding box center [882, 427] width 906 height 54
copy tr "10000990421000 38423 COUNTRY ESTATE RD BATTLE LAKE [PERSON_NAME] ET AL"
click at [1024, 703] on main "Search Map My Parcels Parcel ID: Search Property Owner: Search Property Address…" at bounding box center [882, 396] width 1372 height 697
click at [534, 314] on input "38423" at bounding box center [631, 310] width 405 height 34
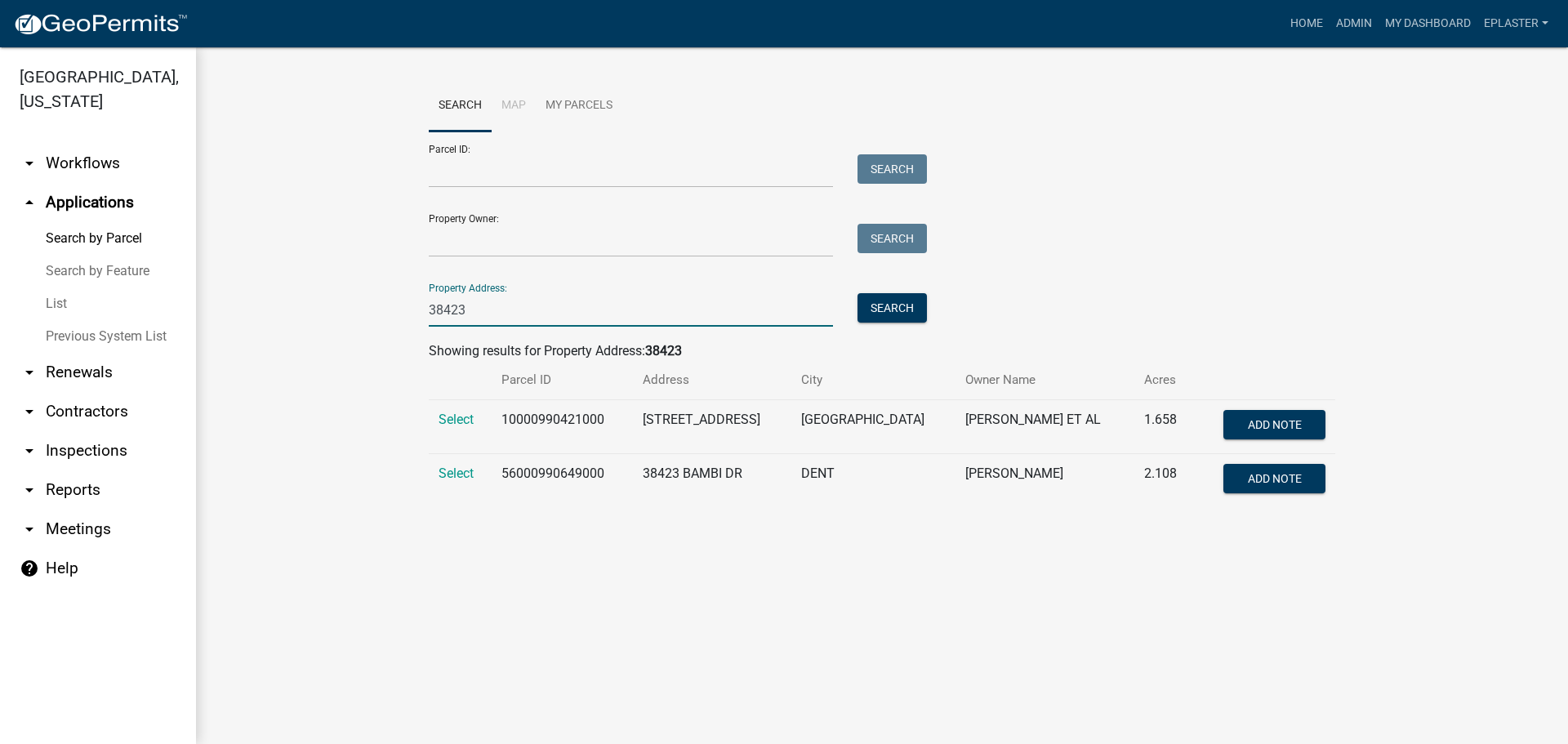
click at [534, 314] on input "38423" at bounding box center [631, 310] width 405 height 34
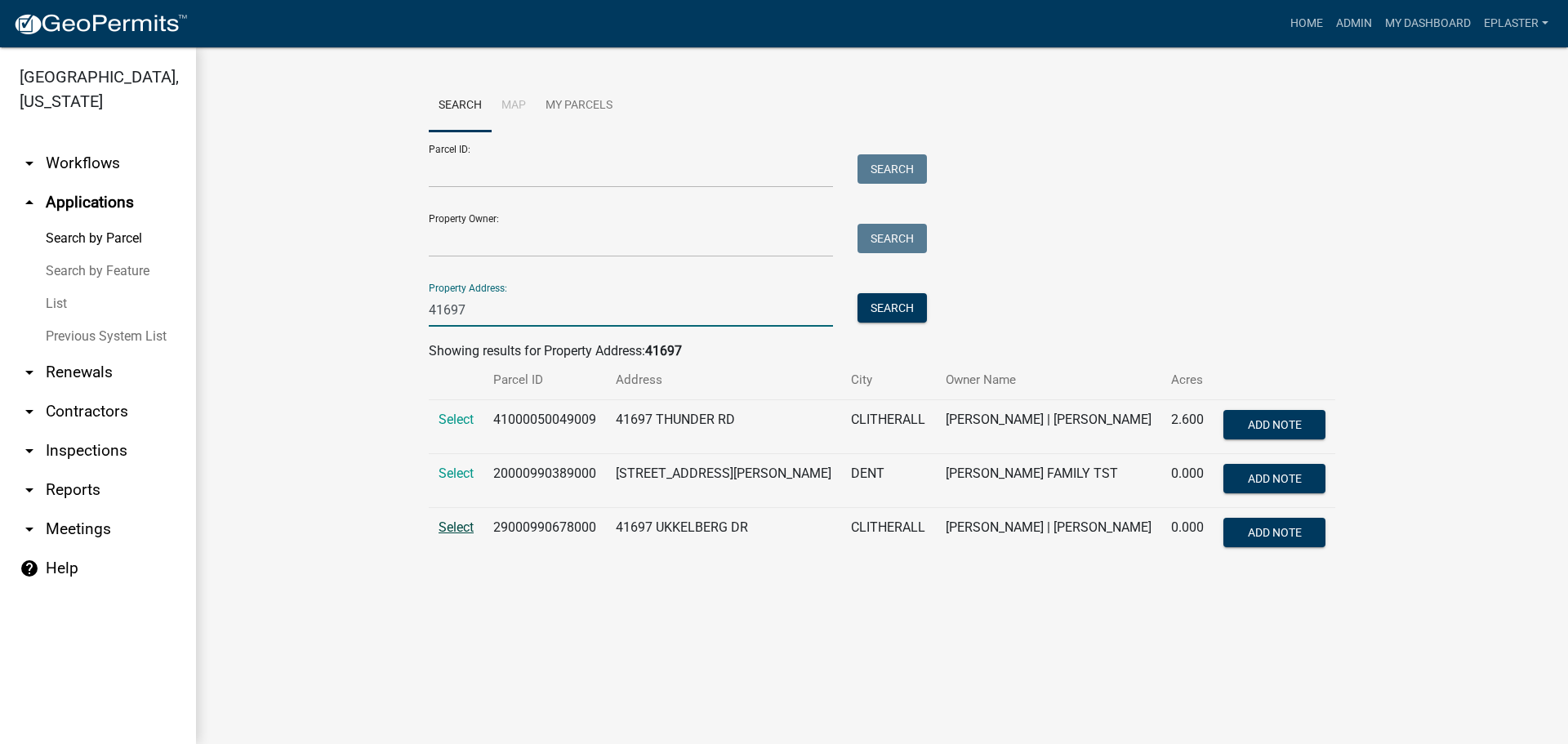
type input "41697"
click at [452, 529] on span "Select" at bounding box center [456, 527] width 35 height 16
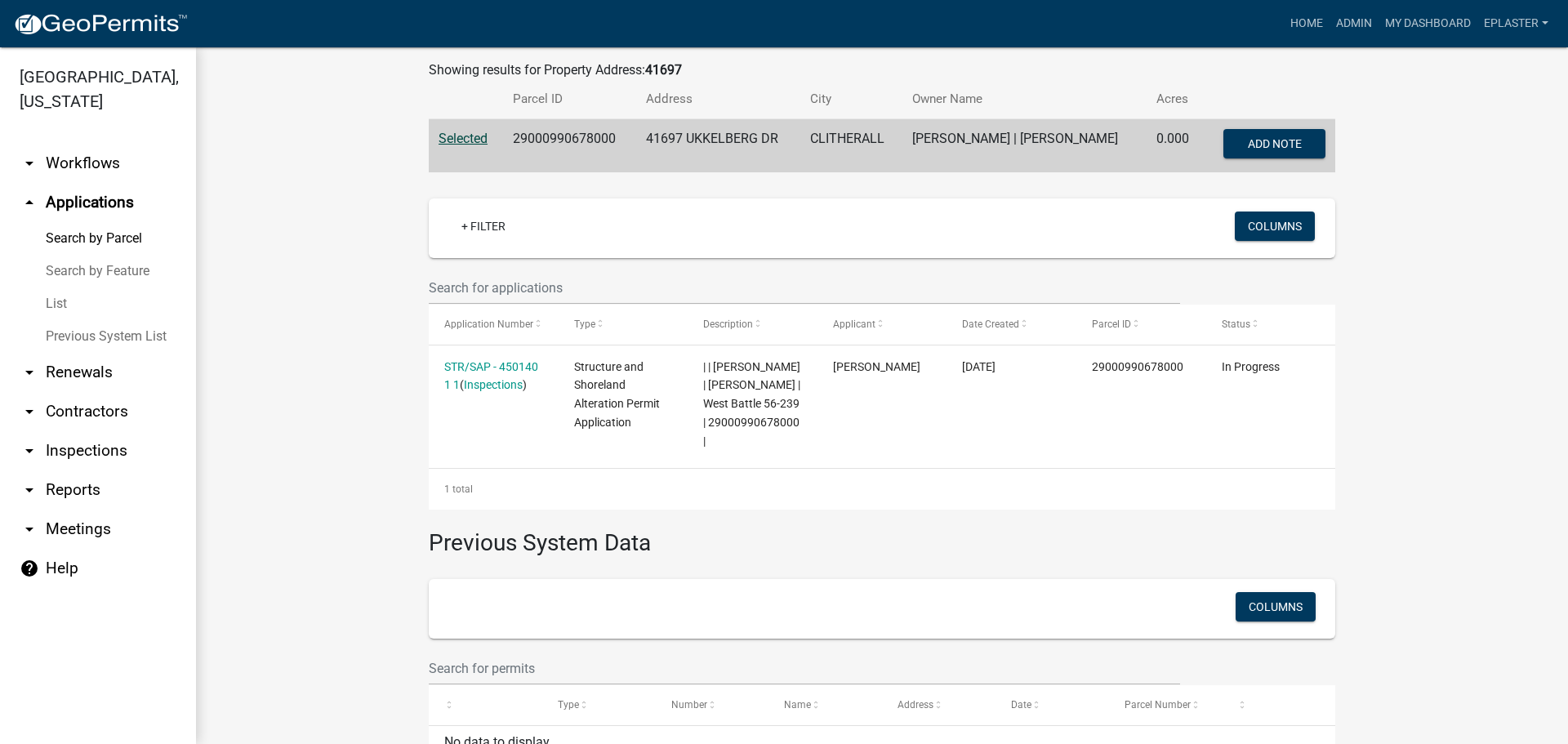
scroll to position [378, 0]
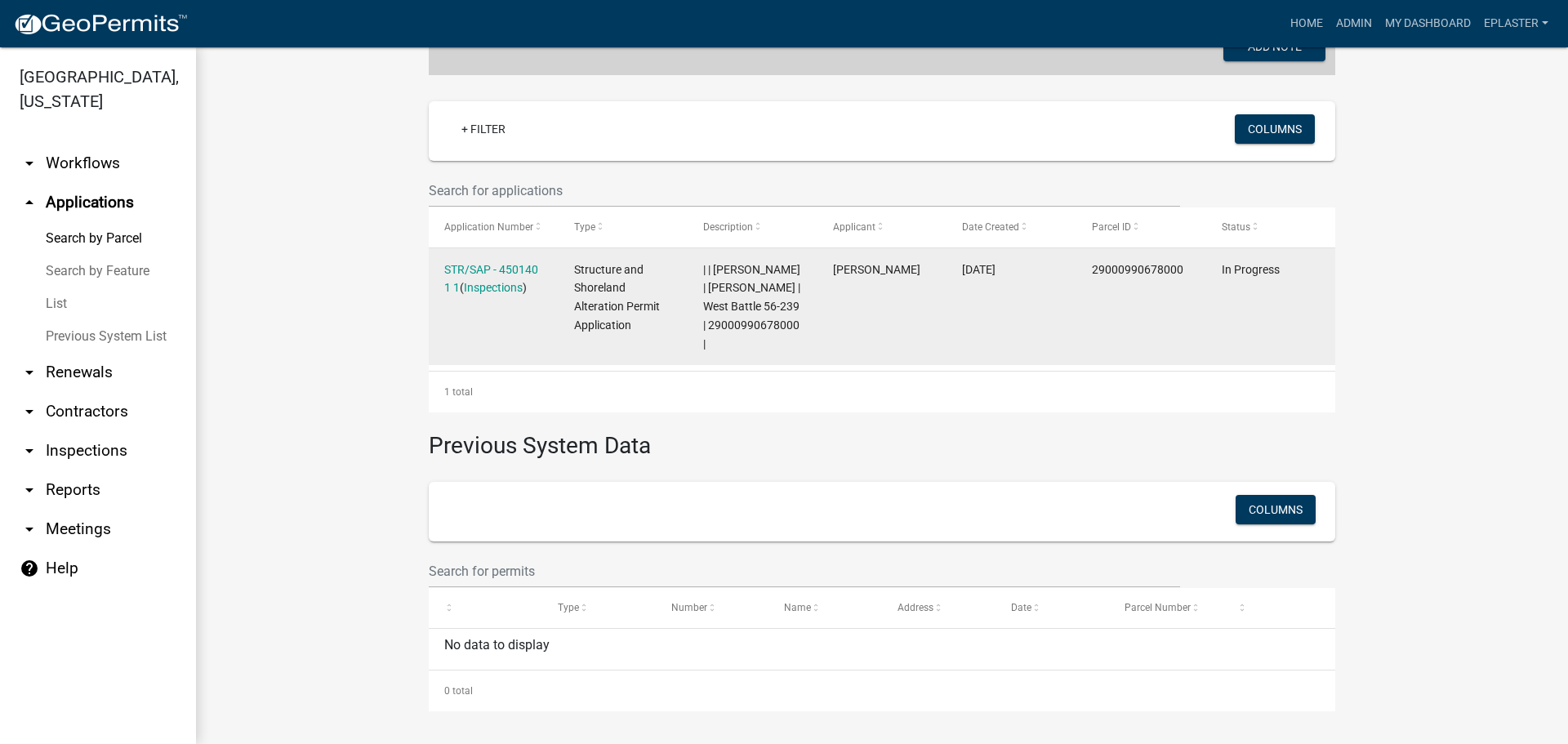
click at [746, 328] on span "| | [PERSON_NAME] | [PERSON_NAME] | West Battle 56-239 | 29000990678000 |" at bounding box center [751, 307] width 97 height 87
copy span "29000990678000"
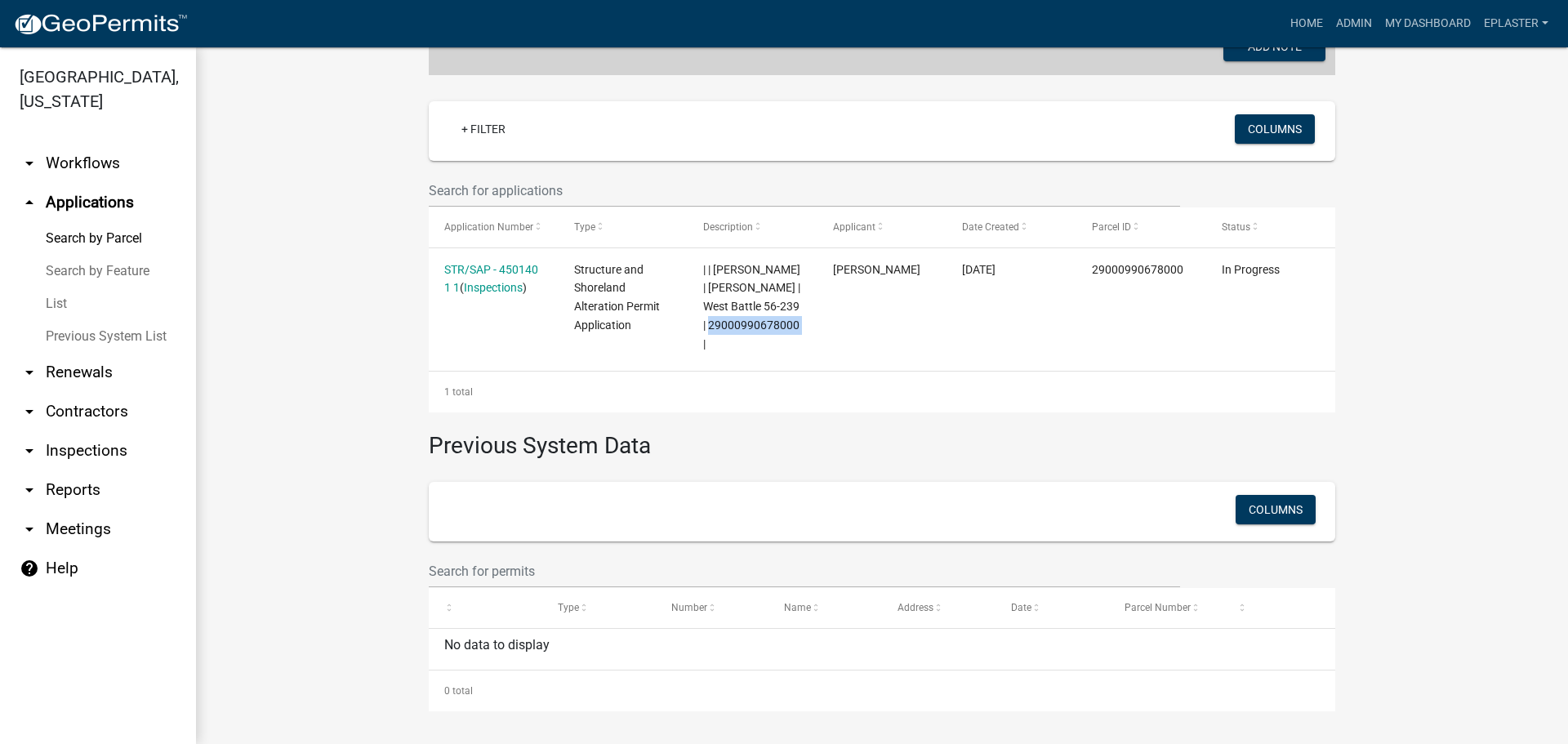
scroll to position [0, 0]
